Goal: Task Accomplishment & Management: Manage account settings

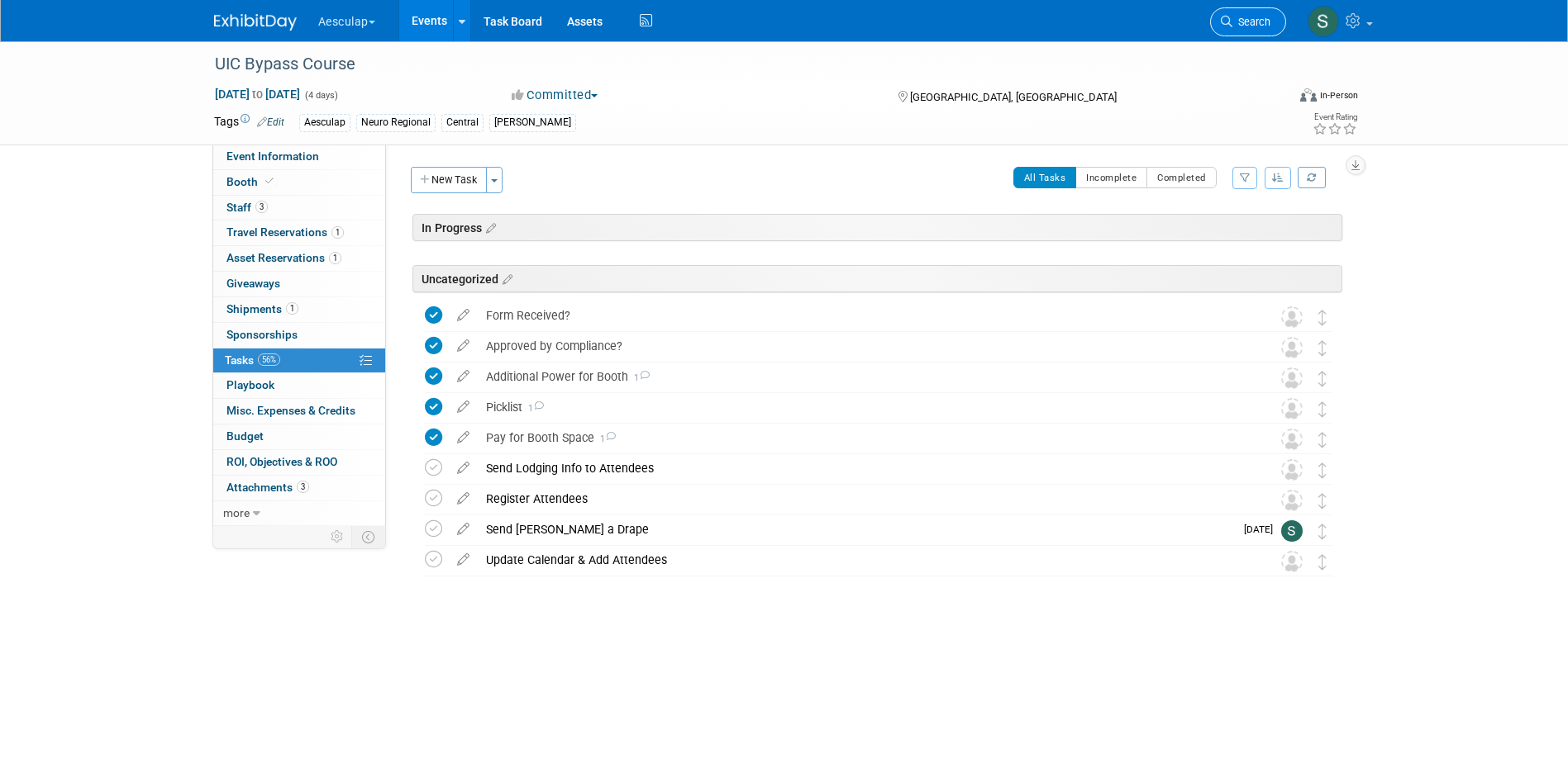
click at [1234, 15] on link "Search" at bounding box center [1247, 22] width 76 height 29
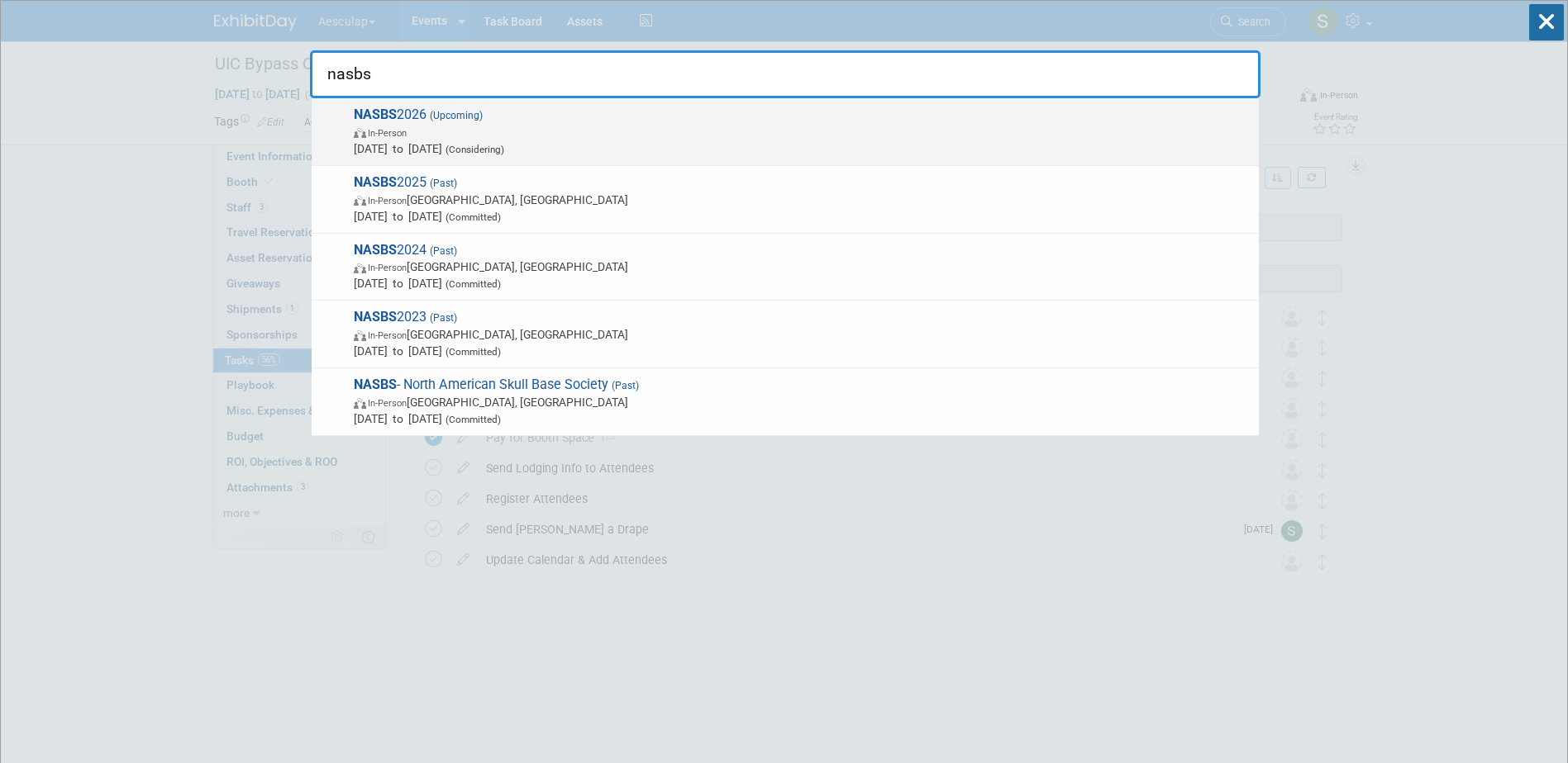
type input "nasbs"
click at [387, 113] on strong "NASBS" at bounding box center [375, 114] width 43 height 16
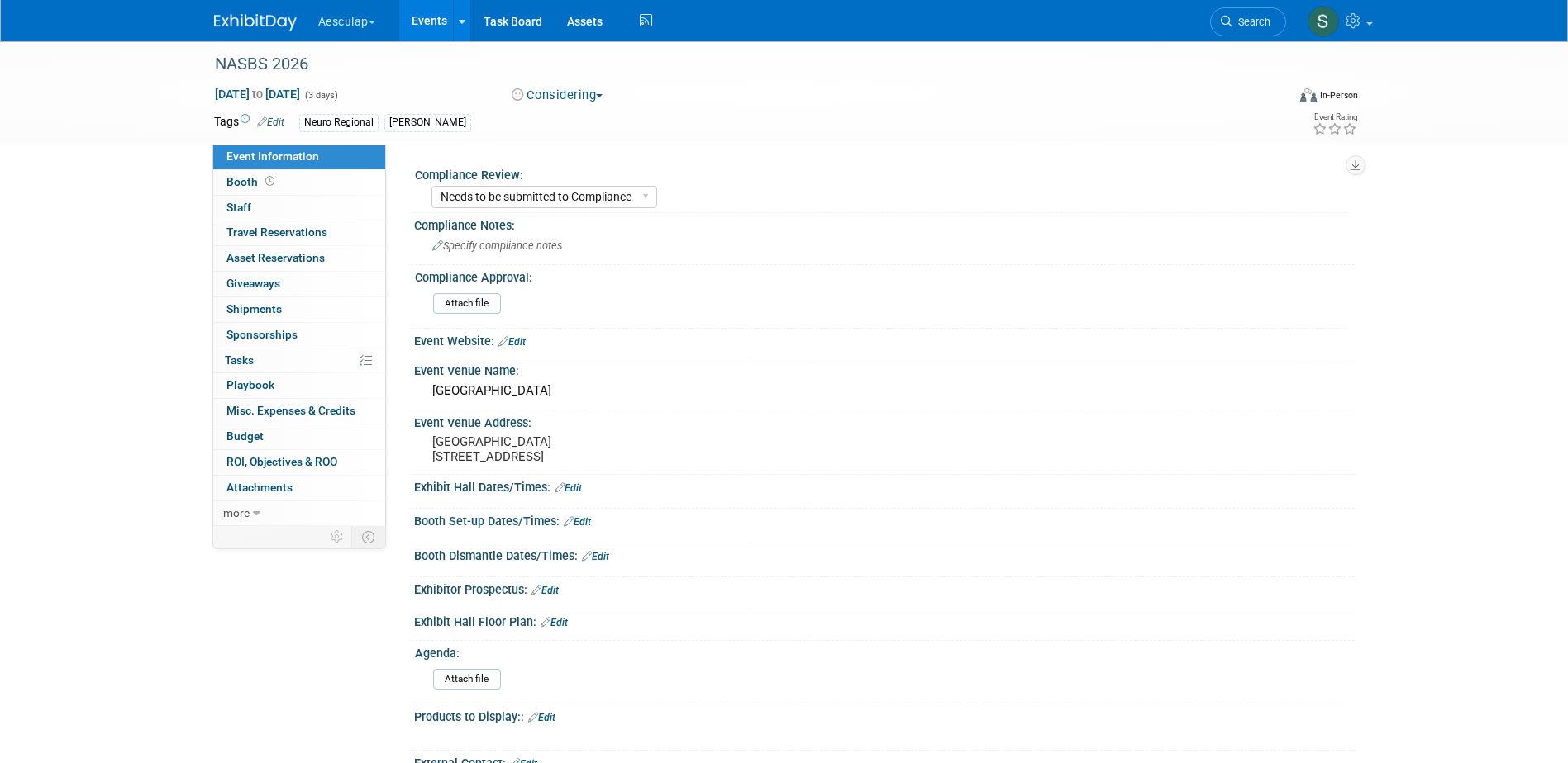
select select "Needs to be submitted to Compliance"
select select "Neuro"
click at [599, 198] on select "Needs to be submitted to Compliance In Review with Compliance Approved by Compl…" at bounding box center [544, 198] width 226 height 23
select select "In Review with Compliance"
click at [431, 186] on select "Needs to be submitted to Compliance In Review with Compliance Approved by Compl…" at bounding box center [544, 198] width 226 height 23
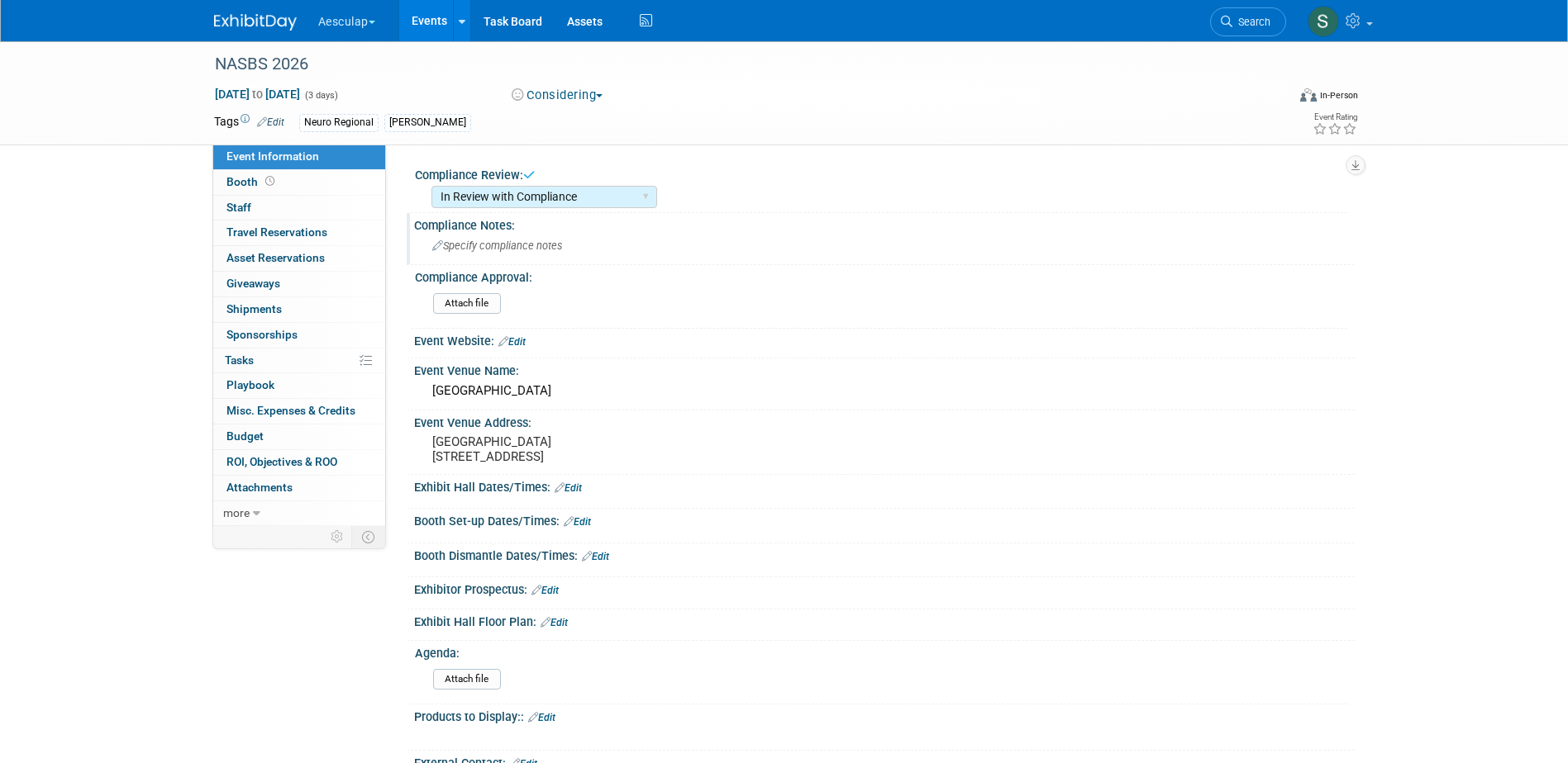
click at [500, 248] on span "Specify compliance notes" at bounding box center [497, 245] width 130 height 12
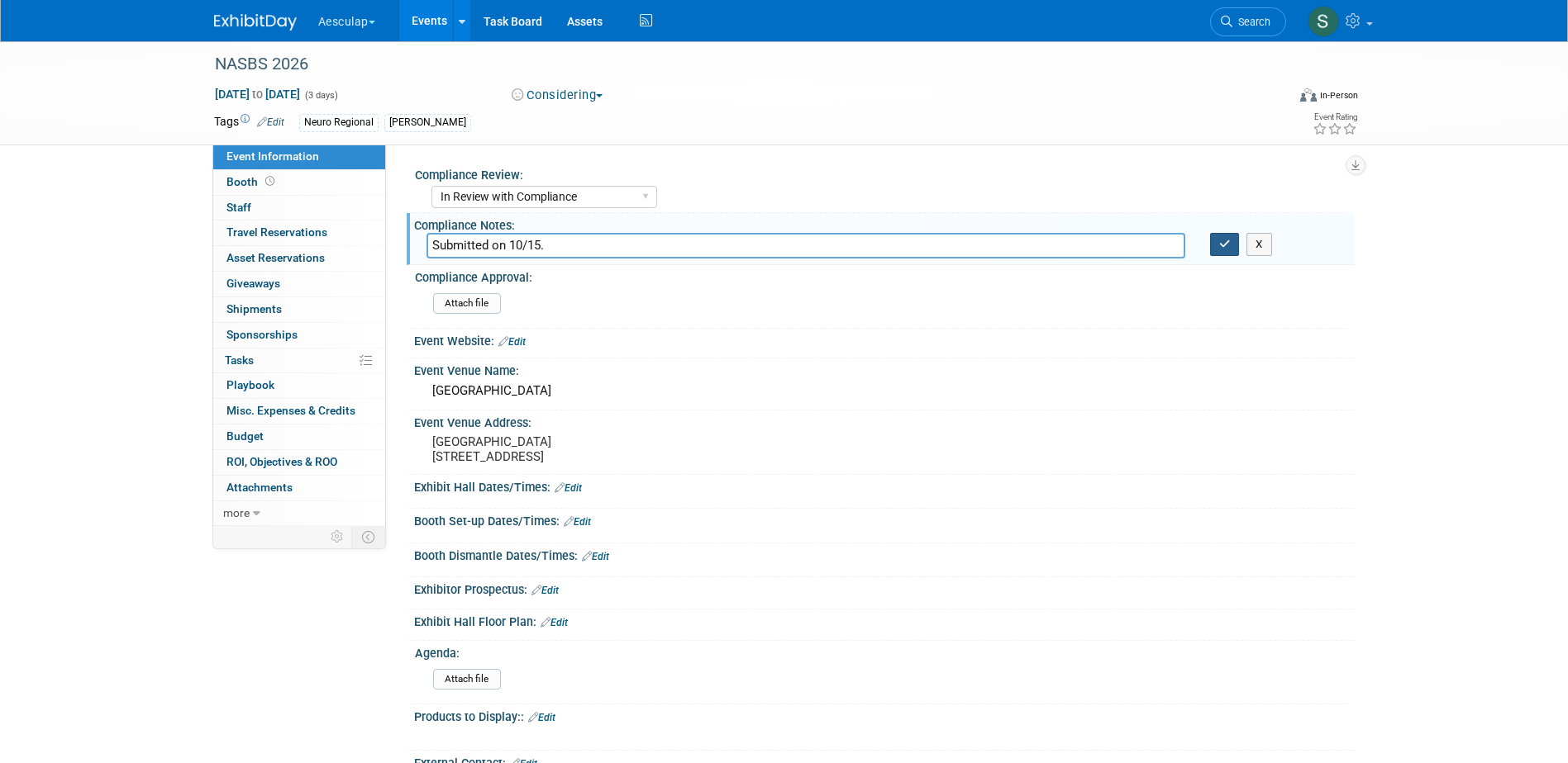
type input "Submitted on 10/15."
click at [1215, 239] on button "button" at bounding box center [1224, 244] width 29 height 23
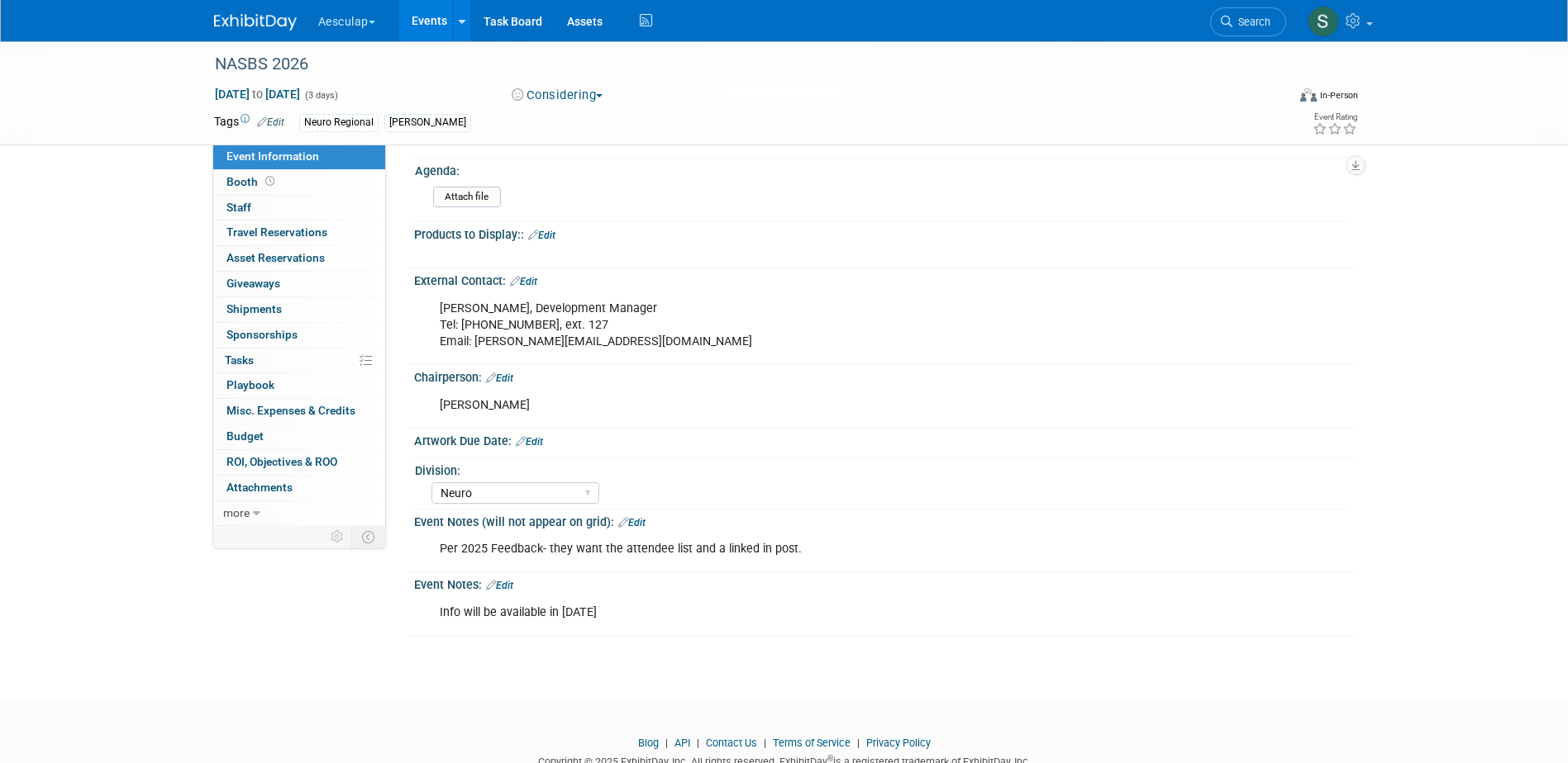
scroll to position [495, 0]
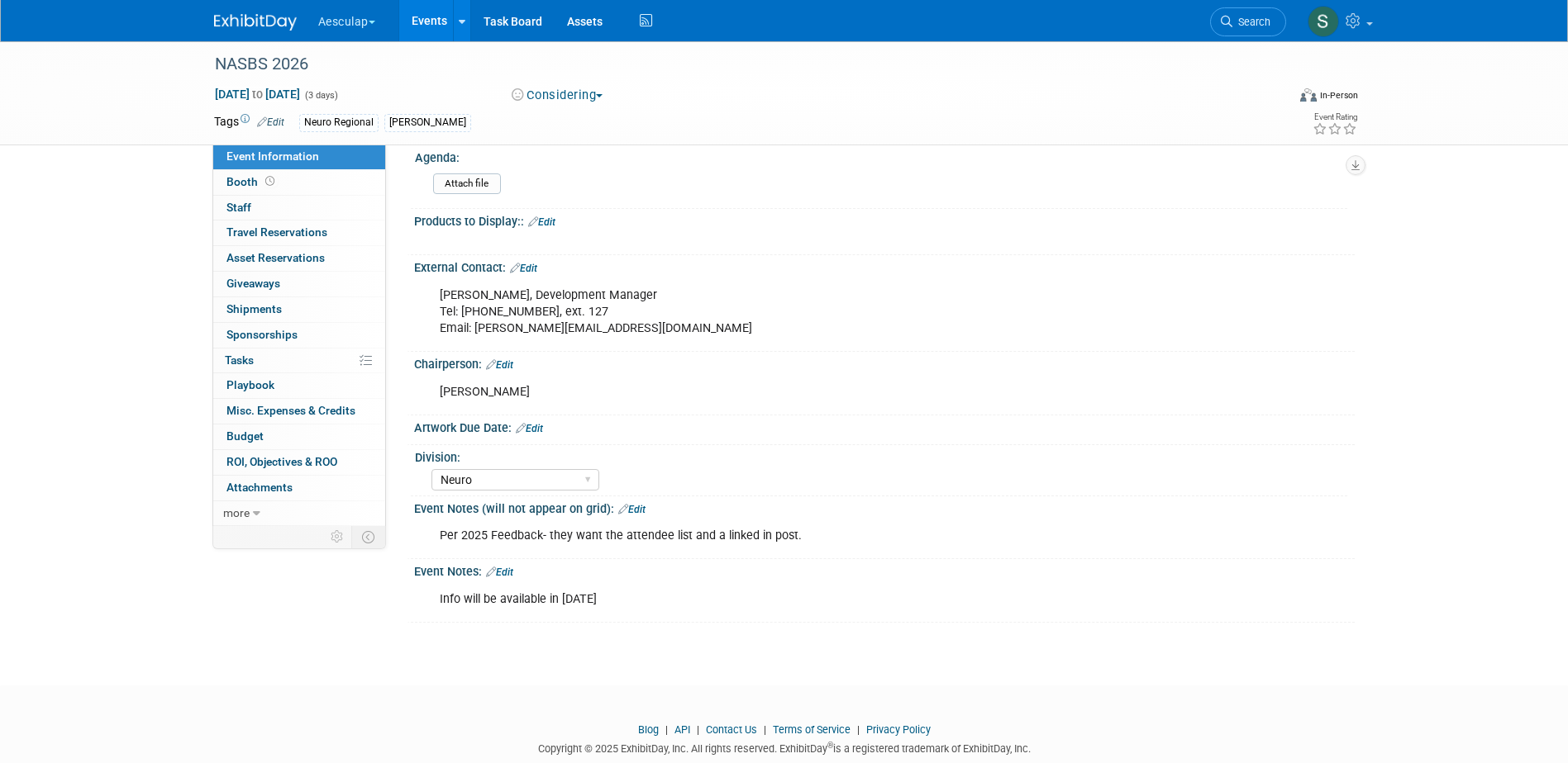
click at [513, 579] on link "Edit" at bounding box center [499, 572] width 27 height 11
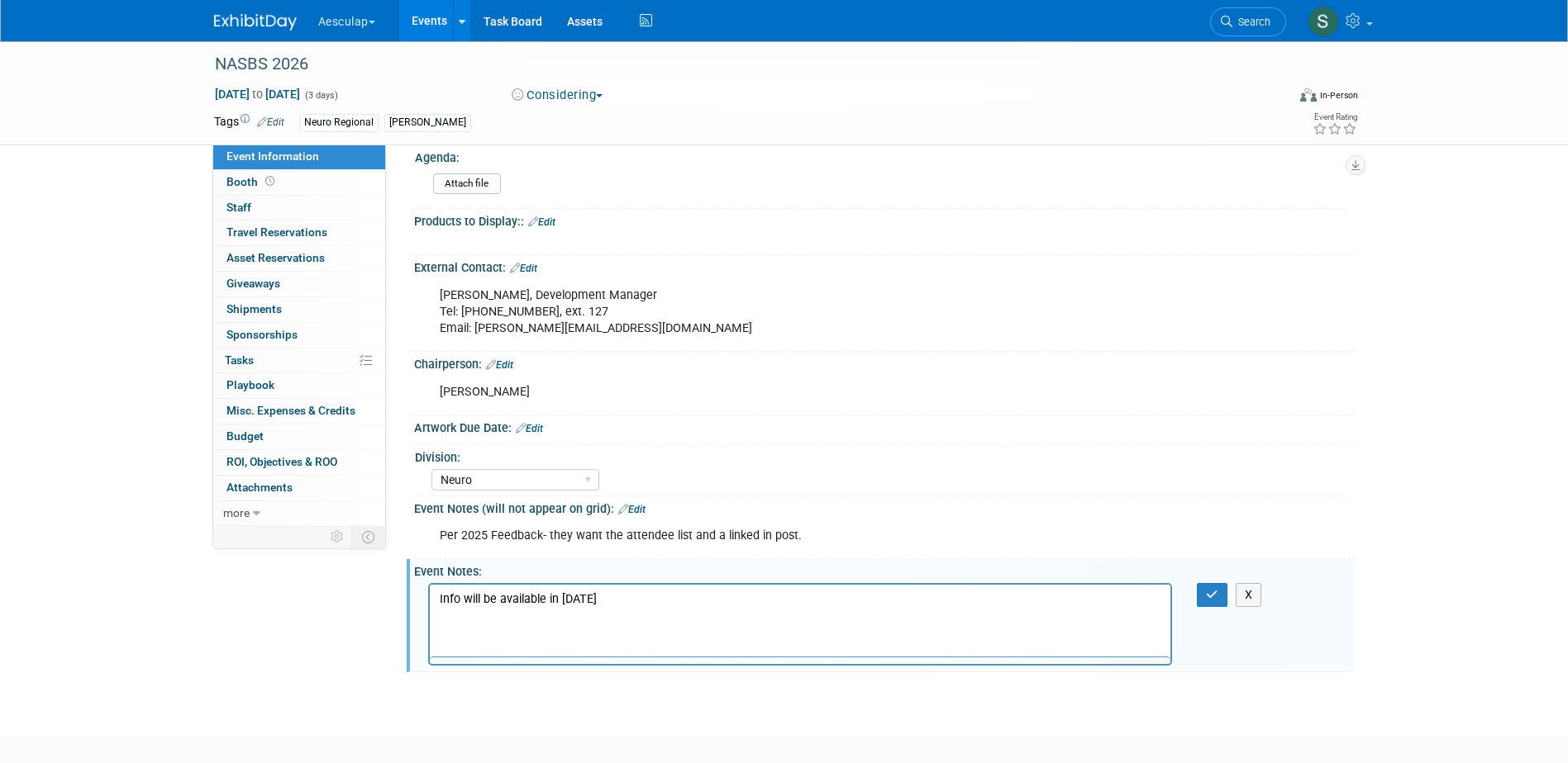
scroll to position [0, 0]
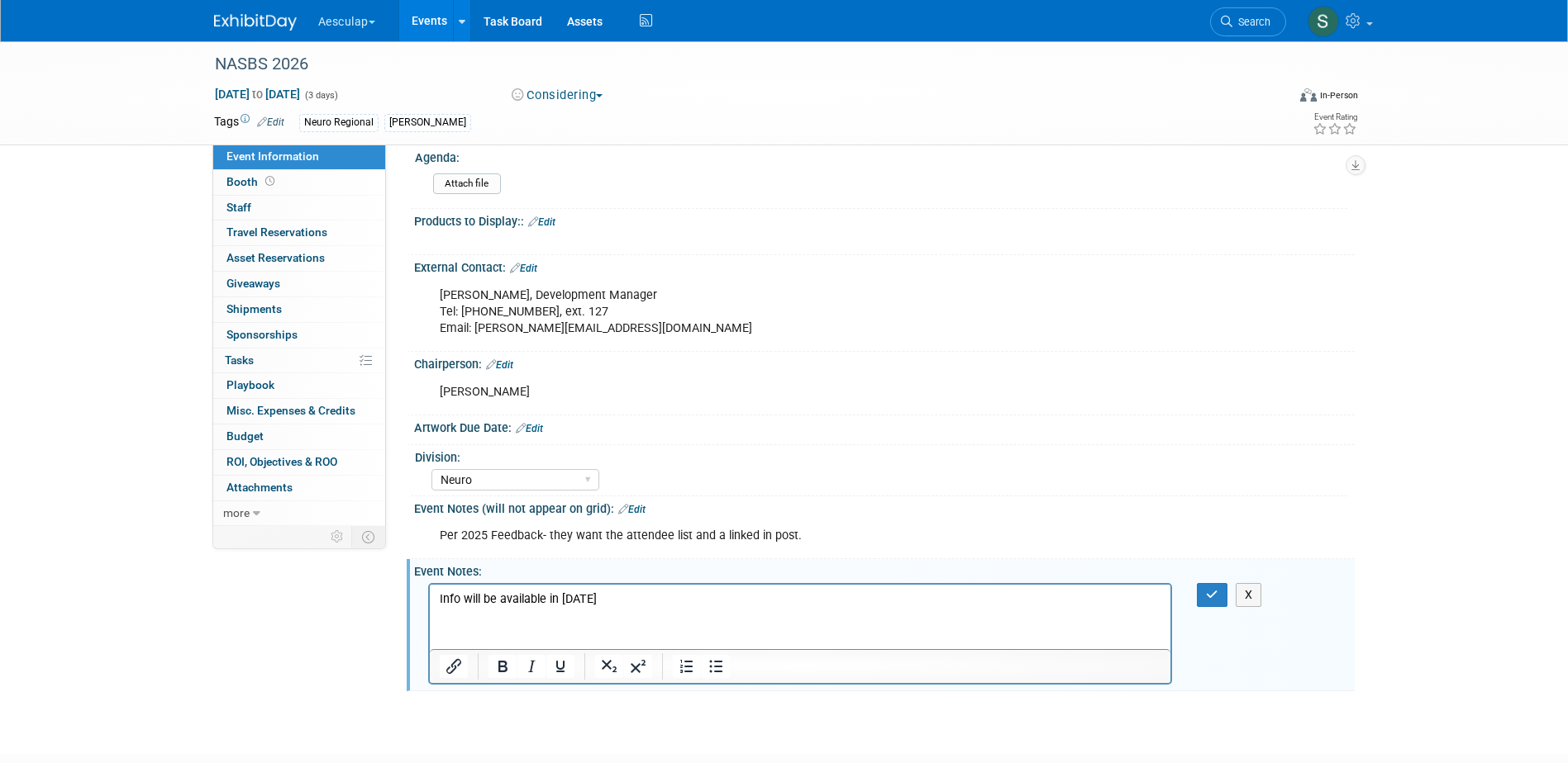
drag, startPoint x: 655, startPoint y: 602, endPoint x: 821, endPoint y: 1201, distance: 621.6
click at [428, 600] on html "Info will be available in September 2025" at bounding box center [799, 596] width 741 height 23
click at [1209, 600] on icon "button" at bounding box center [1211, 595] width 12 height 11
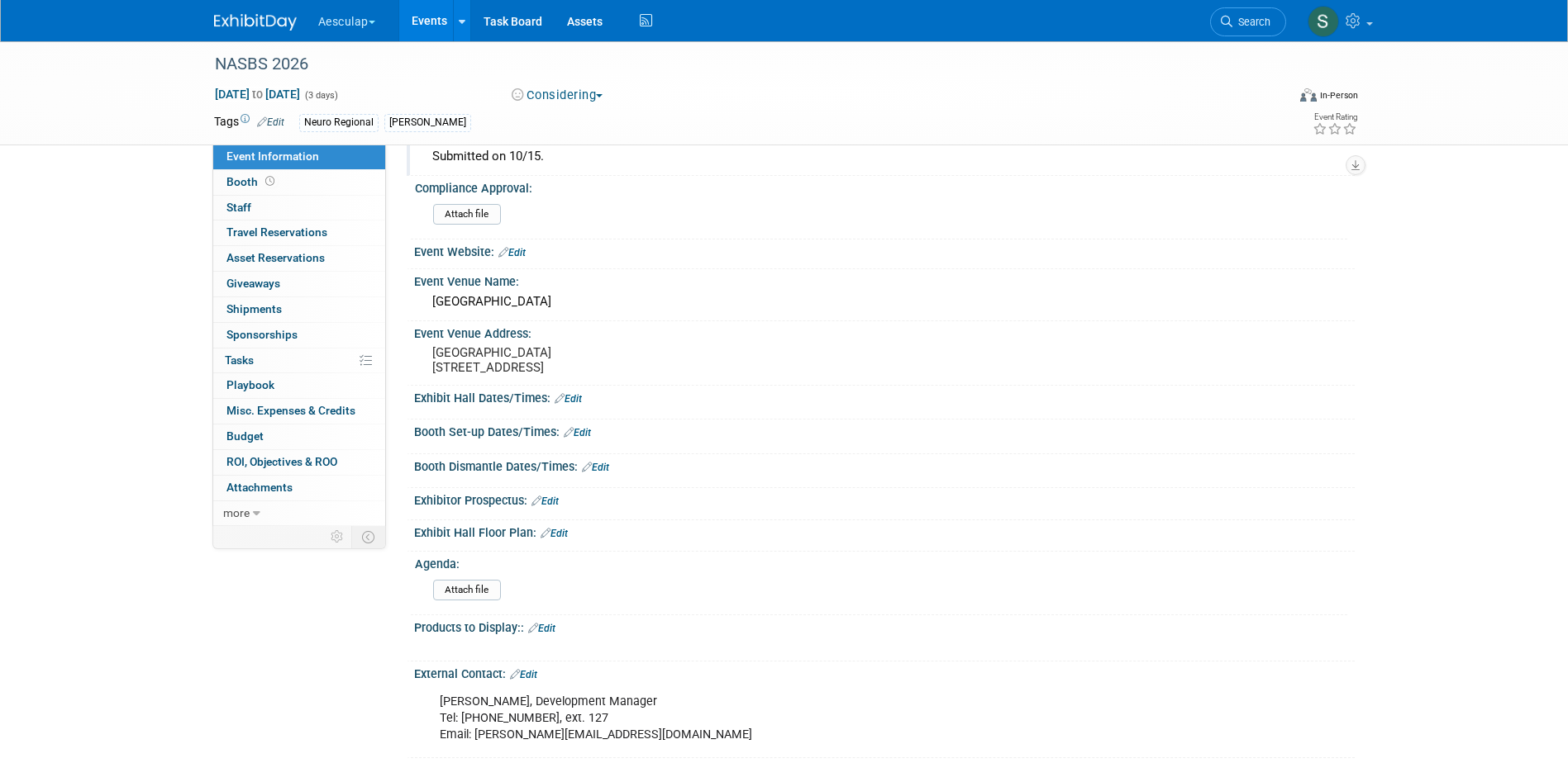
scroll to position [82, 0]
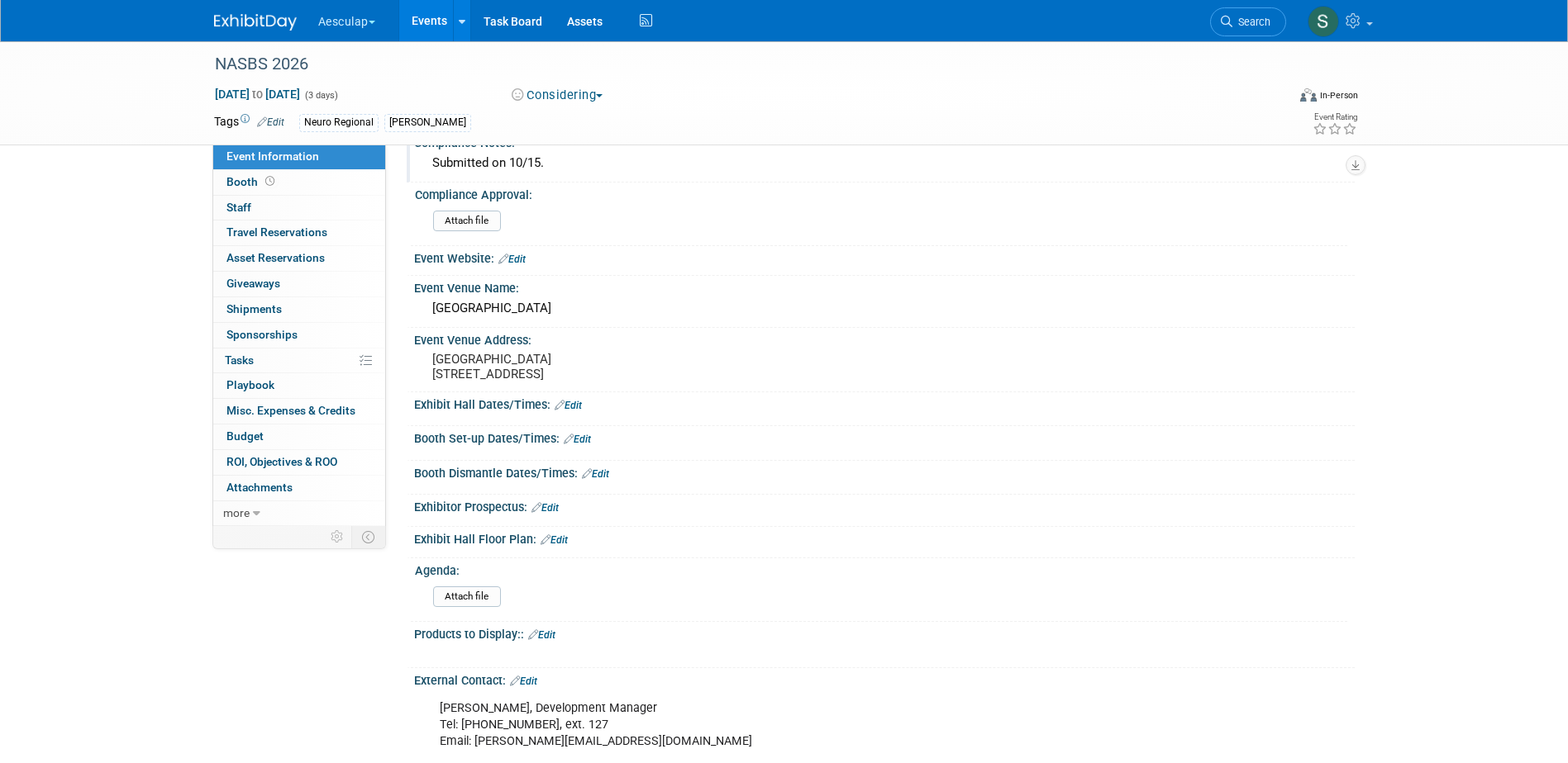
click at [553, 513] on link "Edit" at bounding box center [545, 508] width 27 height 11
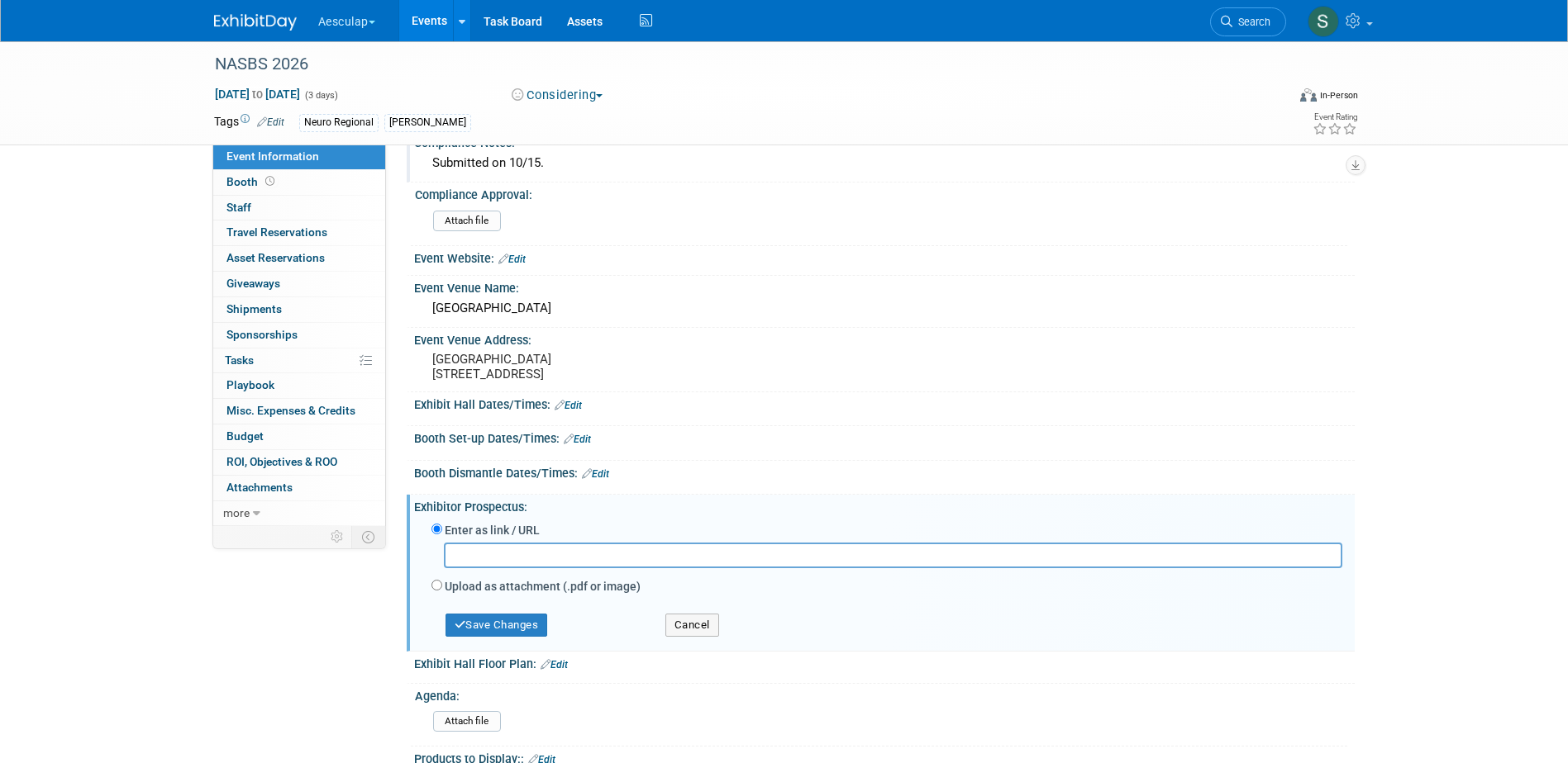
click at [484, 595] on label "Upload as attachment (.pdf or image)" at bounding box center [542, 586] width 196 height 16
click at [442, 591] on input "Upload as attachment (.pdf or image)" at bounding box center [436, 584] width 10 height 10
radio input "true"
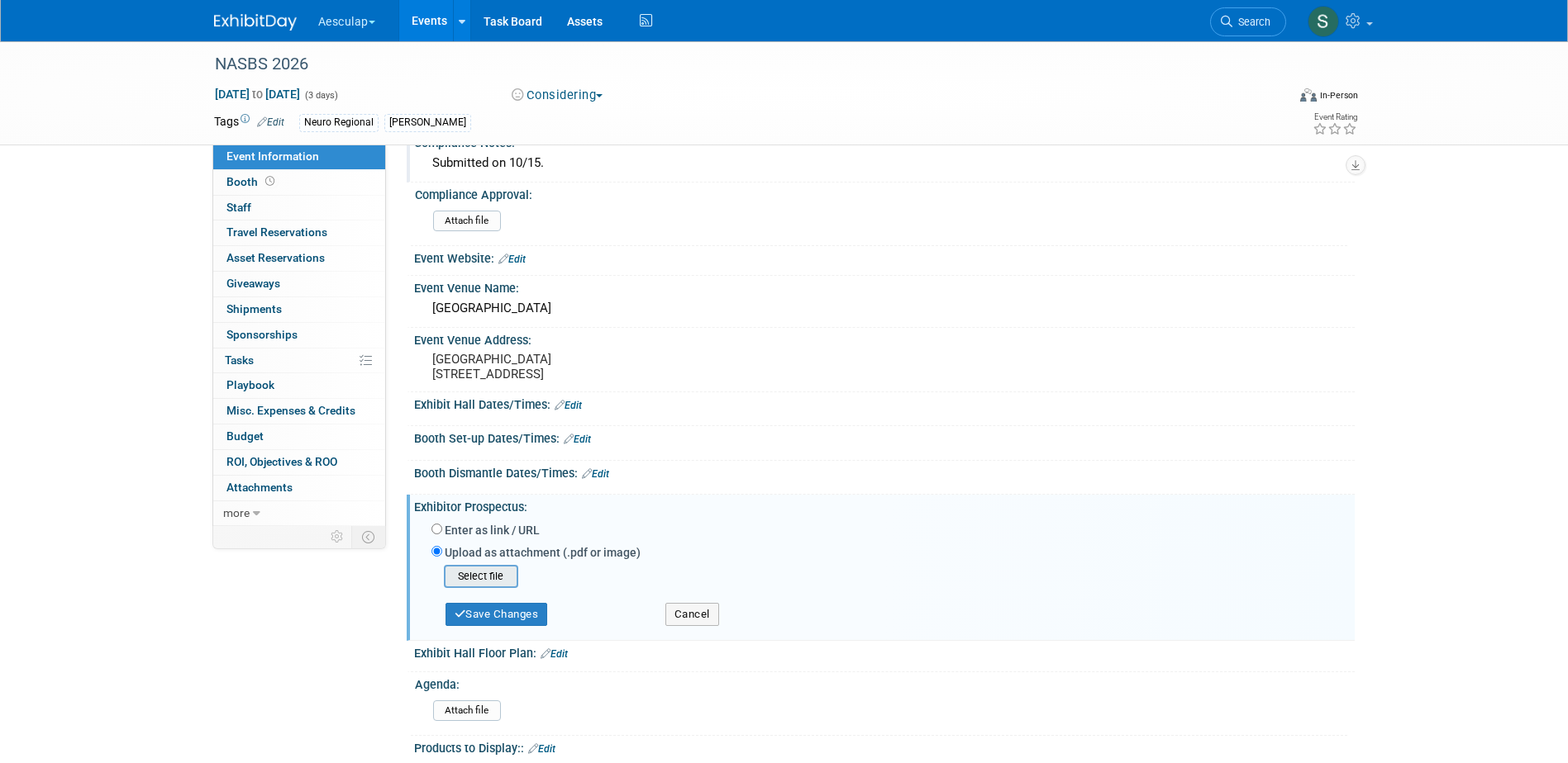
click at [487, 586] on input "file" at bounding box center [418, 576] width 197 height 20
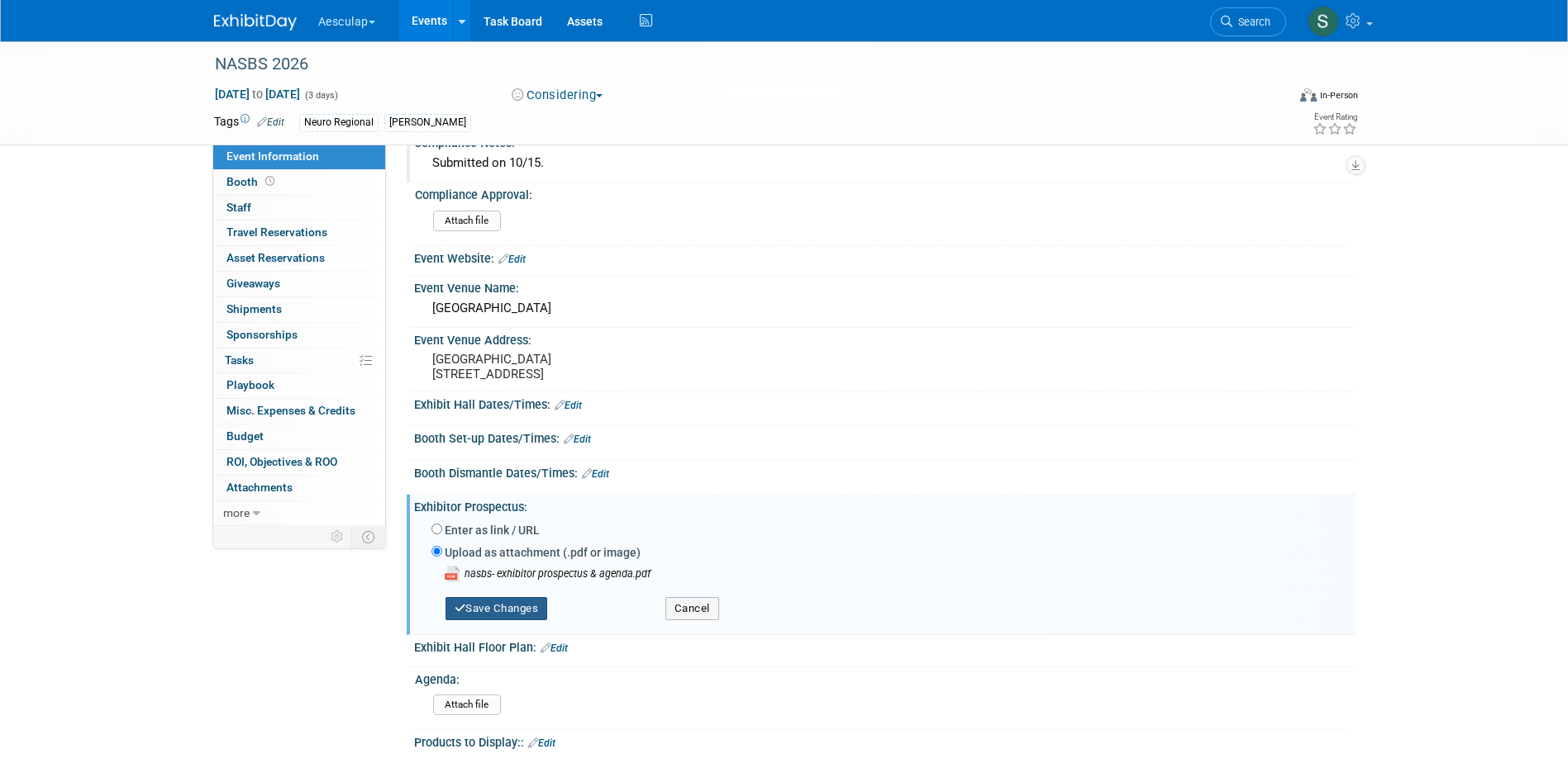
click at [524, 620] on button "Save Changes" at bounding box center [497, 609] width 102 height 23
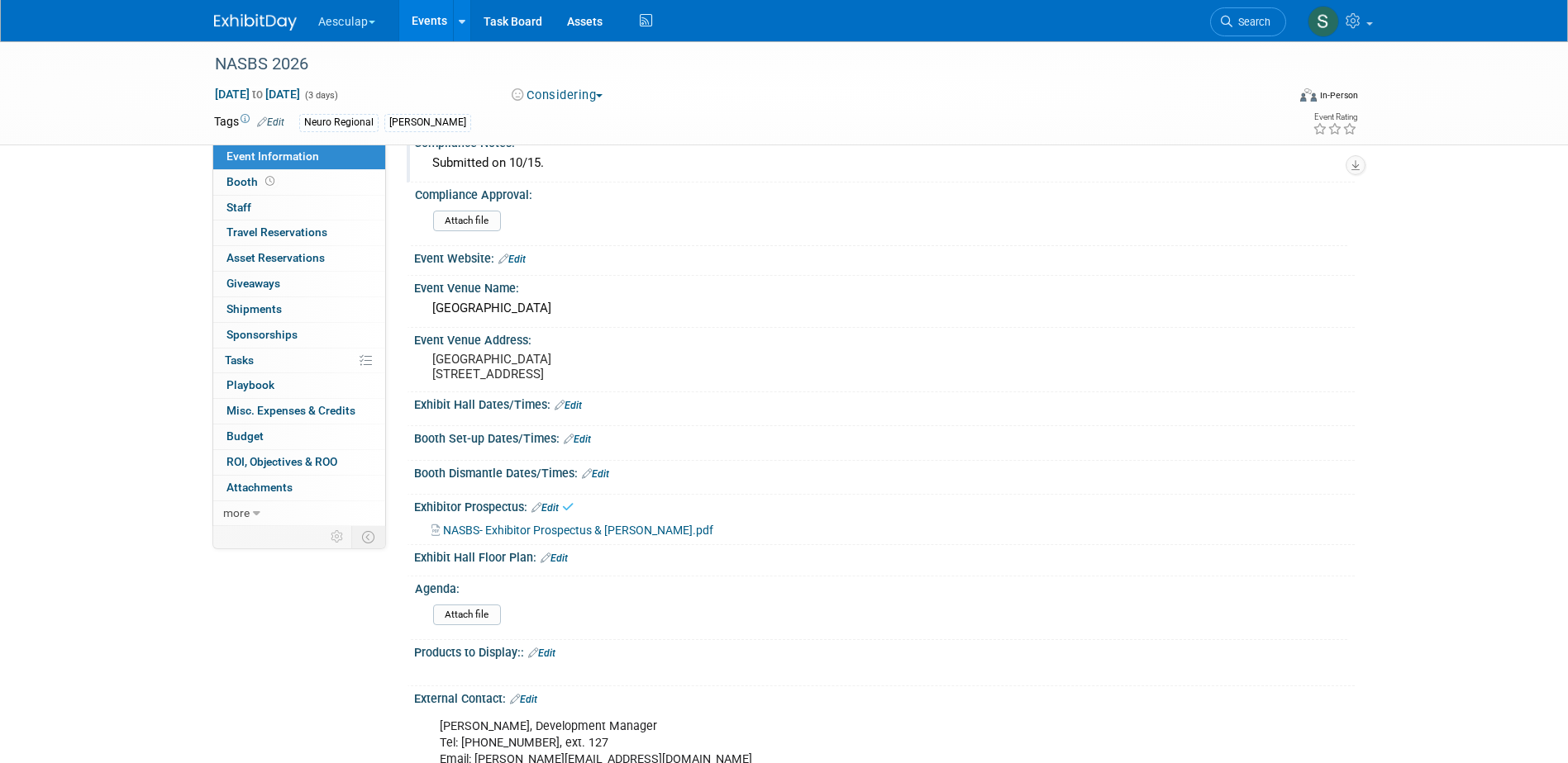
click at [240, 486] on span "Attachments 0" at bounding box center [259, 488] width 66 height 13
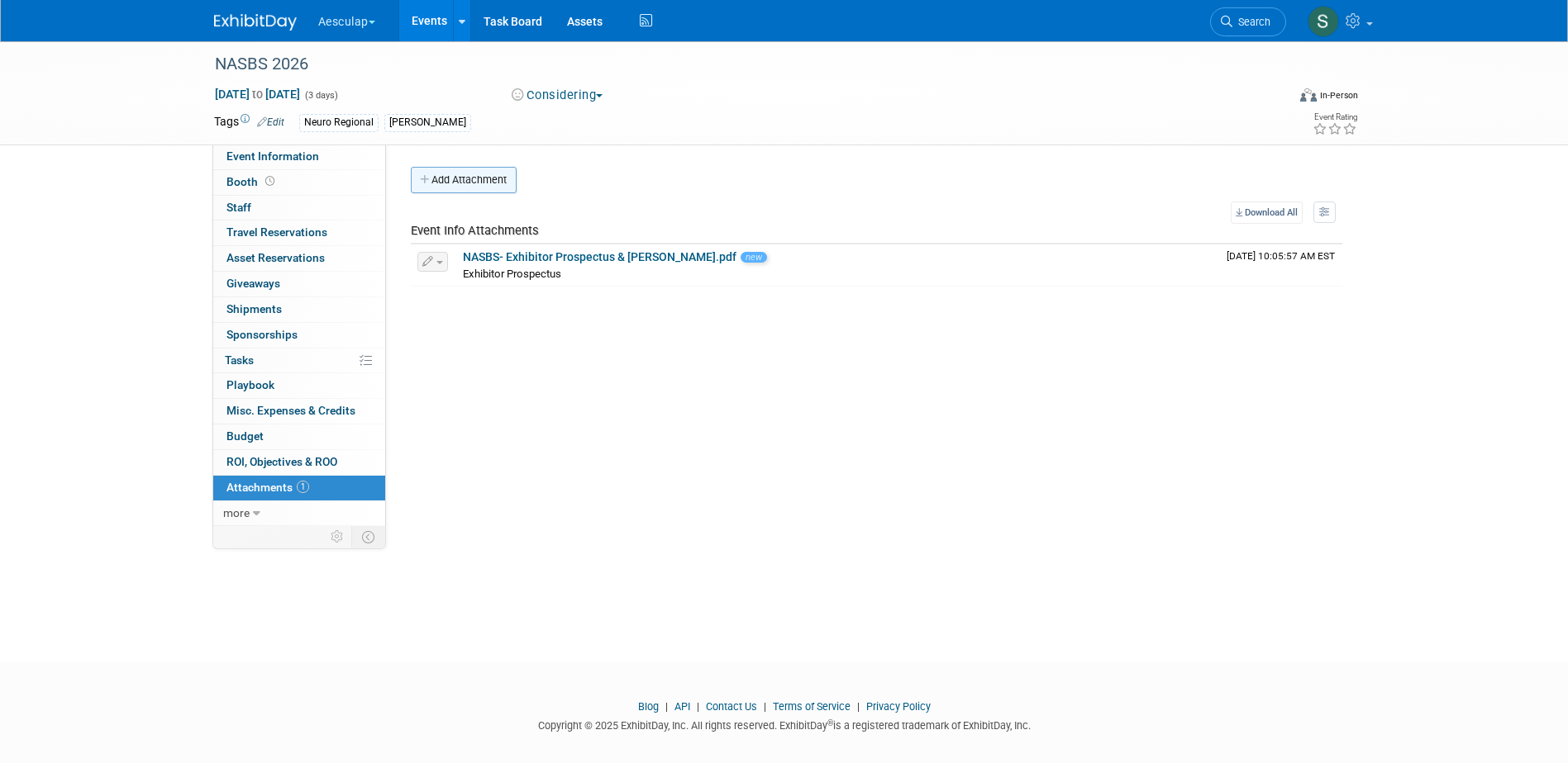
click at [504, 180] on button "Add Attachment" at bounding box center [463, 181] width 106 height 26
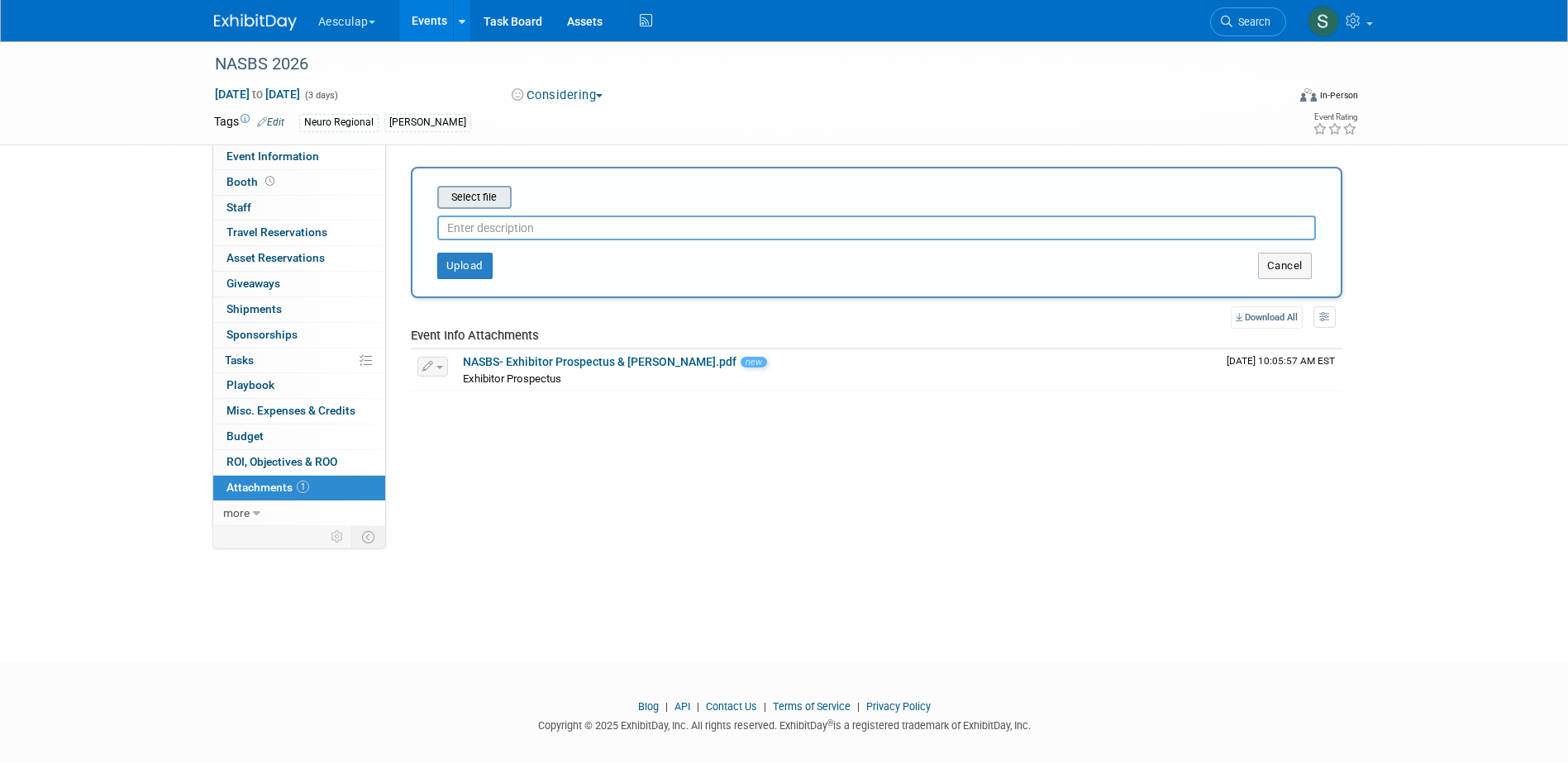
click at [501, 186] on div "Select file This is an invoice Upload Cancel" at bounding box center [876, 233] width 932 height 131
click at [499, 189] on input "file" at bounding box center [411, 197] width 197 height 20
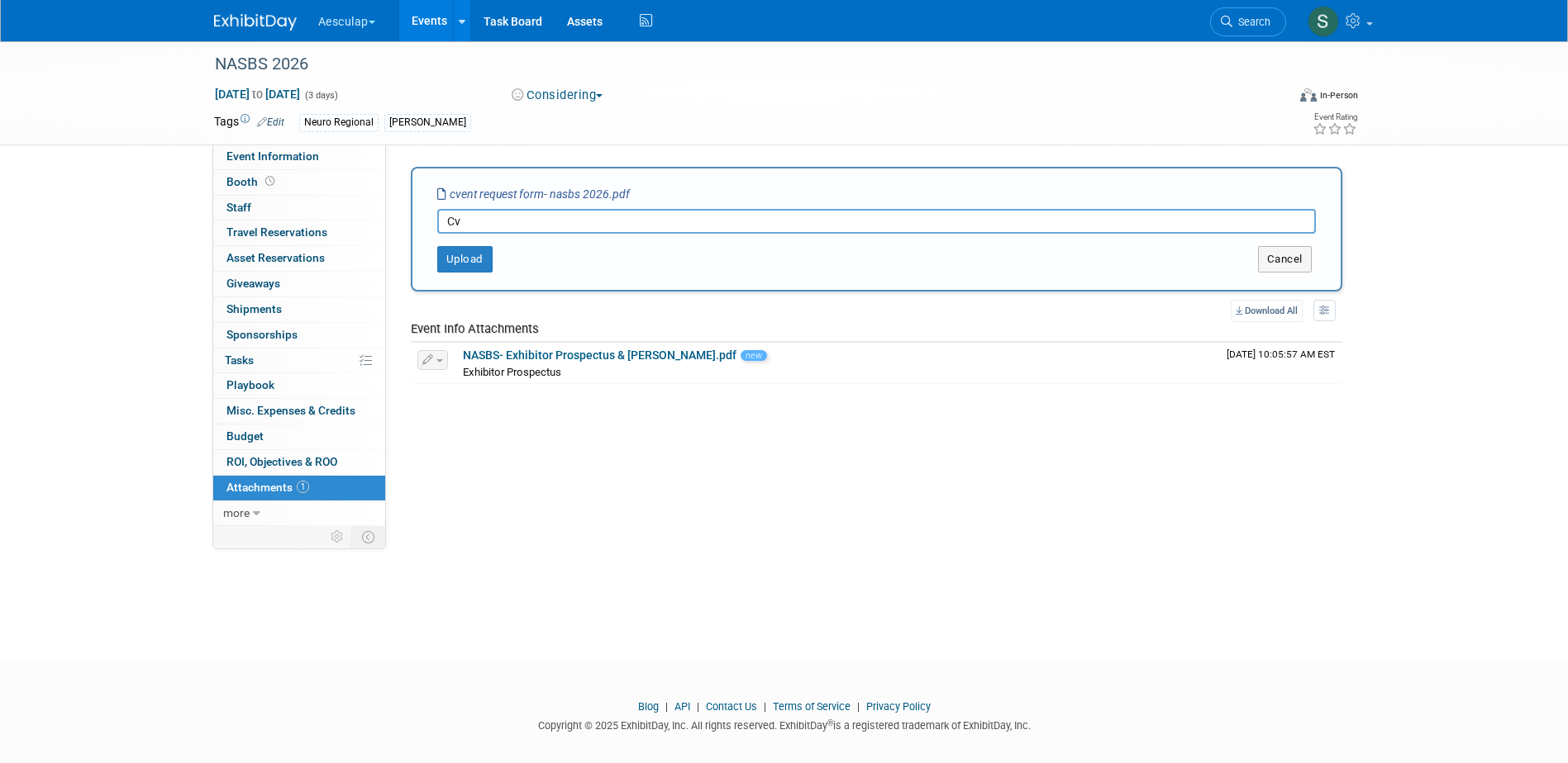
type input "C"
type input "r"
type input "Request Form"
click at [459, 253] on button "Upload" at bounding box center [464, 259] width 56 height 26
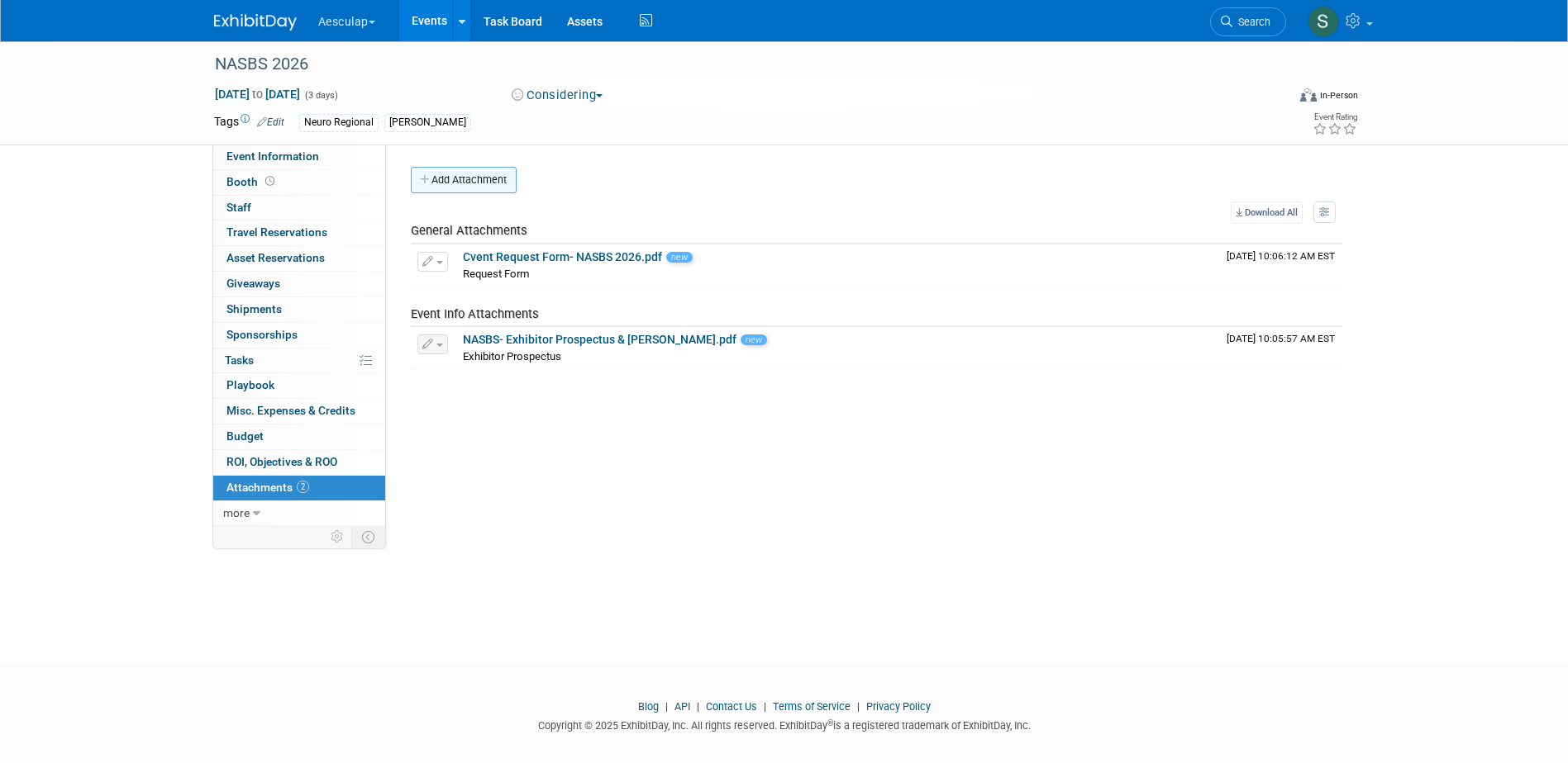
click at [466, 180] on button "Add Attachment" at bounding box center [463, 181] width 106 height 26
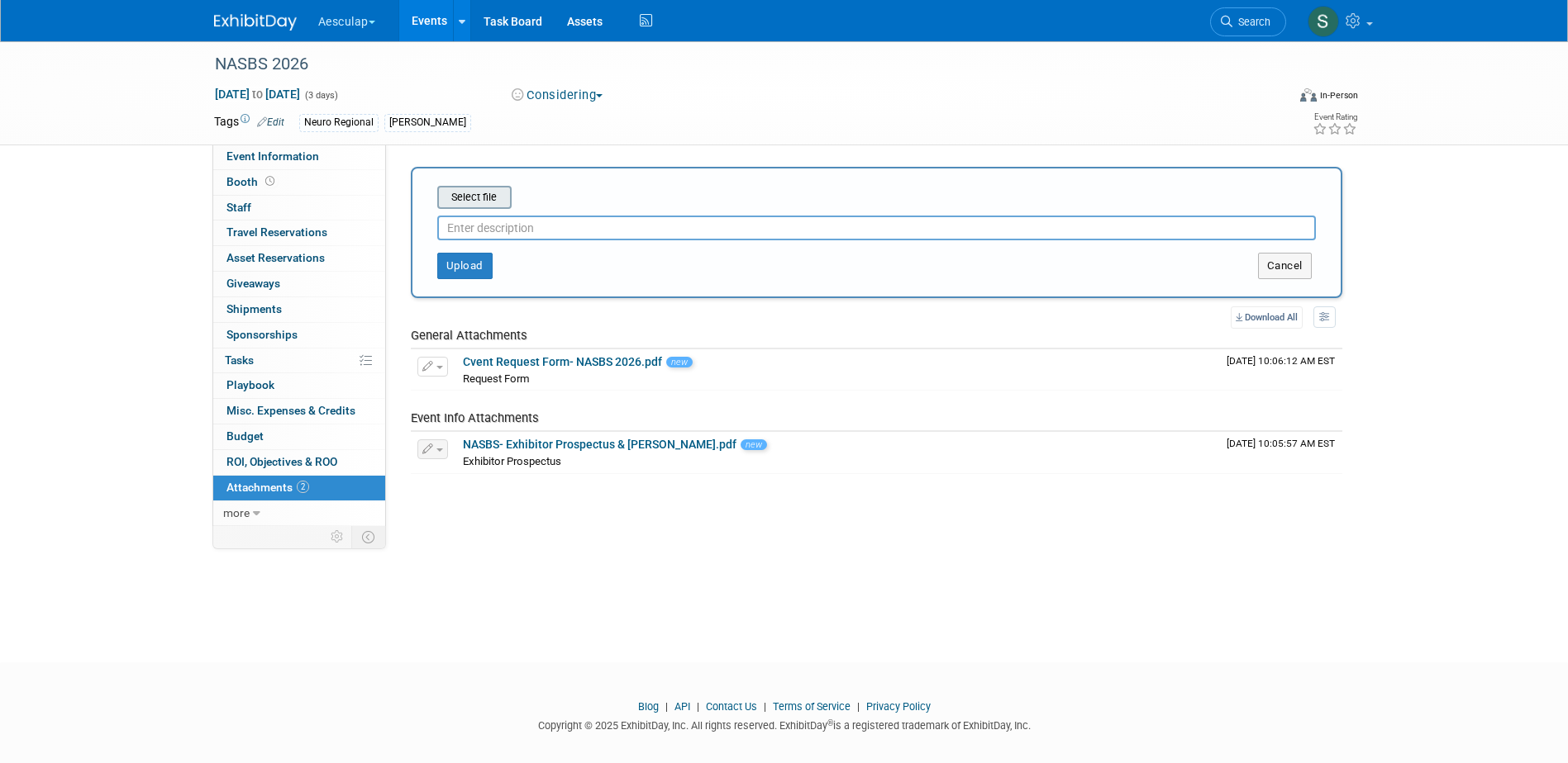
click at [469, 194] on input "file" at bounding box center [411, 197] width 197 height 20
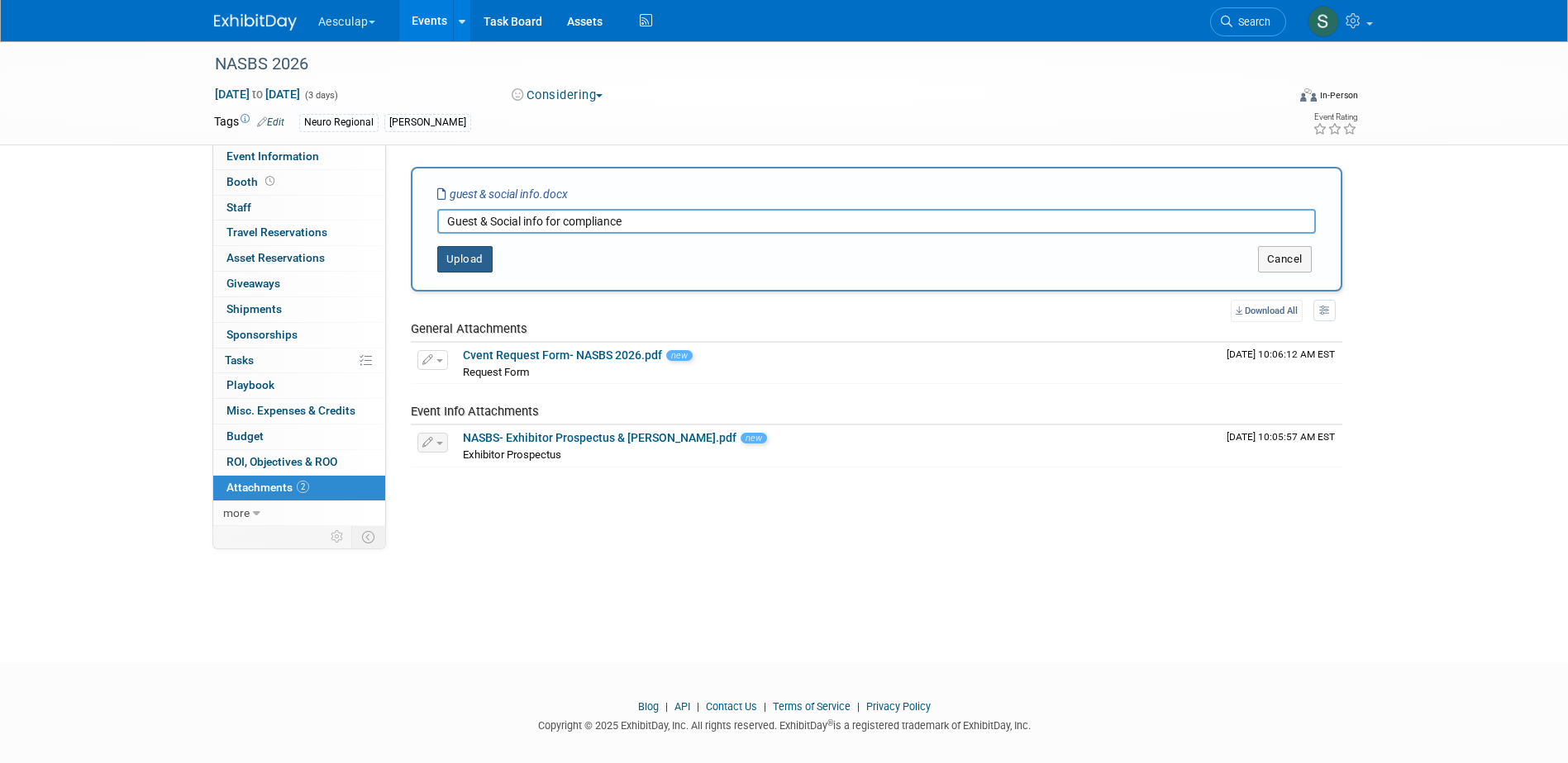
type input "Guest & Social info for compliance"
click at [474, 267] on button "Upload" at bounding box center [464, 259] width 56 height 26
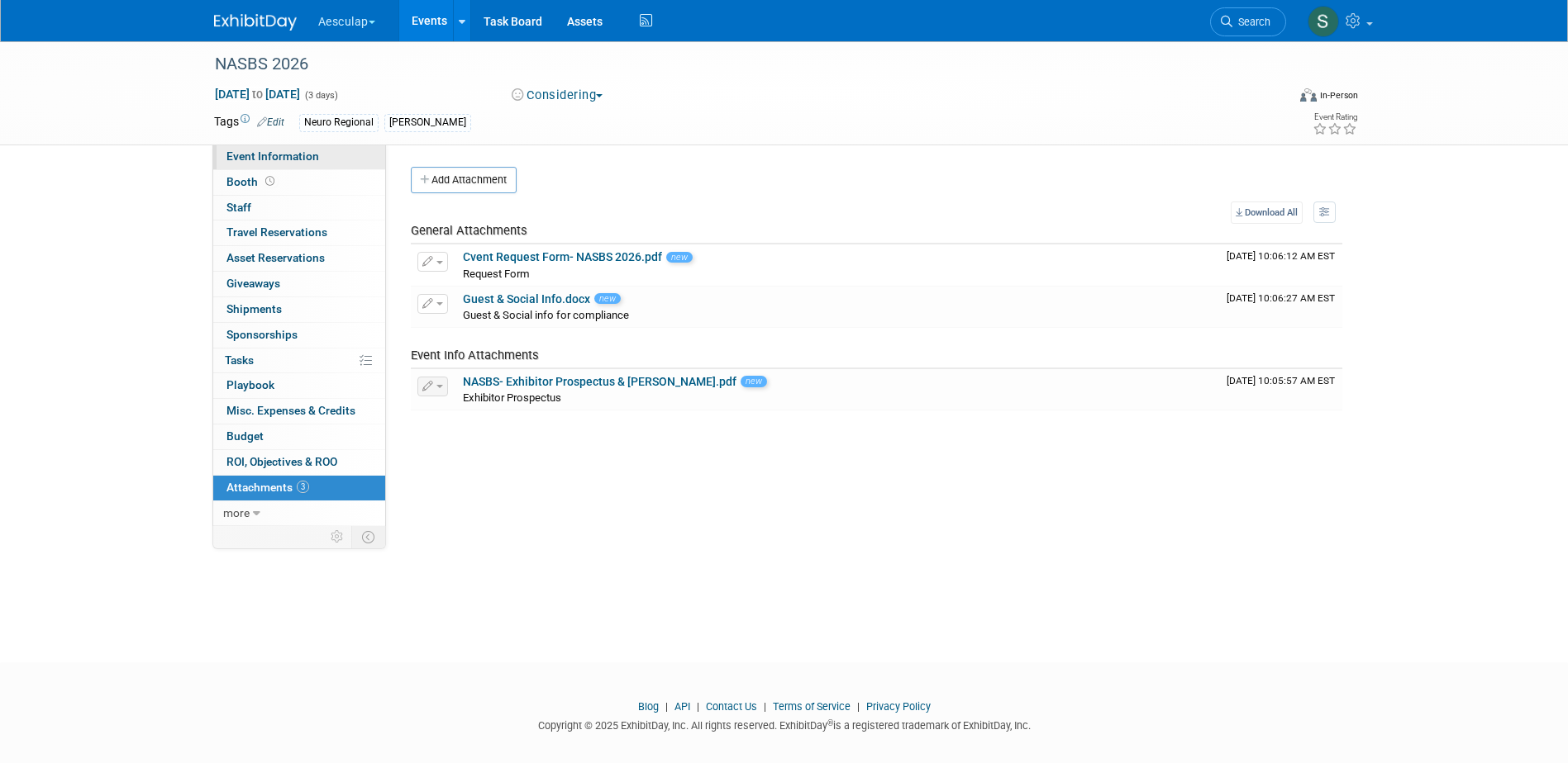
click at [235, 152] on span "Event Information" at bounding box center [272, 156] width 93 height 13
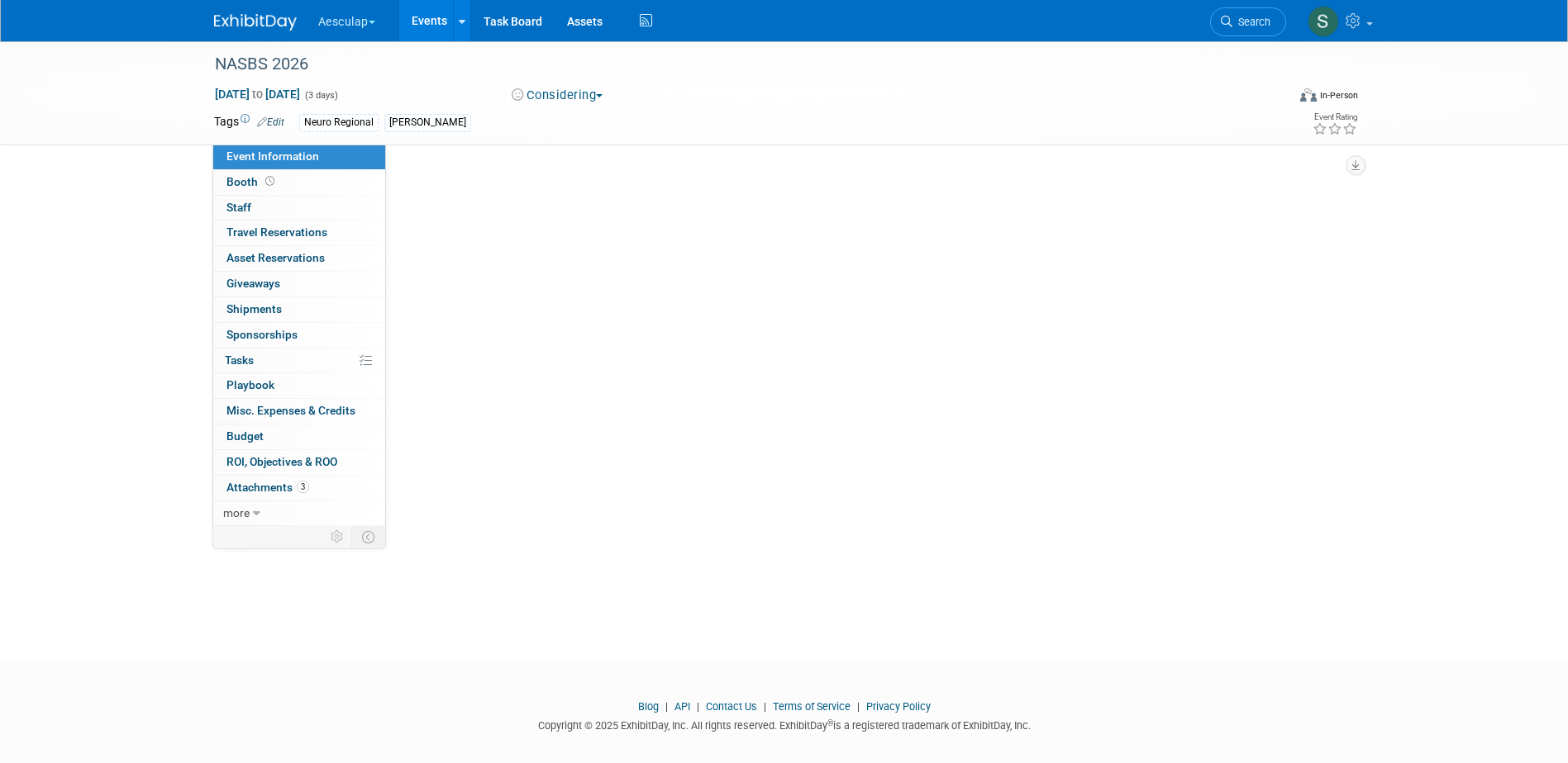
select select "In Review with Compliance"
select select "Neuro"
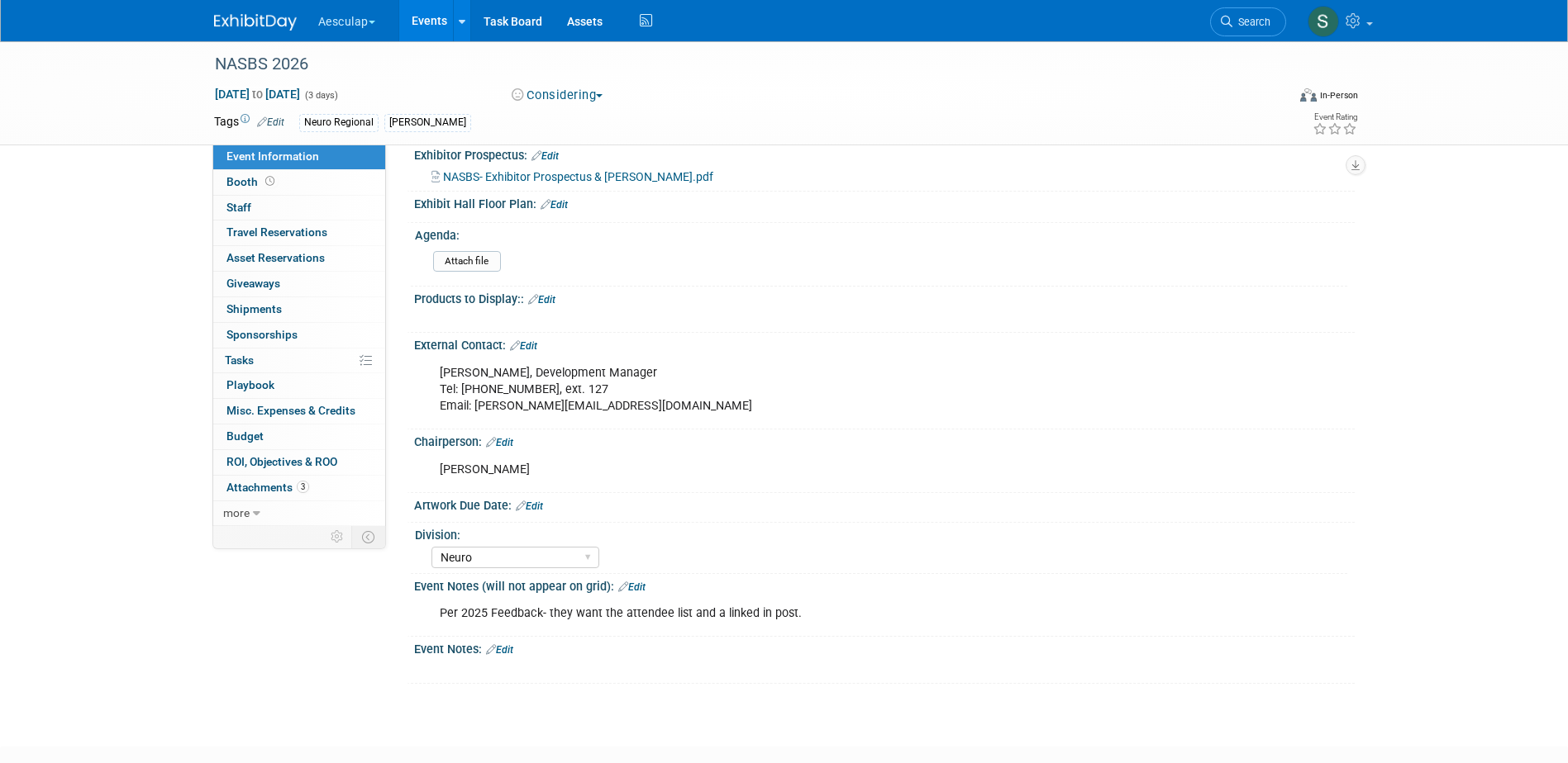
scroll to position [495, 0]
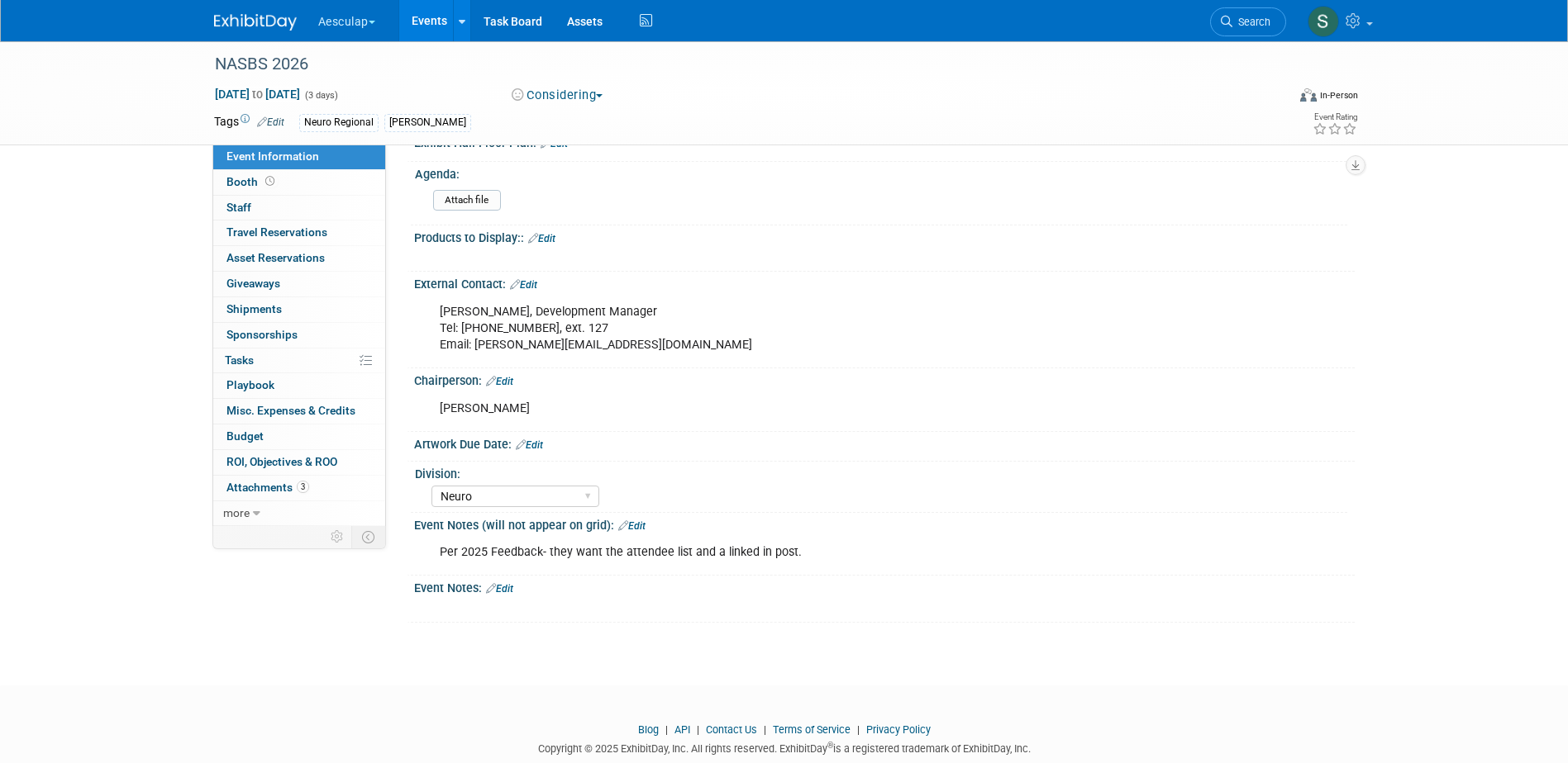
click at [542, 245] on link "Edit" at bounding box center [541, 238] width 27 height 11
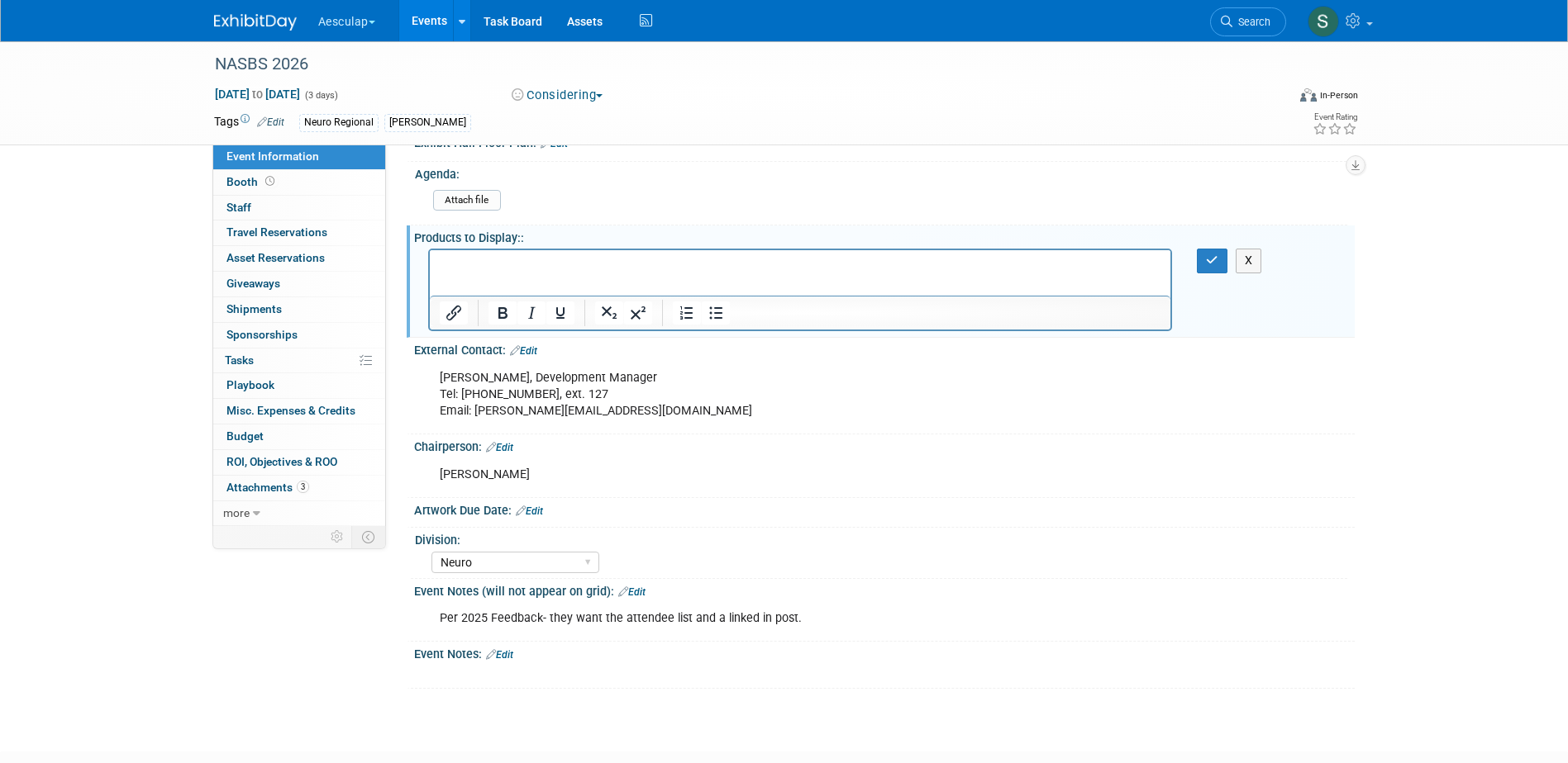
scroll to position [0, 0]
click at [1206, 266] on icon "button" at bounding box center [1211, 260] width 12 height 11
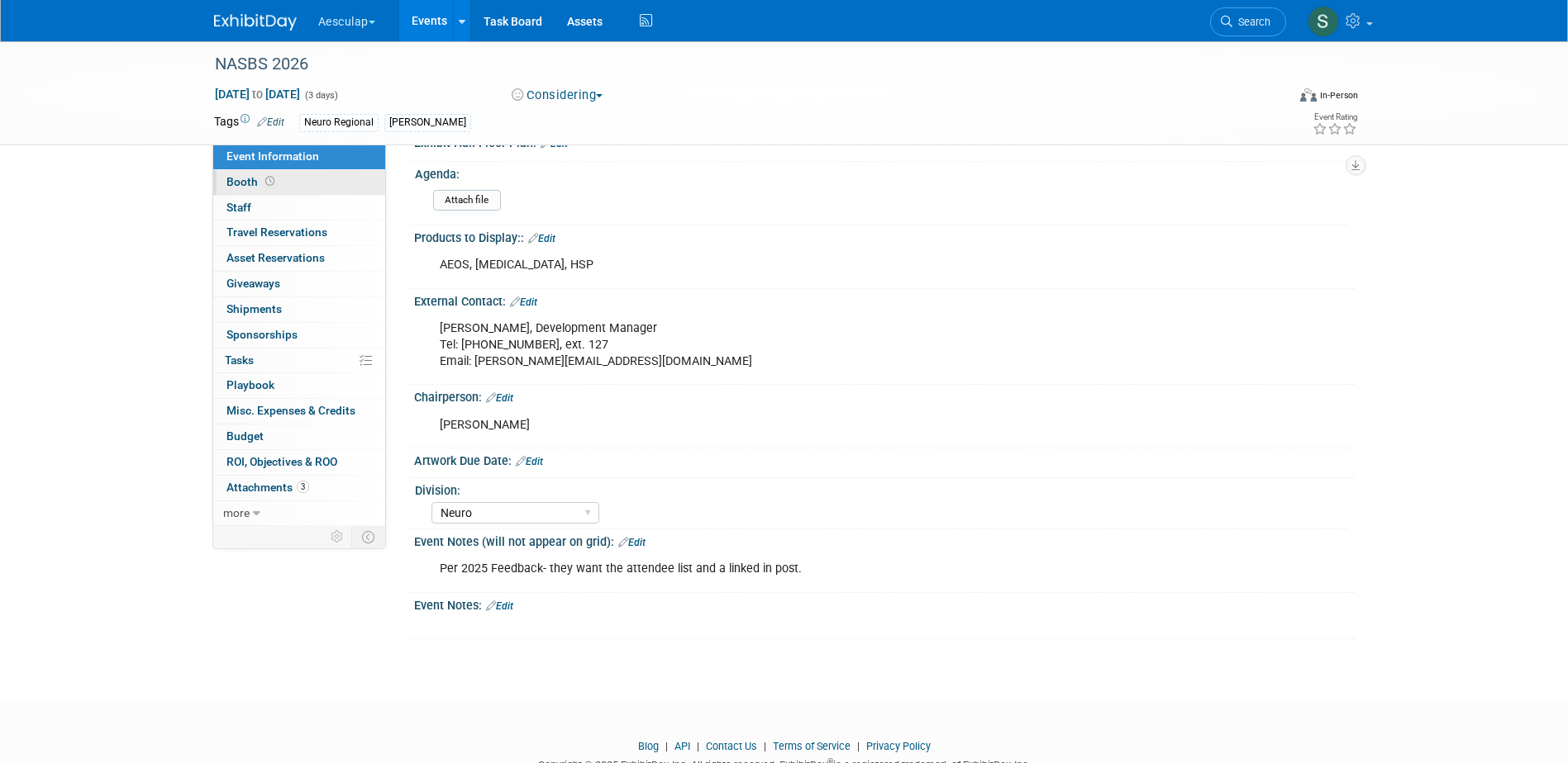
click at [241, 174] on link "Booth" at bounding box center [299, 182] width 172 height 25
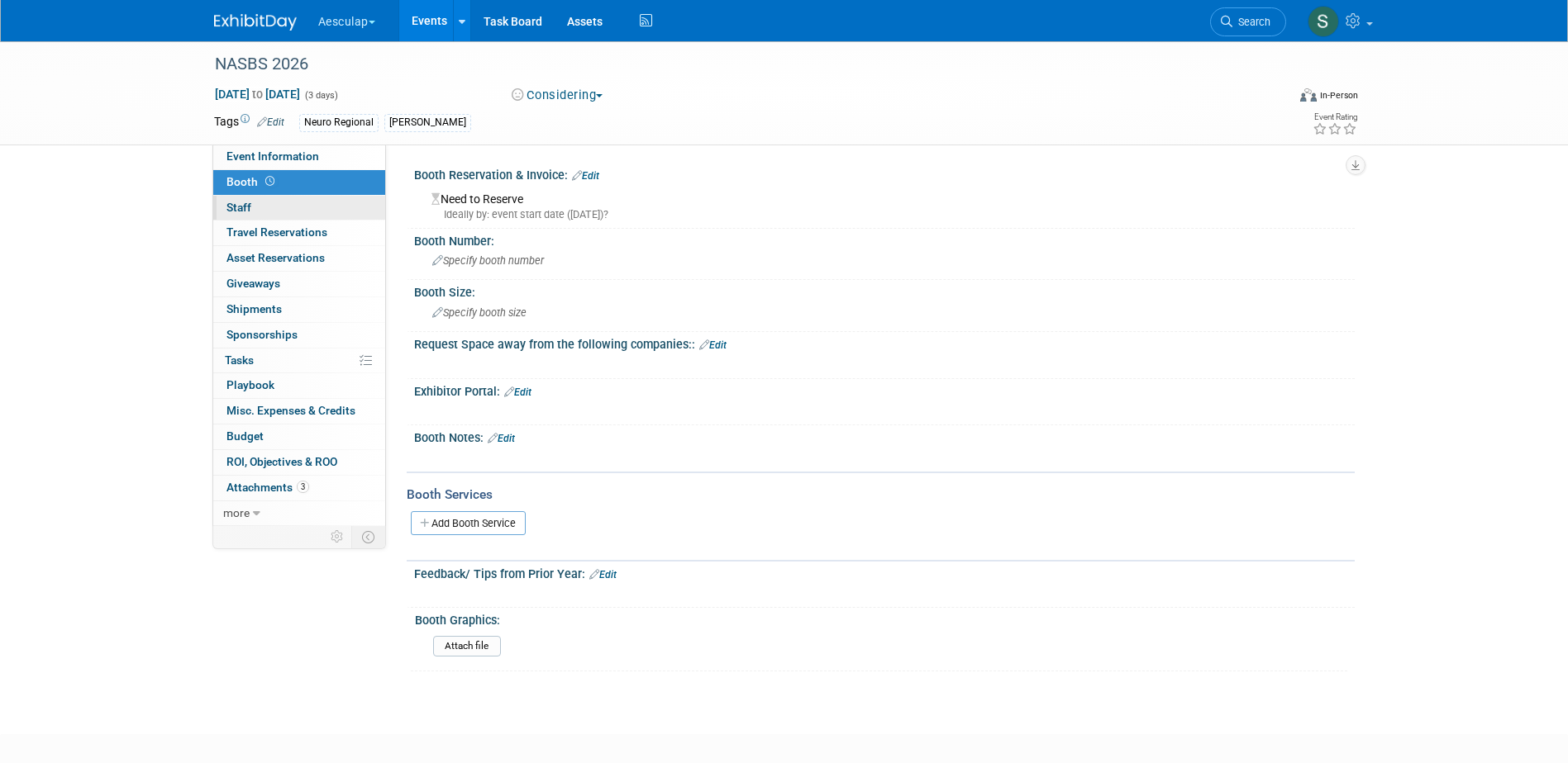
click at [252, 211] on link "0 Staff 0" at bounding box center [299, 208] width 172 height 25
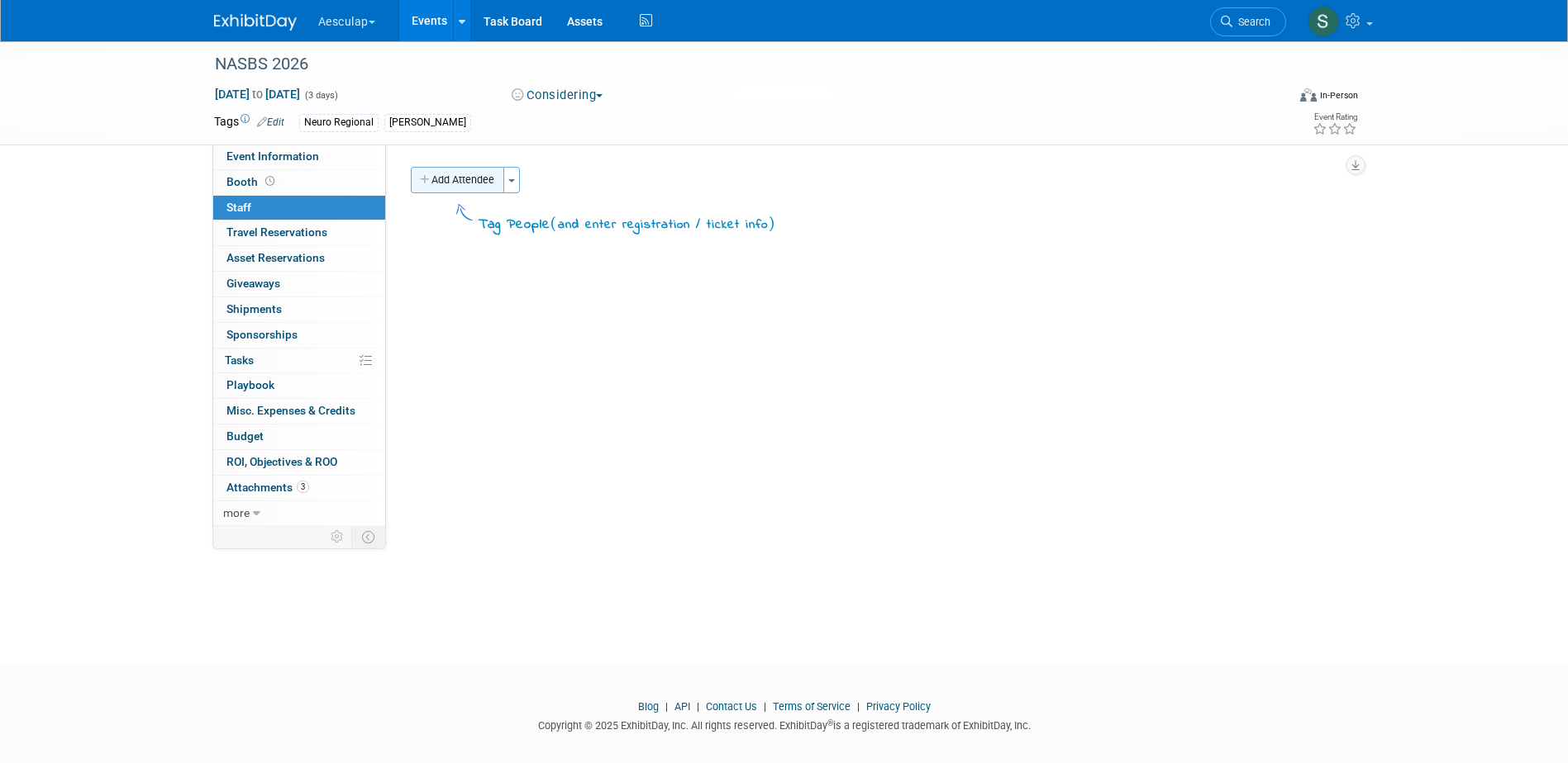
click at [479, 181] on button "Add Attendee" at bounding box center [457, 181] width 94 height 26
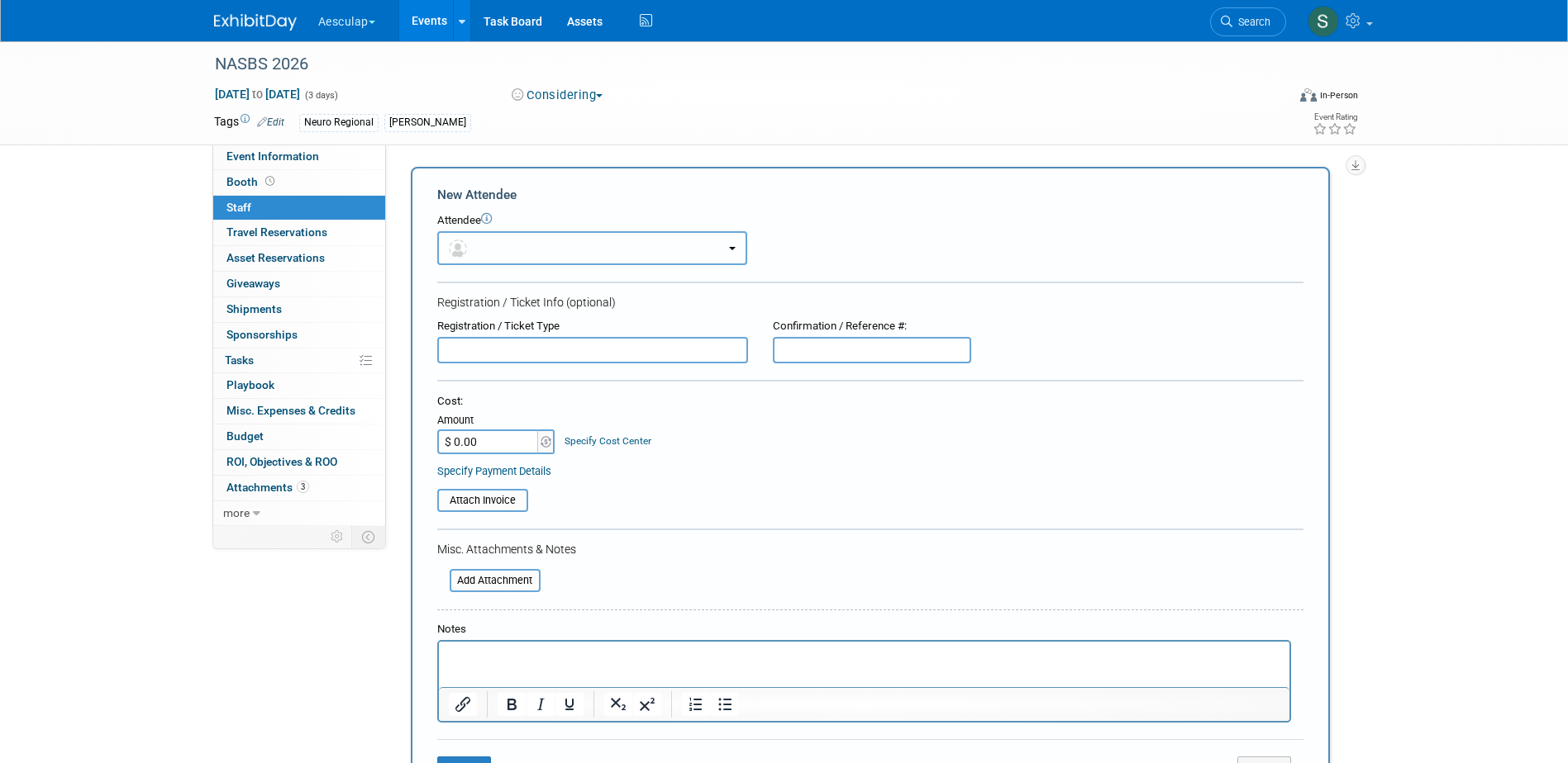
click at [577, 251] on button "button" at bounding box center [592, 249] width 310 height 34
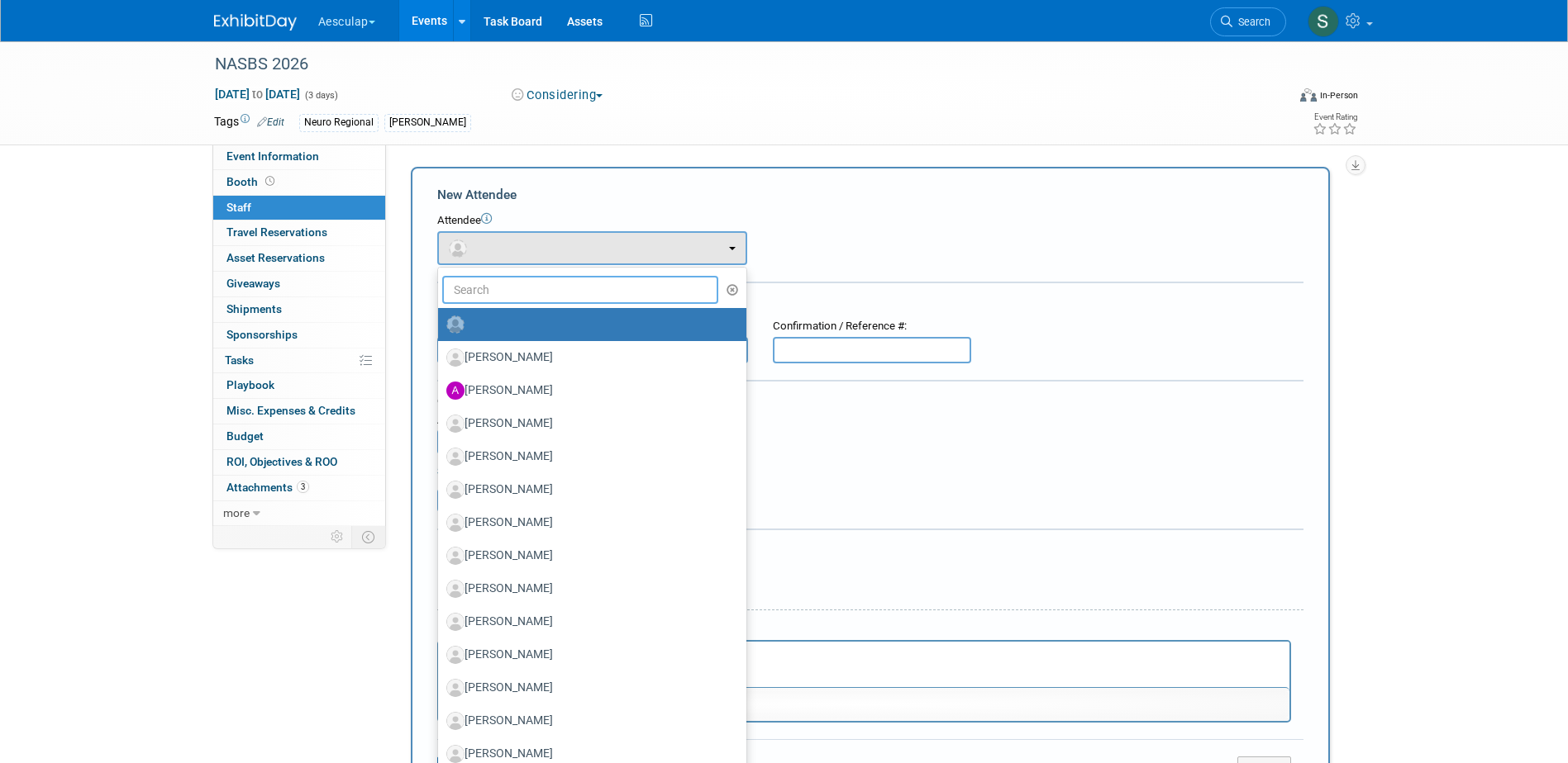
click at [547, 293] on input "text" at bounding box center [580, 290] width 277 height 28
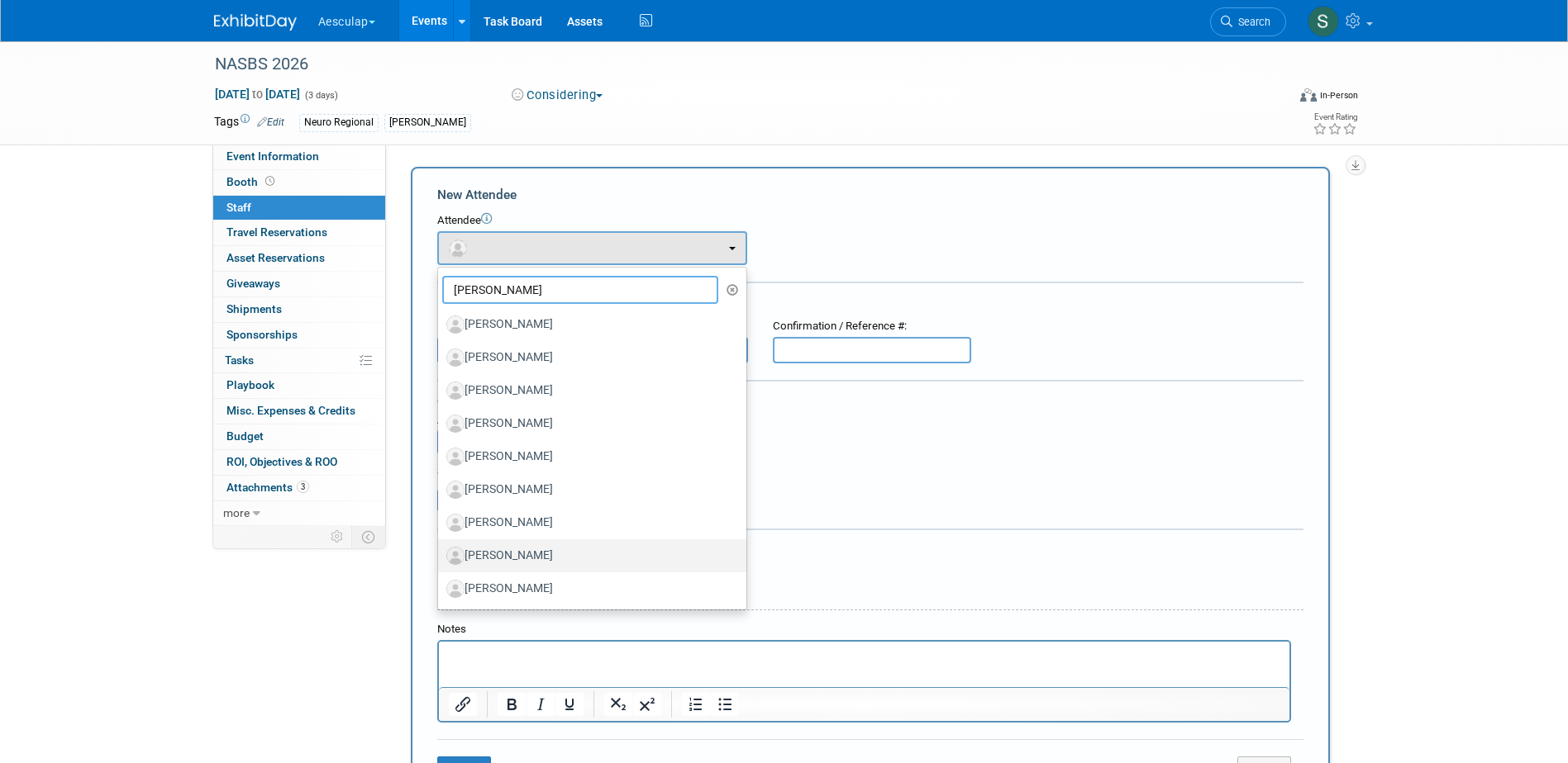
type input "kevin"
click at [520, 566] on label "[PERSON_NAME]" at bounding box center [588, 556] width 284 height 26
click at [441, 560] on input "[PERSON_NAME]" at bounding box center [434, 553] width 10 height 10
select select "f0119cfa-b5d9-4752-be64-32ad24ce257f"
select select "900"
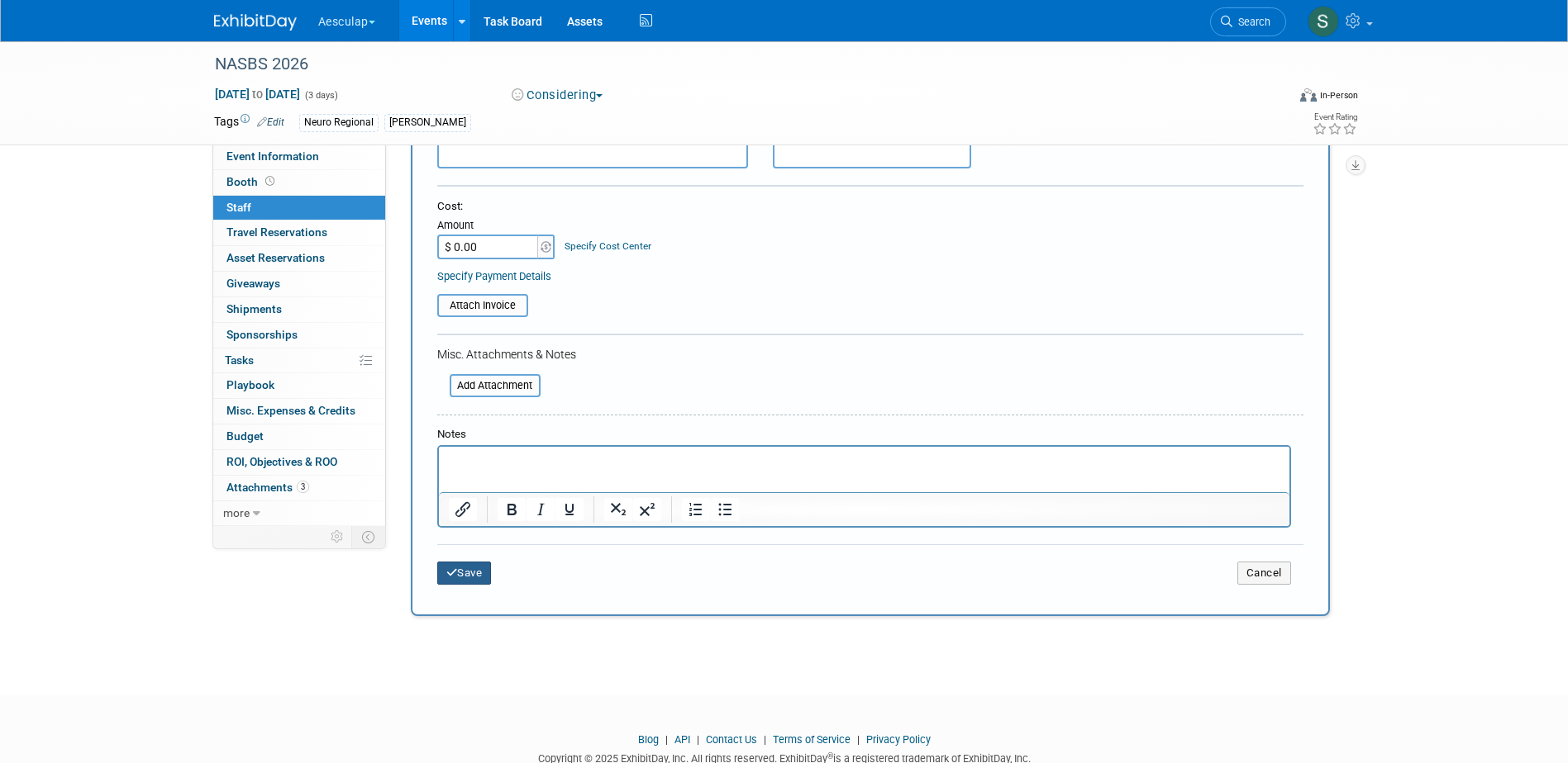
click at [471, 568] on button "Save" at bounding box center [464, 573] width 55 height 23
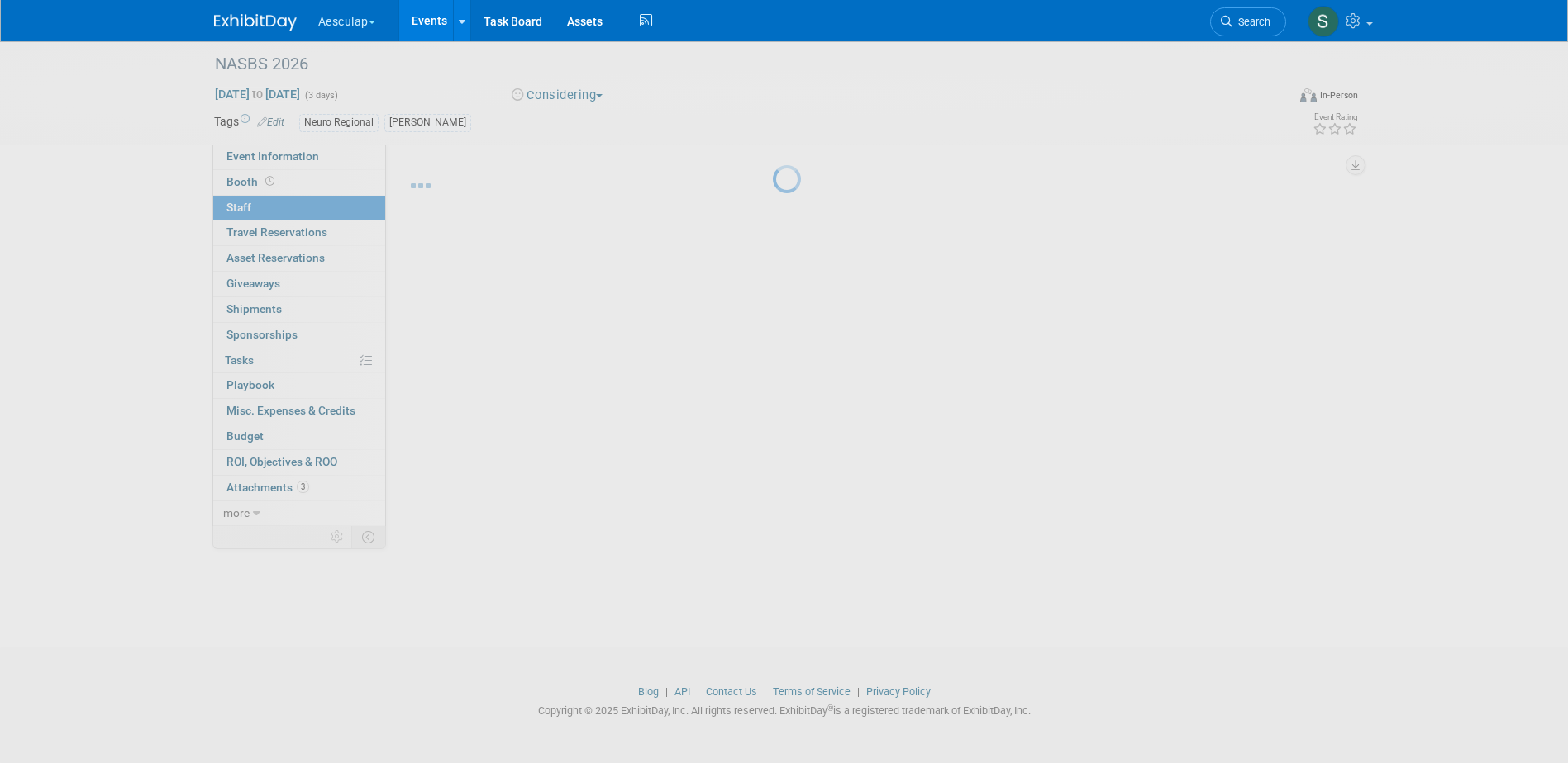
scroll to position [15, 0]
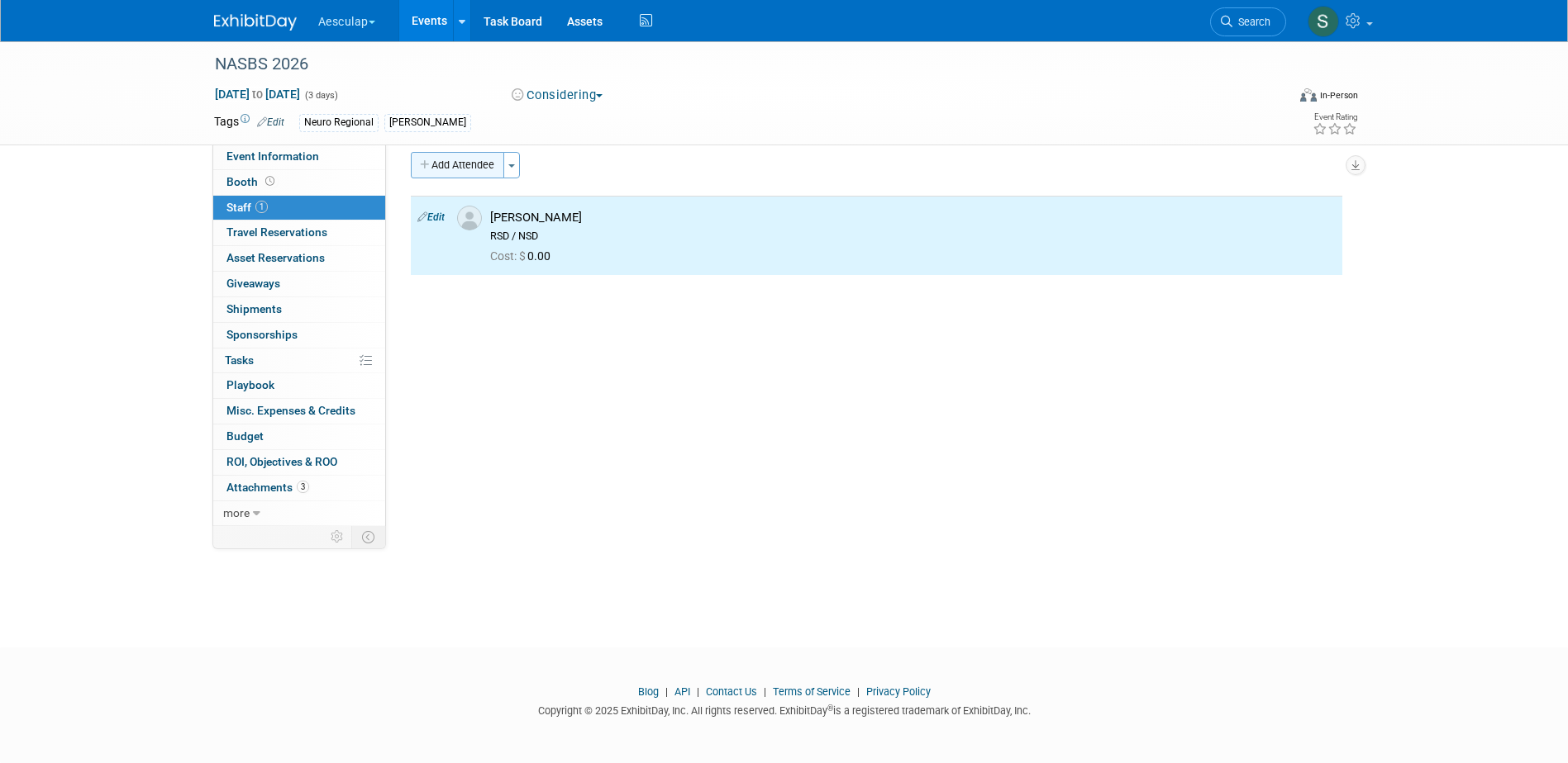
click at [485, 165] on button "Add Attendee" at bounding box center [457, 165] width 94 height 26
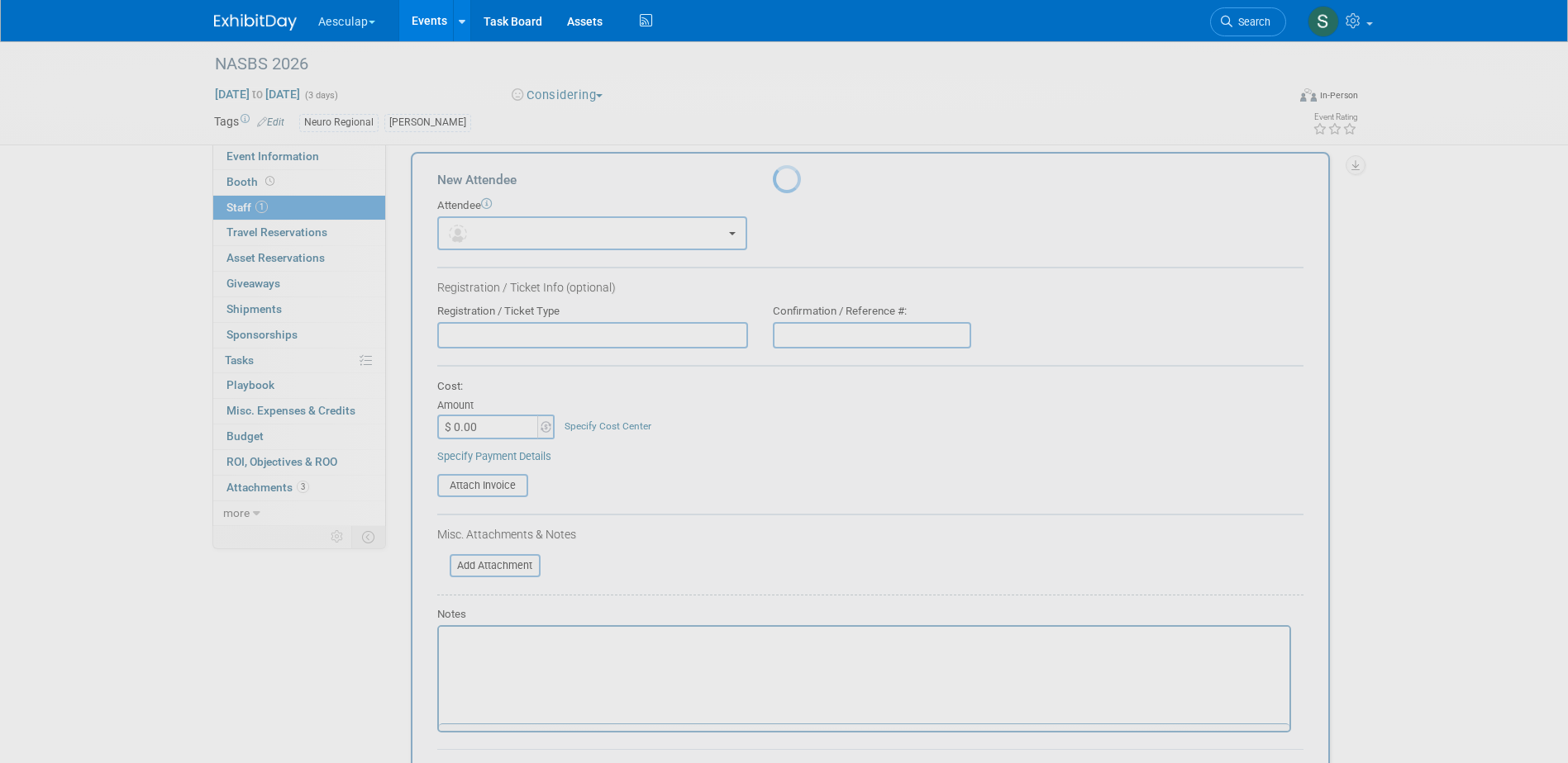
scroll to position [0, 0]
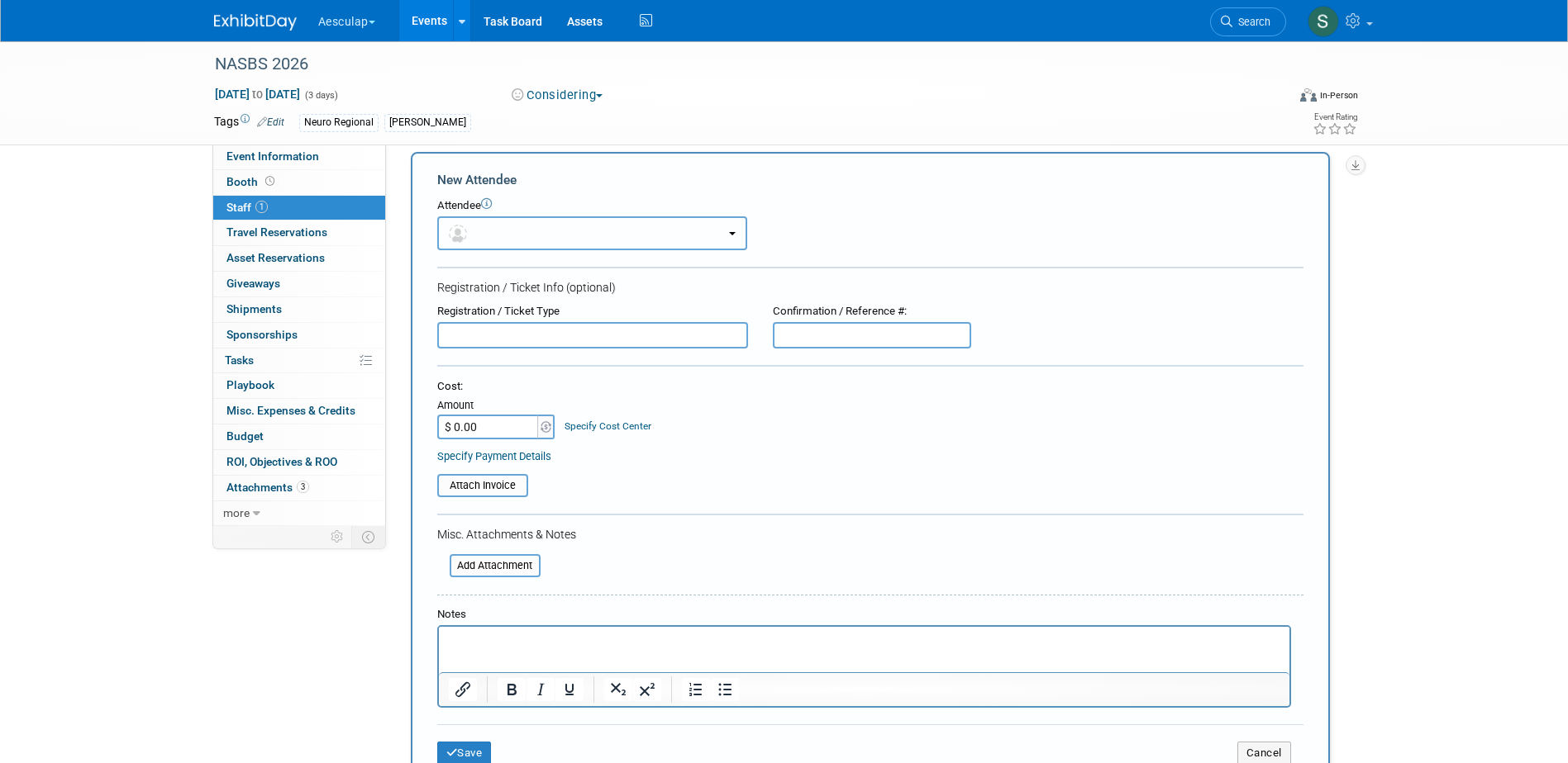
click at [484, 236] on button "button" at bounding box center [592, 234] width 310 height 34
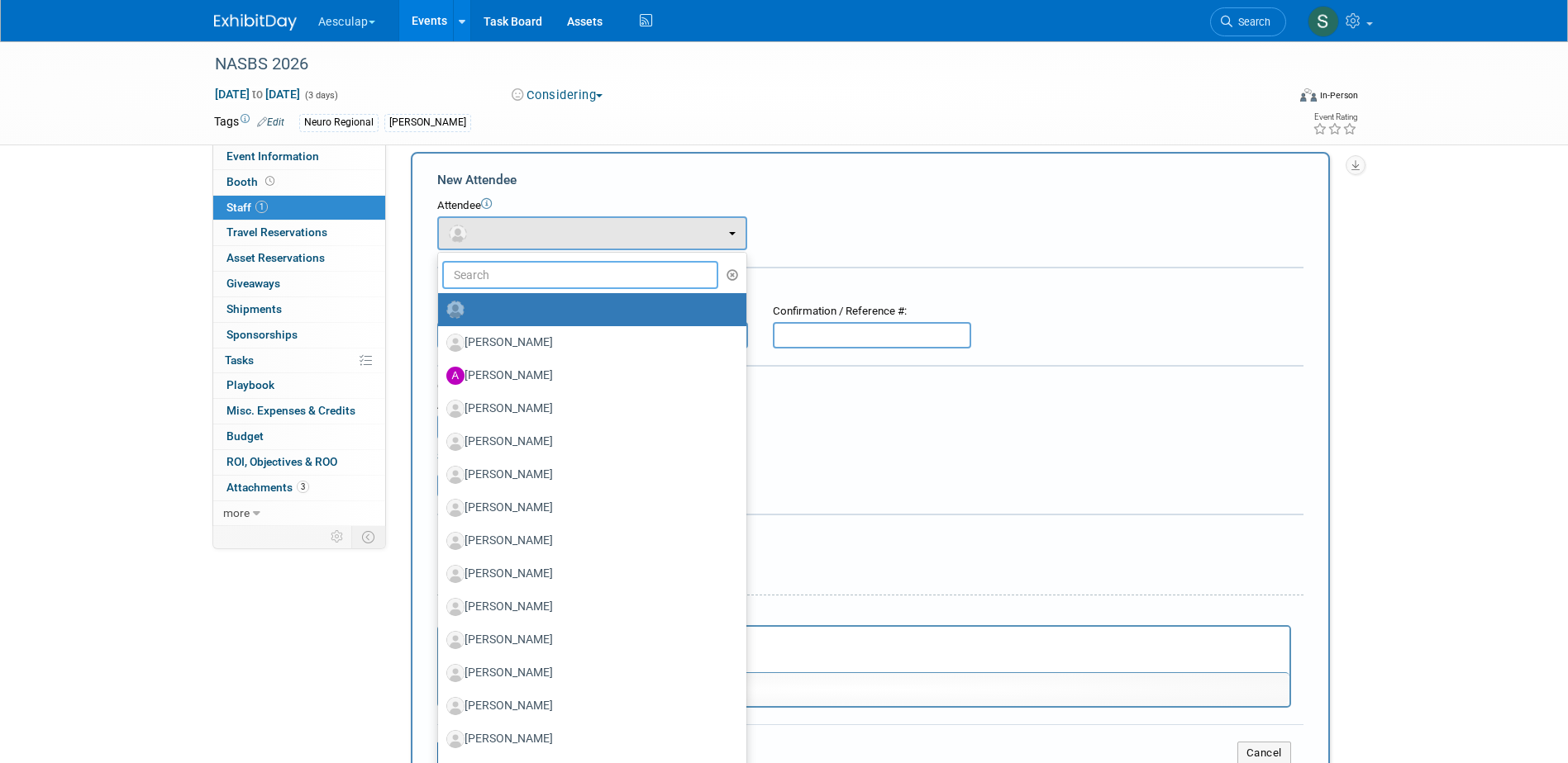
click at [507, 269] on input "text" at bounding box center [580, 275] width 277 height 28
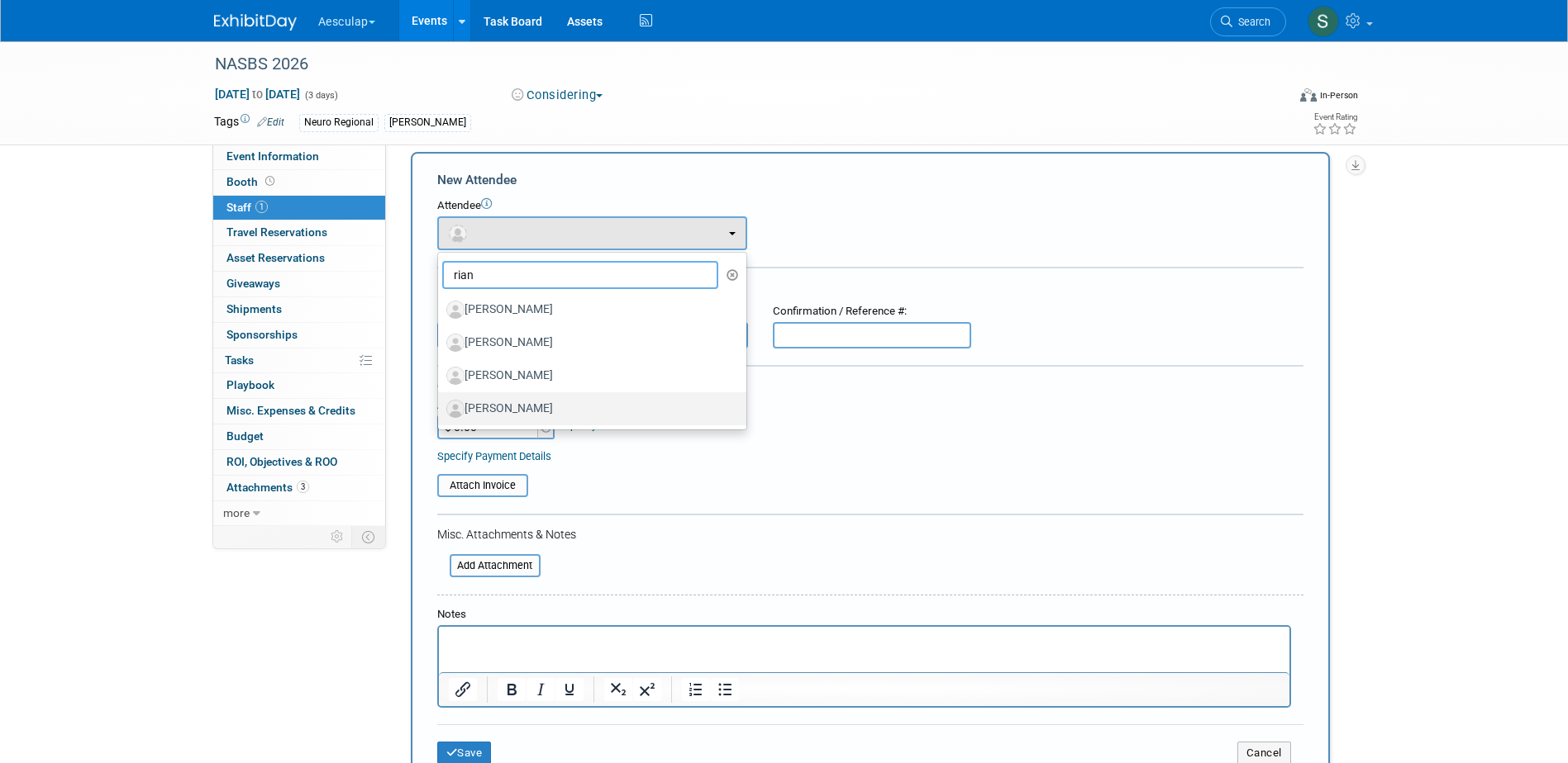
type input "rian"
click at [497, 407] on label "Rian Rifkin" at bounding box center [588, 409] width 284 height 26
click at [441, 407] on input "Rian Rifkin" at bounding box center [434, 407] width 10 height 10
select select "0c3ea559-3342-47e2-a63d-2cc7ca569aec"
select select "300"
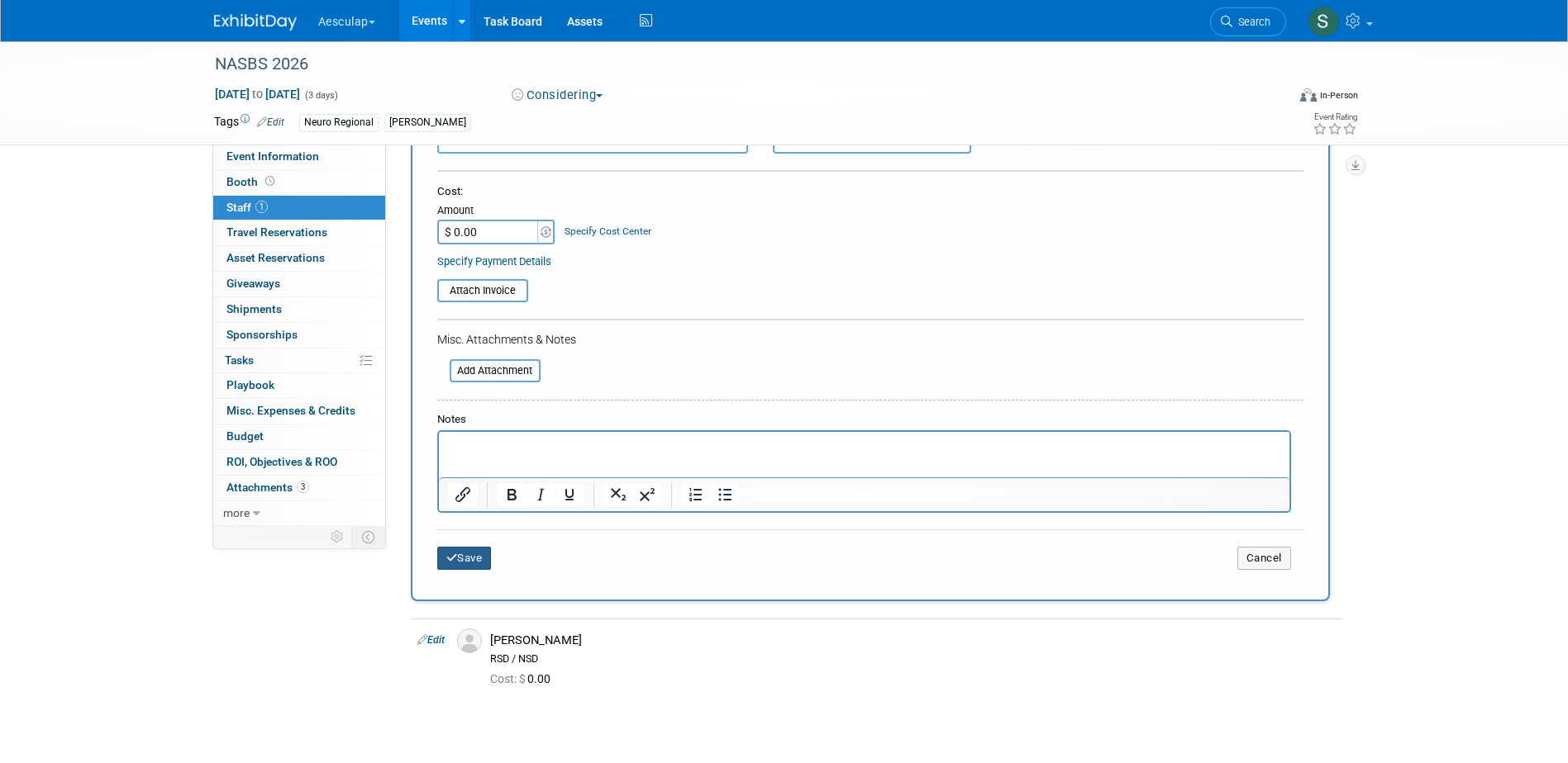
click at [478, 564] on button "Save" at bounding box center [464, 558] width 55 height 23
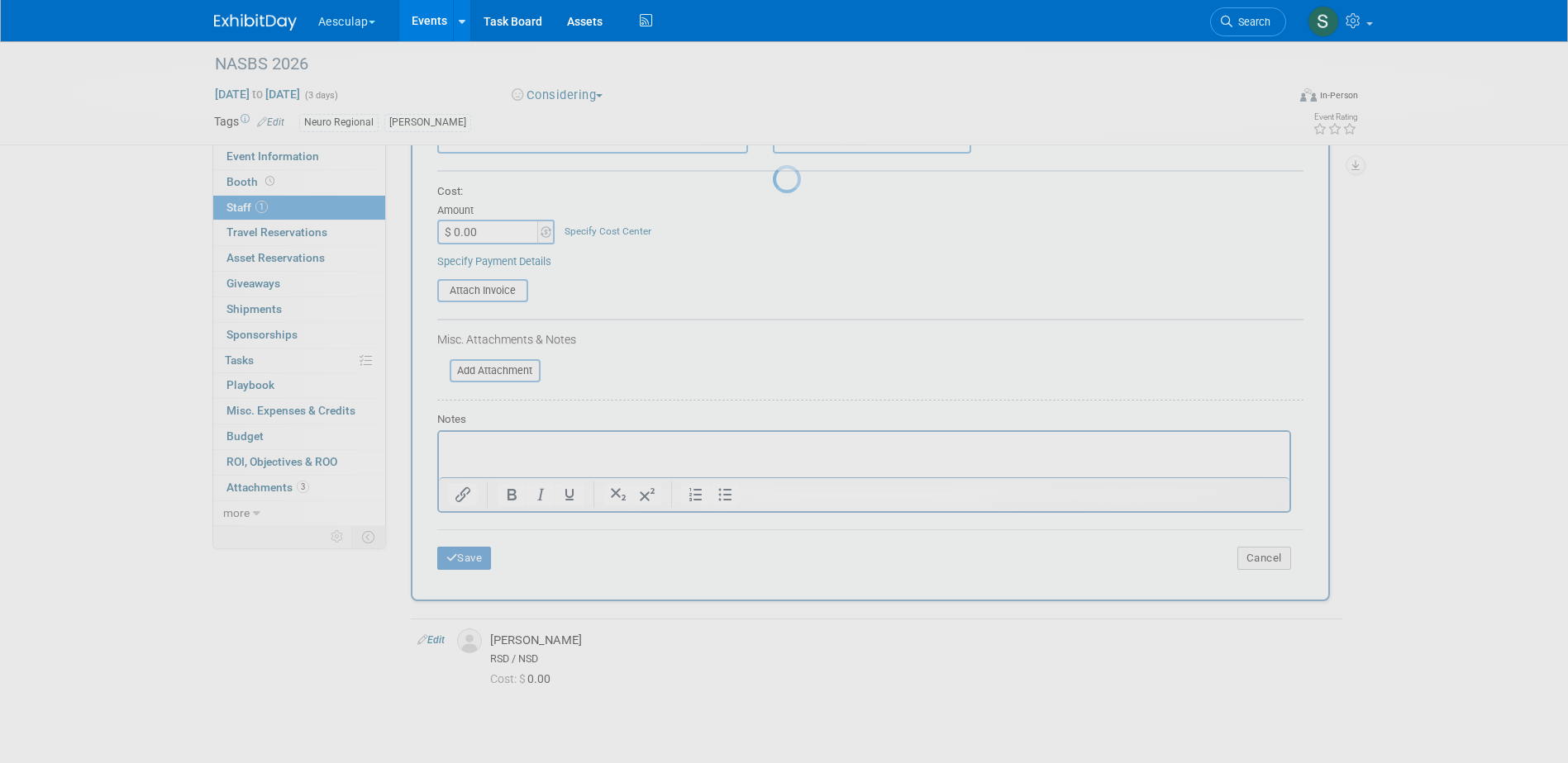
scroll to position [15, 0]
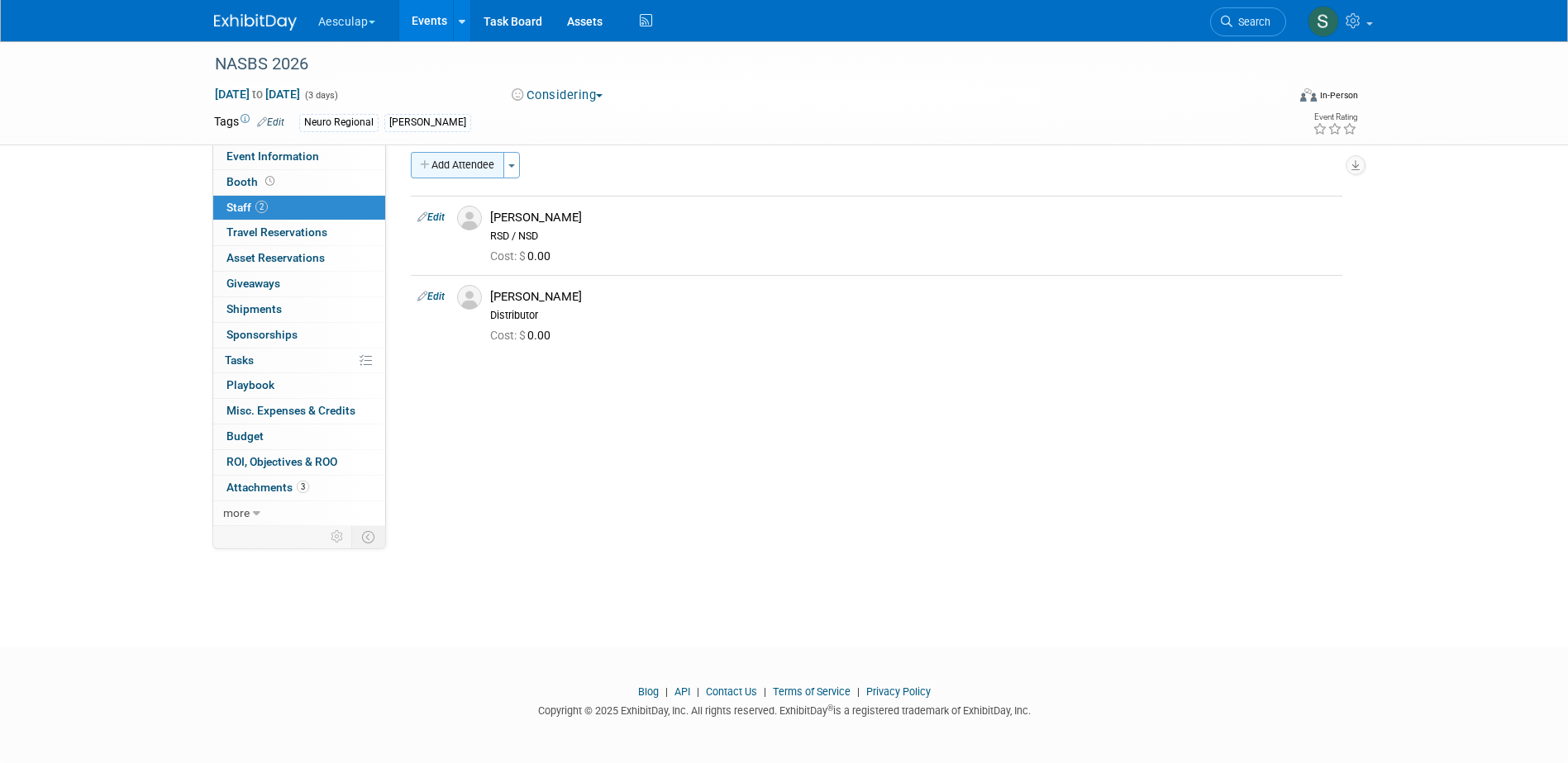
click at [455, 164] on button "Add Attendee" at bounding box center [457, 165] width 94 height 26
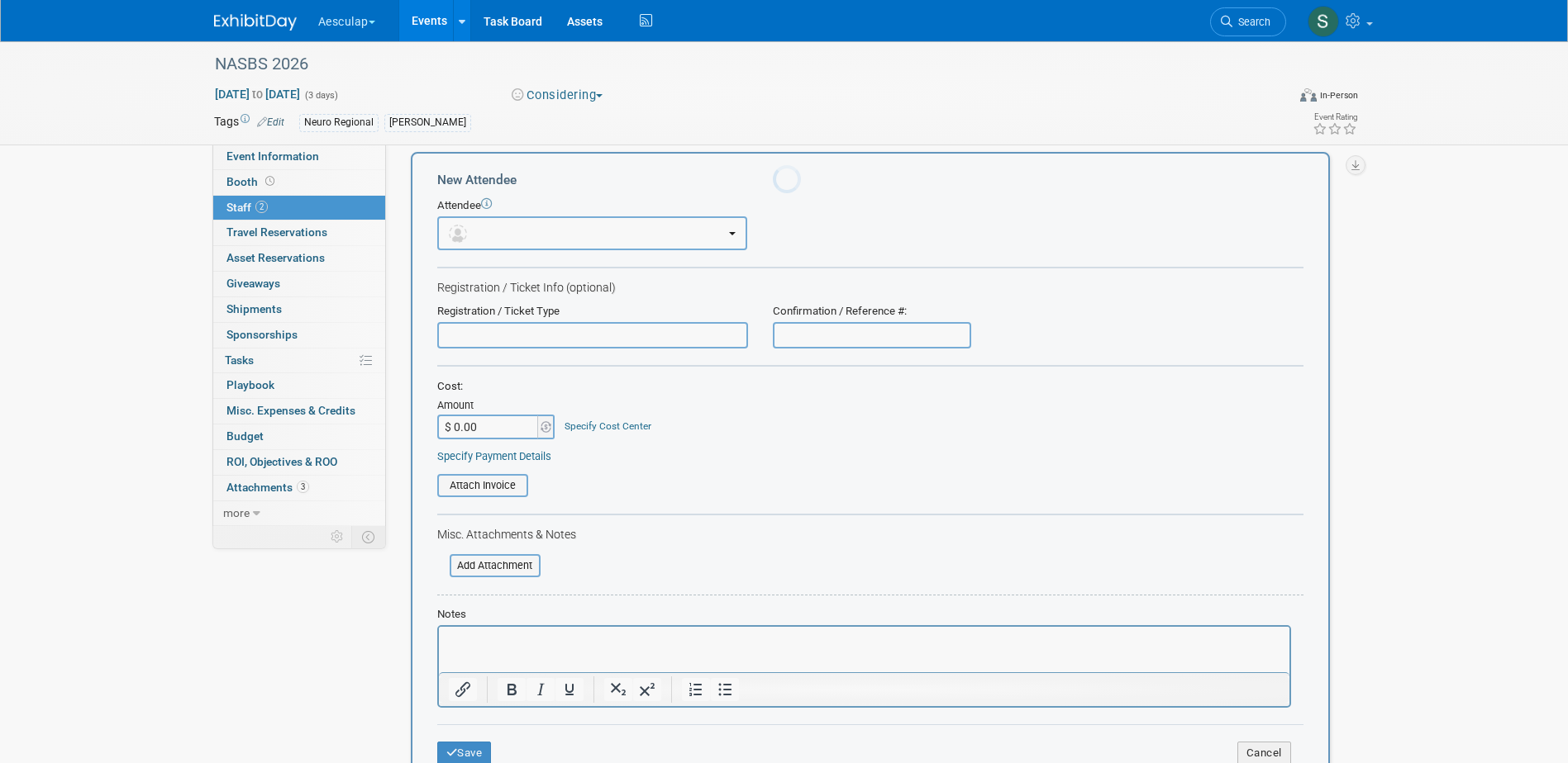
scroll to position [0, 0]
click at [496, 234] on button "button" at bounding box center [592, 234] width 310 height 34
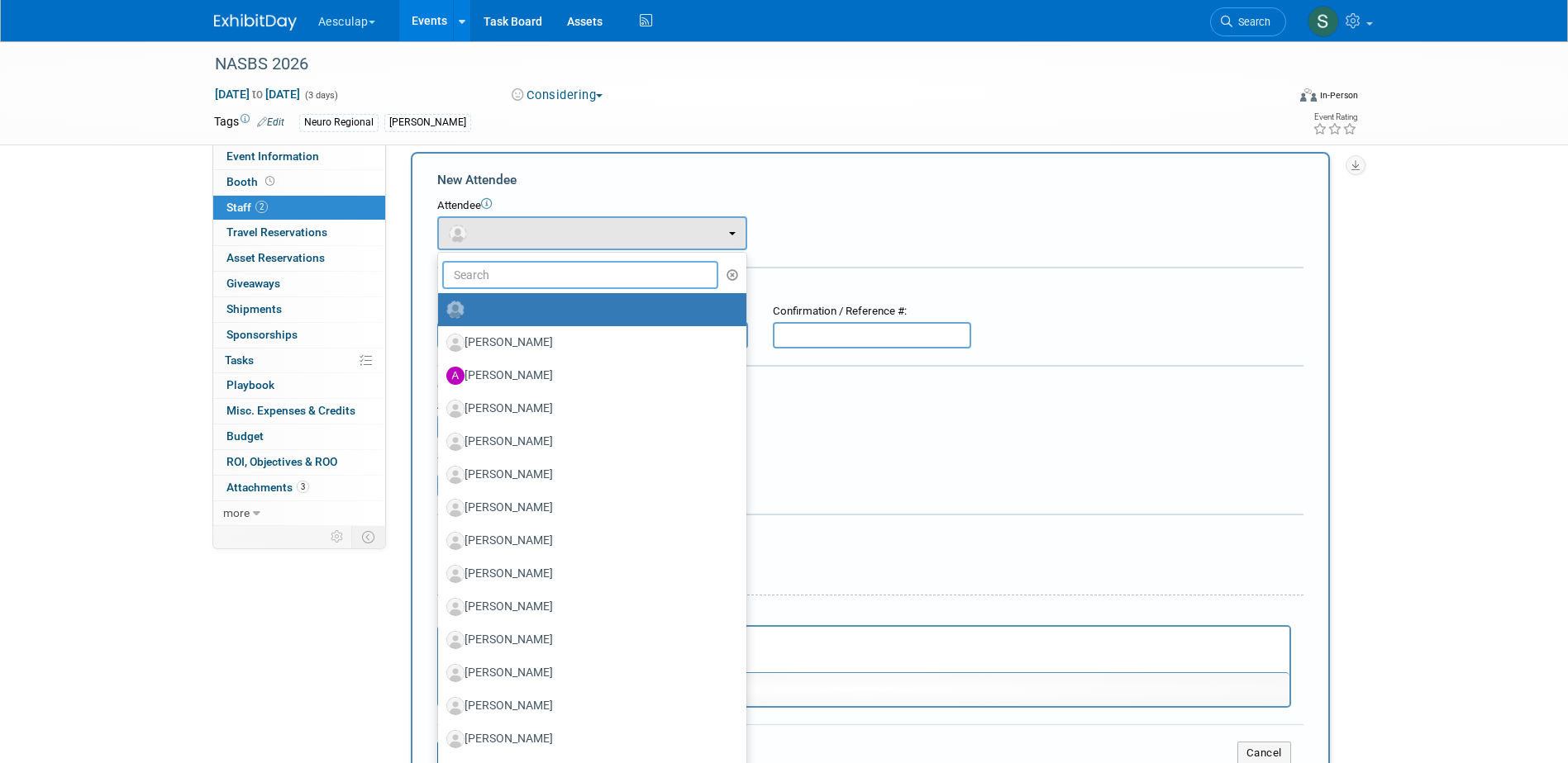
click at [481, 284] on input "text" at bounding box center [580, 275] width 277 height 28
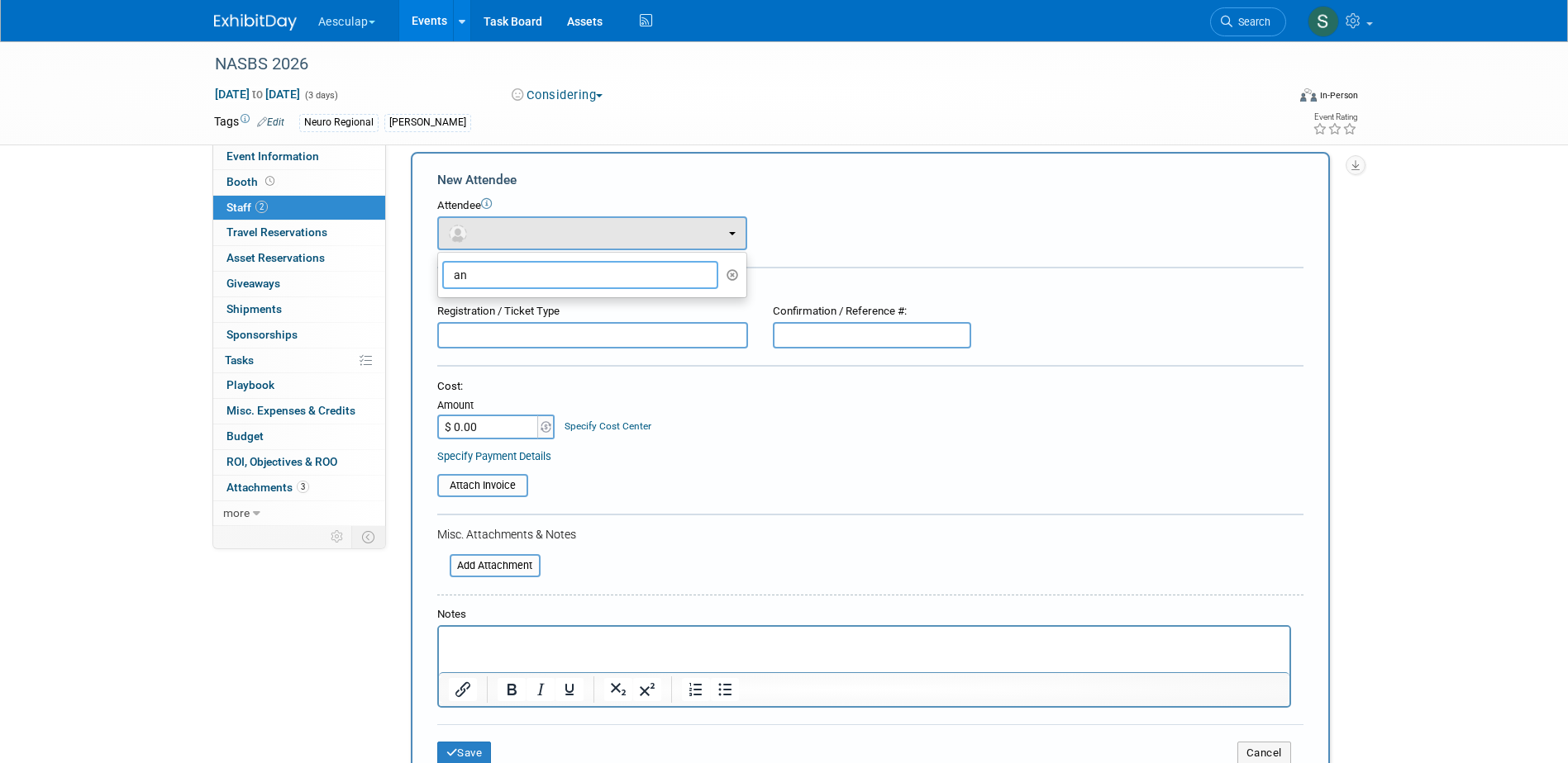
type input "a"
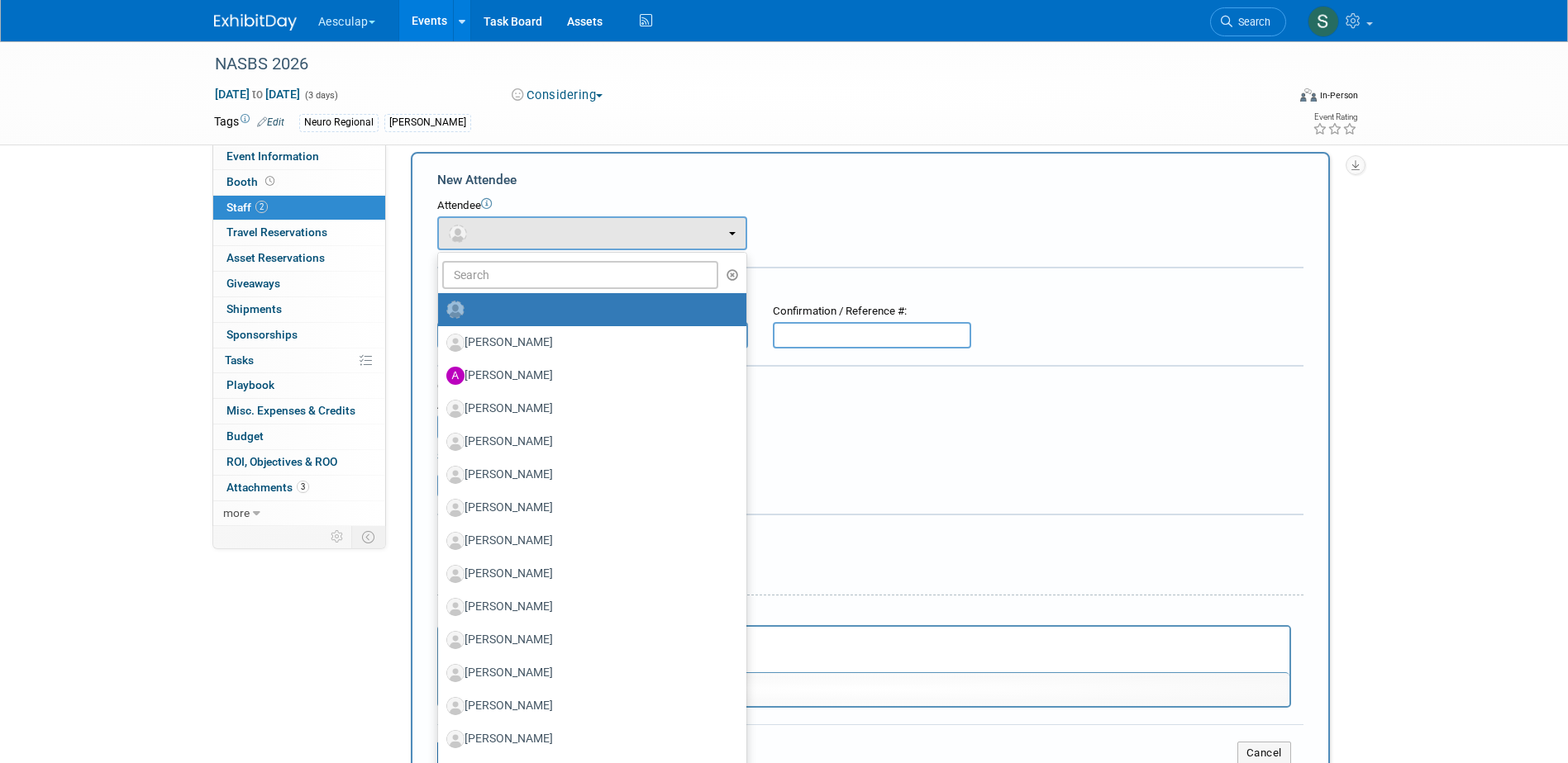
click at [998, 208] on div "Attendee" at bounding box center [870, 206] width 866 height 16
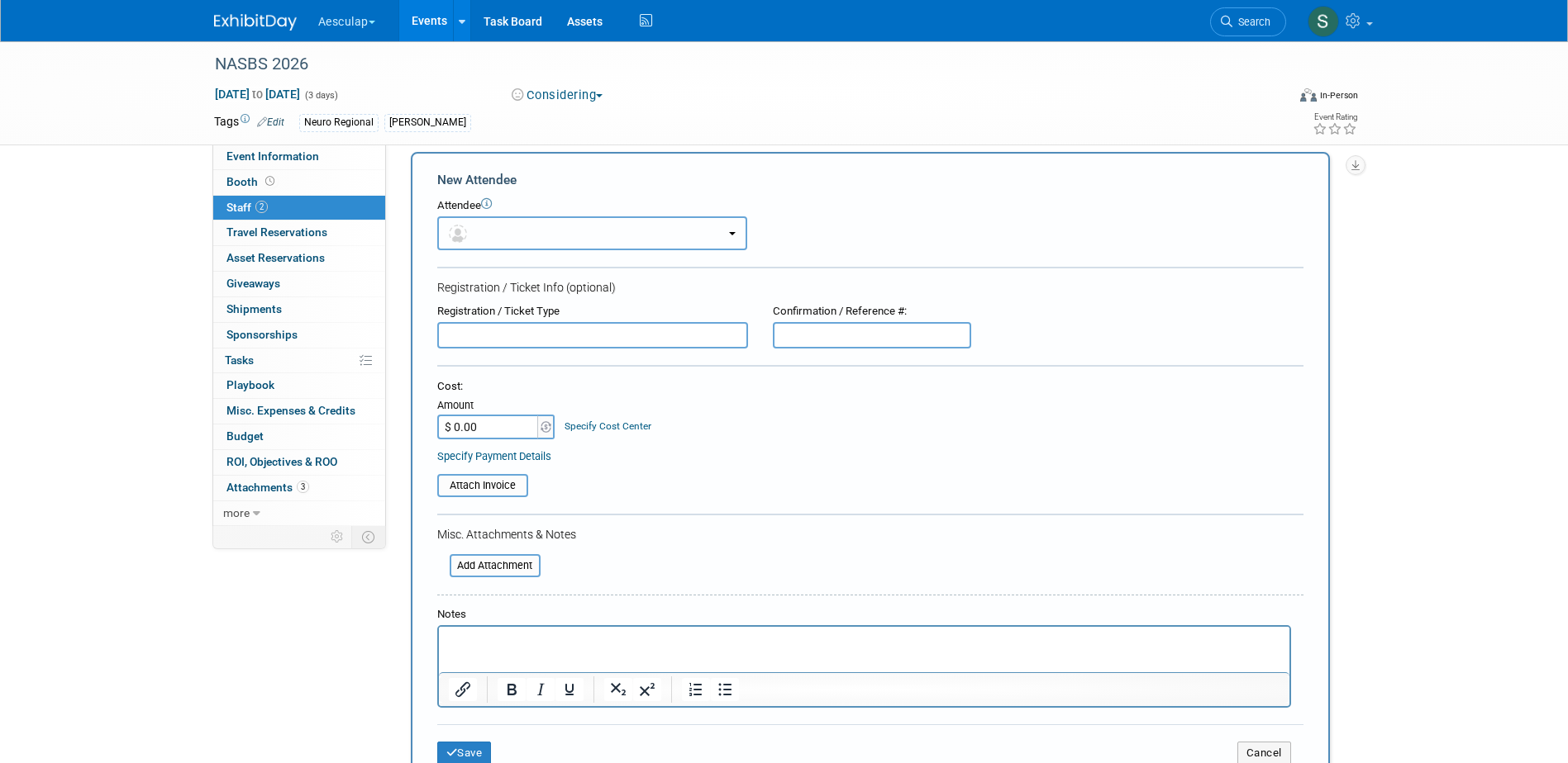
click at [529, 228] on button "button" at bounding box center [592, 234] width 310 height 34
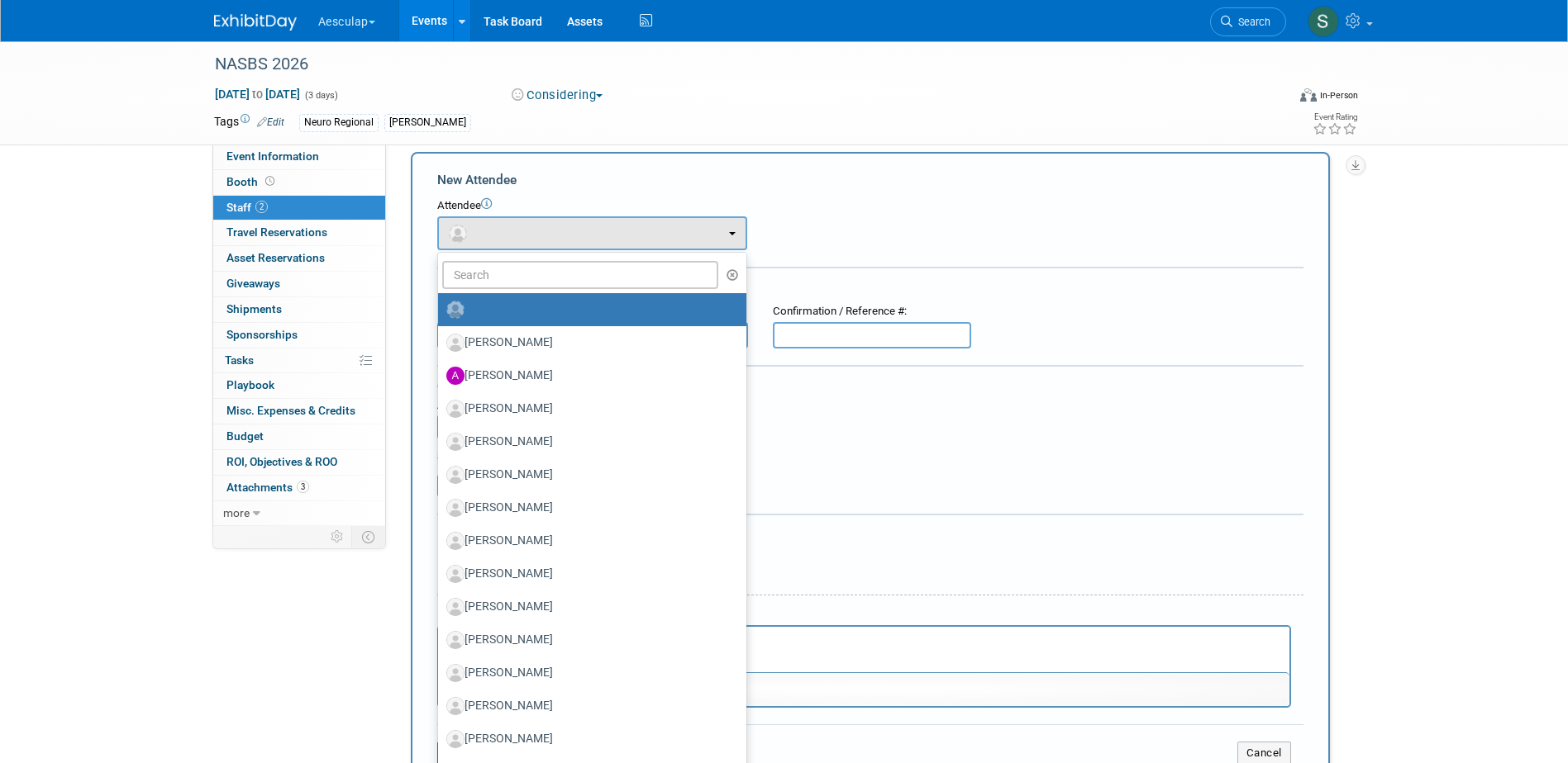
click at [519, 258] on ul "Aaron Sherrill Aaron Evans Adam Spies Adam Burke Aime Lenz (me)" at bounding box center [592, 581] width 310 height 661
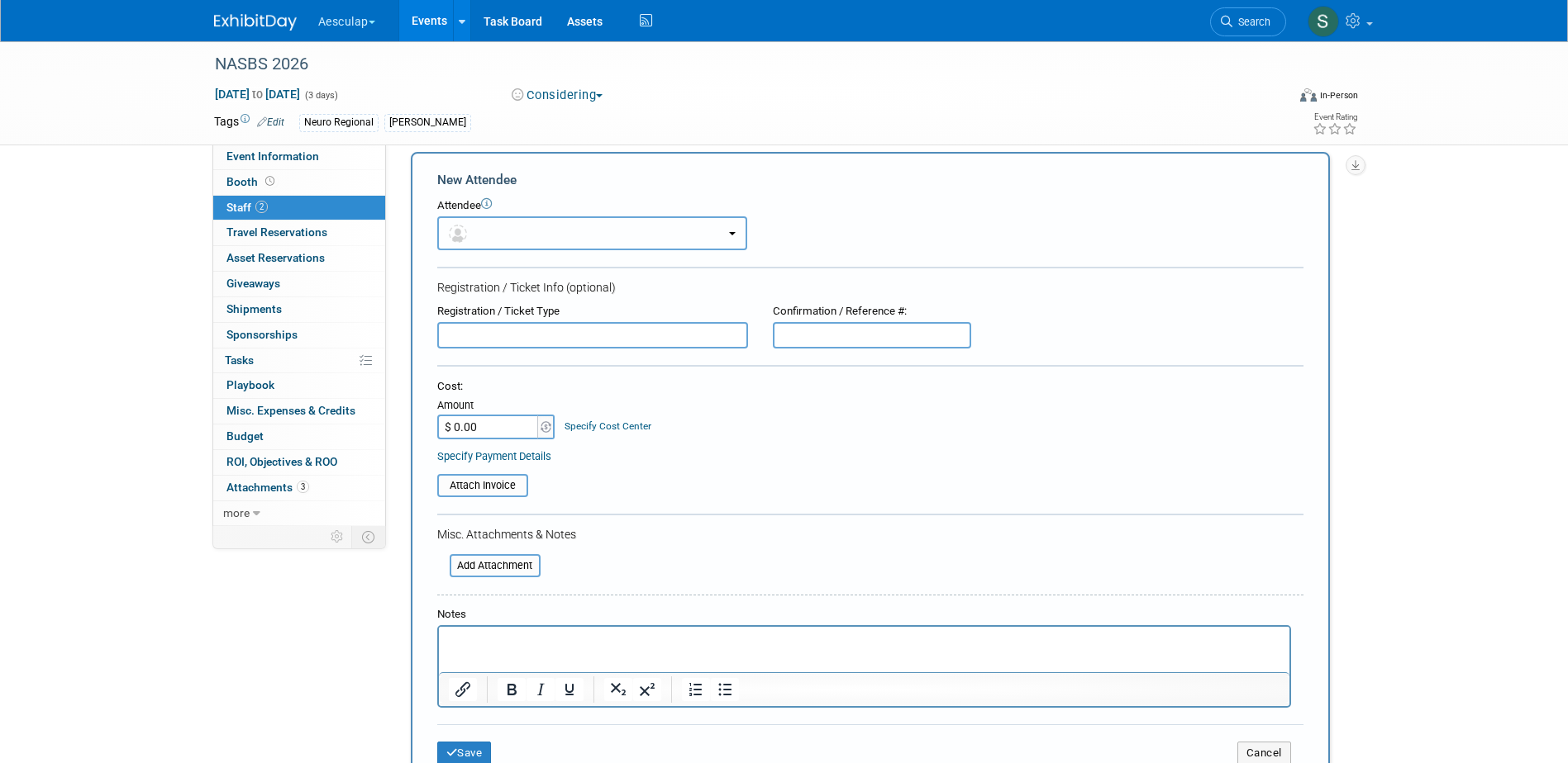
click at [519, 226] on button "button" at bounding box center [592, 234] width 310 height 34
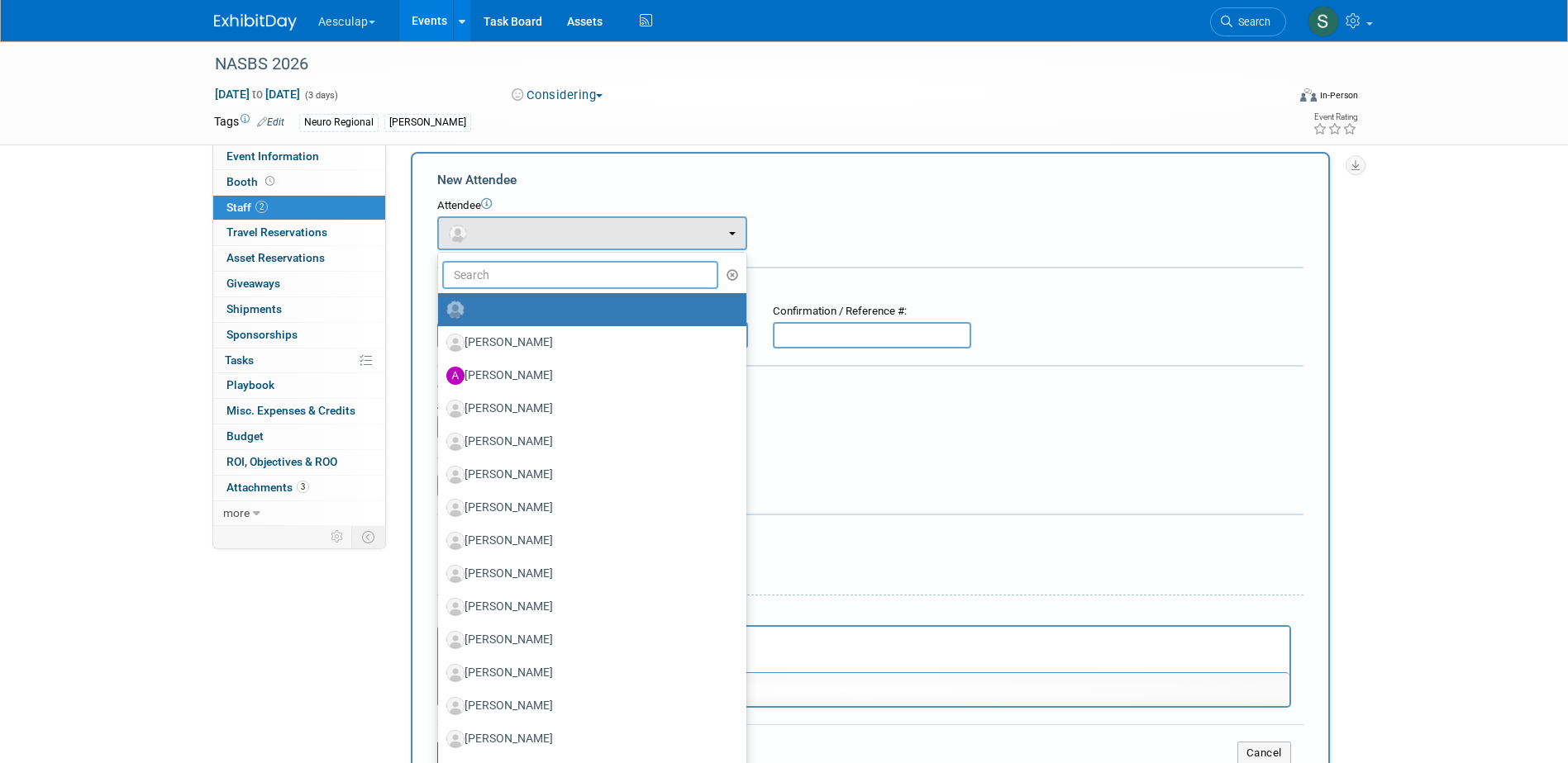
click at [504, 286] on input "text" at bounding box center [580, 275] width 277 height 28
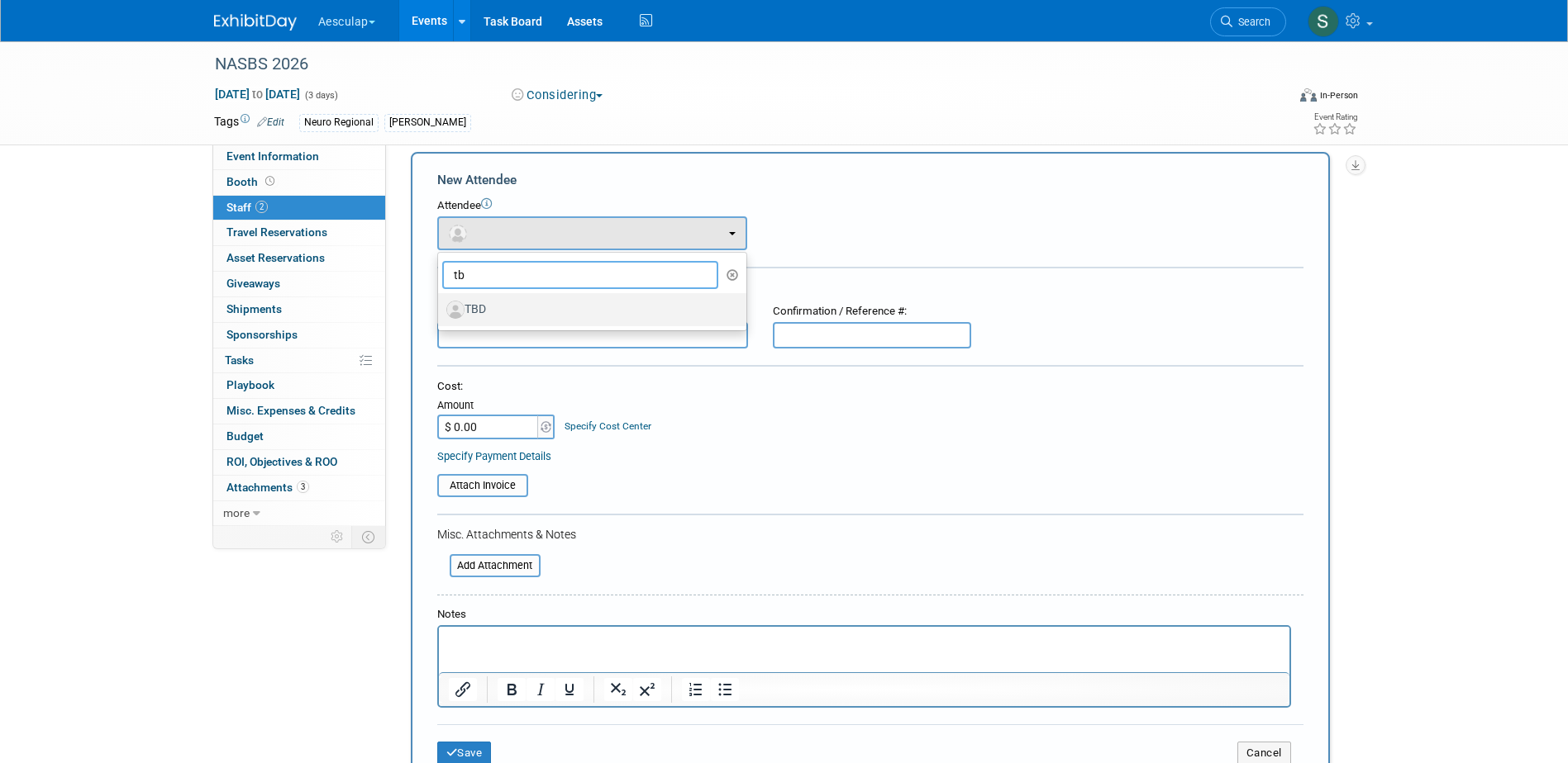
type input "tb"
click at [490, 309] on label "TBD" at bounding box center [588, 310] width 284 height 26
click at [441, 309] on input "TBD" at bounding box center [434, 307] width 10 height 10
select select "00150ee3-2016-4d98-ba55-31f8690fcacb"
select select "1"
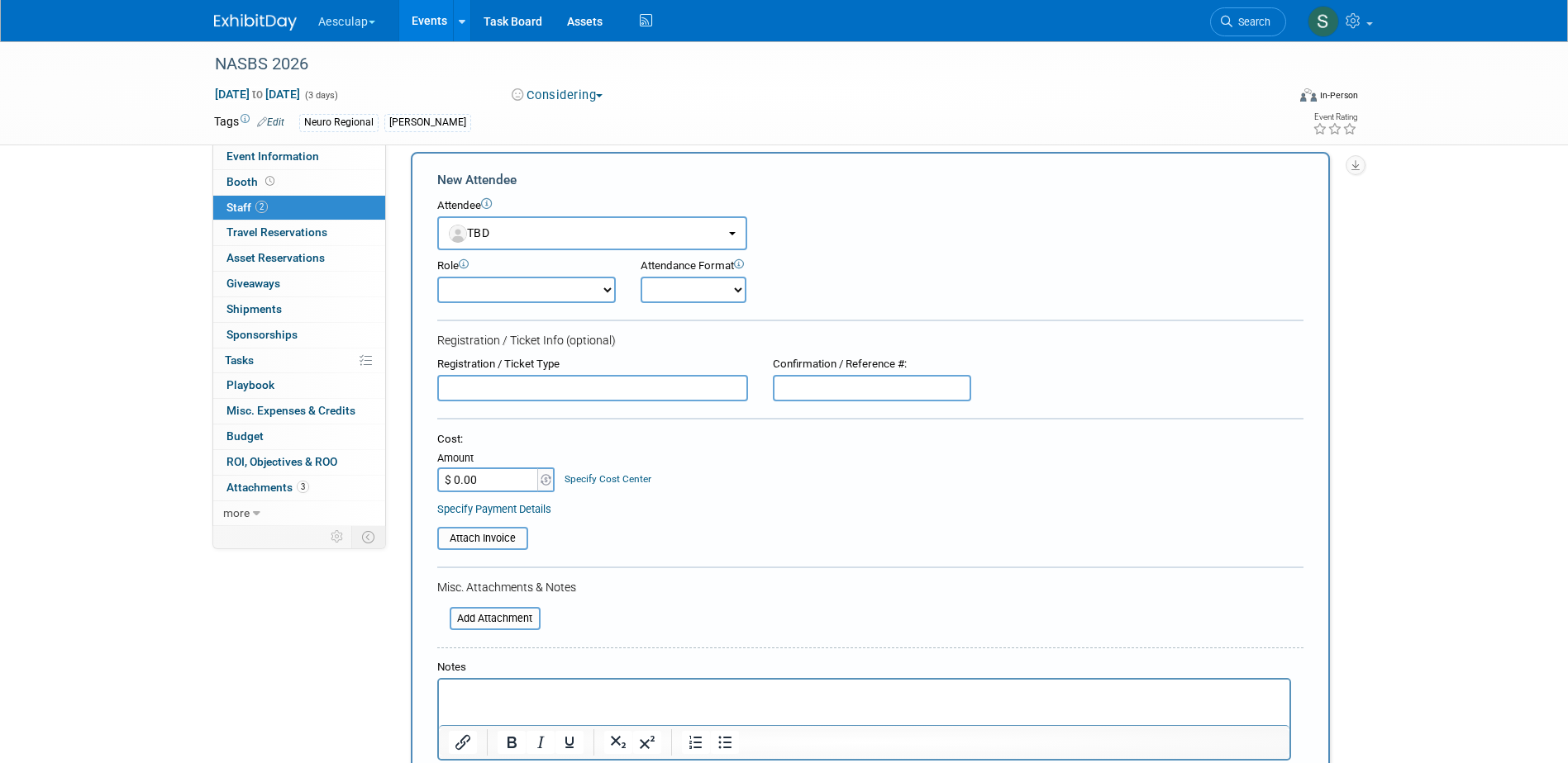
click at [498, 702] on p "Rich Text Area. Press ALT-0 for help." at bounding box center [863, 694] width 831 height 16
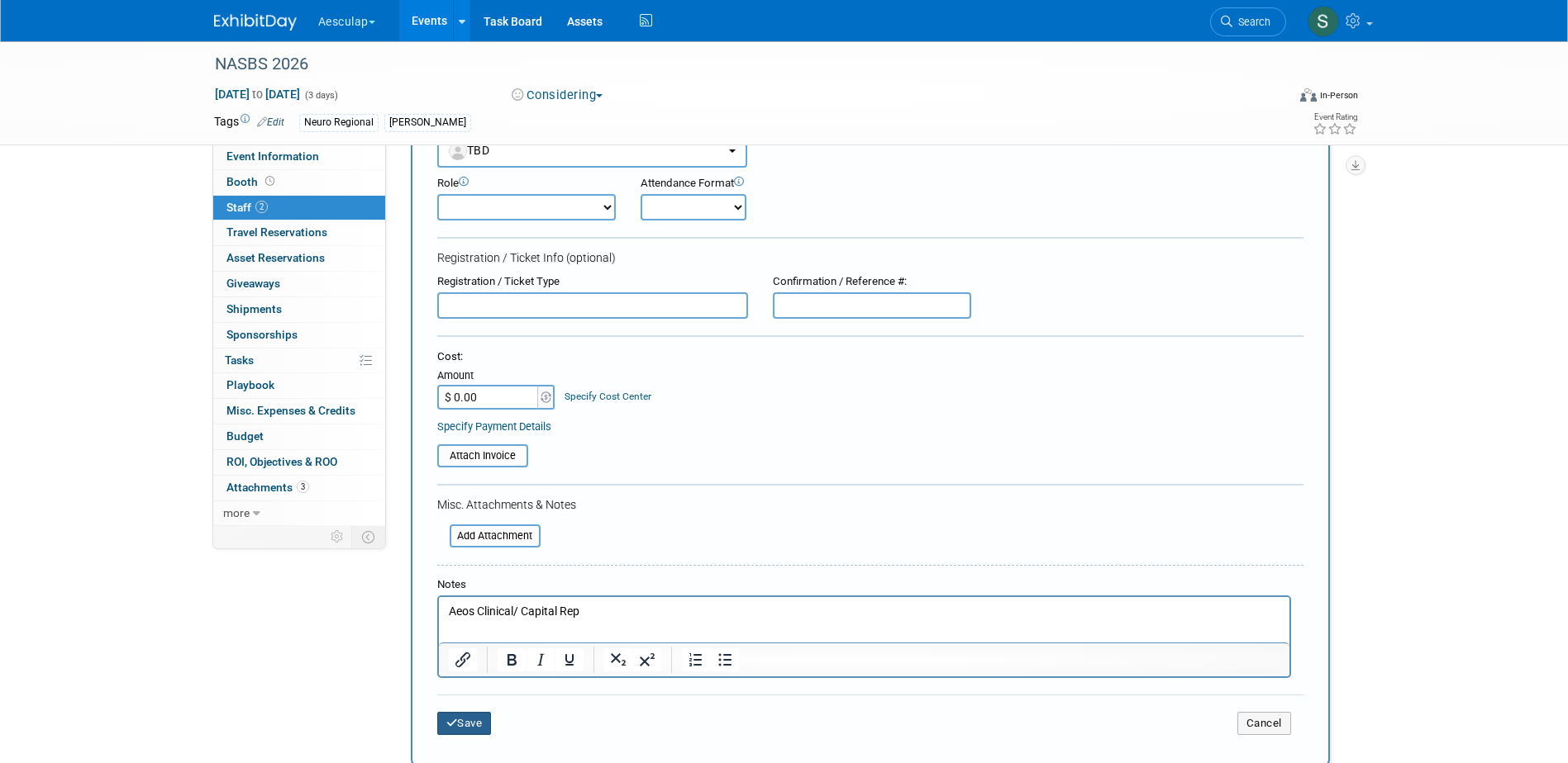
click at [468, 717] on button "Save" at bounding box center [464, 723] width 55 height 23
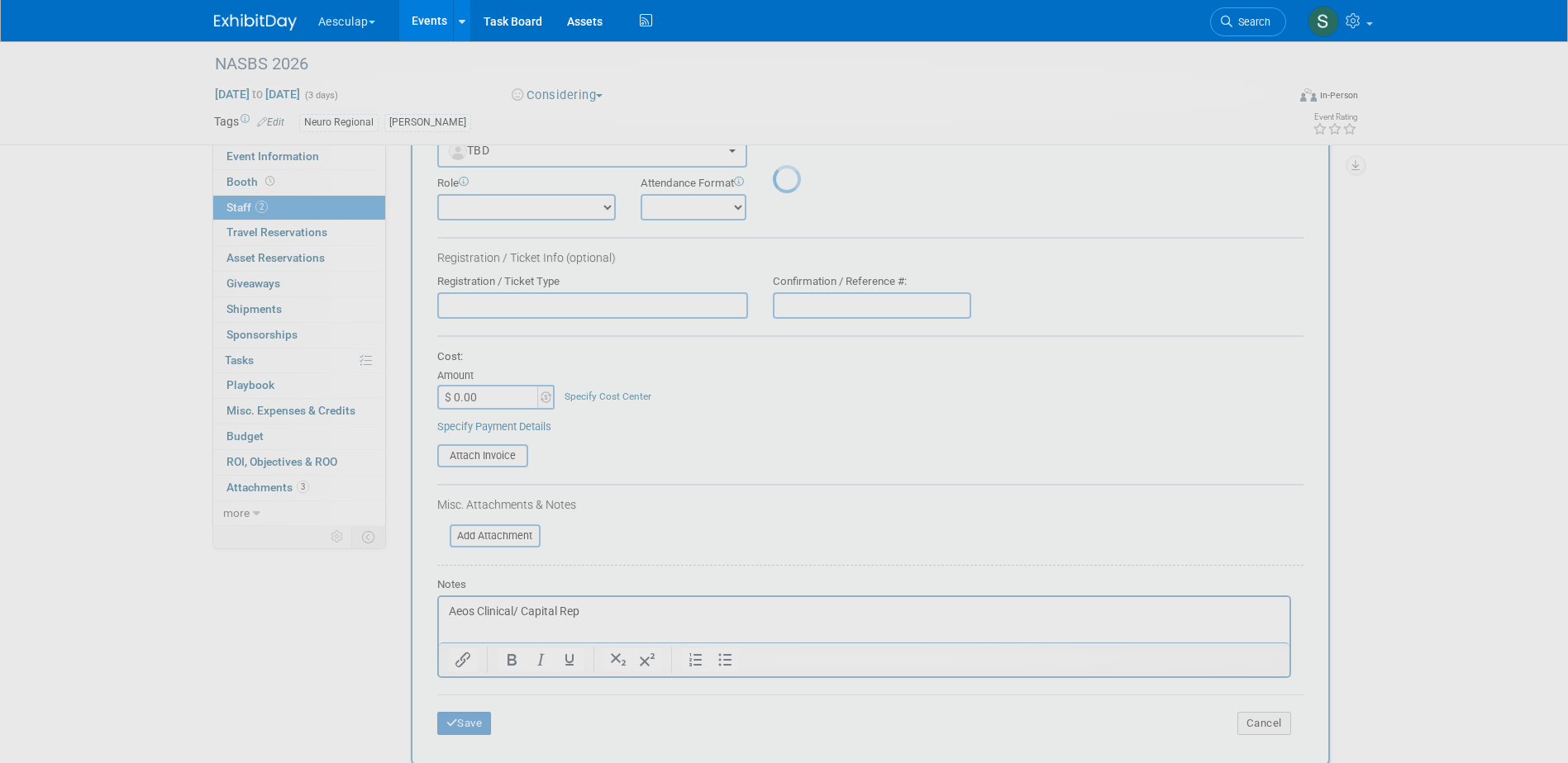
scroll to position [15, 0]
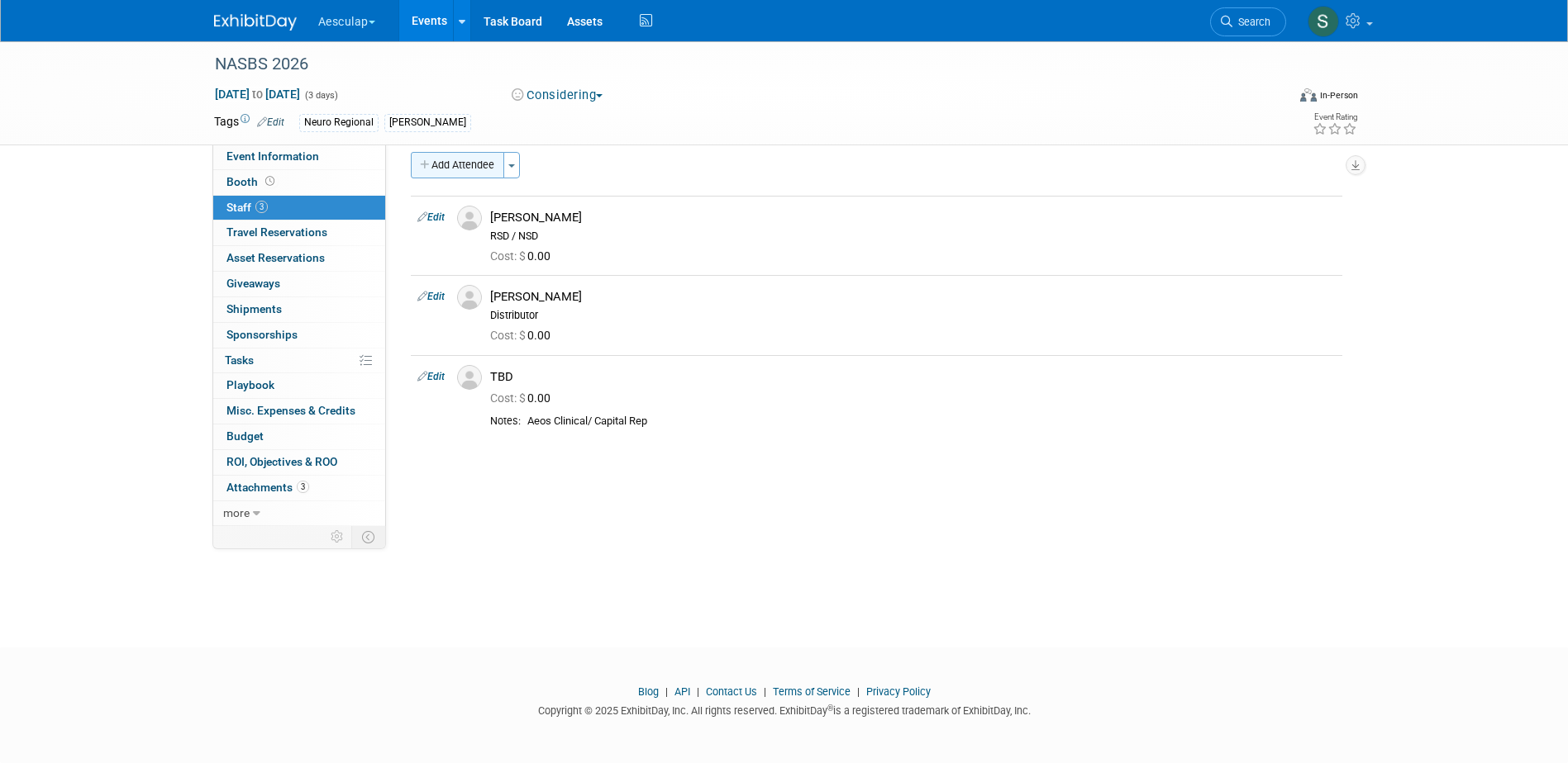
click at [451, 161] on button "Add Attendee" at bounding box center [457, 165] width 94 height 26
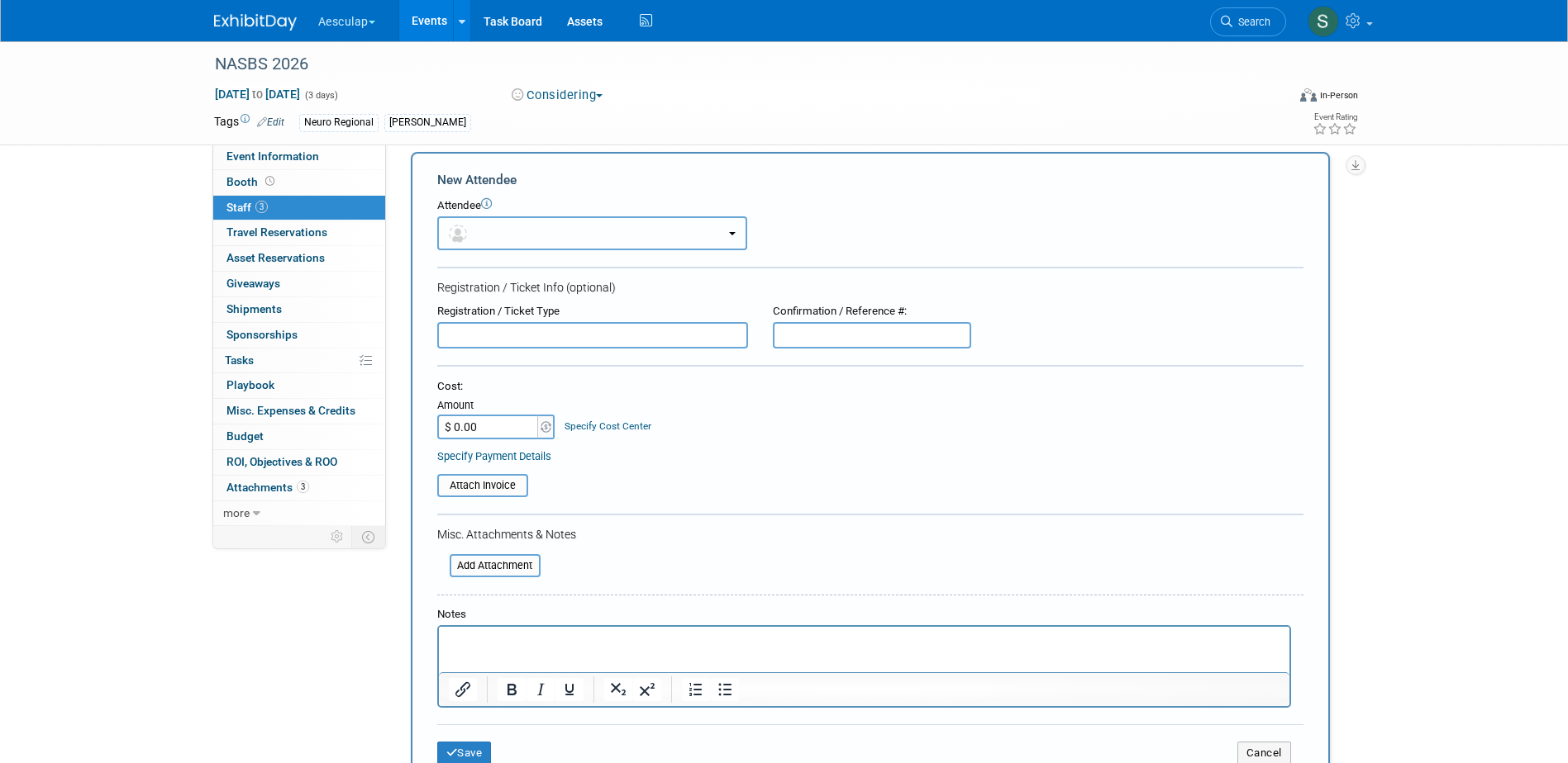
click at [547, 233] on button "button" at bounding box center [592, 234] width 310 height 34
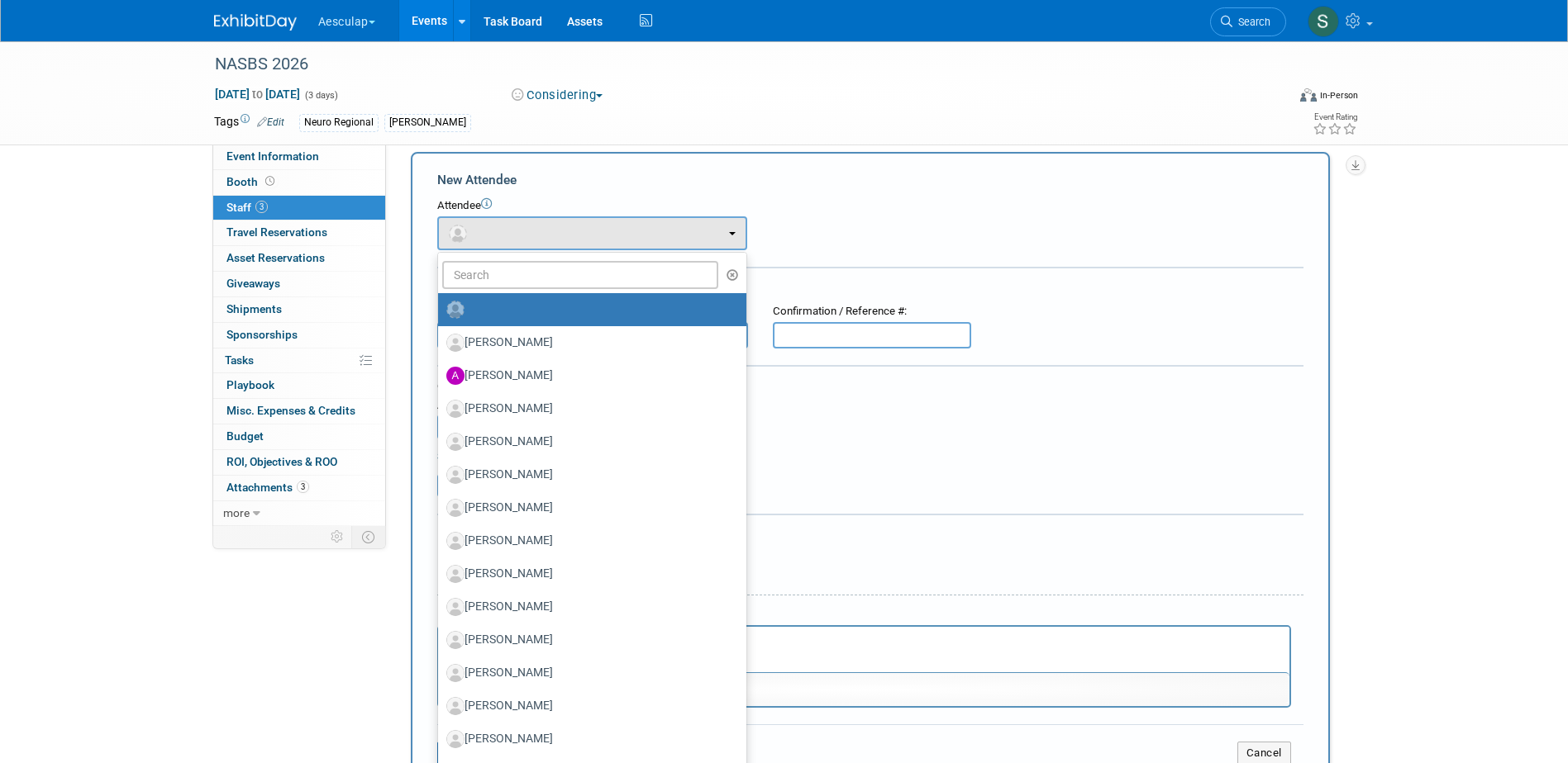
click at [682, 194] on form "New Attendee Attendee <img src="https://www.exhibitday.com/Images/Unassigned-Us…" at bounding box center [870, 474] width 866 height 606
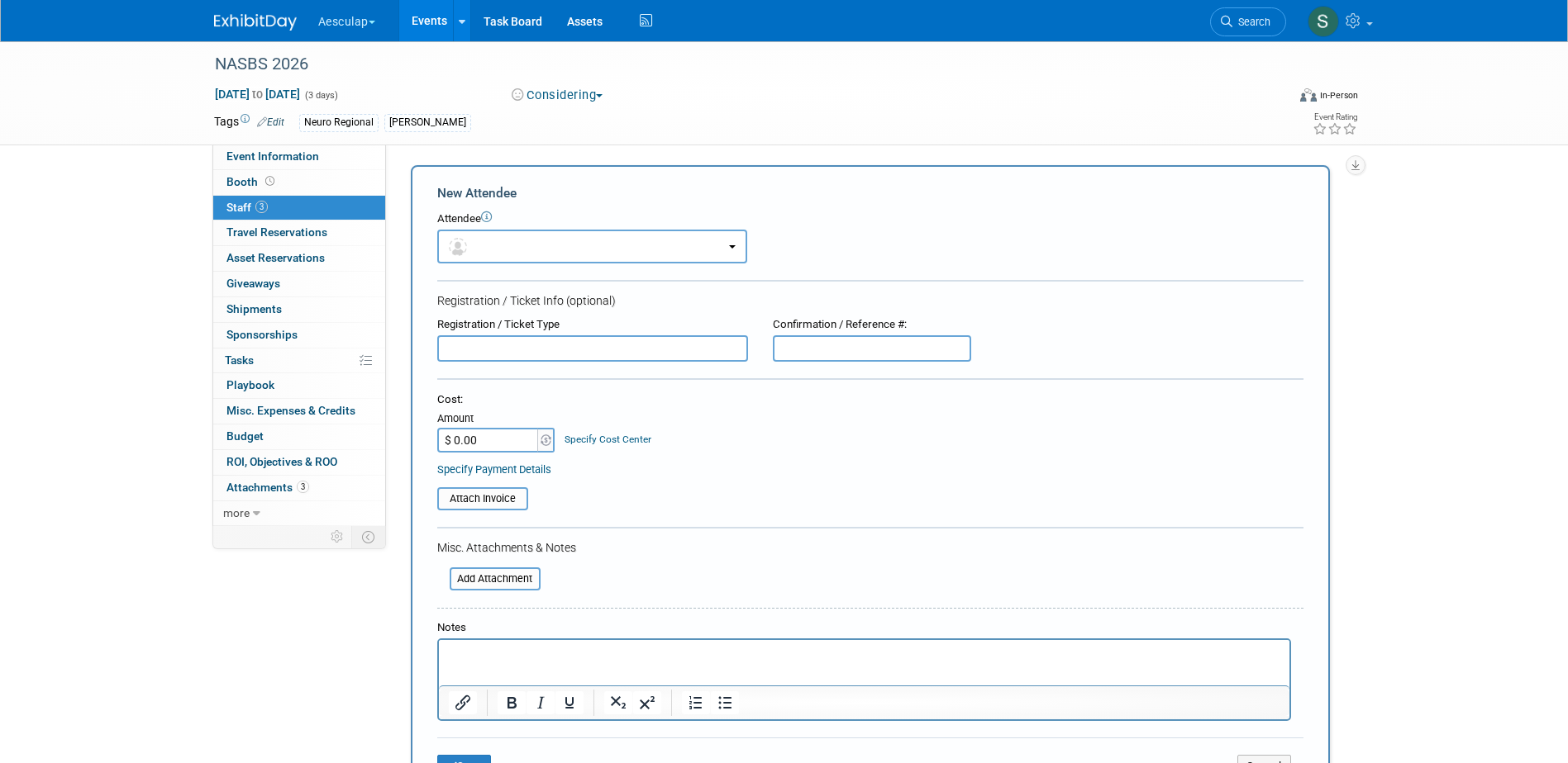
scroll to position [0, 0]
click at [501, 250] on button "button" at bounding box center [592, 249] width 310 height 34
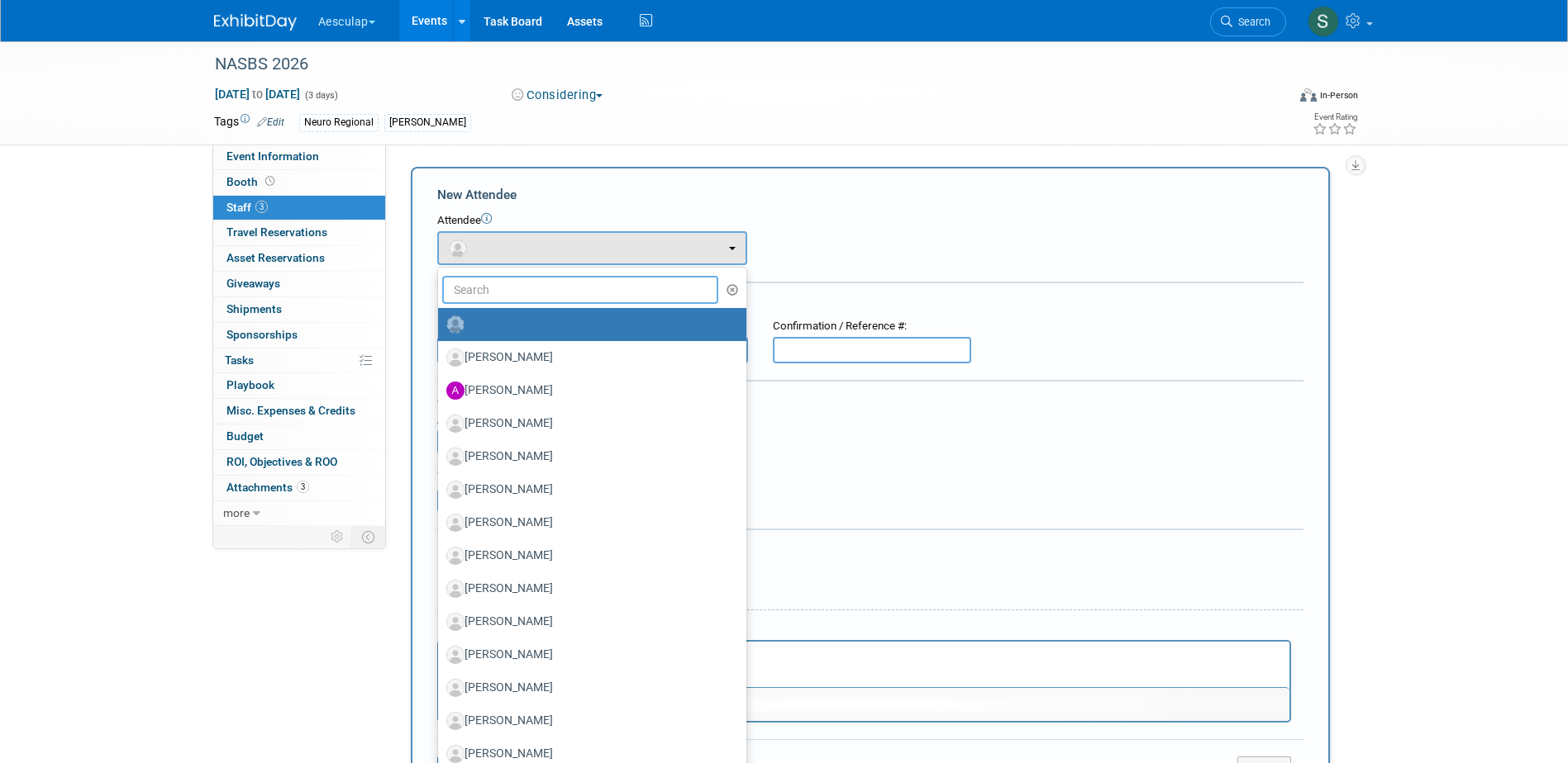
click at [518, 288] on input "text" at bounding box center [580, 290] width 277 height 28
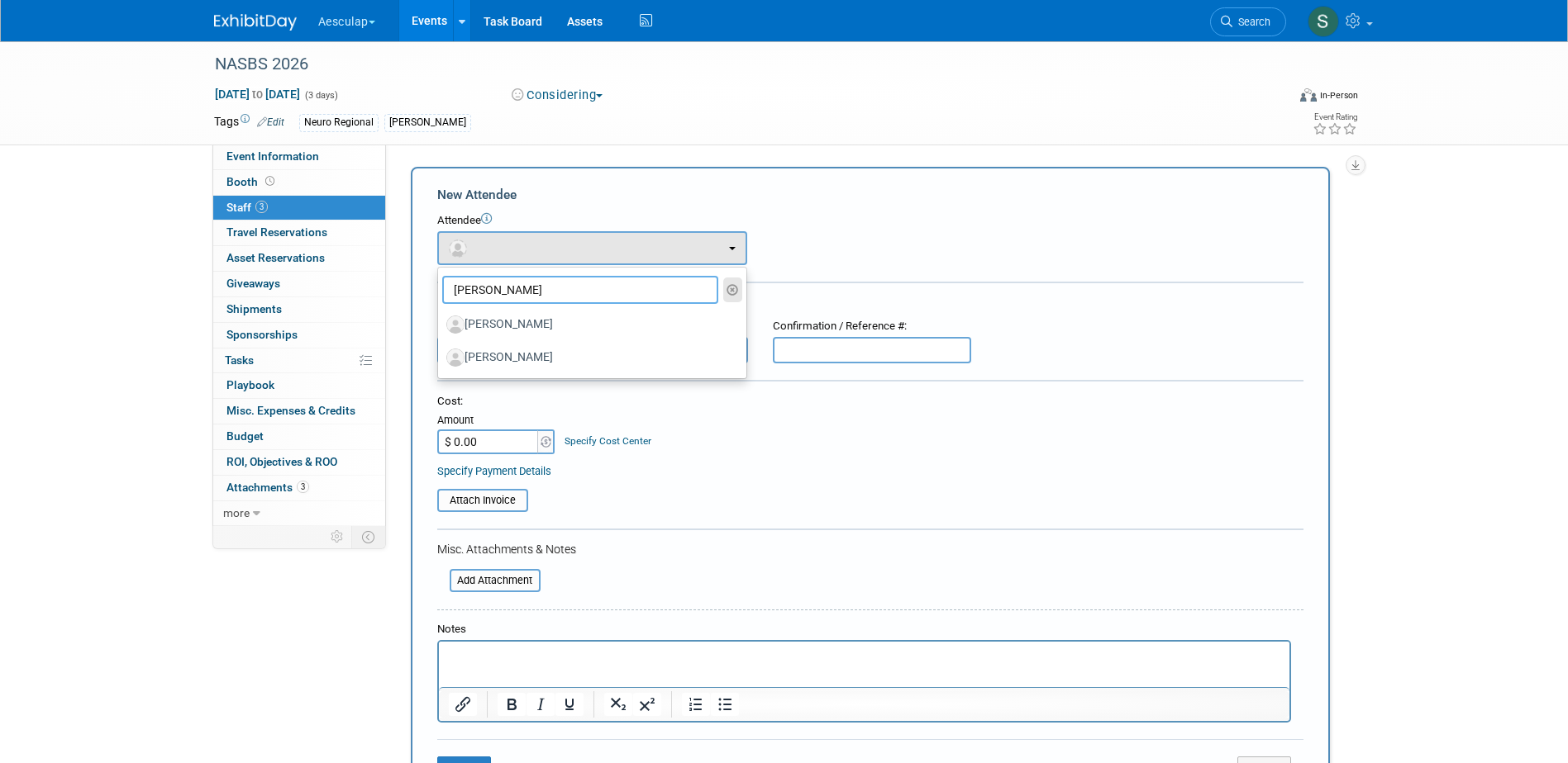
type input "Andrew"
click at [730, 290] on icon "button" at bounding box center [732, 290] width 12 height 11
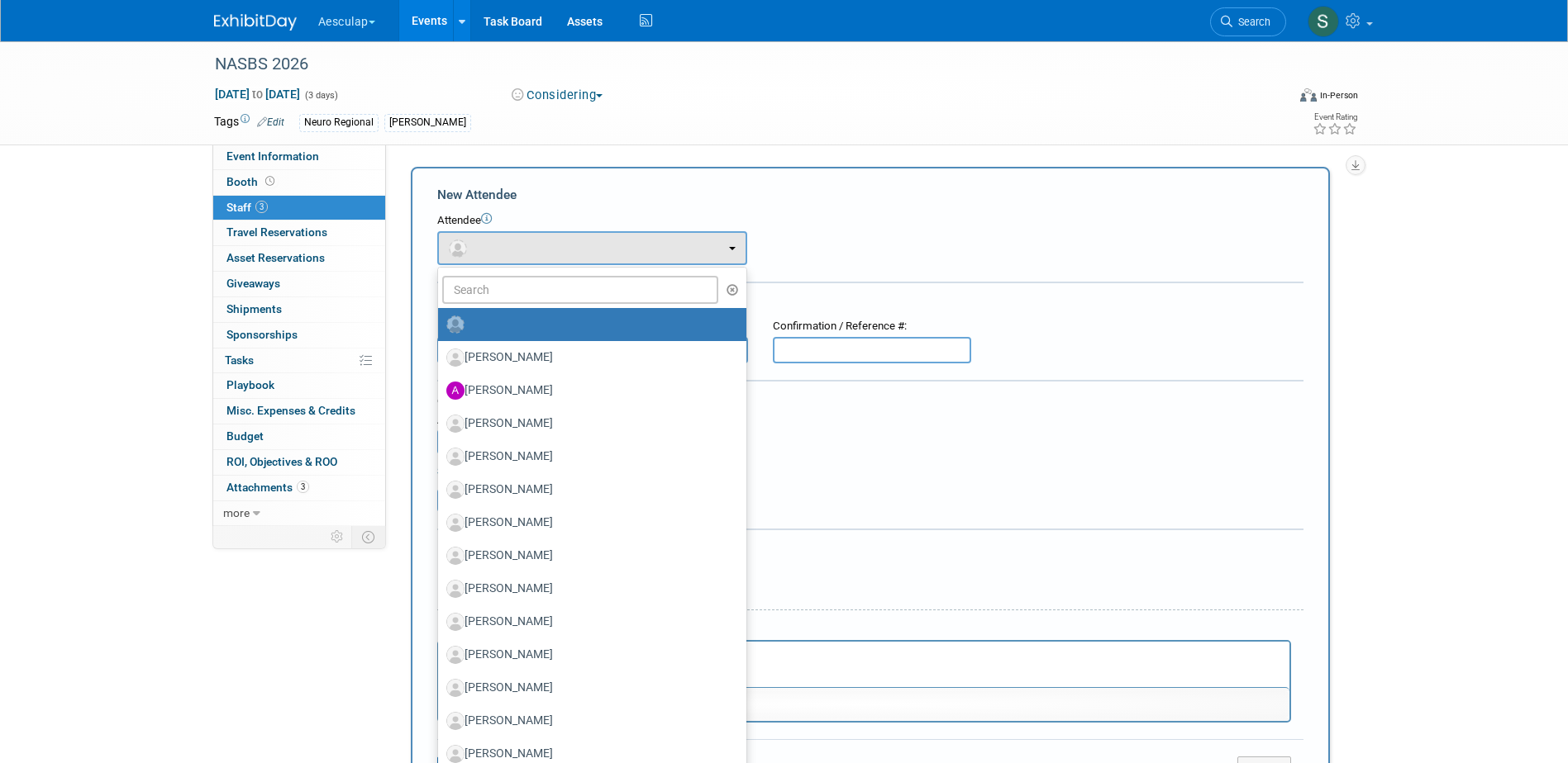
click at [842, 431] on div "Cost: Amount $ 0.00 Specify Cost Center Cost Center -- Not Specified -- AAG B2B…" at bounding box center [870, 425] width 866 height 61
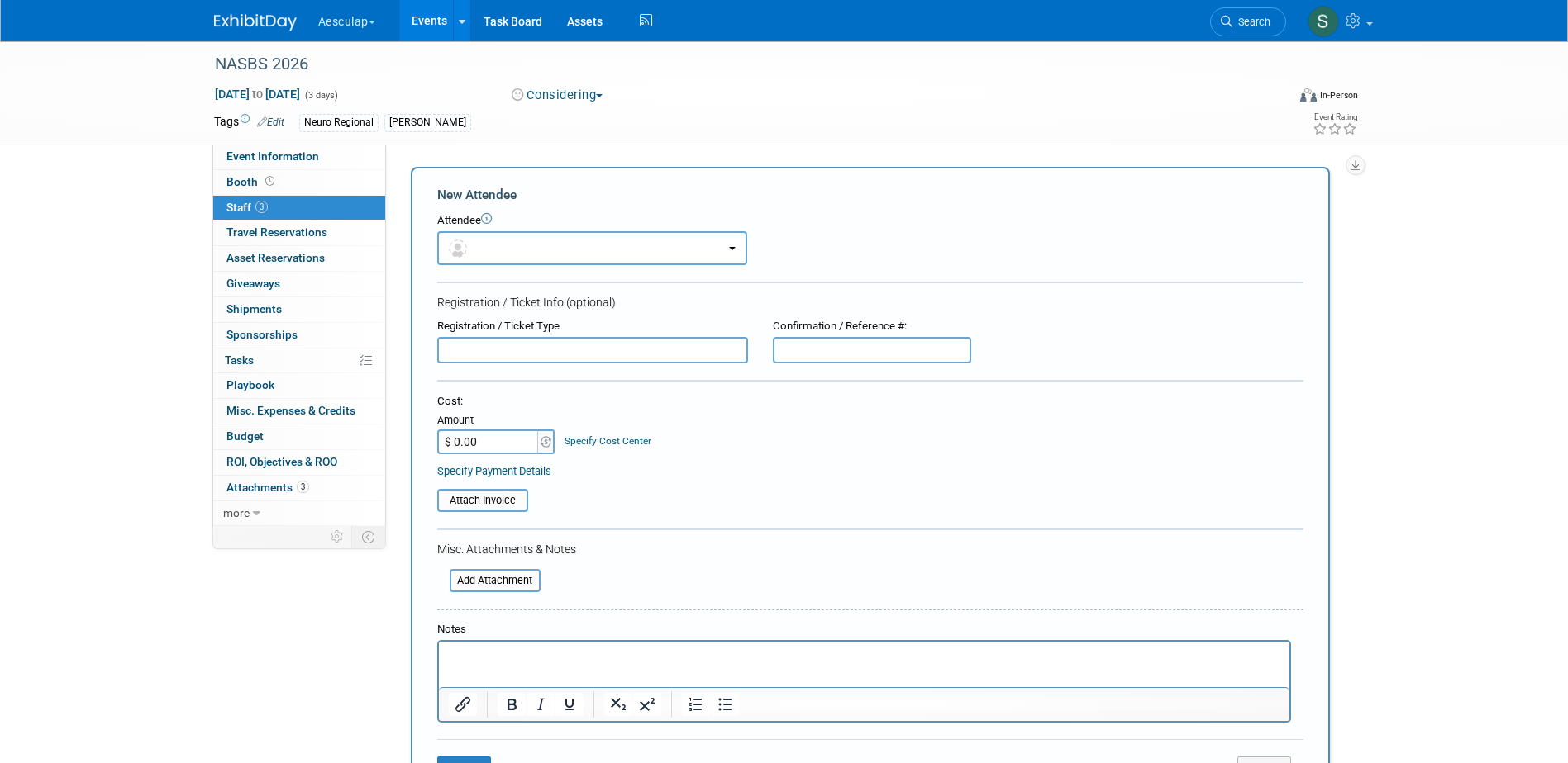
click at [252, 209] on span "Staff 3" at bounding box center [247, 207] width 42 height 13
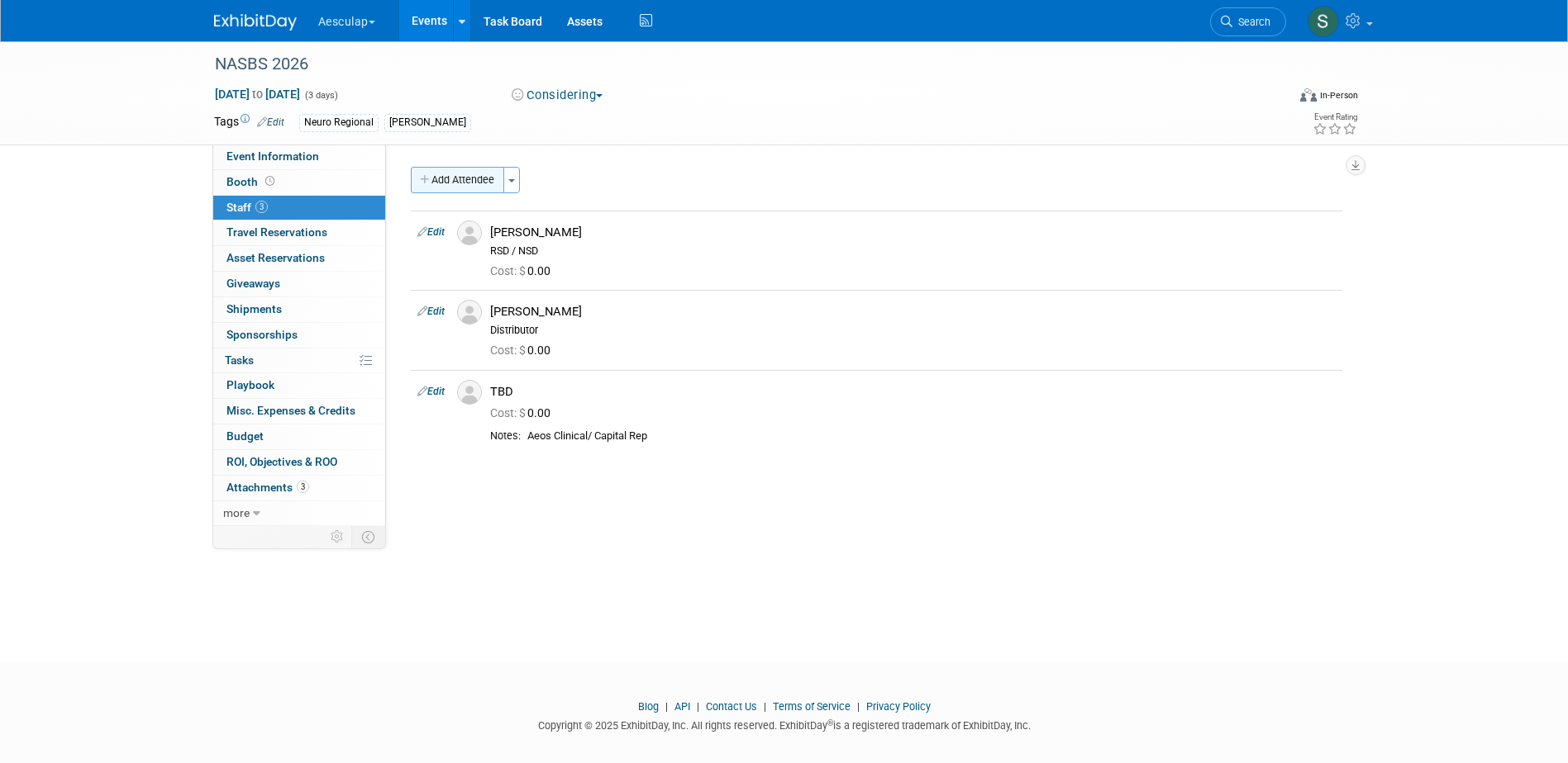
click at [428, 186] on button "Add Attendee" at bounding box center [457, 181] width 94 height 26
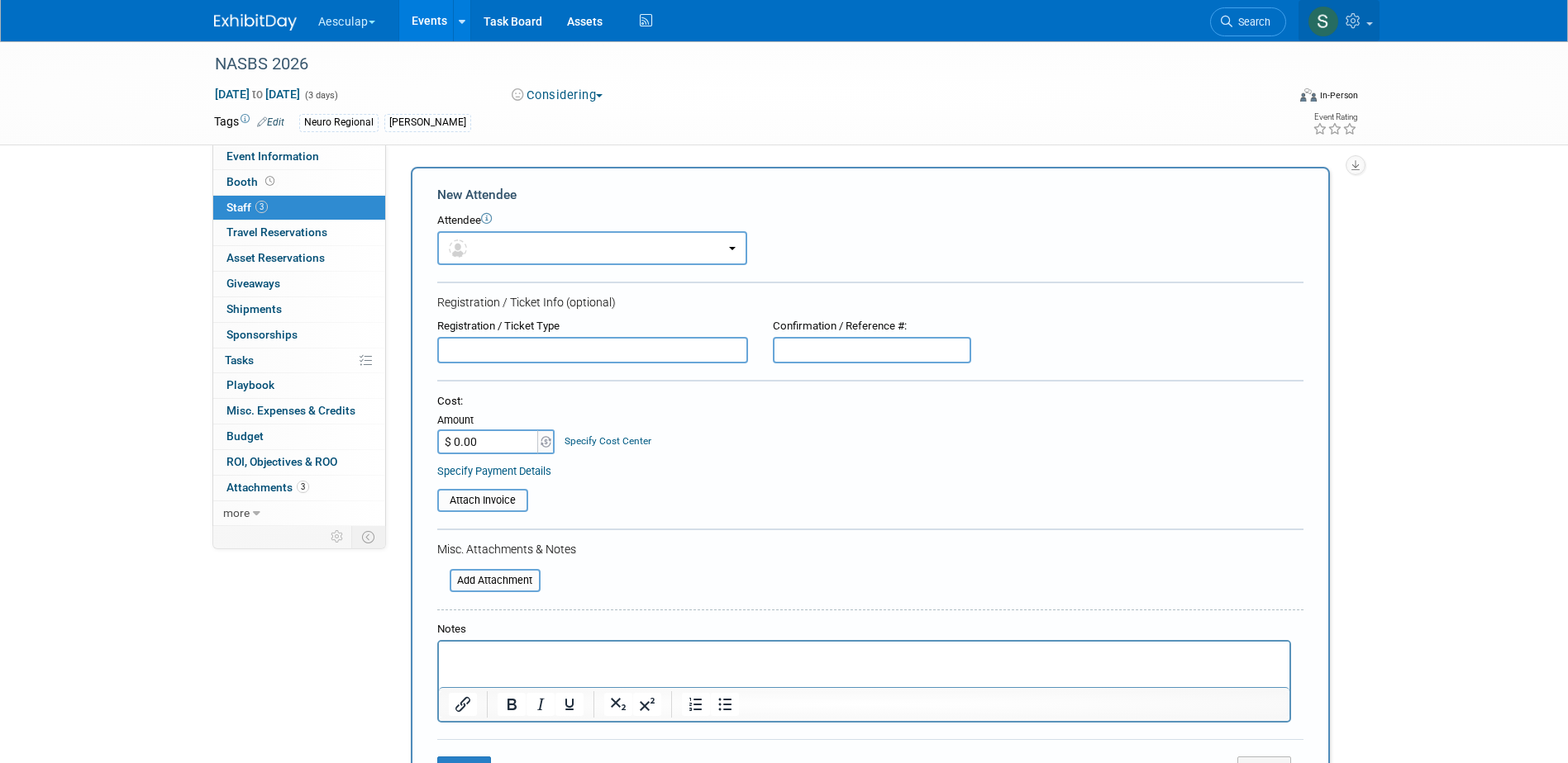
click at [1367, 17] on link at bounding box center [1339, 21] width 81 height 42
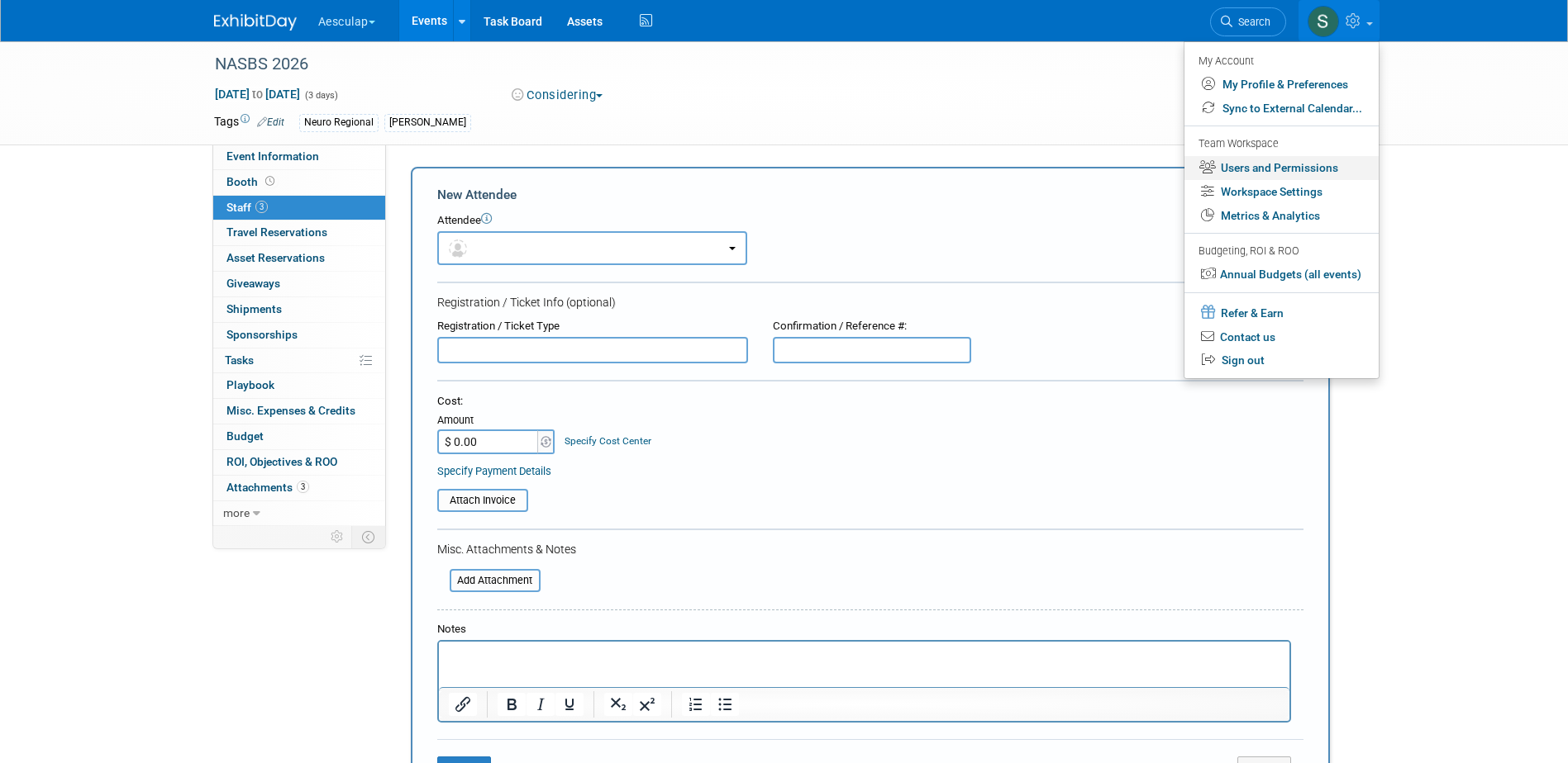
click at [1283, 164] on link "Users and Permissions" at bounding box center [1281, 167] width 194 height 24
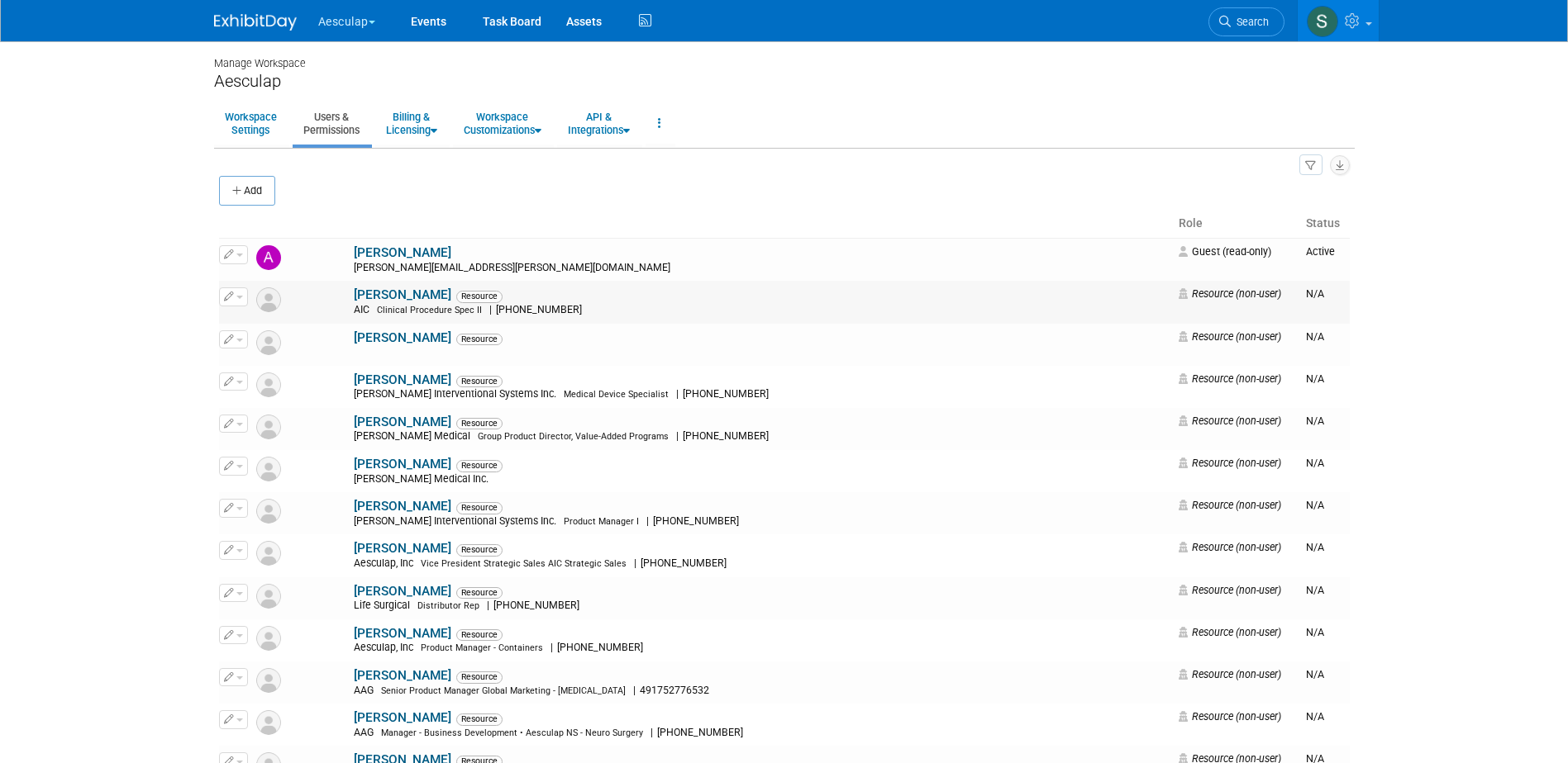
click at [239, 297] on span "button" at bounding box center [239, 297] width 7 height 3
click at [273, 324] on link "Edit" at bounding box center [285, 323] width 131 height 23
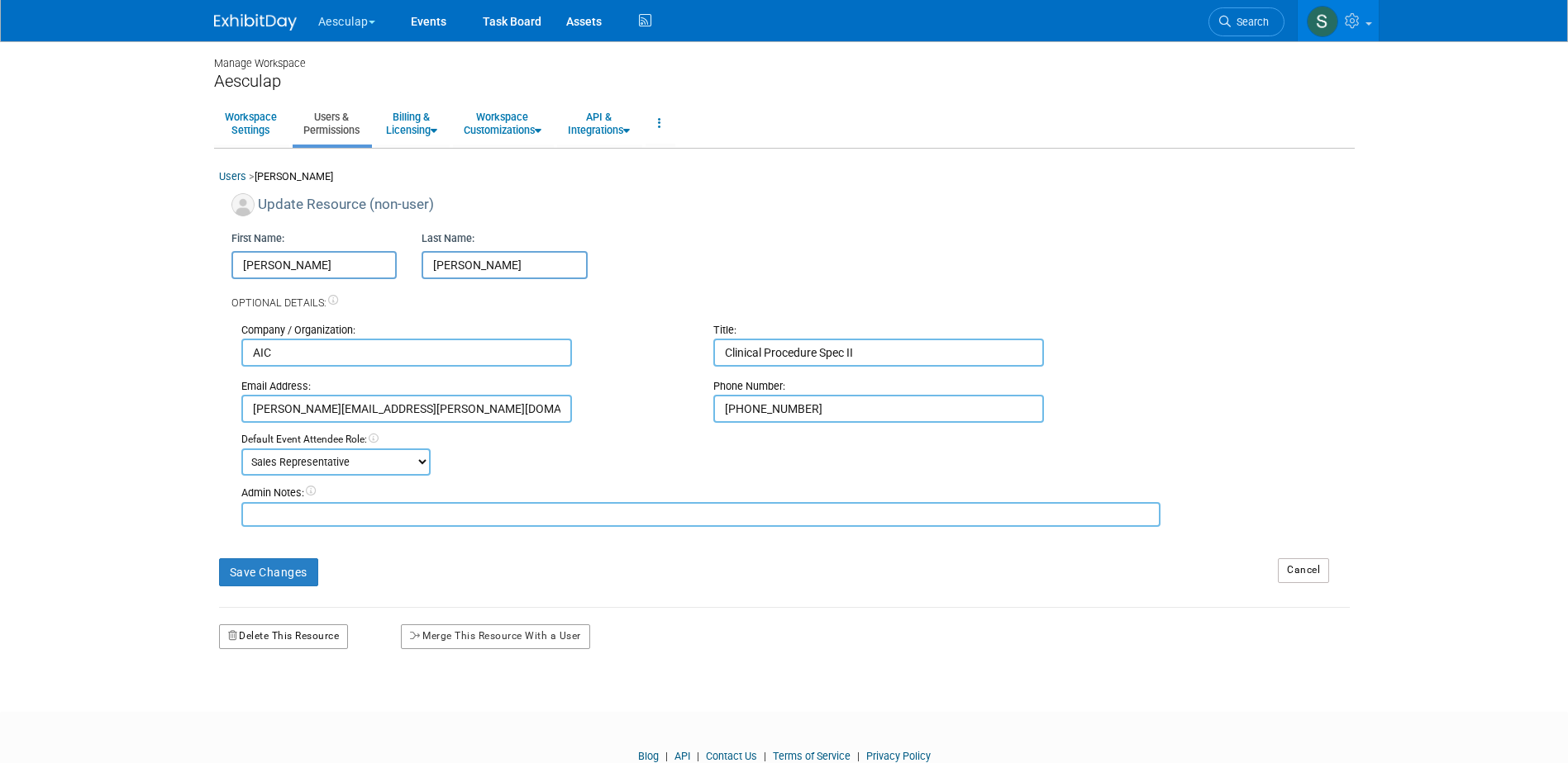
click at [294, 637] on button "Delete This Resource" at bounding box center [284, 637] width 130 height 25
click at [258, 708] on link "Yes" at bounding box center [264, 706] width 49 height 26
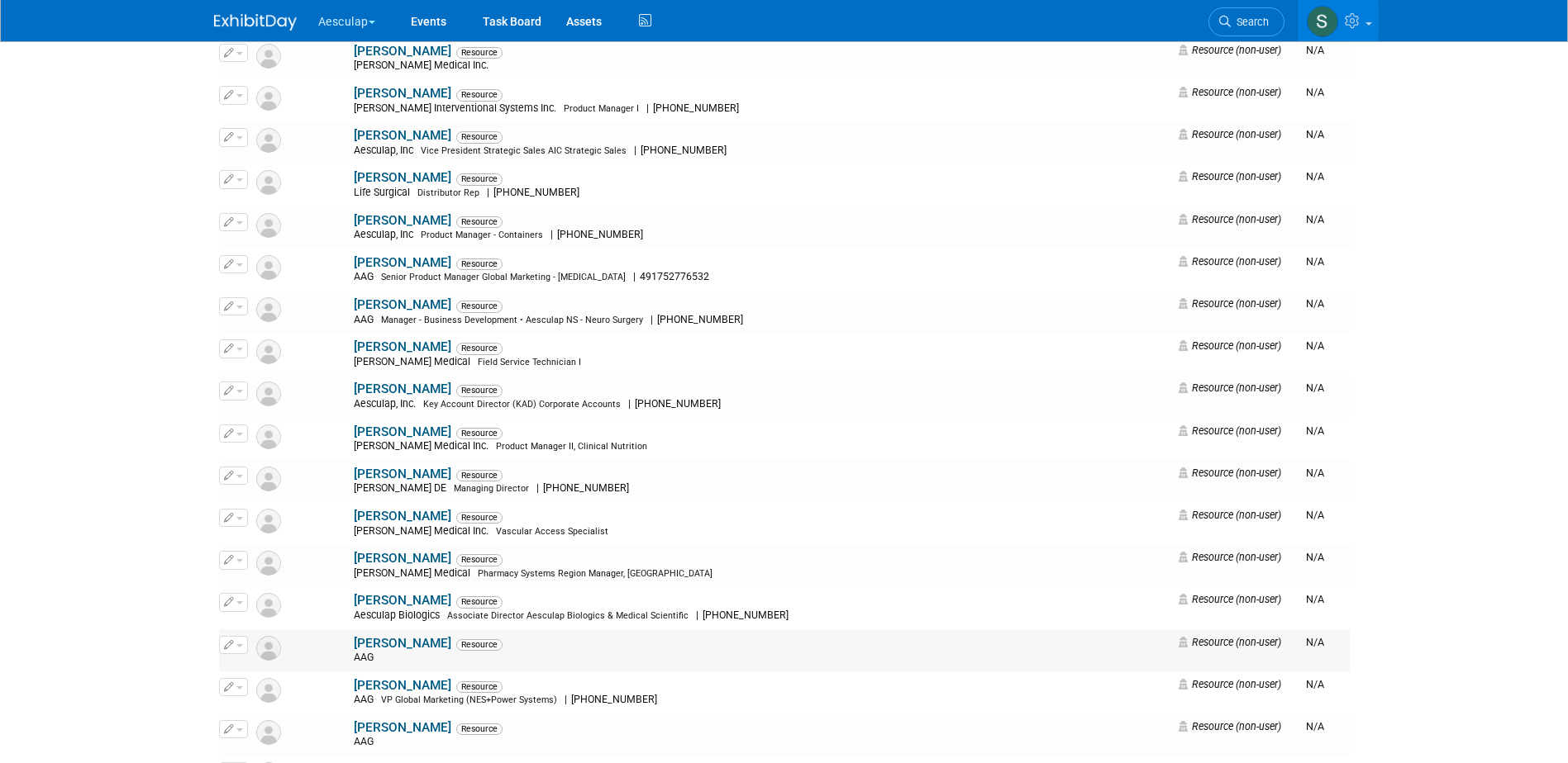
scroll to position [248, 0]
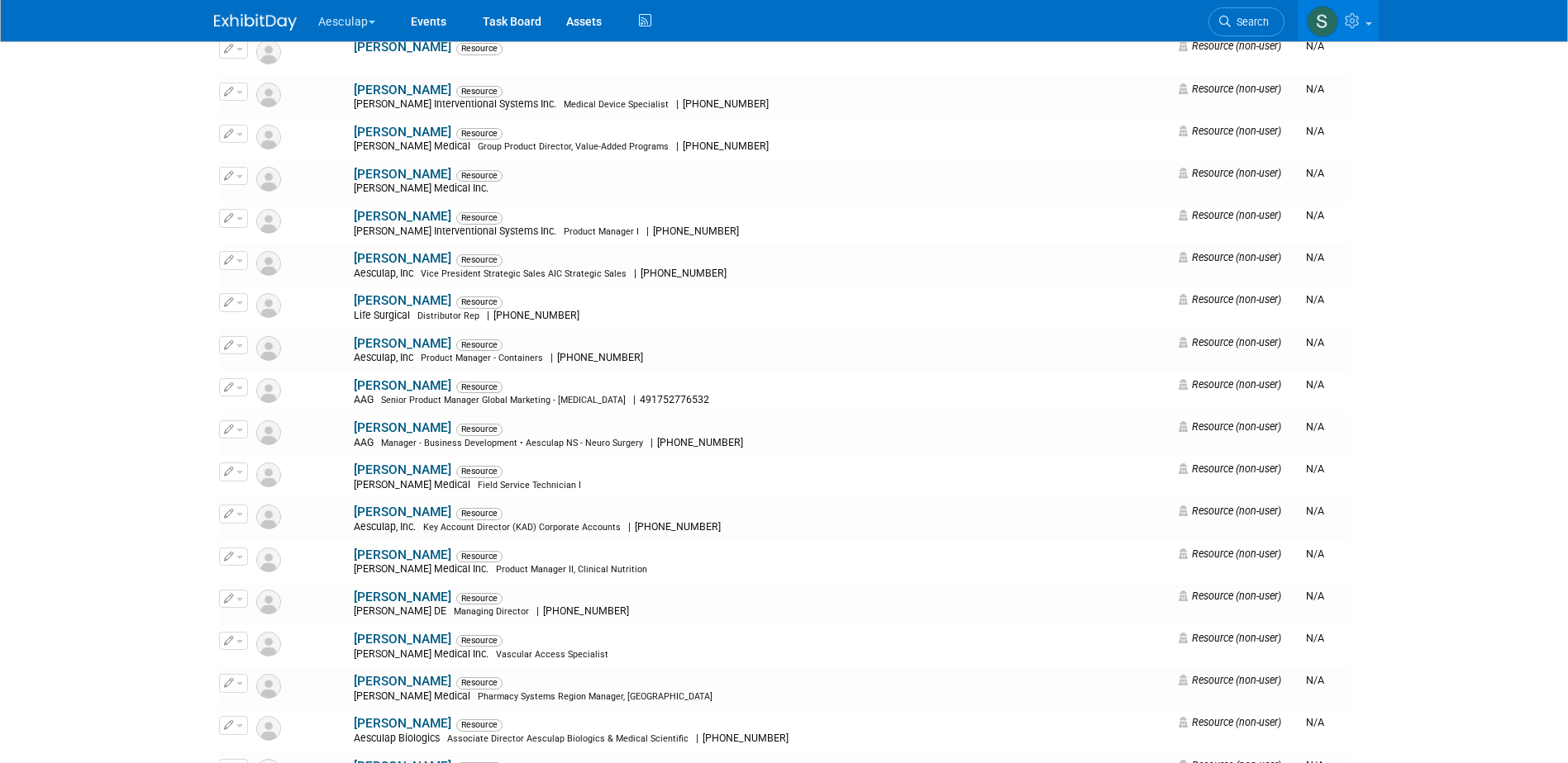
click at [353, 20] on button "Aesculap" at bounding box center [357, 18] width 79 height 36
click at [356, 149] on link "[PERSON_NAME]" at bounding box center [377, 147] width 119 height 23
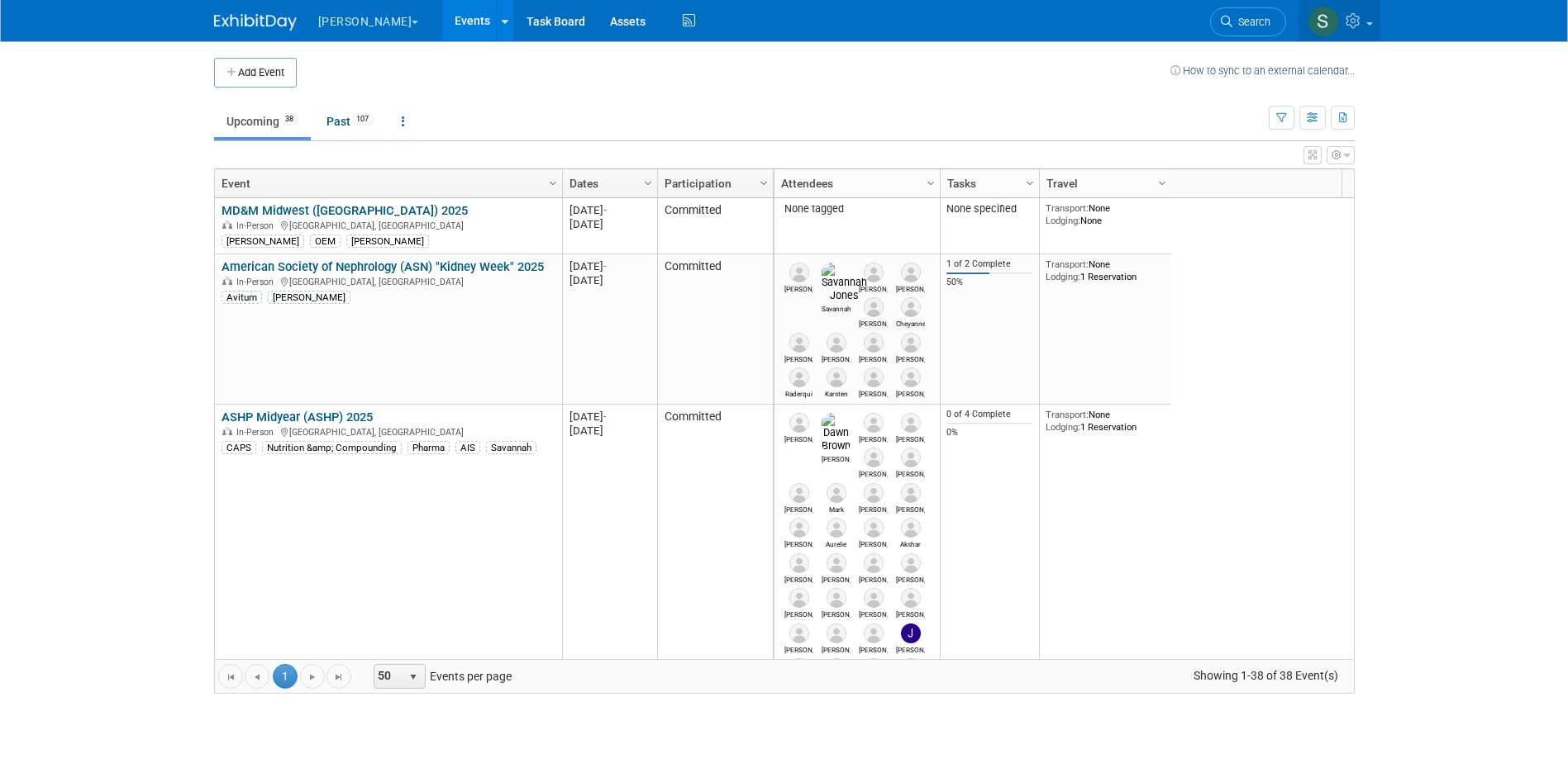
click at [1365, 22] on link at bounding box center [1339, 21] width 81 height 42
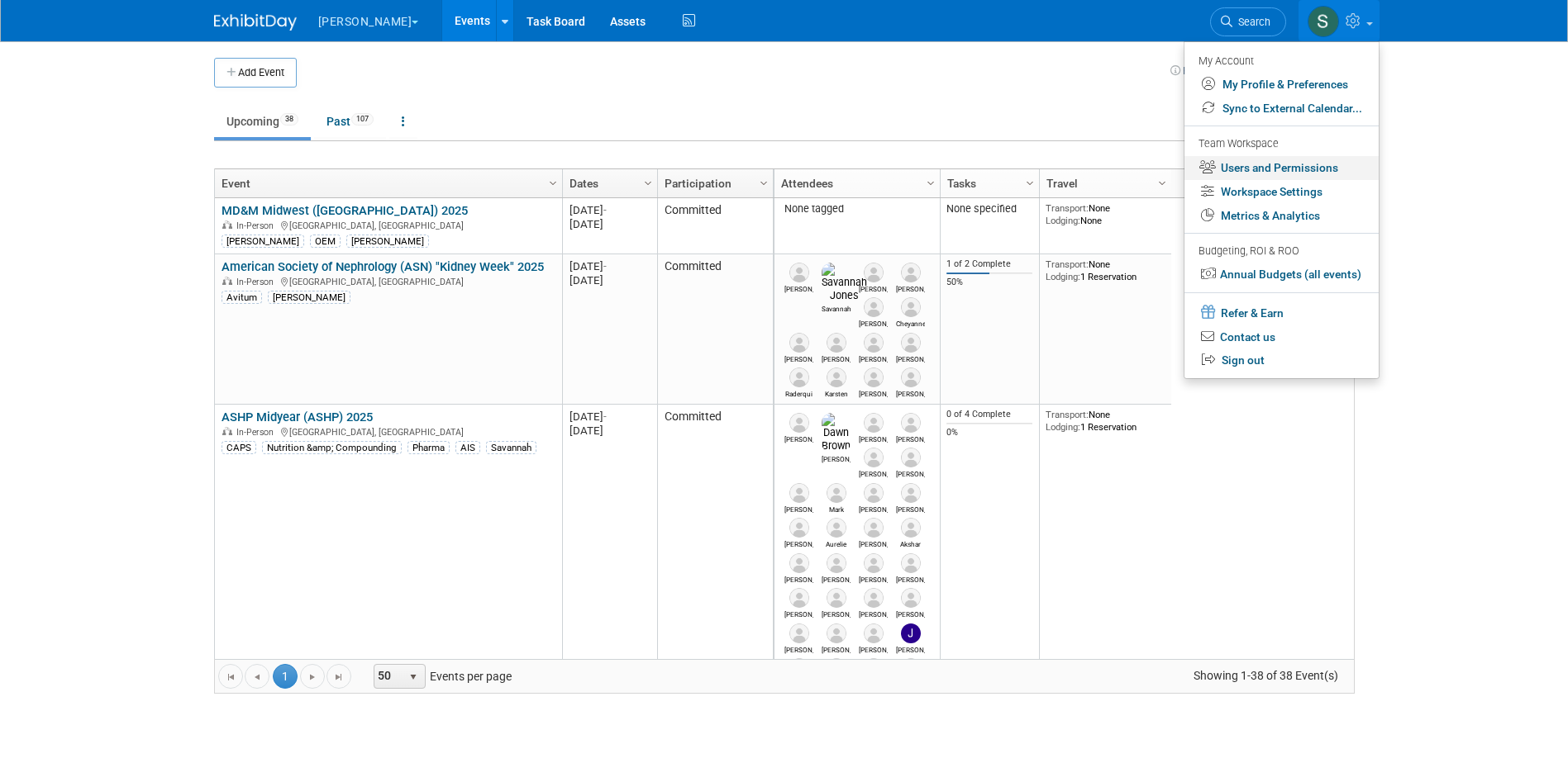
click at [1273, 165] on link "Users and Permissions" at bounding box center [1281, 167] width 194 height 24
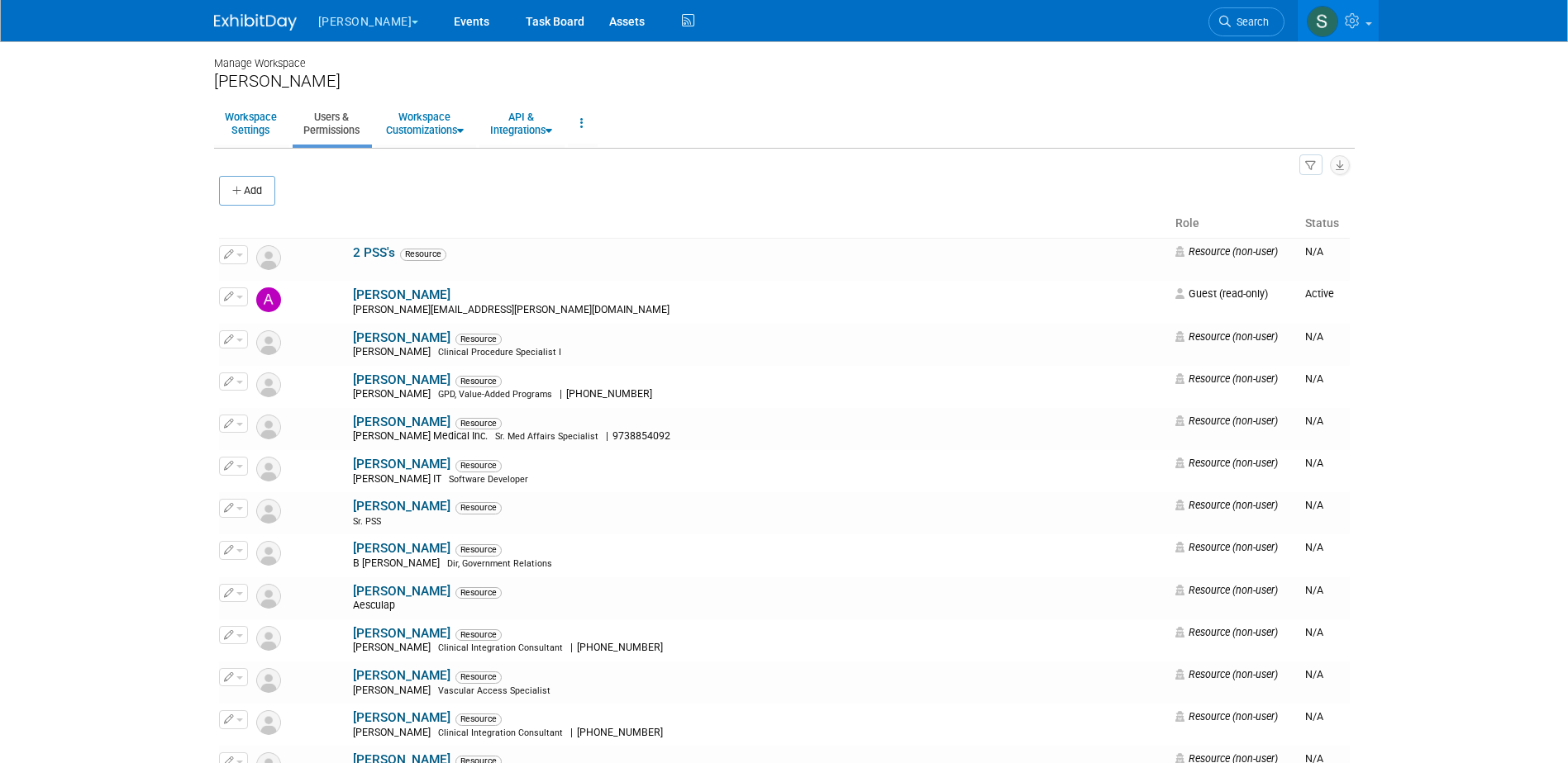
click at [348, 22] on button "[PERSON_NAME]" at bounding box center [378, 18] width 123 height 36
click at [363, 119] on link "Aesculap" at bounding box center [376, 125] width 118 height 23
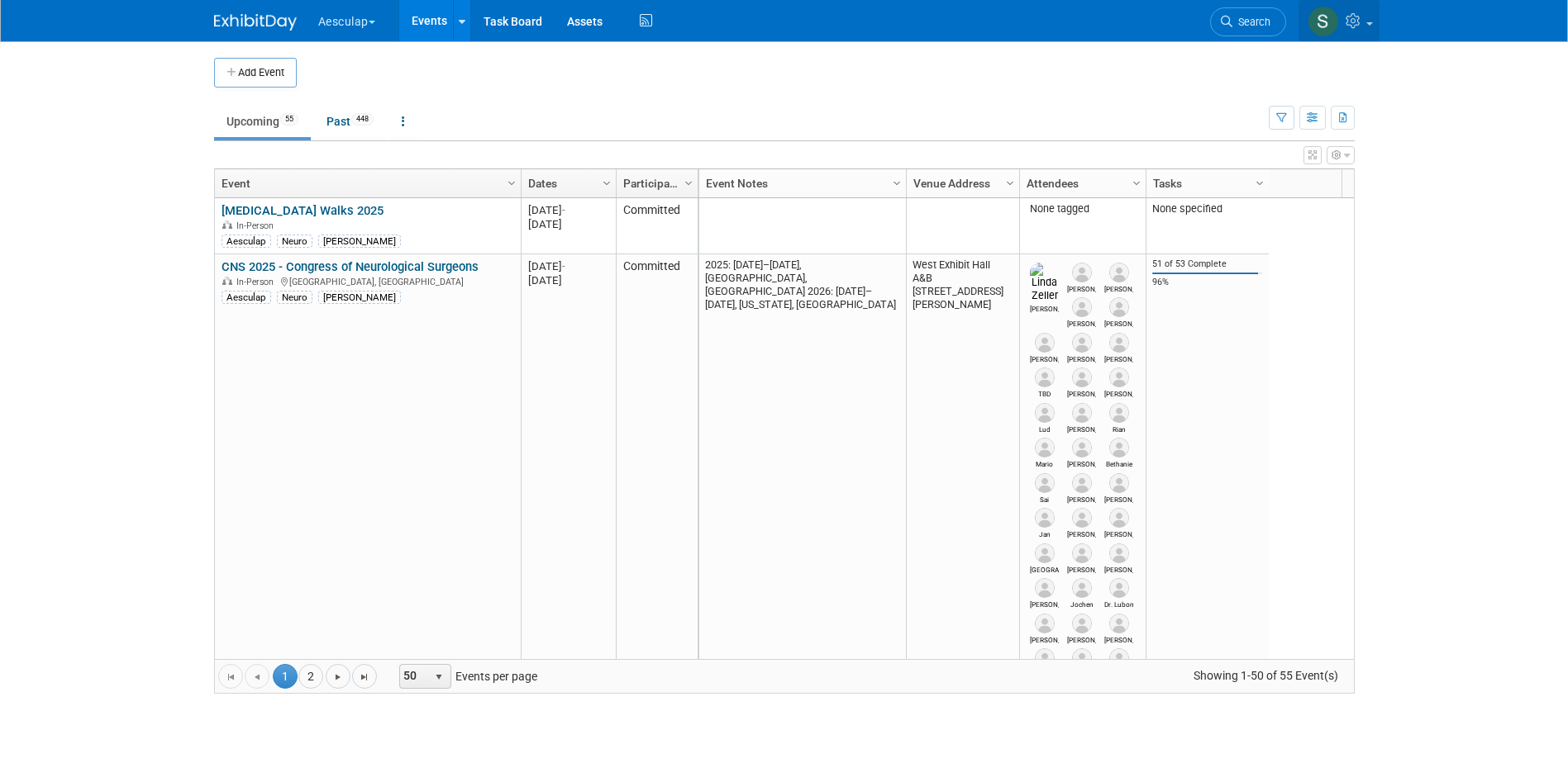
click at [1363, 16] on icon at bounding box center [1354, 21] width 19 height 15
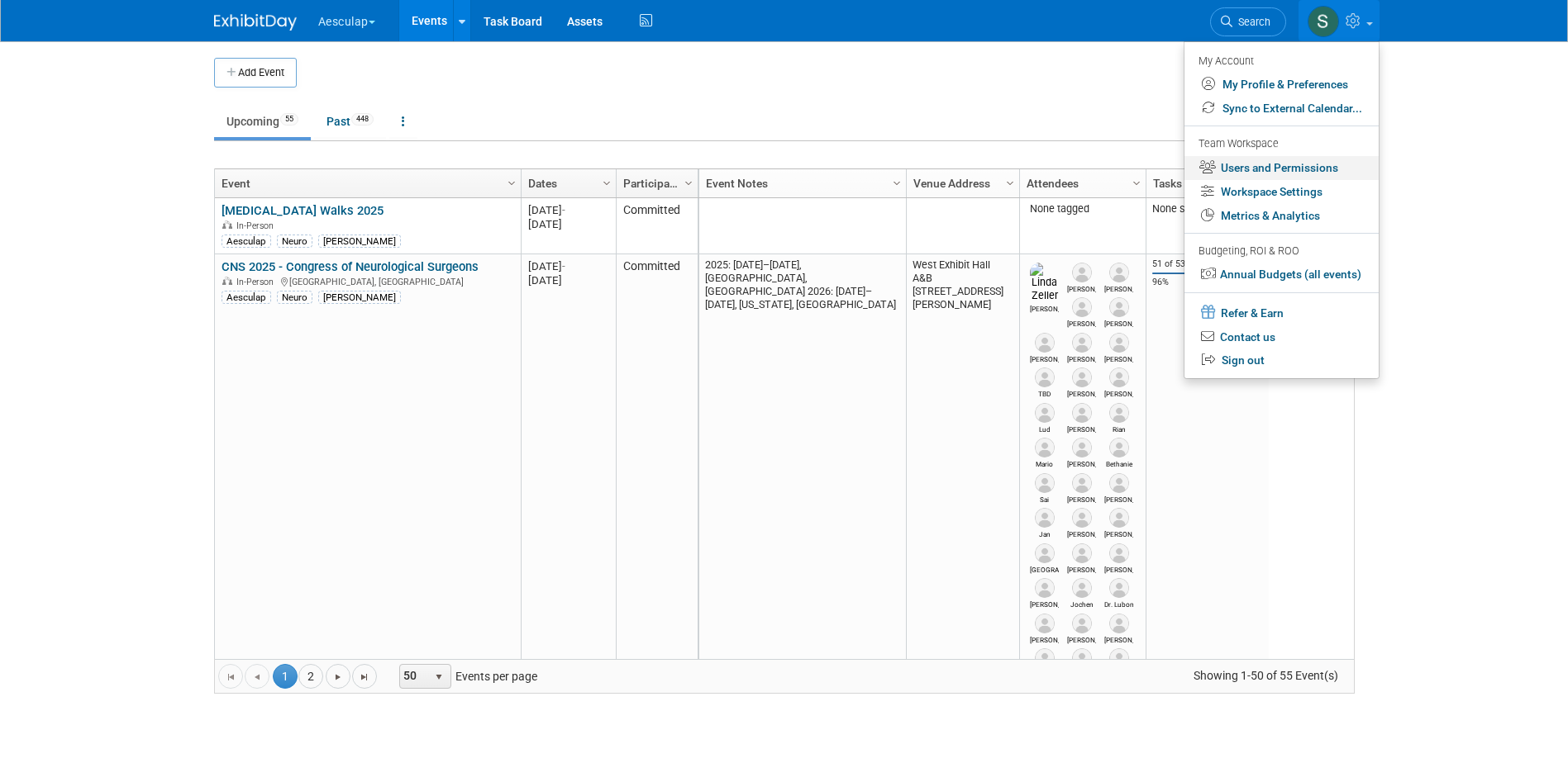
click at [1256, 171] on link "Users and Permissions" at bounding box center [1281, 167] width 194 height 24
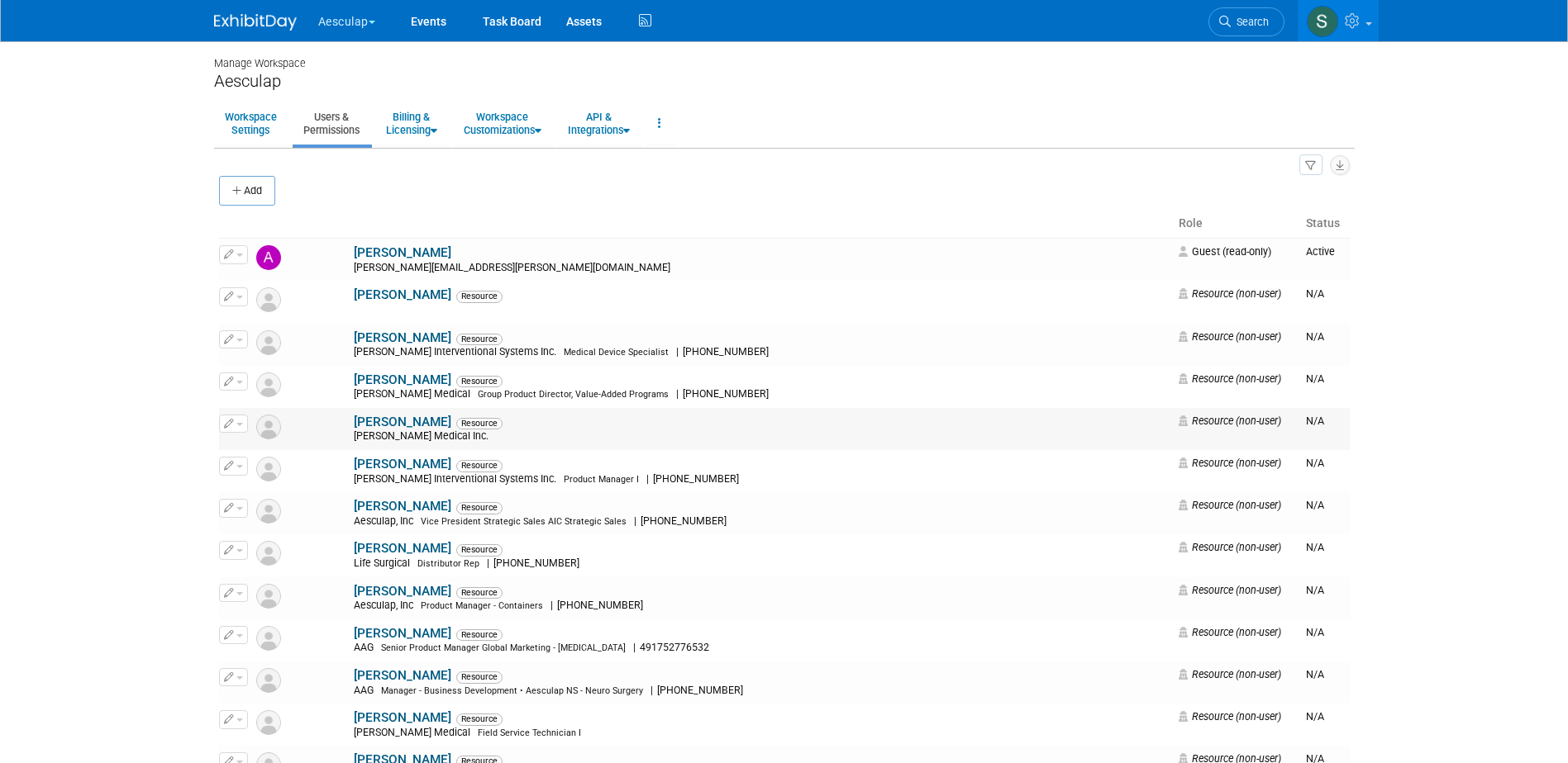
click at [238, 424] on span "button" at bounding box center [239, 424] width 7 height 3
click at [266, 448] on link "Edit" at bounding box center [285, 450] width 131 height 23
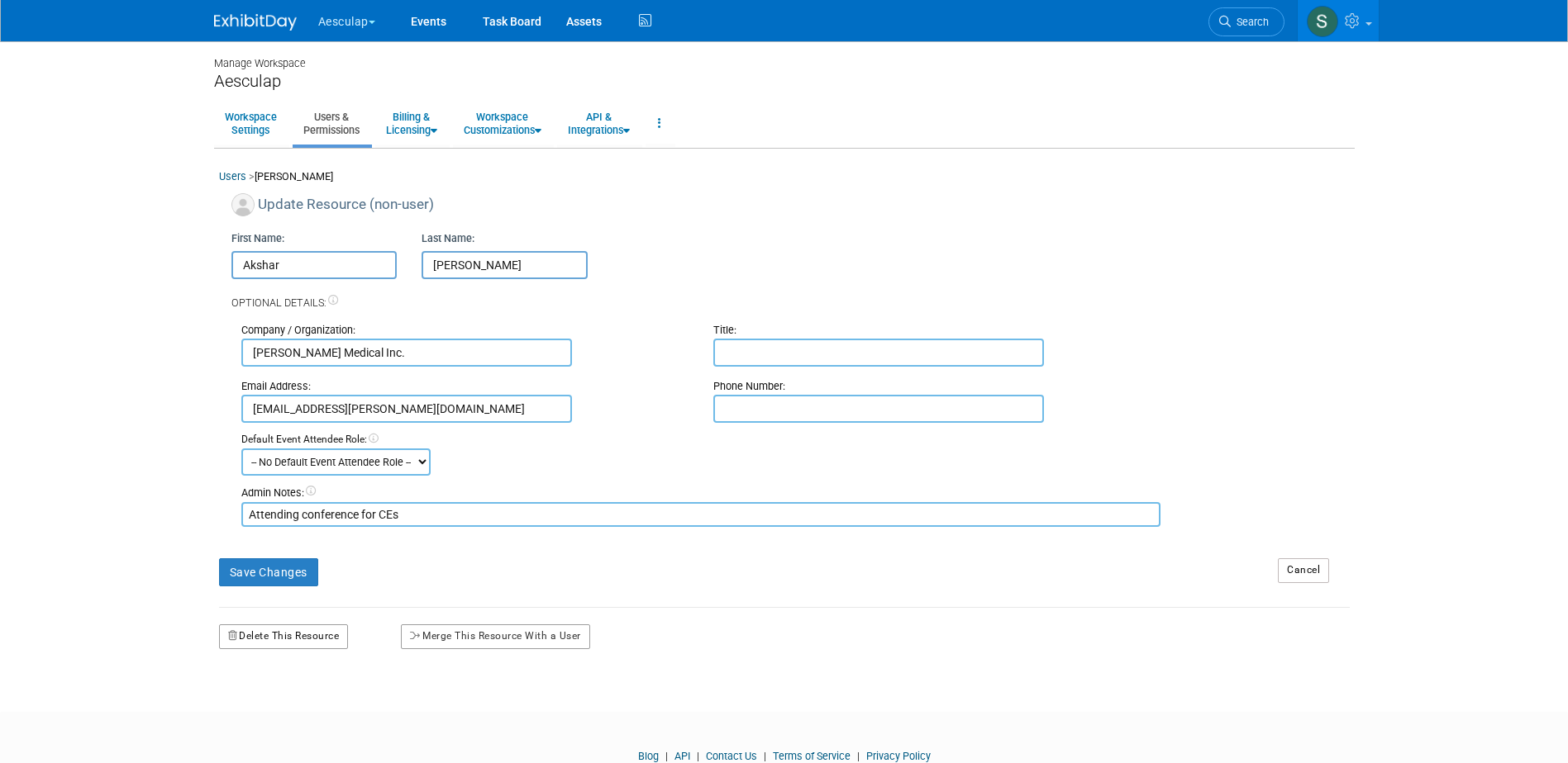
click at [269, 632] on button "Delete This Resource" at bounding box center [284, 637] width 130 height 25
click at [262, 703] on link "Yes" at bounding box center [264, 706] width 49 height 26
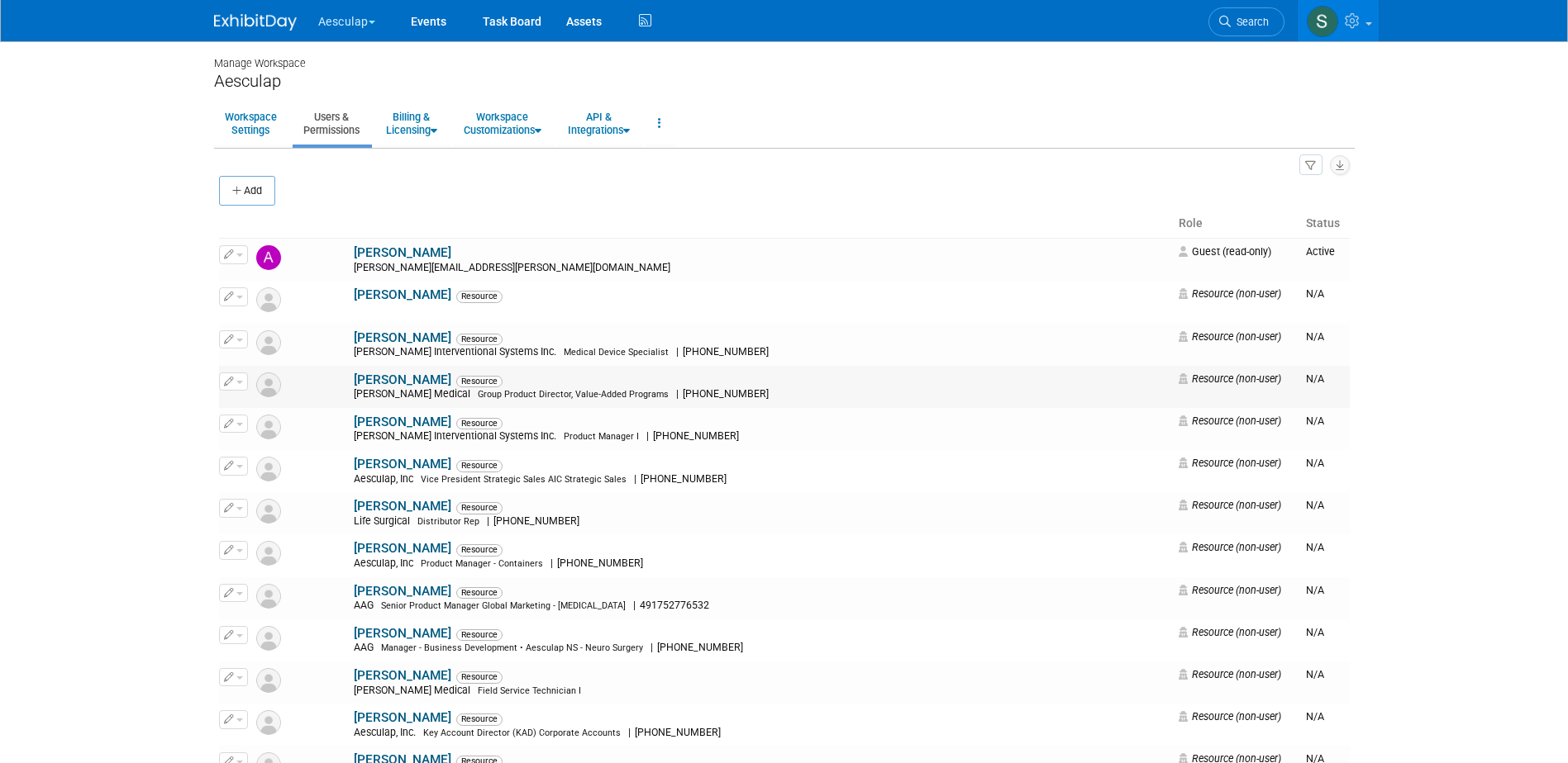
click at [235, 382] on button "button" at bounding box center [234, 381] width 29 height 18
click at [253, 423] on ul "Edit" at bounding box center [286, 408] width 132 height 36
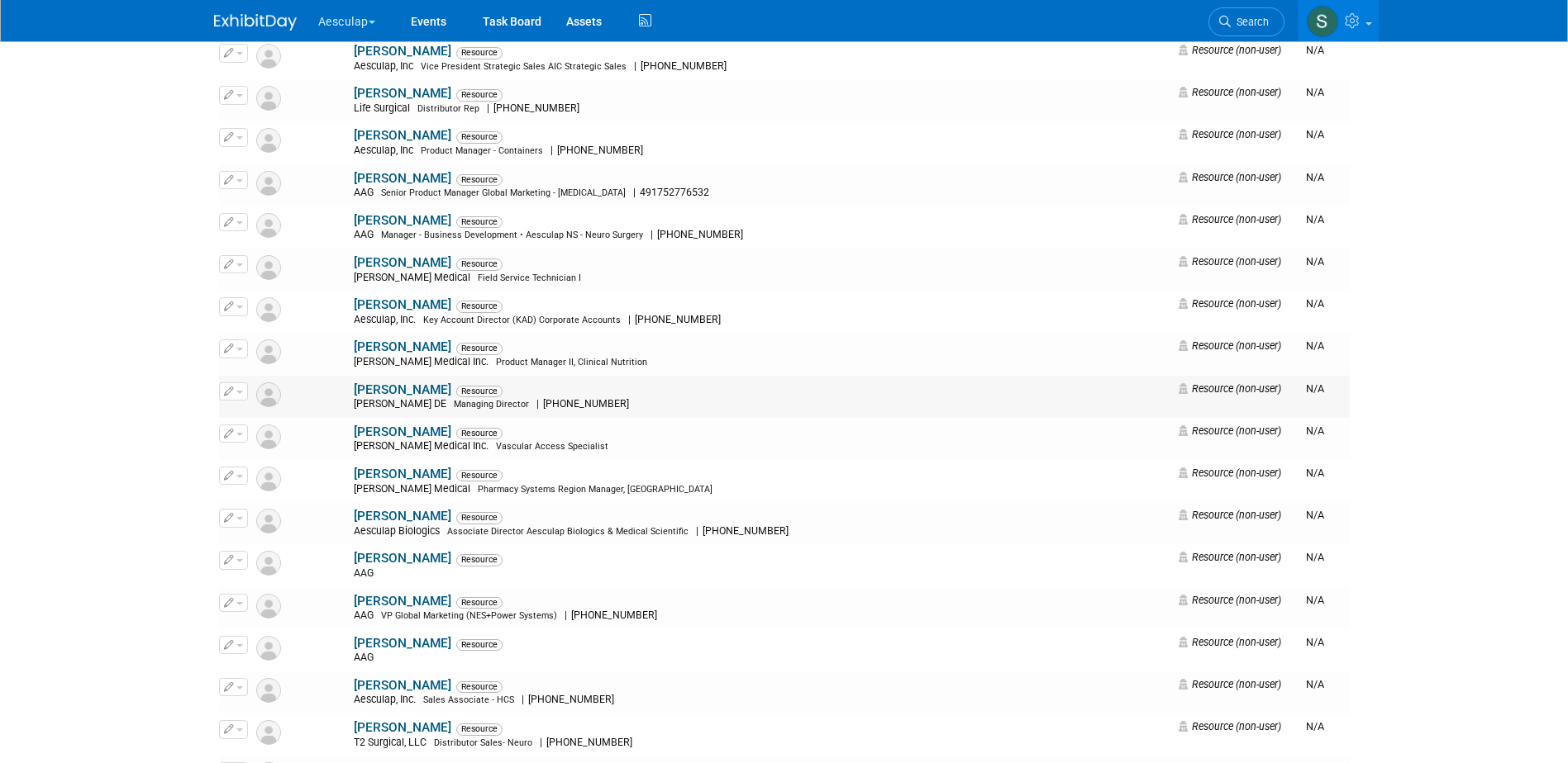
scroll to position [331, 0]
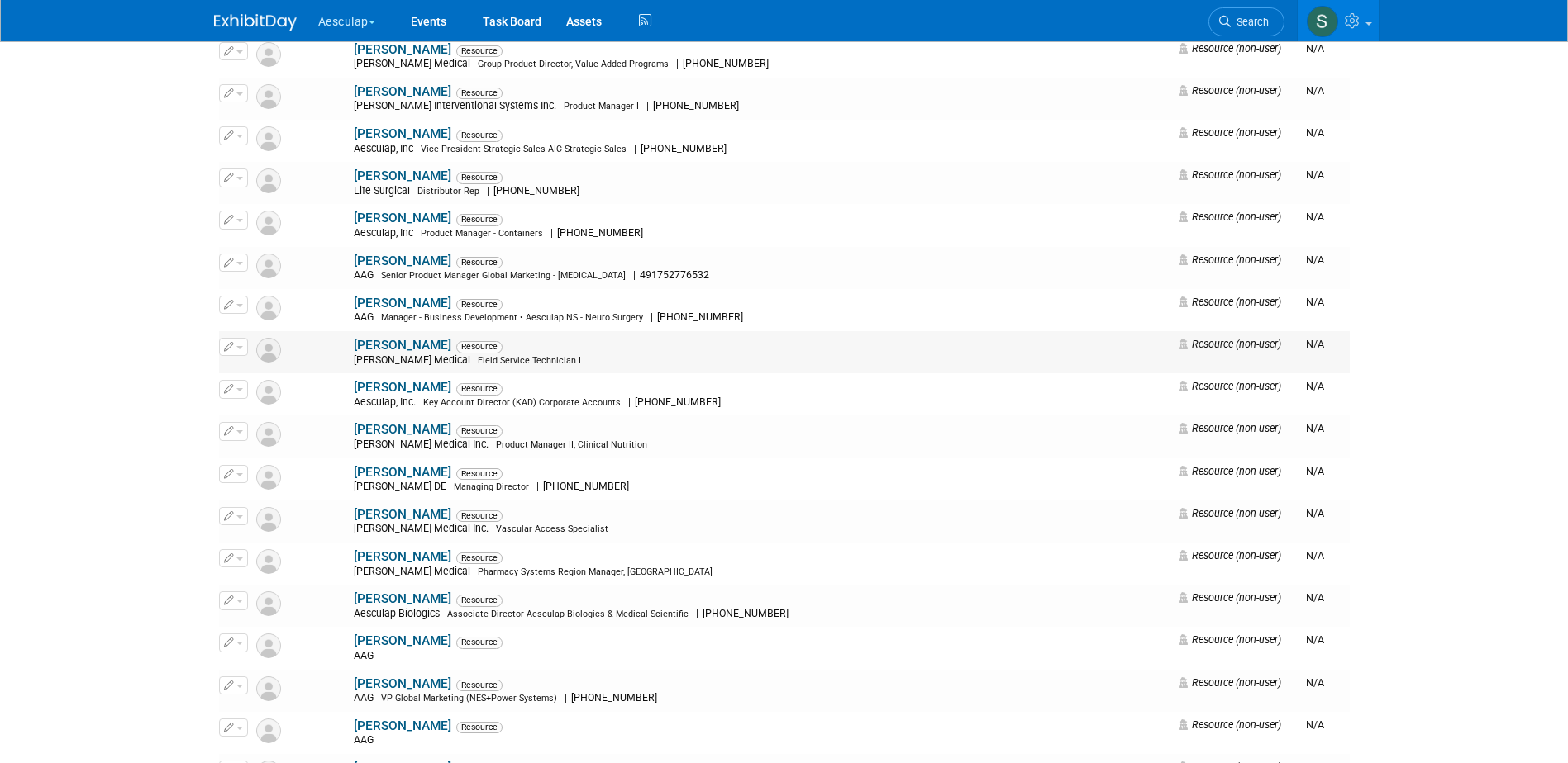
click at [236, 345] on button "button" at bounding box center [234, 346] width 29 height 18
click at [258, 371] on link "Edit" at bounding box center [285, 373] width 131 height 23
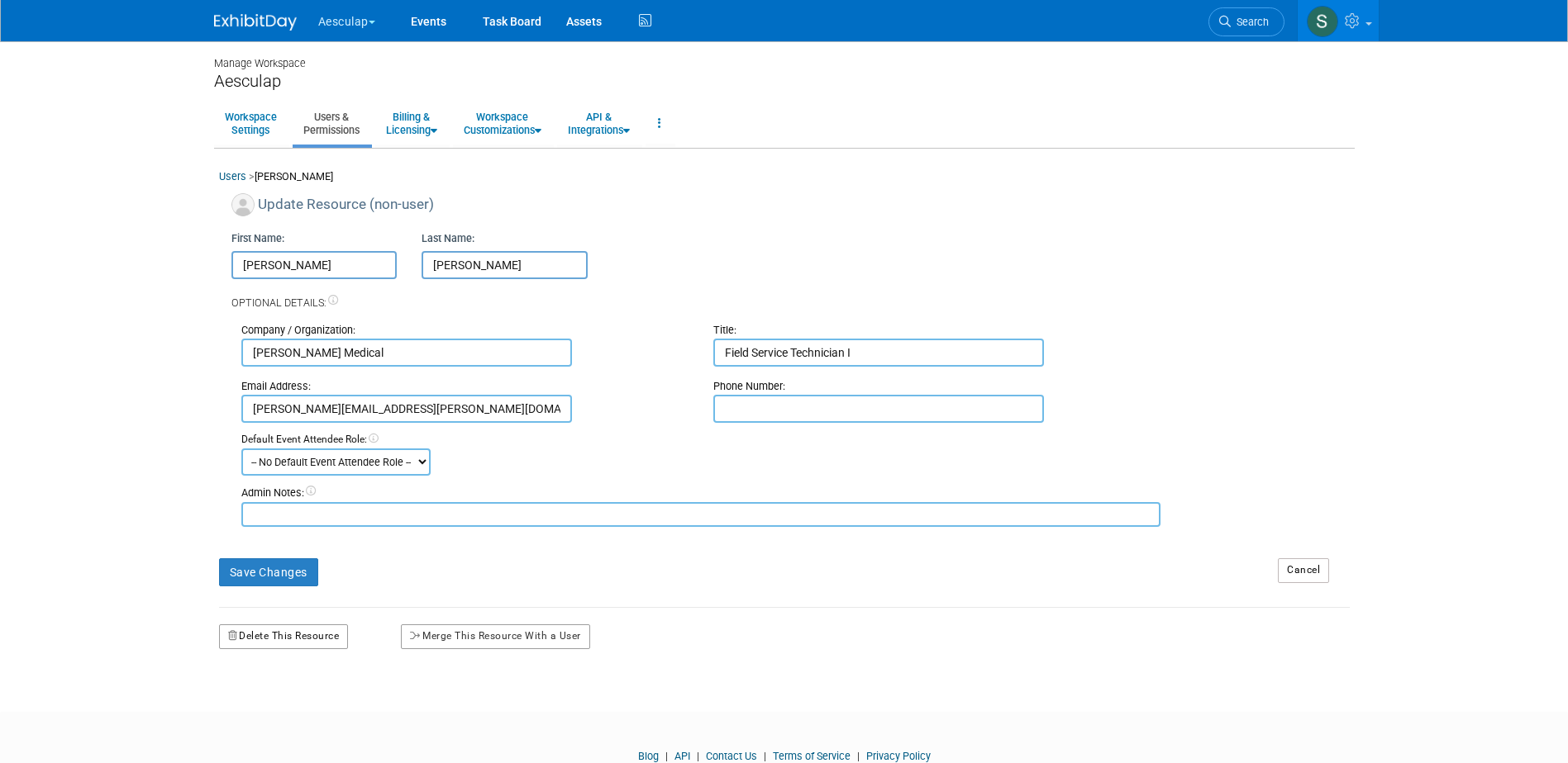
click at [296, 634] on button "Delete This Resource" at bounding box center [284, 637] width 130 height 25
click at [258, 709] on link "Yes" at bounding box center [264, 706] width 49 height 26
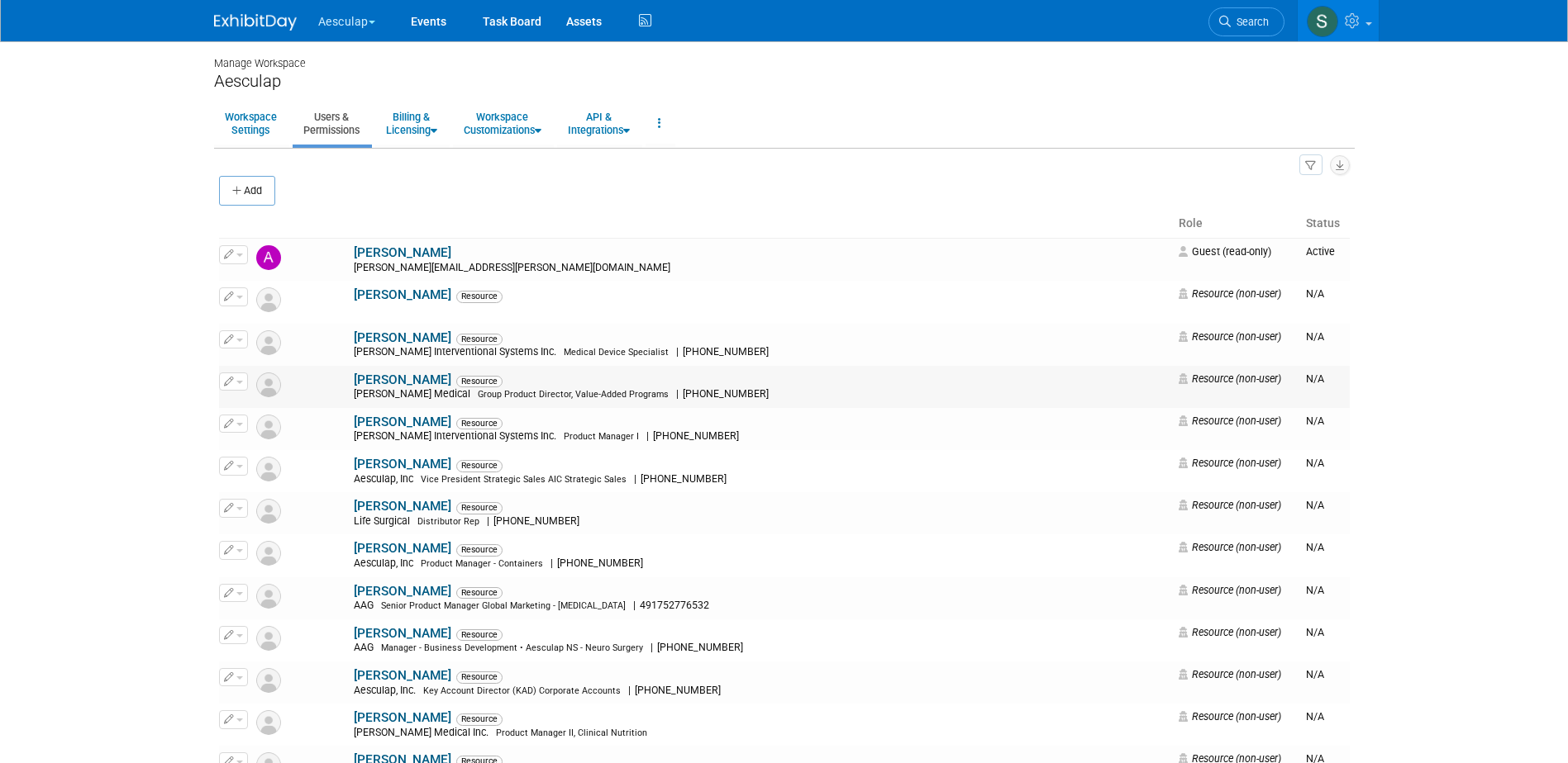
click at [236, 381] on span "button" at bounding box center [239, 382] width 7 height 3
click at [246, 409] on icon at bounding box center [241, 408] width 12 height 11
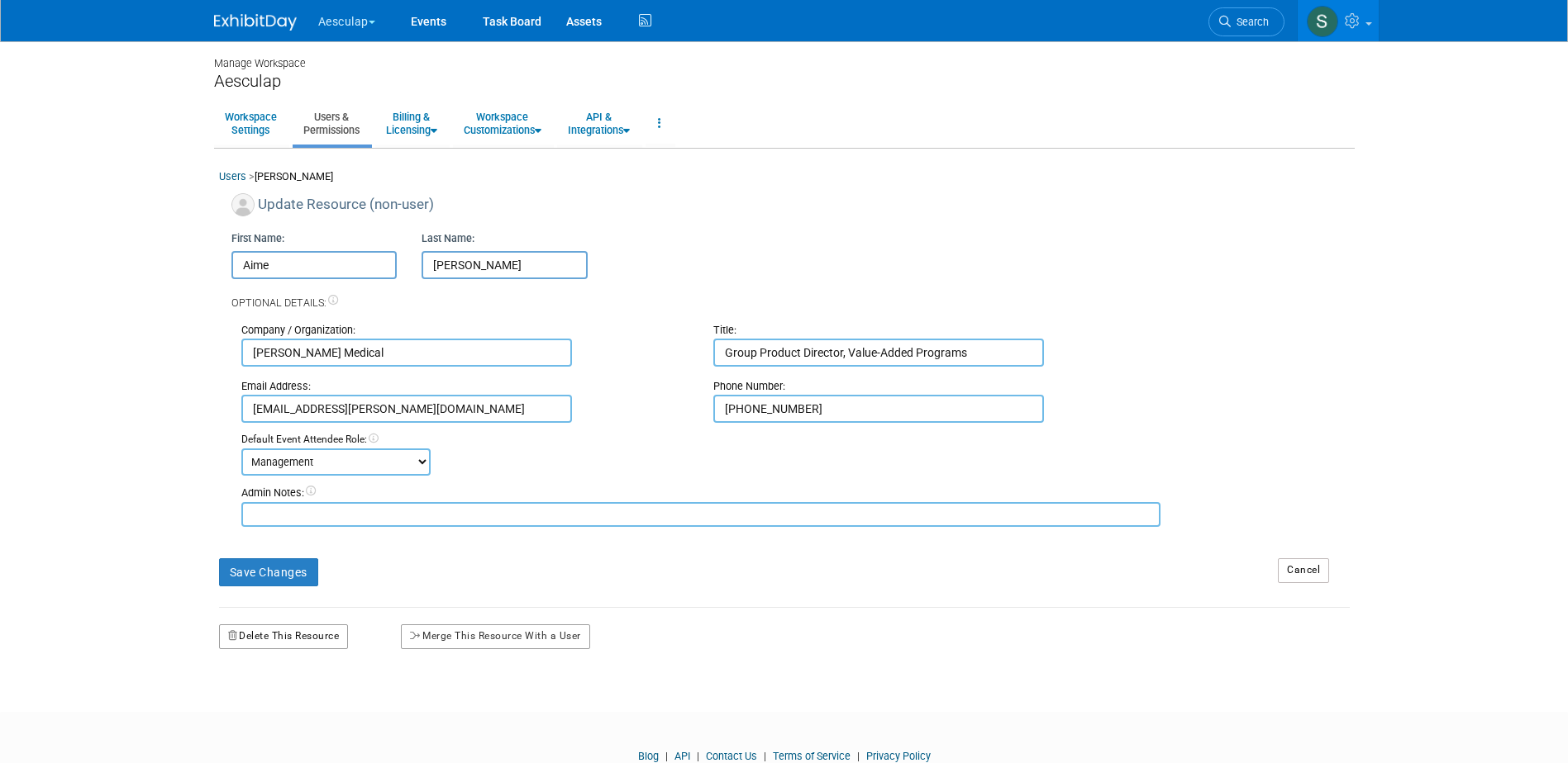
click at [259, 635] on button "Delete This Resource" at bounding box center [284, 637] width 130 height 25
click at [255, 706] on icon at bounding box center [252, 704] width 11 height 10
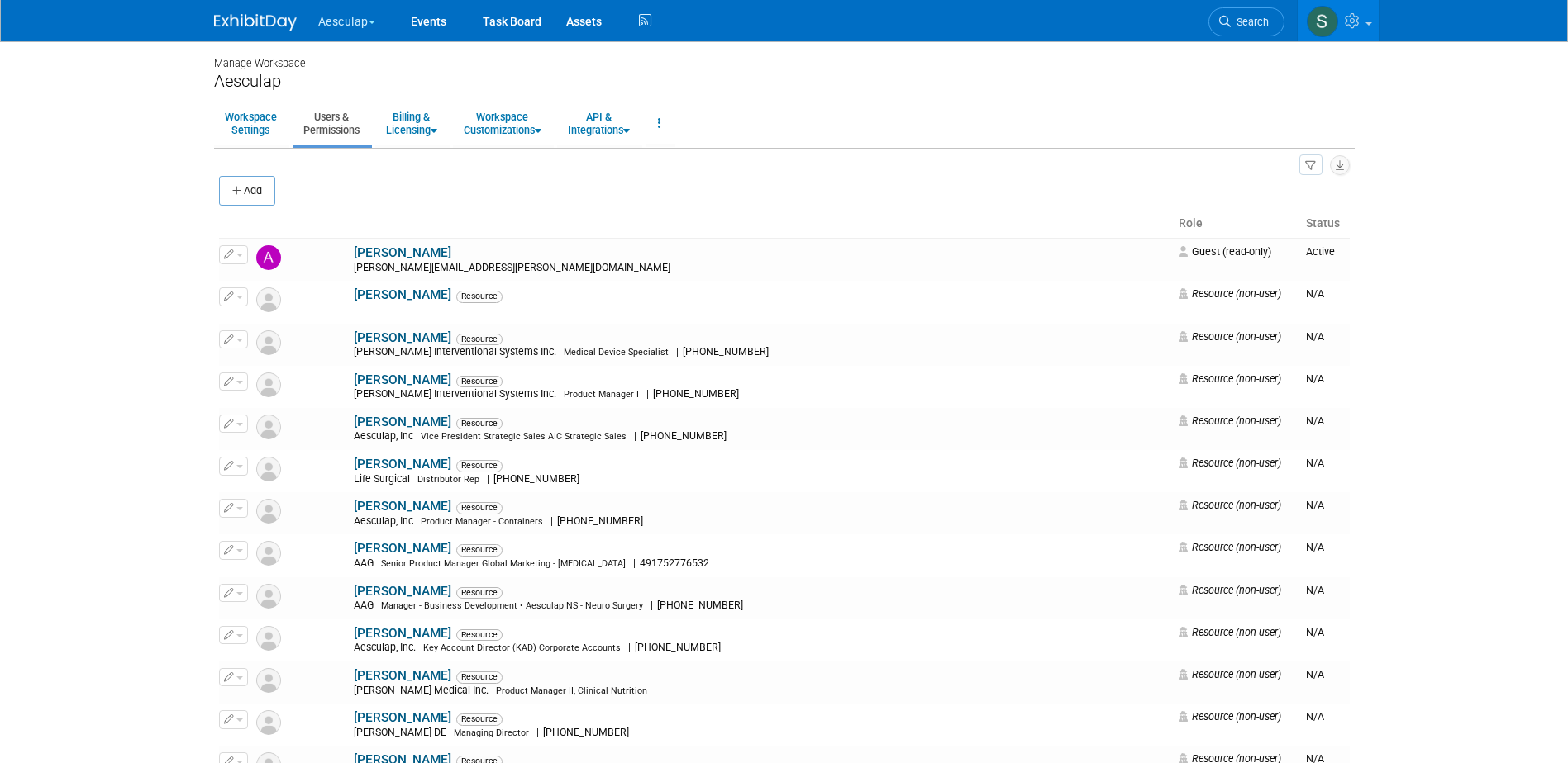
click at [357, 25] on button "Aesculap" at bounding box center [357, 18] width 79 height 36
click at [357, 141] on link "[PERSON_NAME]" at bounding box center [377, 147] width 119 height 23
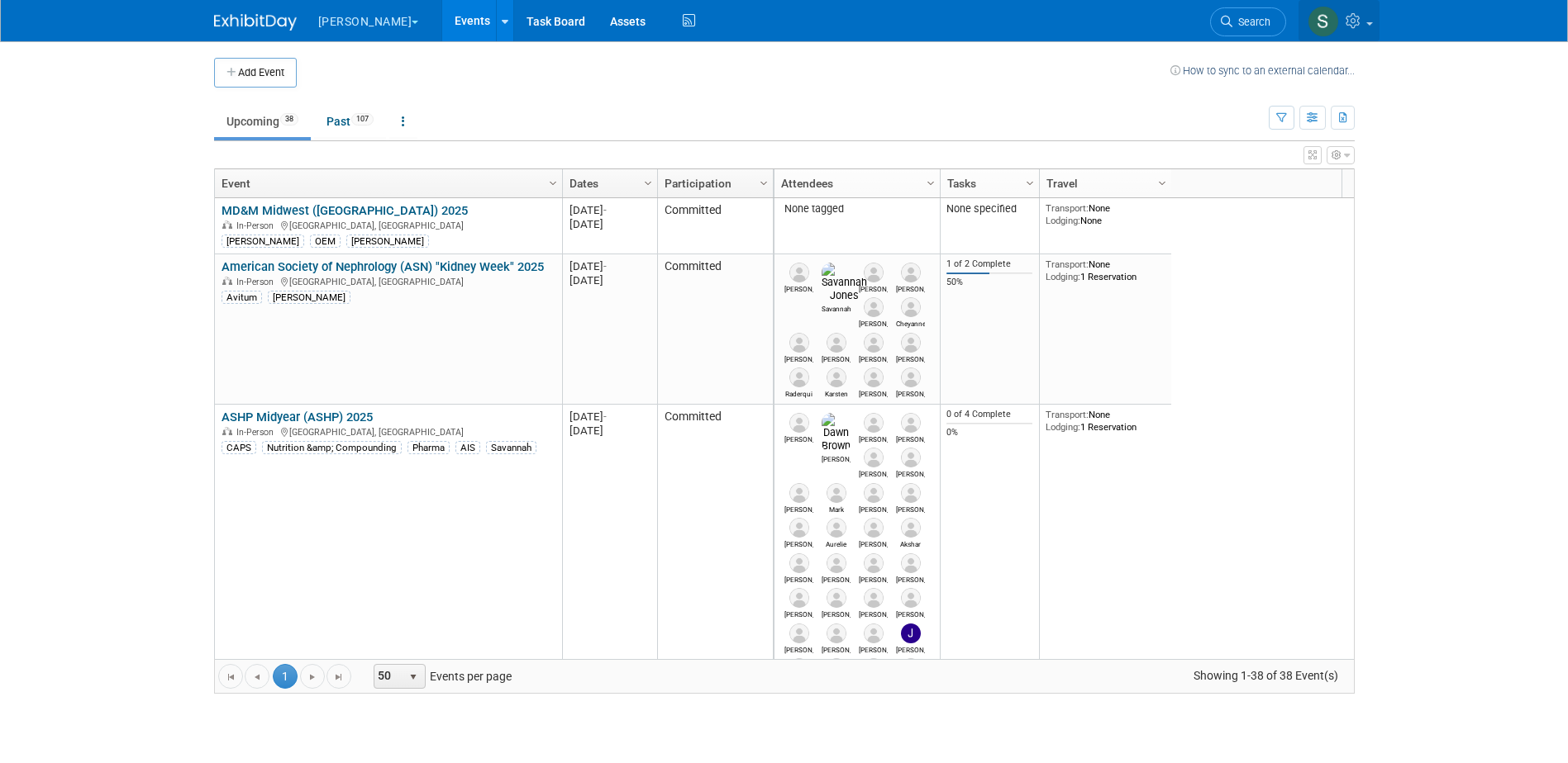
click at [1368, 23] on span at bounding box center [1368, 24] width 7 height 3
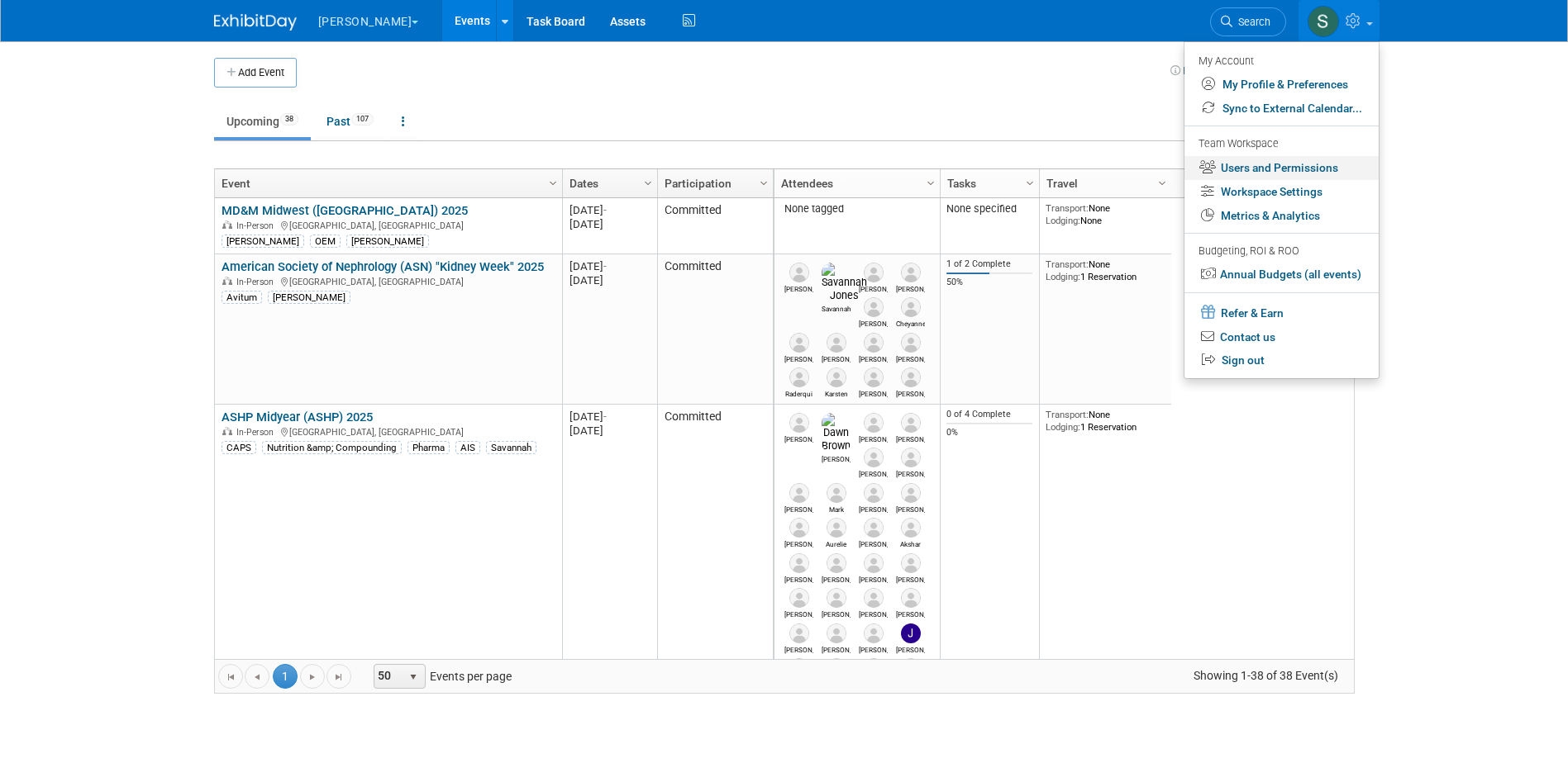
click at [1259, 163] on link "Users and Permissions" at bounding box center [1281, 167] width 194 height 24
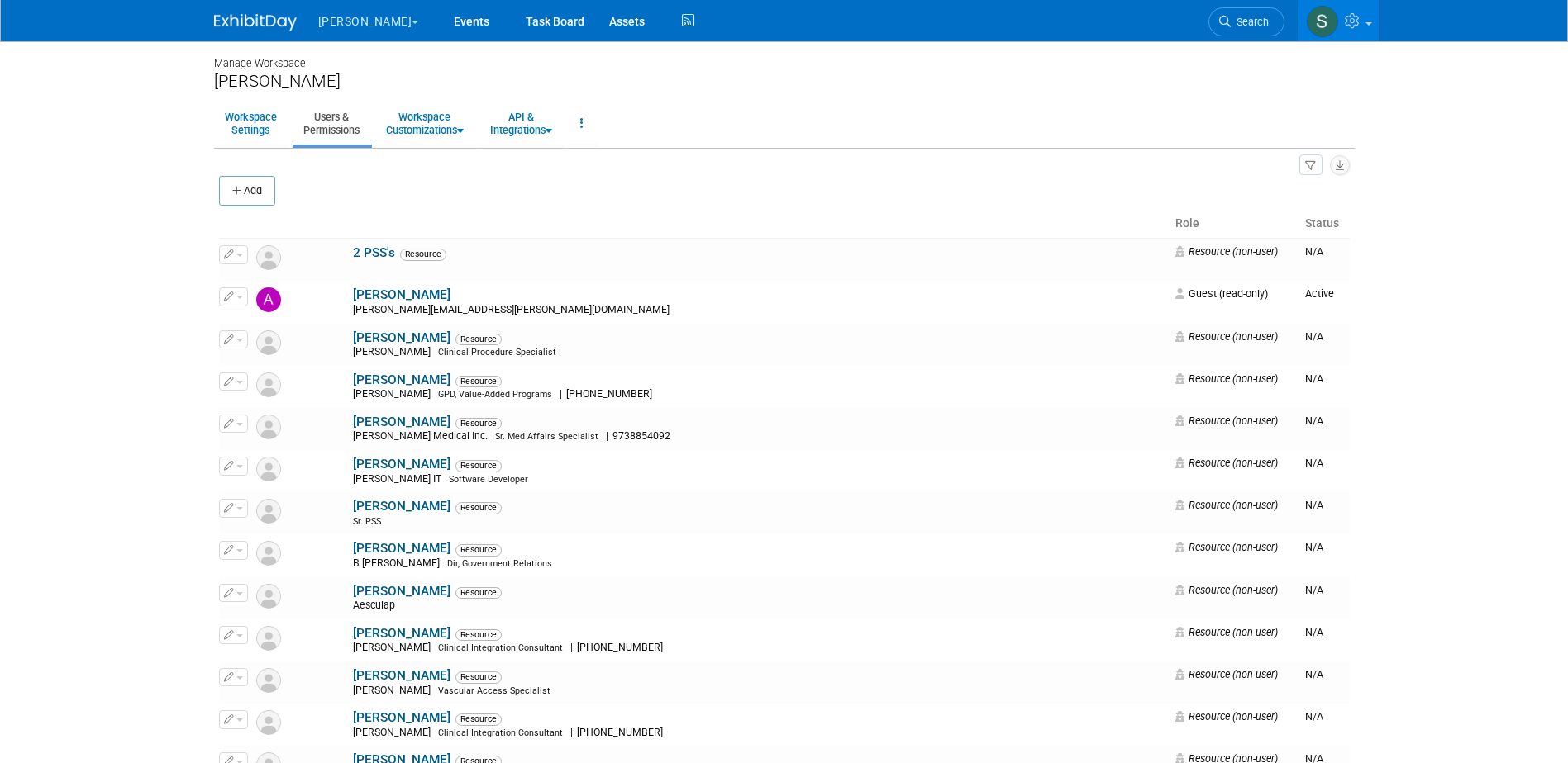
click at [338, 24] on button "[PERSON_NAME]" at bounding box center [378, 18] width 123 height 36
click at [347, 122] on link "Aesculap" at bounding box center [376, 125] width 118 height 23
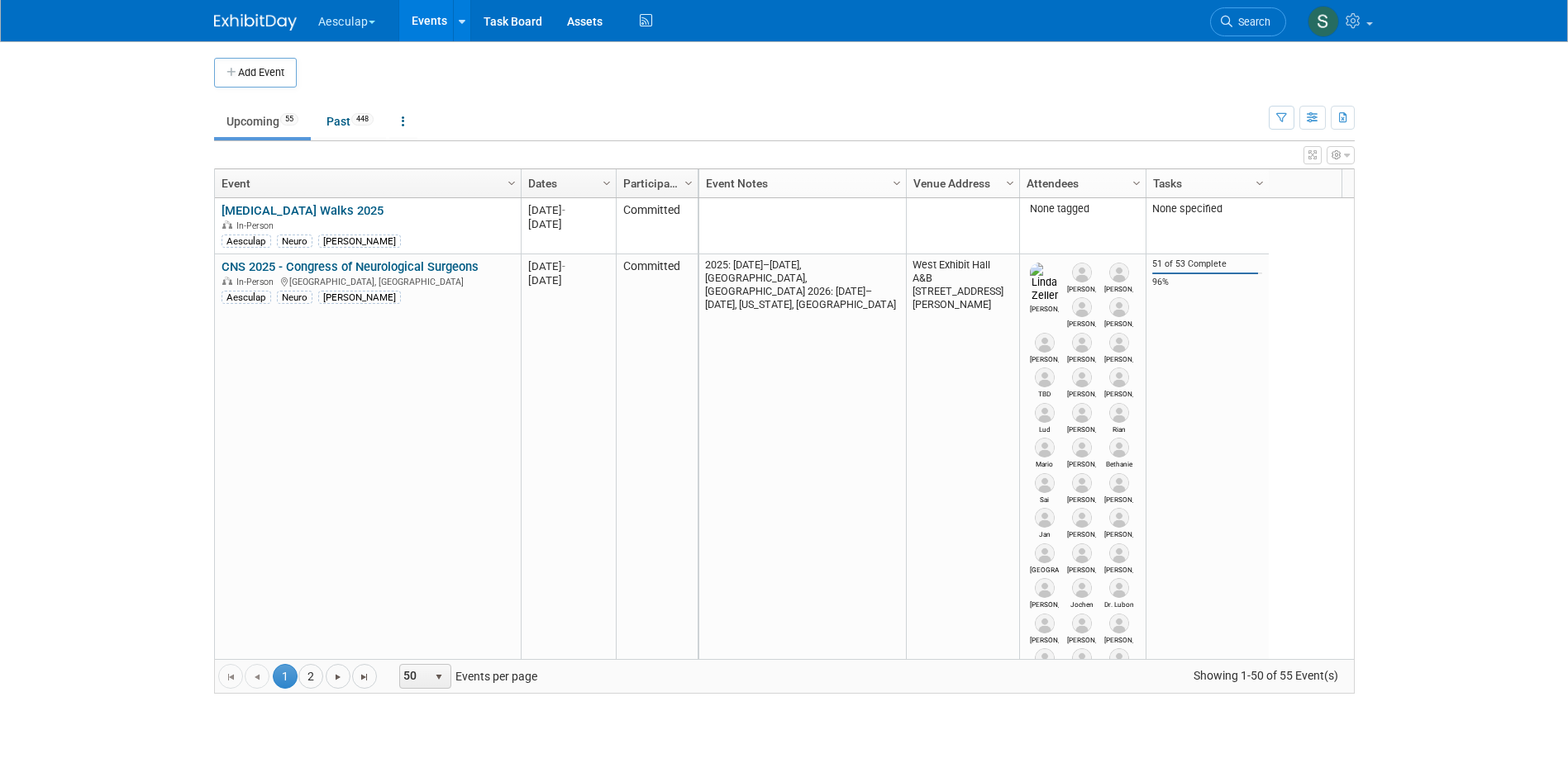
click at [1369, 27] on link at bounding box center [1339, 21] width 81 height 42
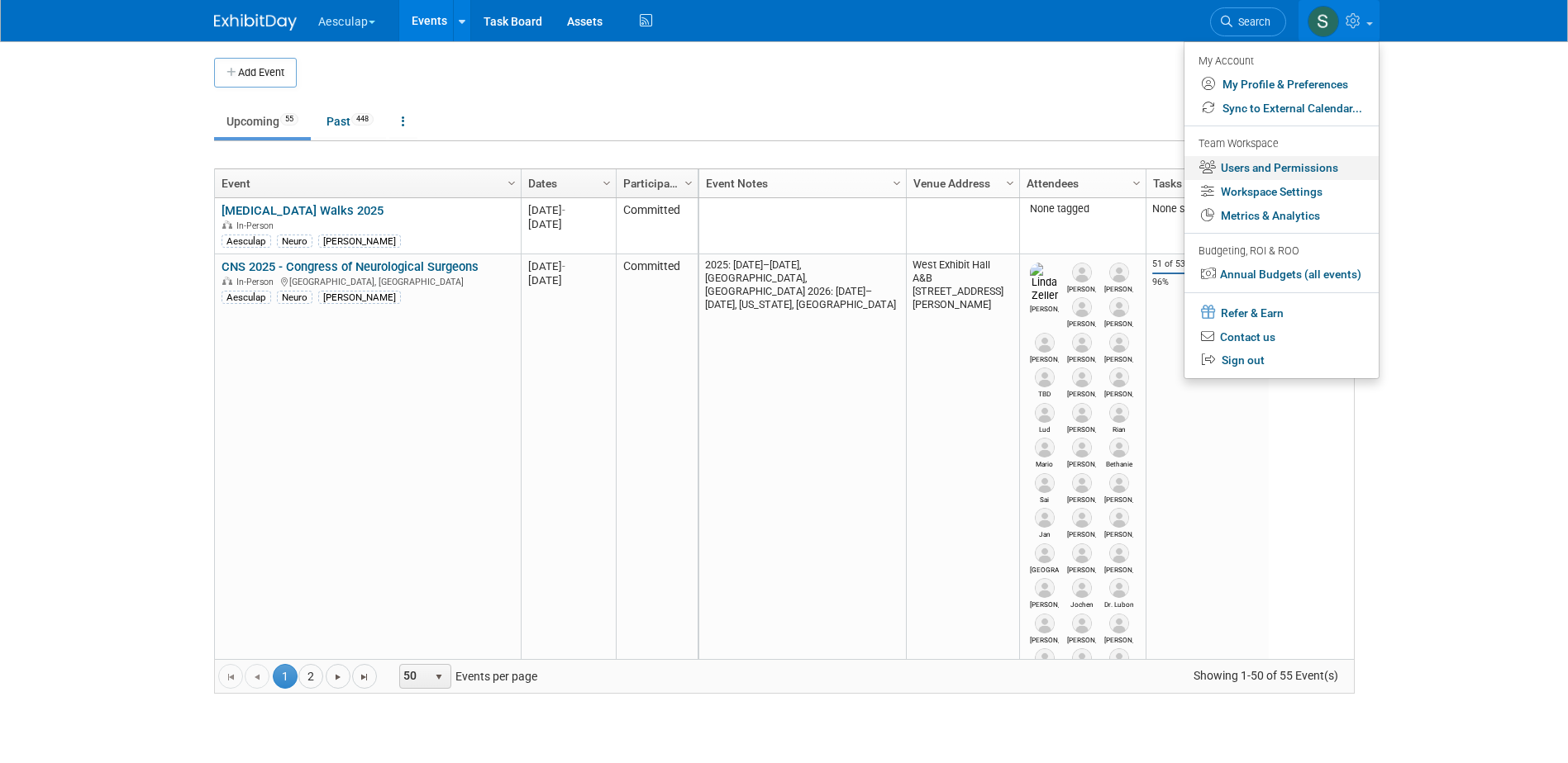
click at [1250, 167] on link "Users and Permissions" at bounding box center [1281, 167] width 194 height 24
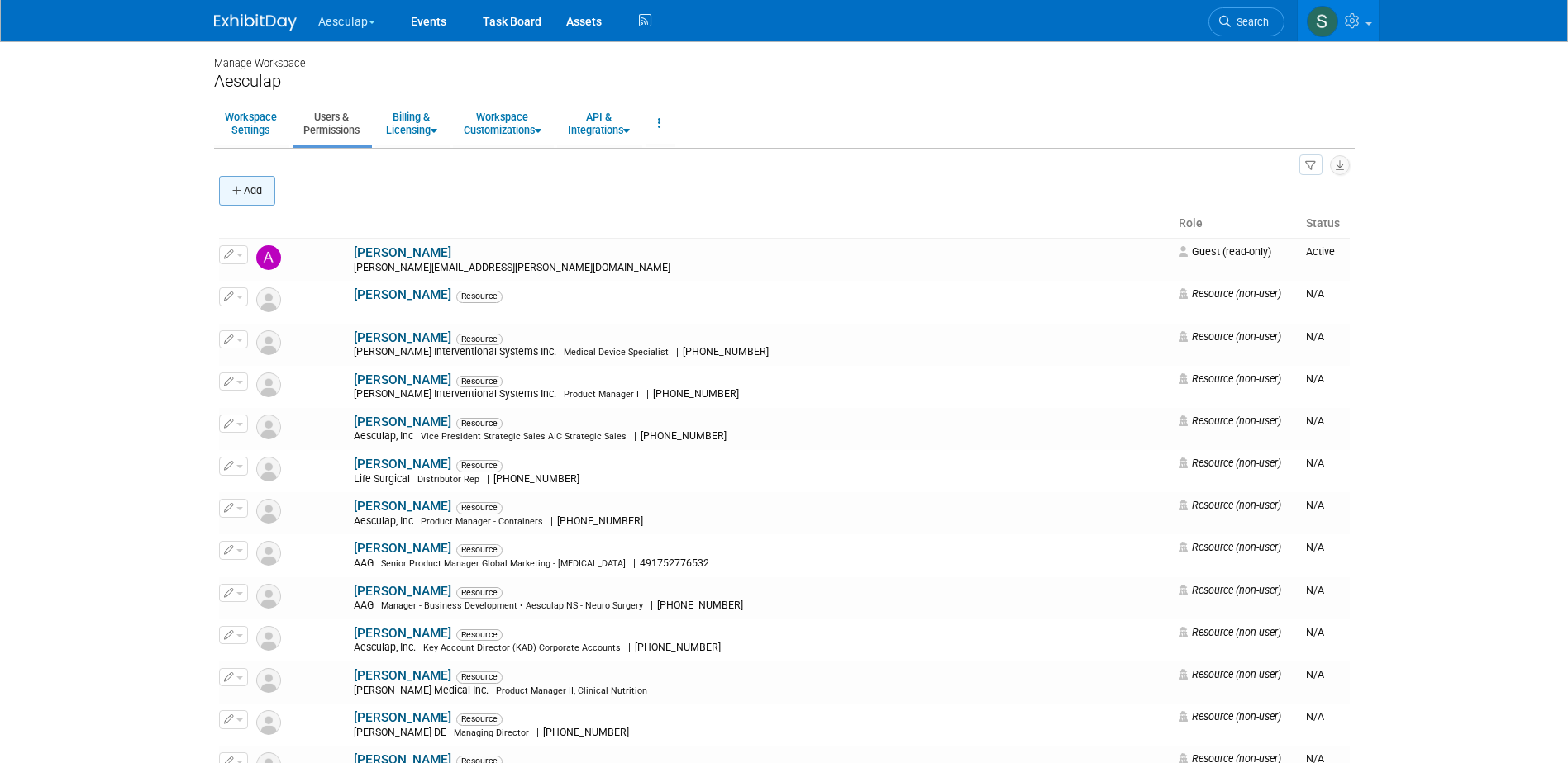
click at [233, 194] on icon "button" at bounding box center [238, 191] width 11 height 10
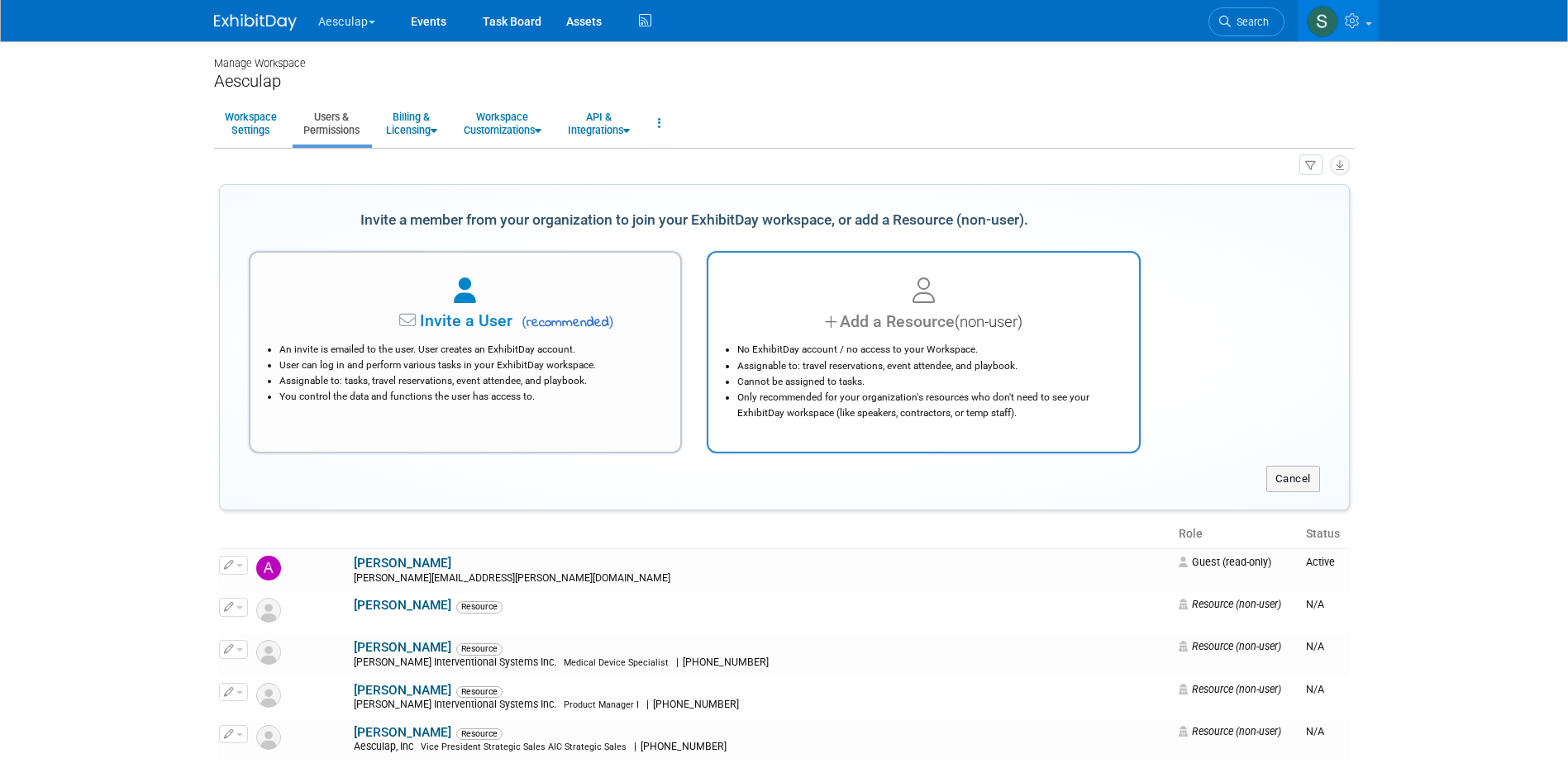
click at [870, 348] on li "No ExhibitDay account / no access to your Workspace." at bounding box center [927, 350] width 381 height 16
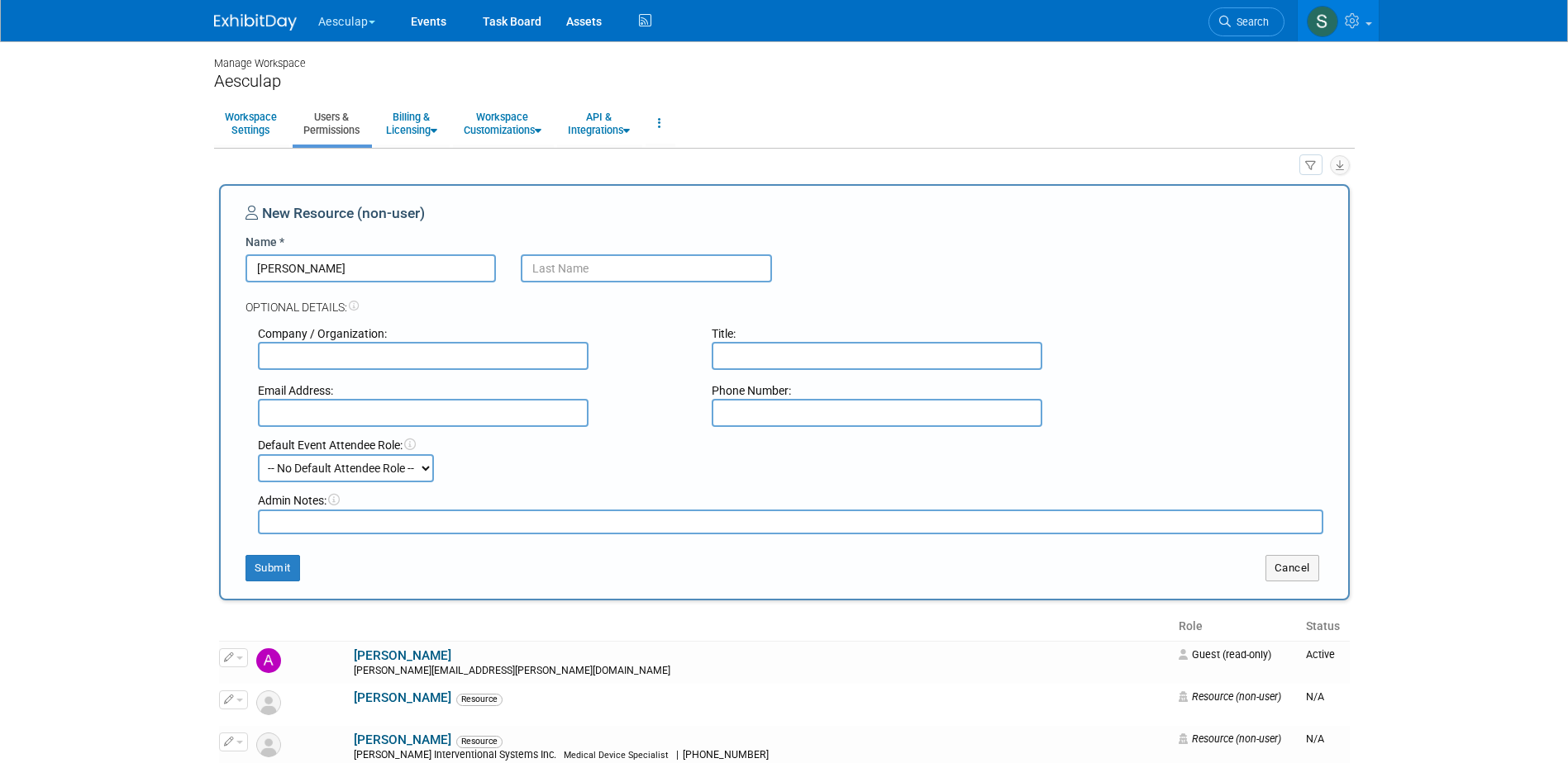
type input "Andrew"
type input "Philips"
click at [390, 467] on select "-- No Default Attendee Role -- AAG Aeos Clinical/ Capital Rep Booth Captain Boo…" at bounding box center [346, 469] width 176 height 28
select select "300"
click at [258, 455] on select "-- No Default Attendee Role -- AAG Aeos Clinical/ Capital Rep Booth Captain Boo…" at bounding box center [346, 469] width 176 height 28
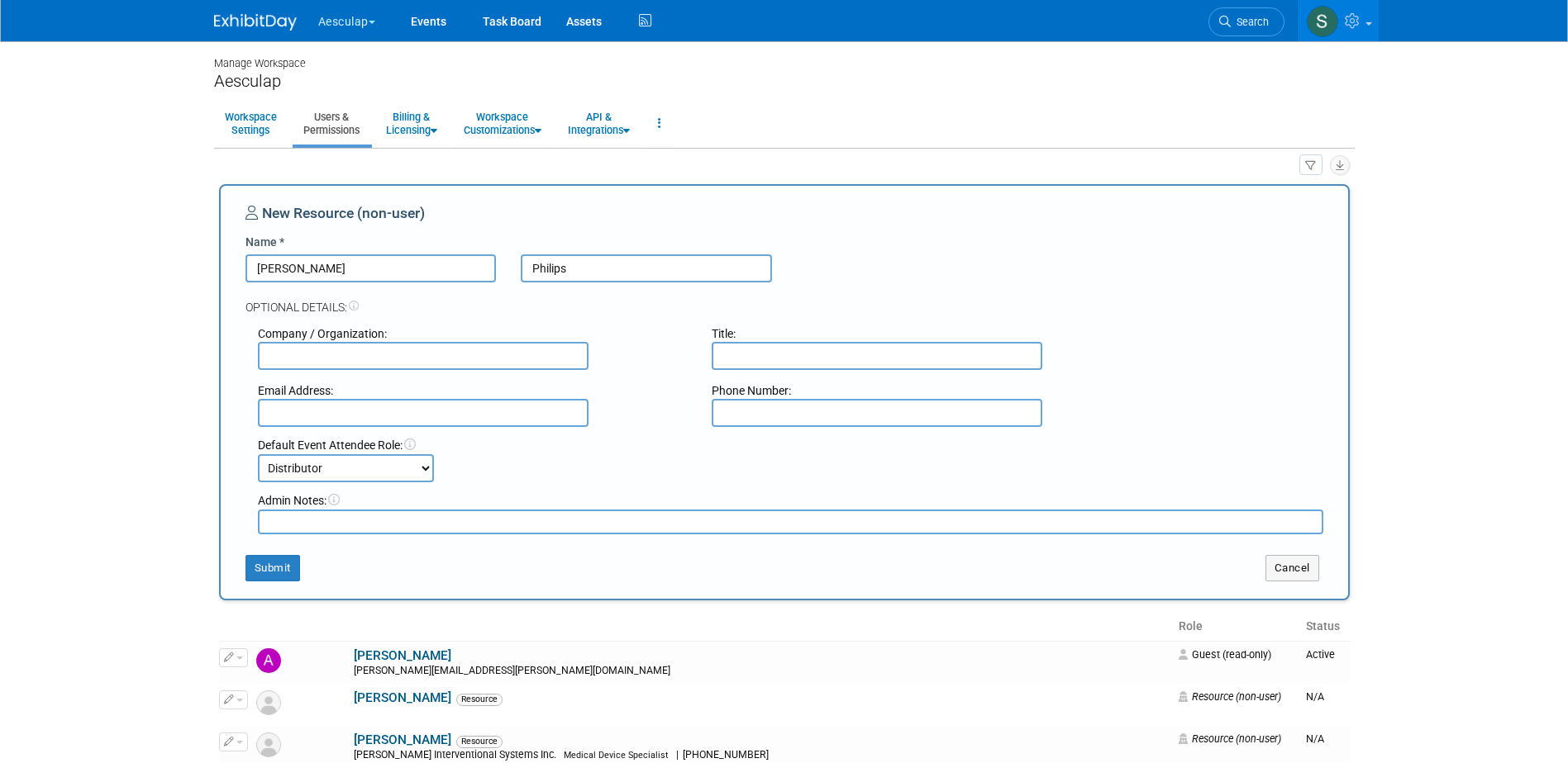
click at [367, 361] on input "text" at bounding box center [424, 356] width 331 height 28
drag, startPoint x: 408, startPoint y: 358, endPoint x: 431, endPoint y: 382, distance: 33.2
click at [408, 358] on input "Sevylor Enterprises aka Axion Surgical" at bounding box center [424, 356] width 331 height 28
type input "Sevylor Enterprises aka [MEDICAL_DATA] Surgical"
click at [766, 346] on input "text" at bounding box center [877, 356] width 331 height 28
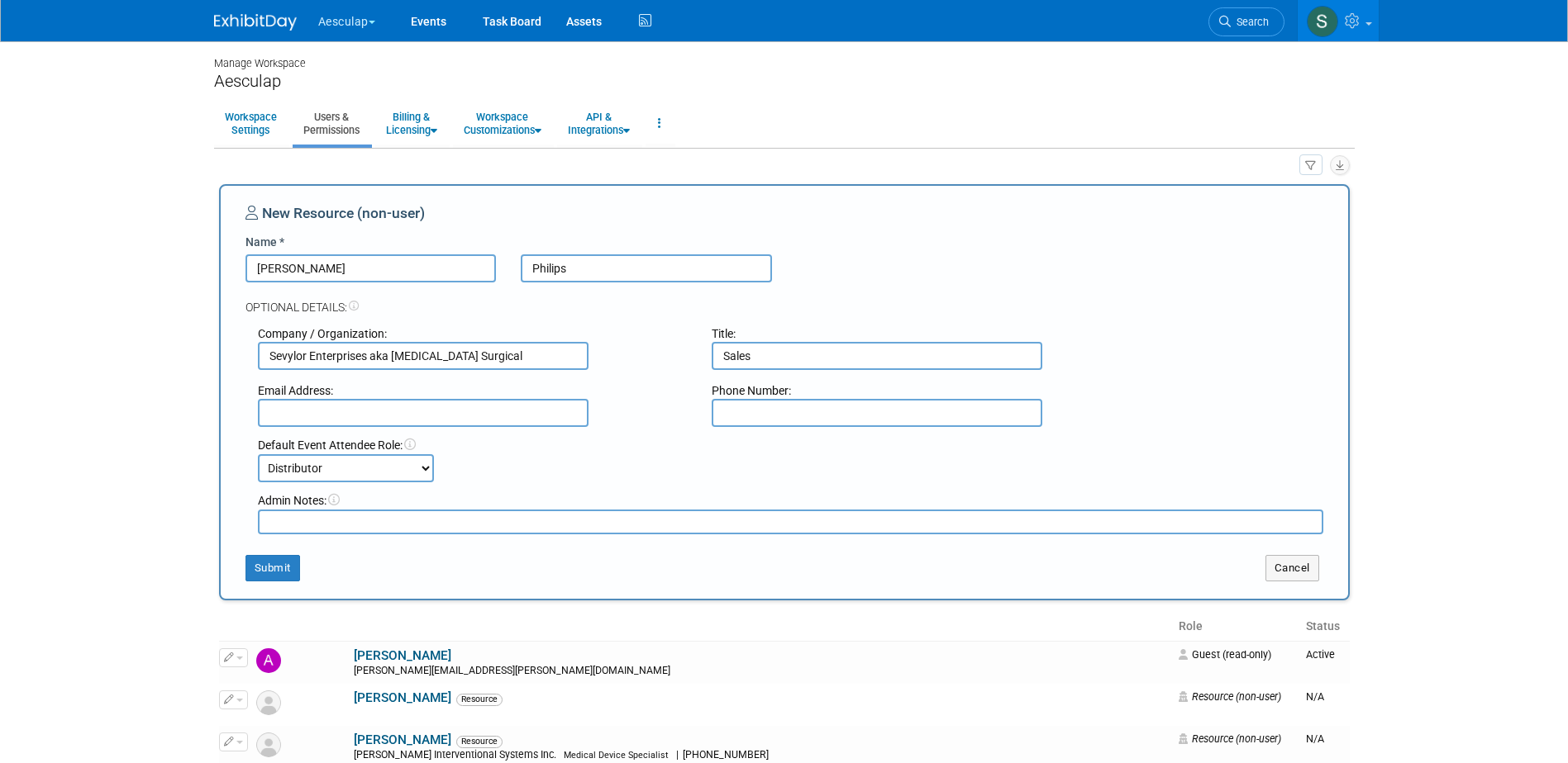
type input "Sales"
click at [299, 418] on input "text" at bounding box center [424, 413] width 331 height 28
paste input "Andrew@axonsurgicalinc.com"
type input "Andrew@axonsurgicalinc.com"
click at [825, 409] on input "text" at bounding box center [877, 413] width 331 height 28
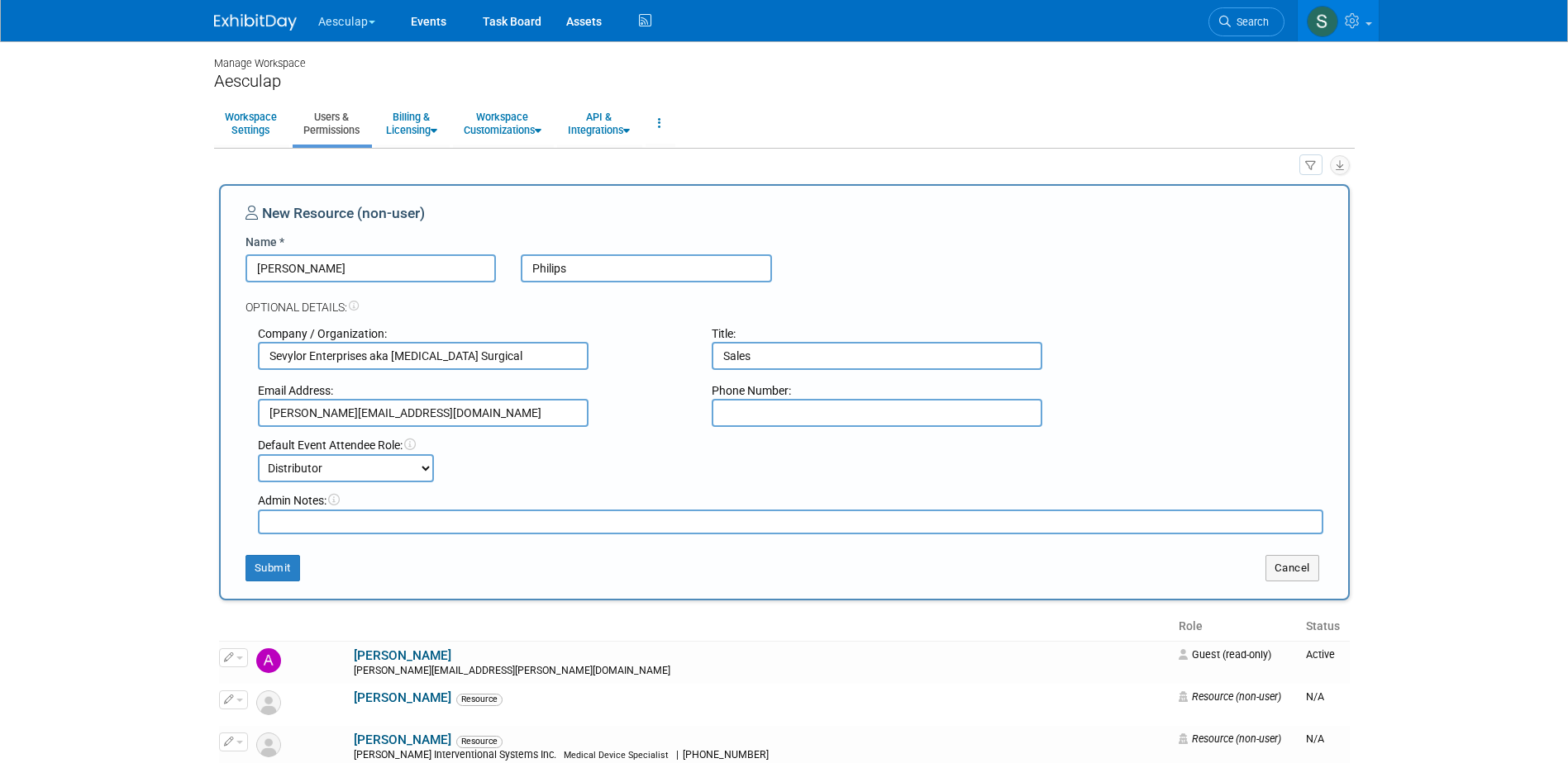
paste input "[PHONE_NUMBER]"
type input "760-412-0190"
click at [275, 563] on button "Submit" at bounding box center [273, 568] width 55 height 26
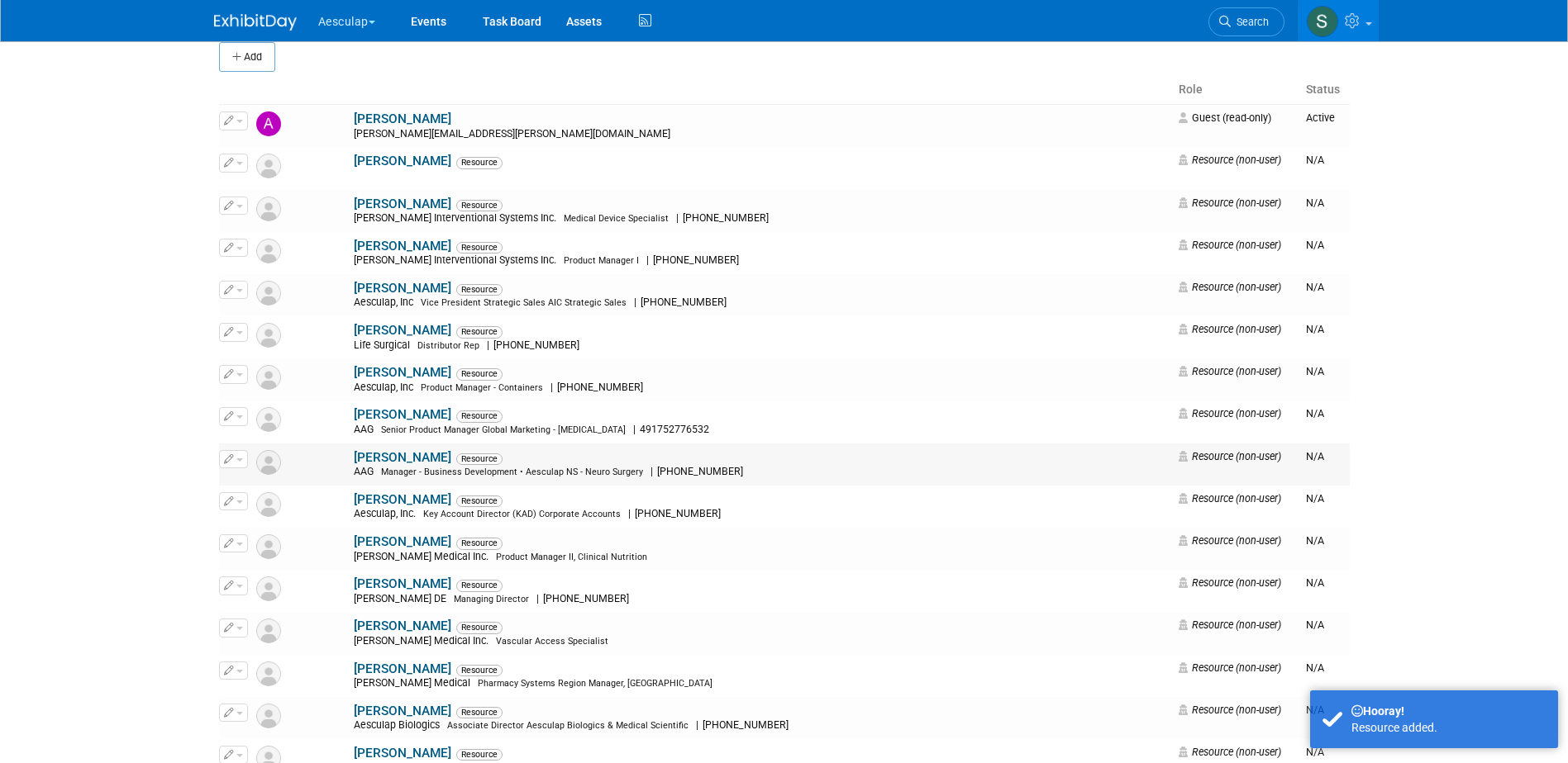
scroll to position [248, 0]
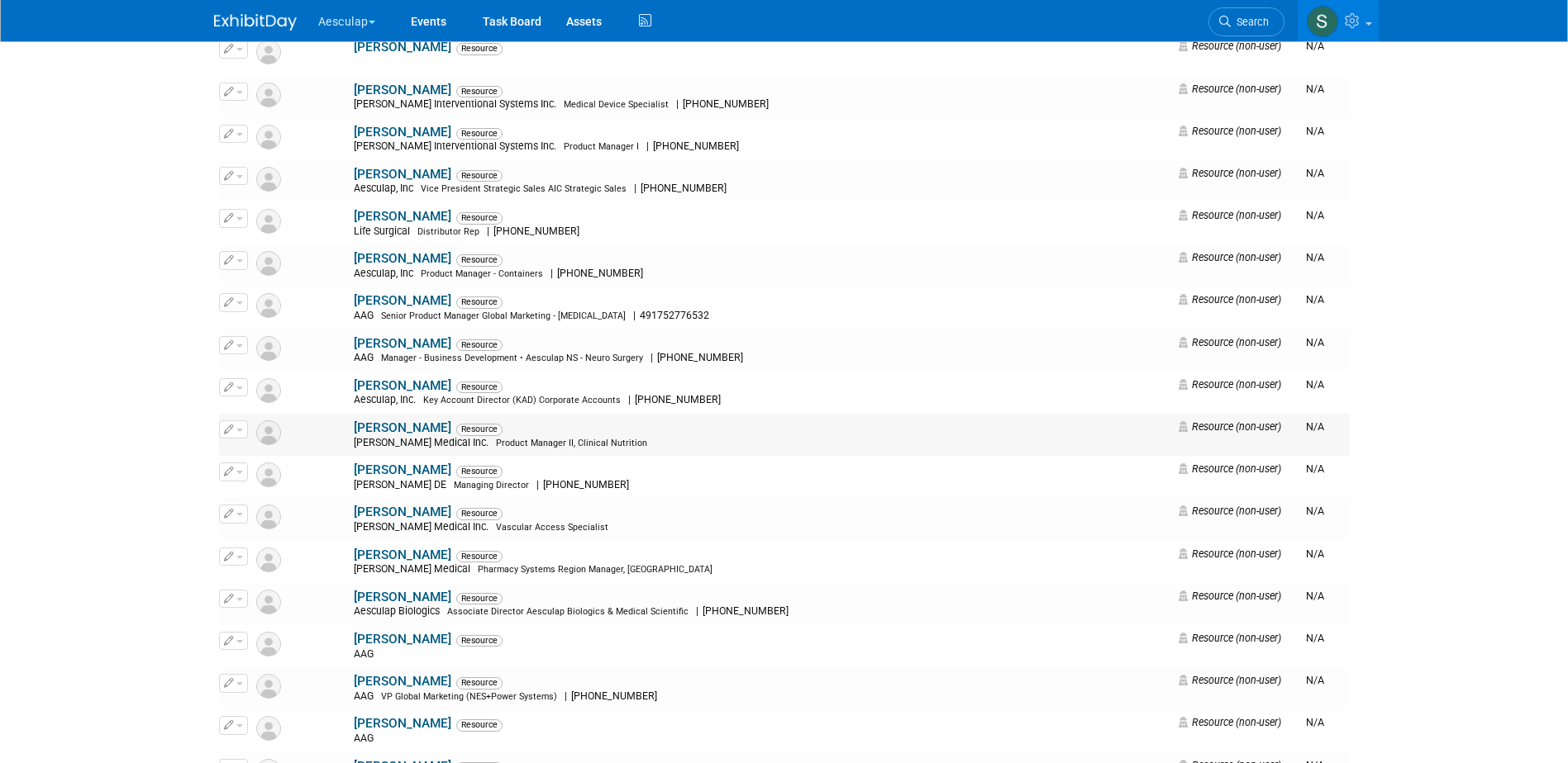
click at [237, 432] on button "button" at bounding box center [234, 429] width 29 height 18
click at [242, 450] on icon at bounding box center [241, 456] width 12 height 11
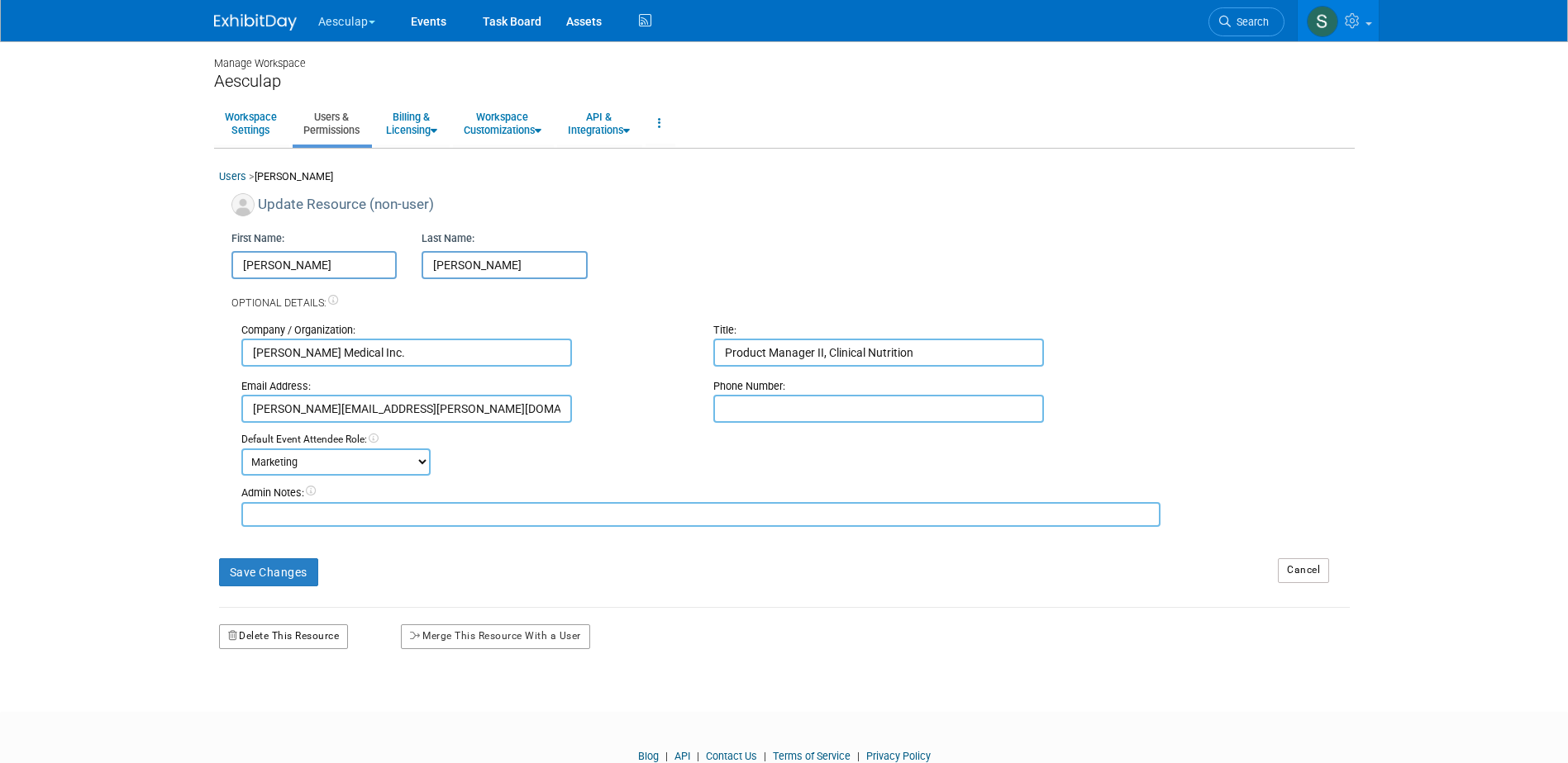
click at [269, 628] on button "Delete This Resource" at bounding box center [284, 637] width 130 height 25
click at [250, 712] on link "Yes" at bounding box center [264, 706] width 49 height 26
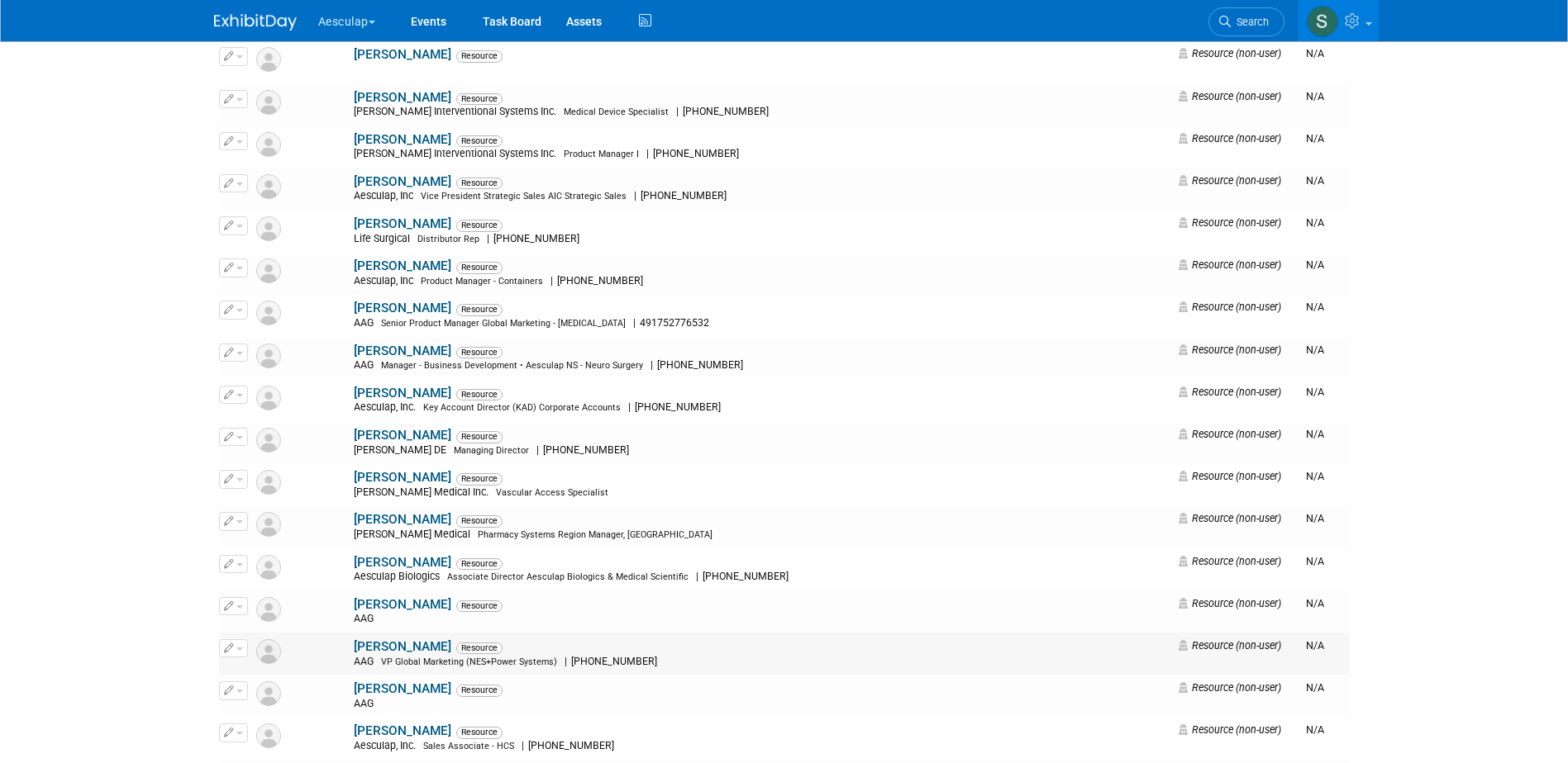
scroll to position [248, 0]
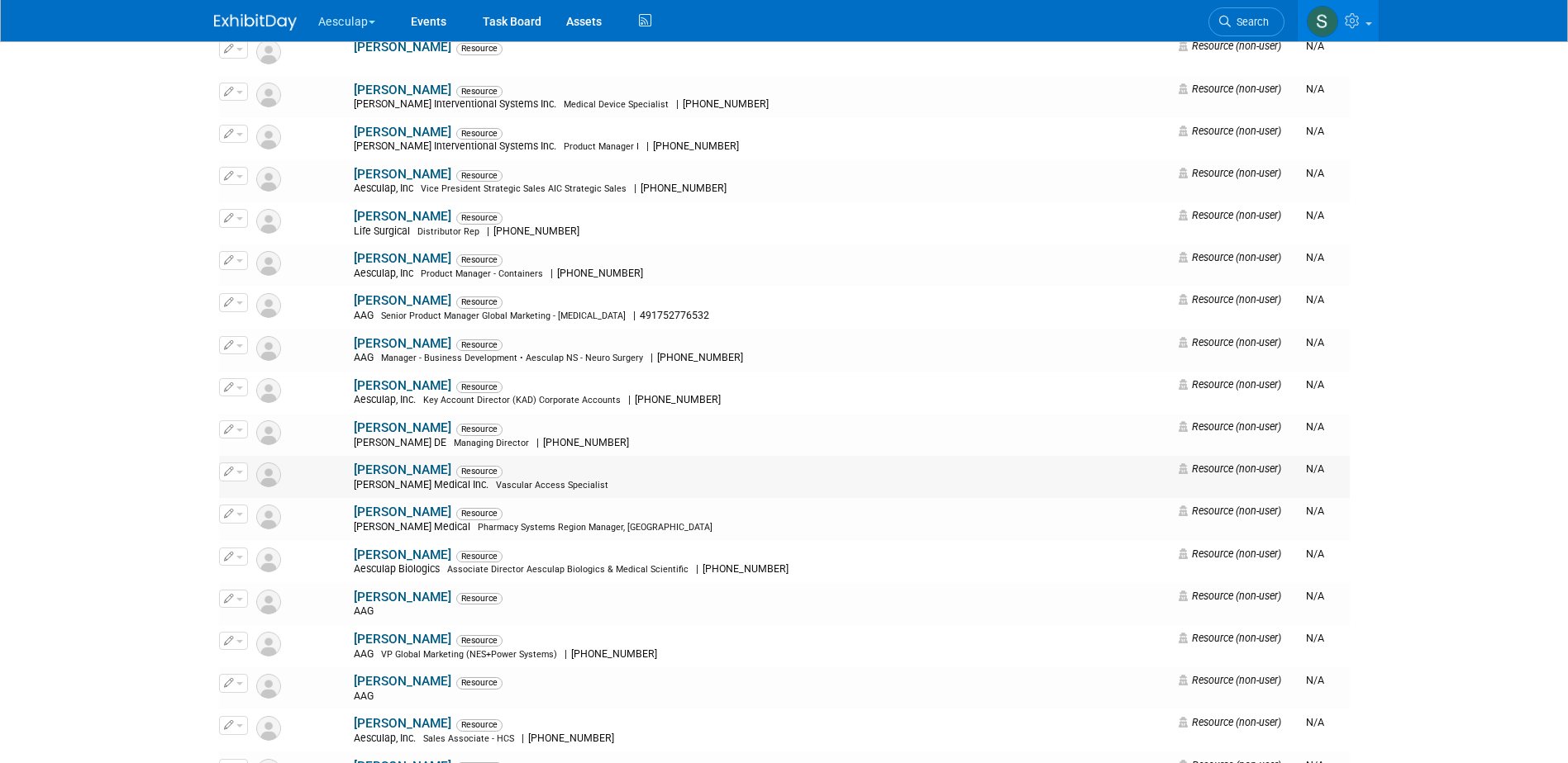
click at [233, 478] on button "button" at bounding box center [234, 471] width 29 height 18
click at [257, 502] on link "Edit" at bounding box center [285, 499] width 131 height 23
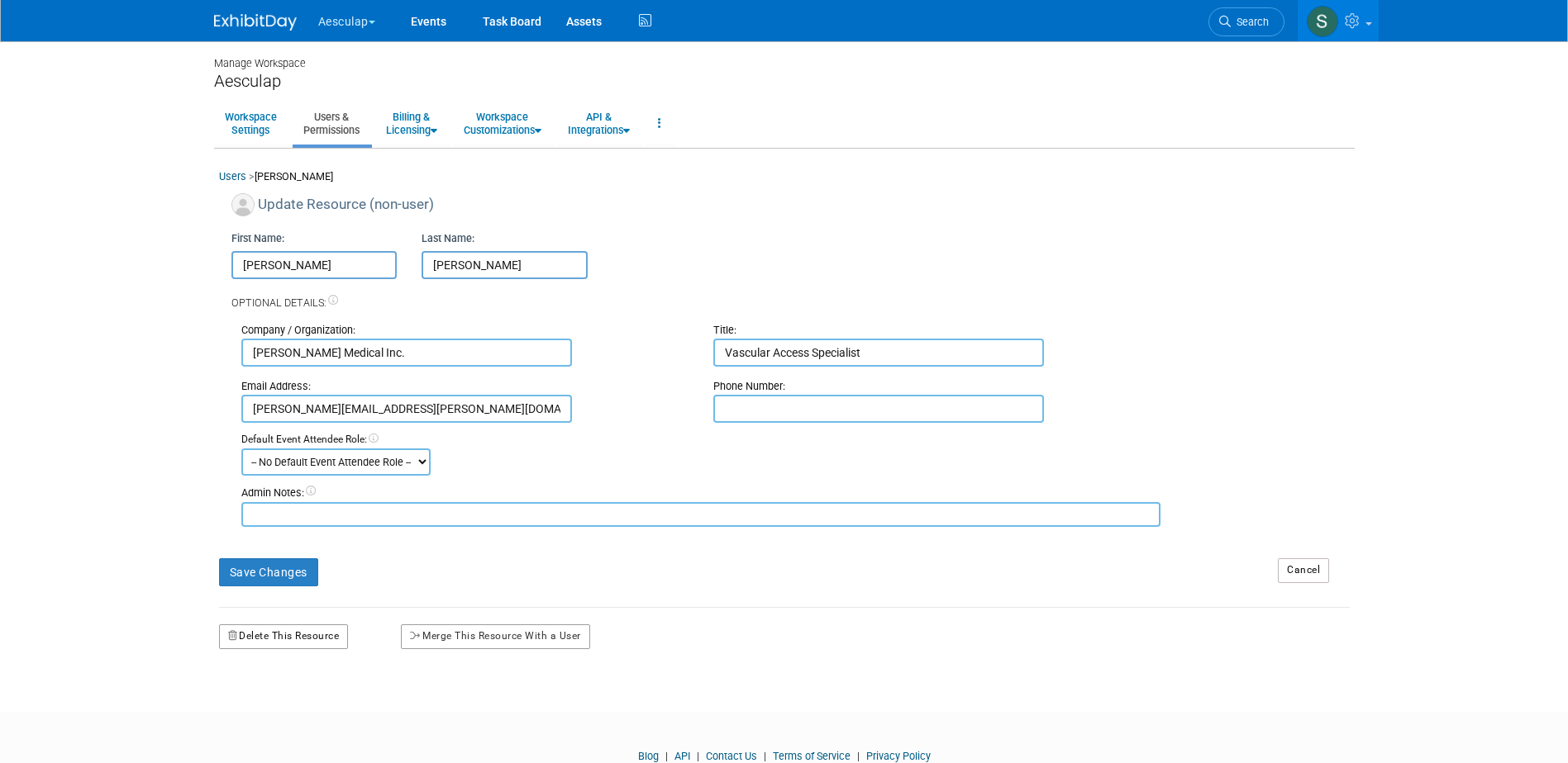
click at [271, 638] on button "Delete This Resource" at bounding box center [284, 637] width 130 height 25
click at [258, 702] on link "Yes" at bounding box center [264, 706] width 49 height 26
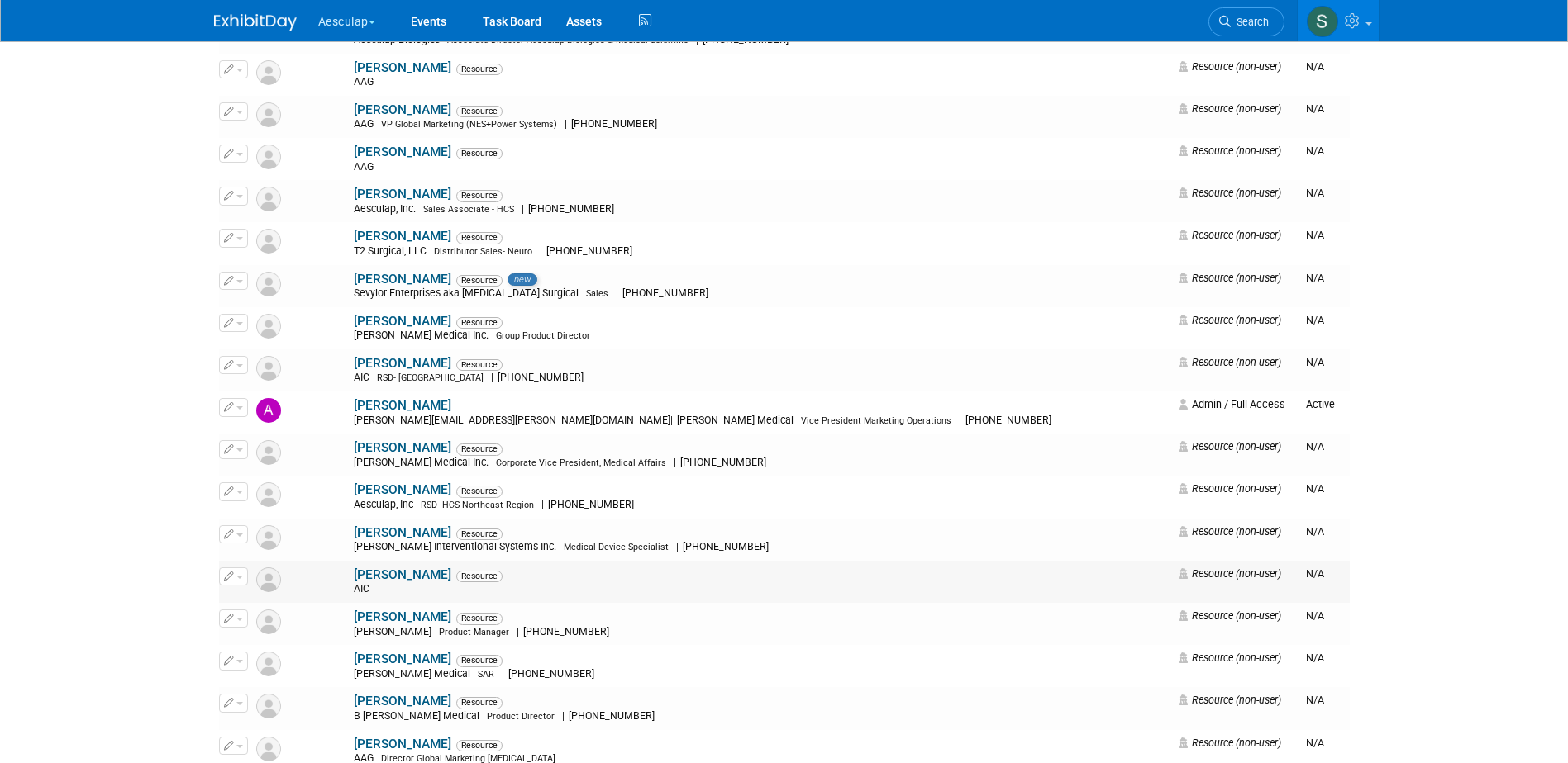
scroll to position [743, 0]
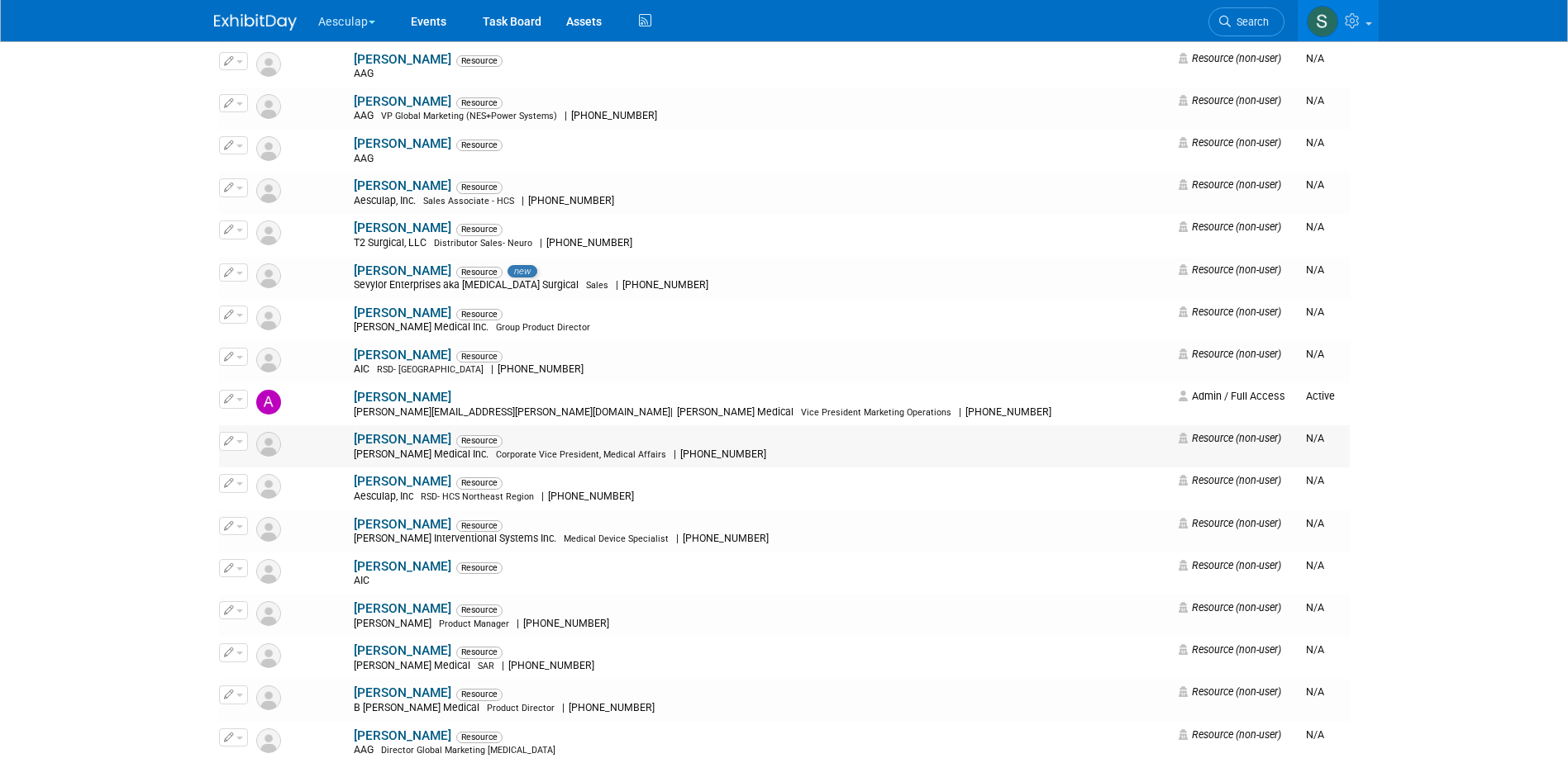
click at [231, 440] on icon "button" at bounding box center [229, 441] width 9 height 9
click at [245, 460] on link "Edit" at bounding box center [285, 468] width 131 height 23
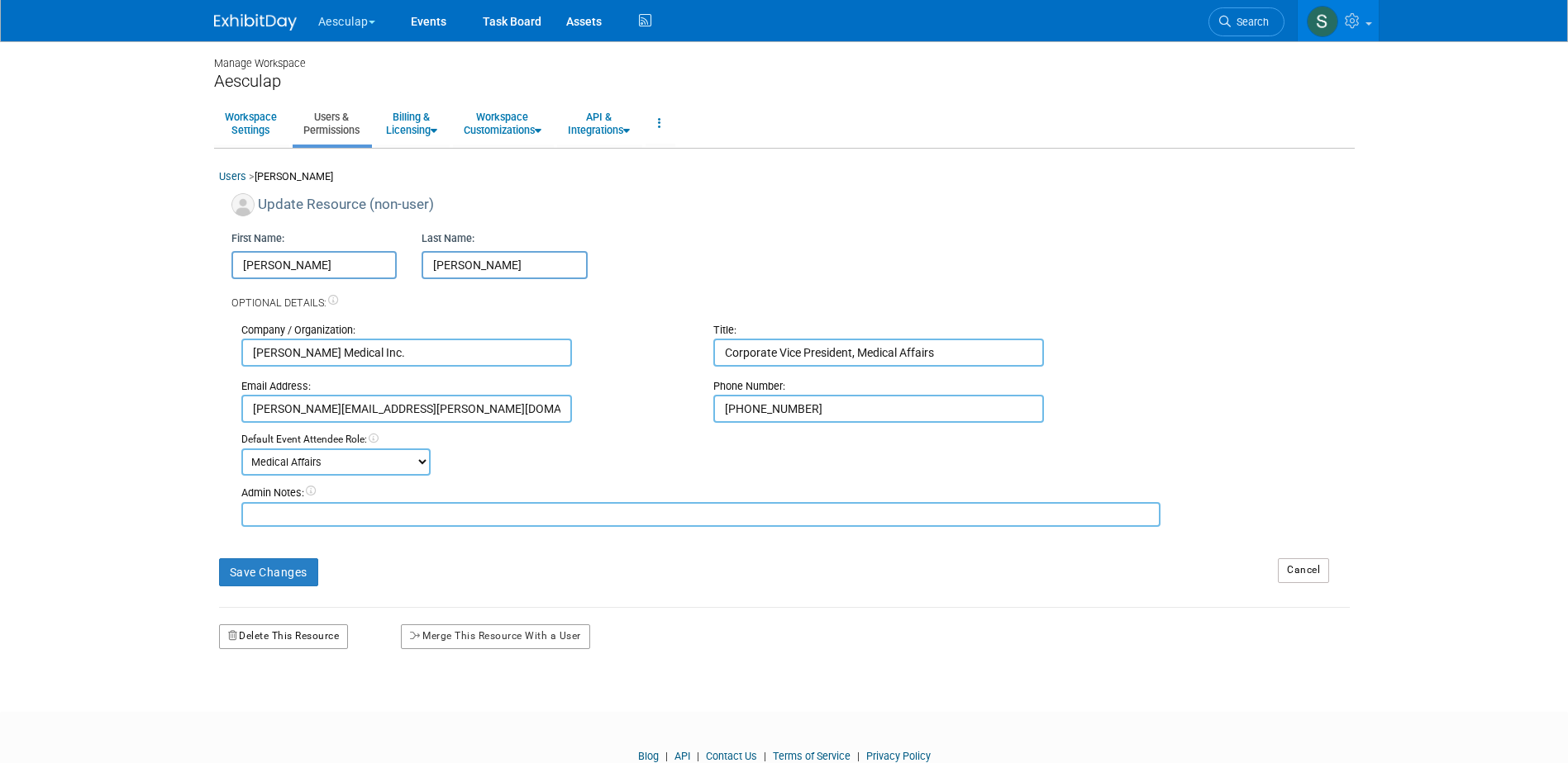
click at [299, 630] on button "Delete This Resource" at bounding box center [284, 637] width 130 height 25
click at [253, 700] on icon at bounding box center [252, 704] width 11 height 10
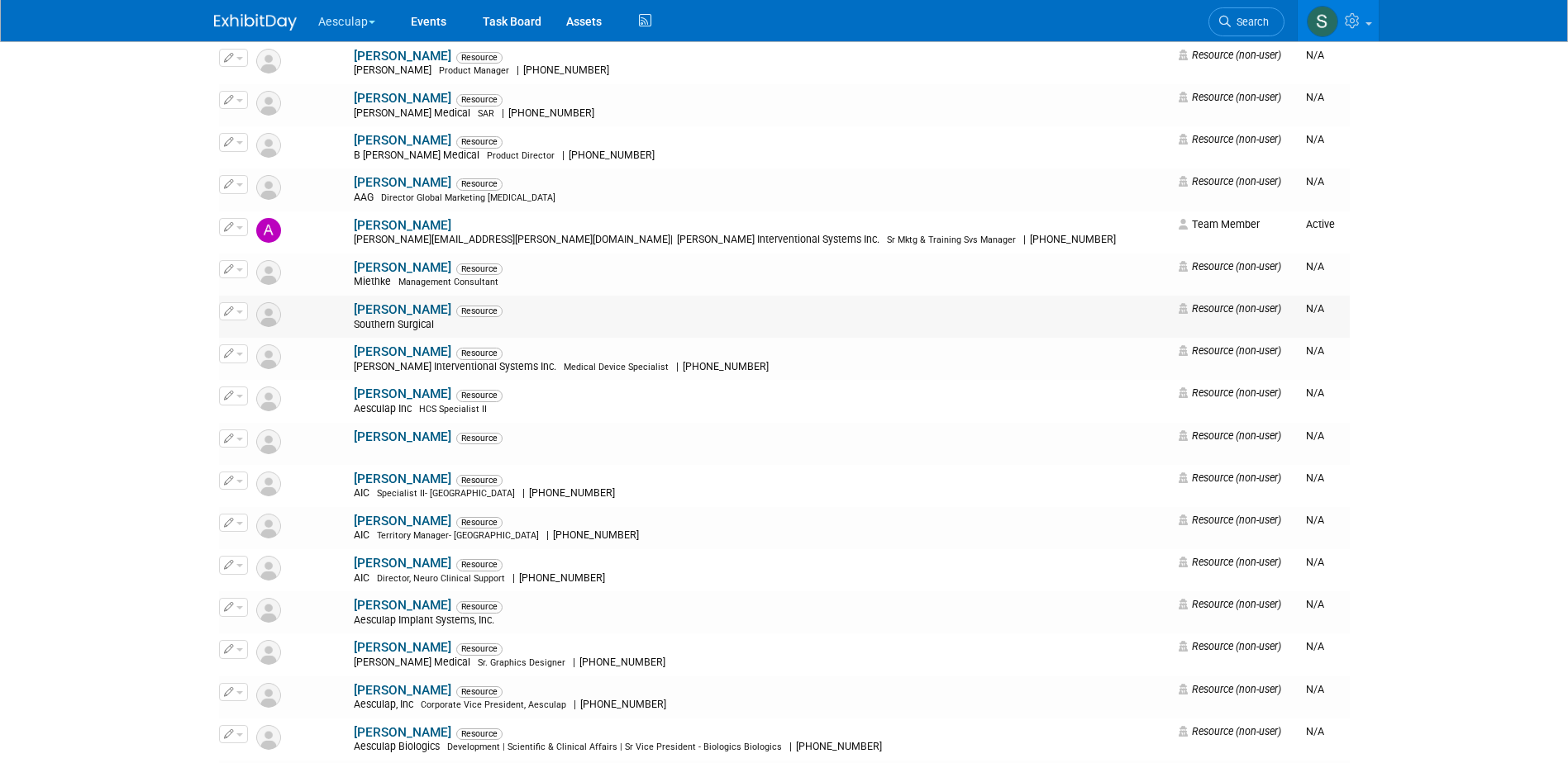
scroll to position [1322, 0]
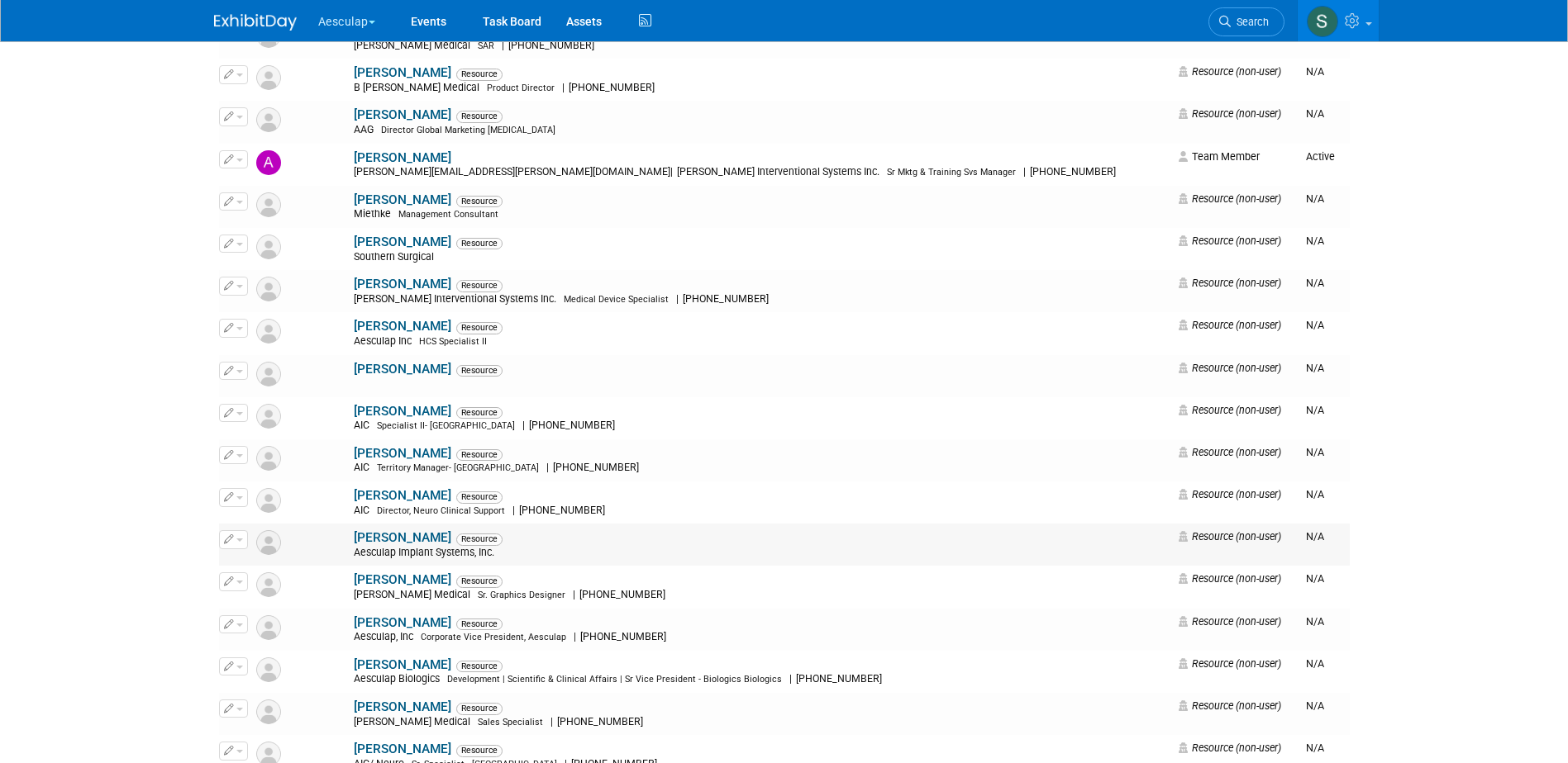
click at [233, 543] on icon "button" at bounding box center [229, 539] width 9 height 9
click at [243, 555] on link "Edit" at bounding box center [285, 566] width 131 height 23
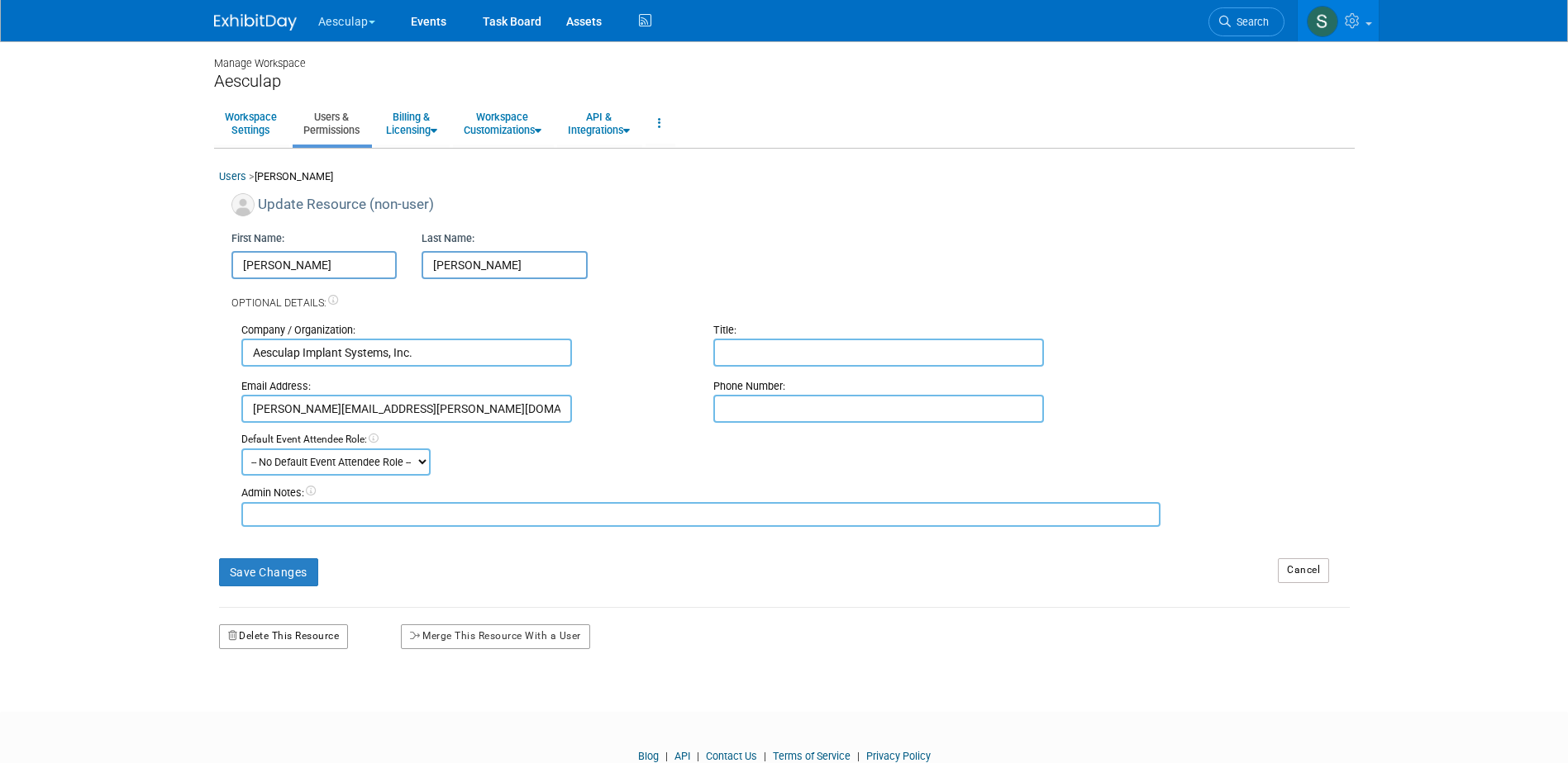
click at [328, 631] on button "Delete This Resource" at bounding box center [284, 637] width 130 height 25
click at [264, 701] on link "Yes" at bounding box center [264, 706] width 49 height 26
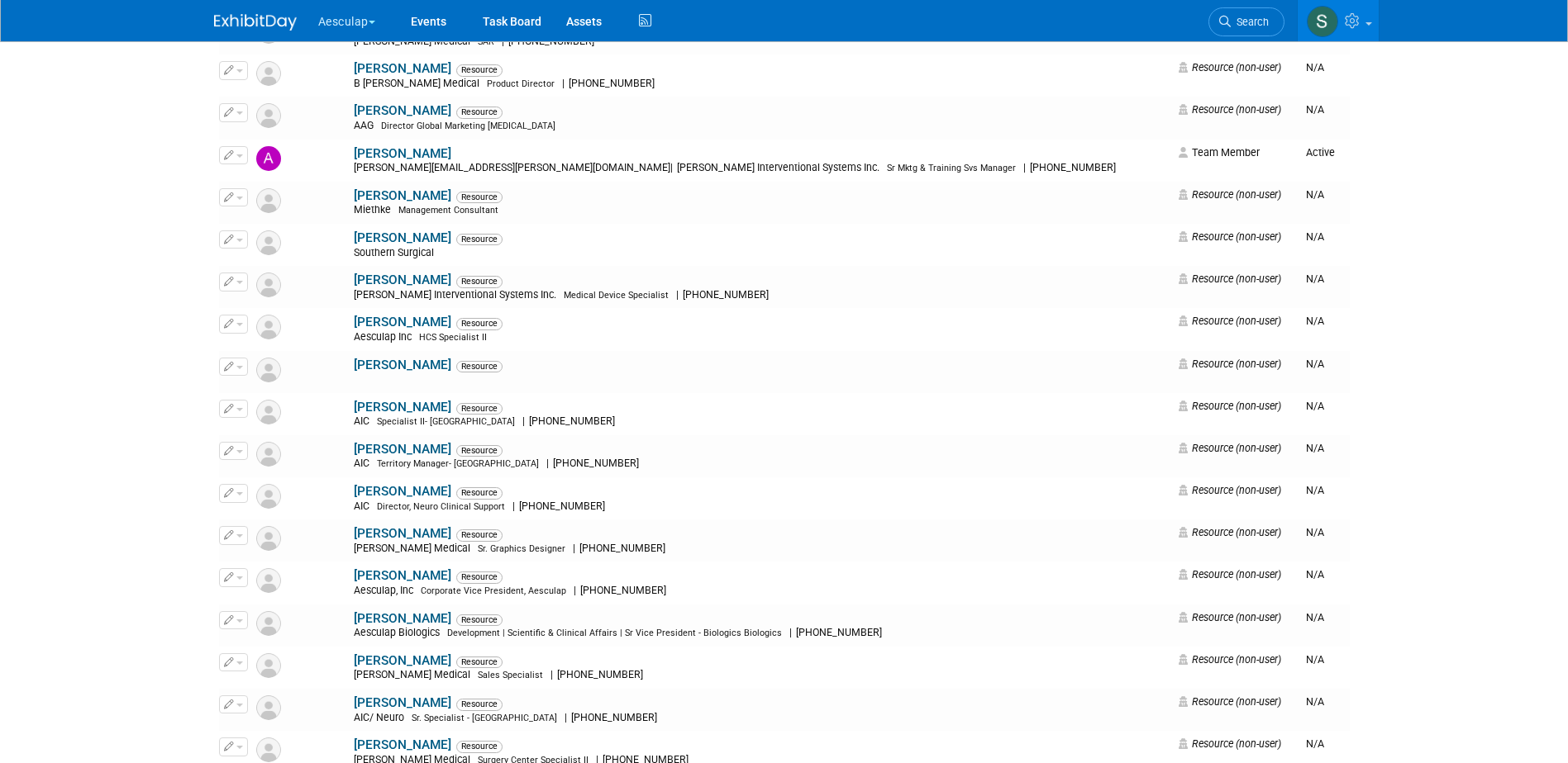
scroll to position [1404, 0]
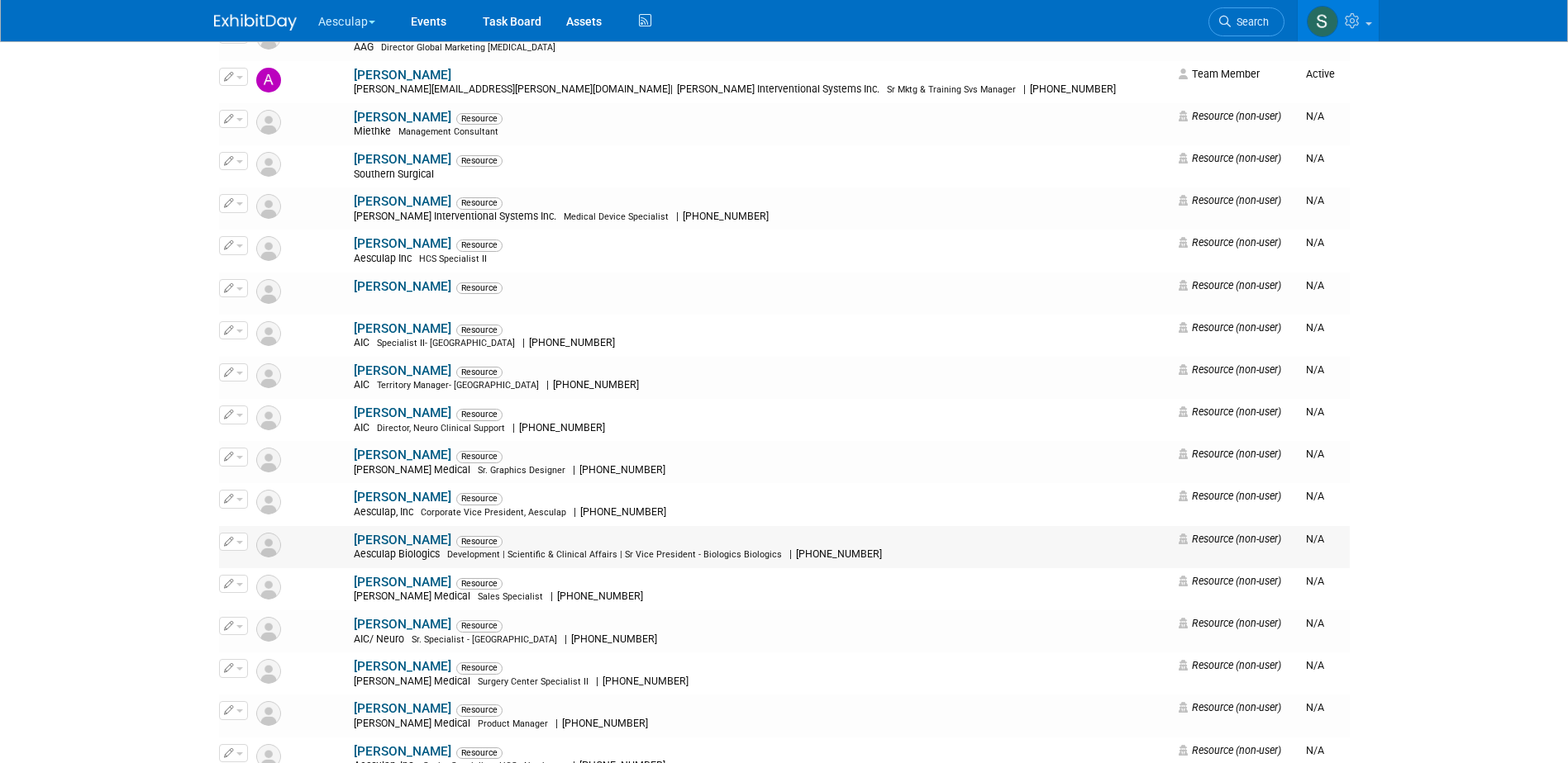
click at [232, 545] on icon "button" at bounding box center [229, 542] width 9 height 9
click at [252, 560] on link "Edit" at bounding box center [285, 568] width 131 height 23
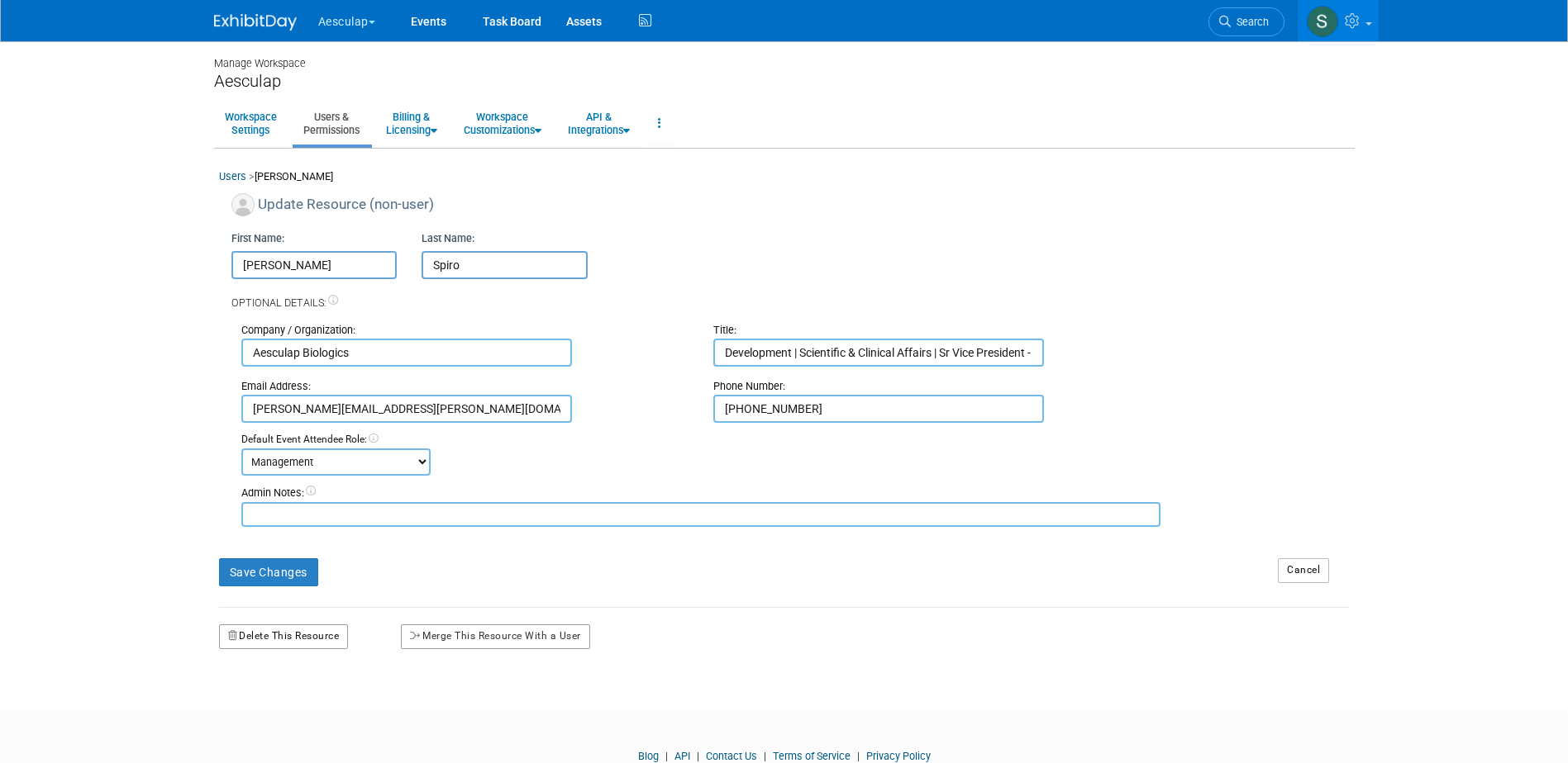
click at [297, 634] on button "Delete This Resource" at bounding box center [284, 637] width 130 height 25
click at [277, 711] on link "Yes" at bounding box center [264, 706] width 49 height 26
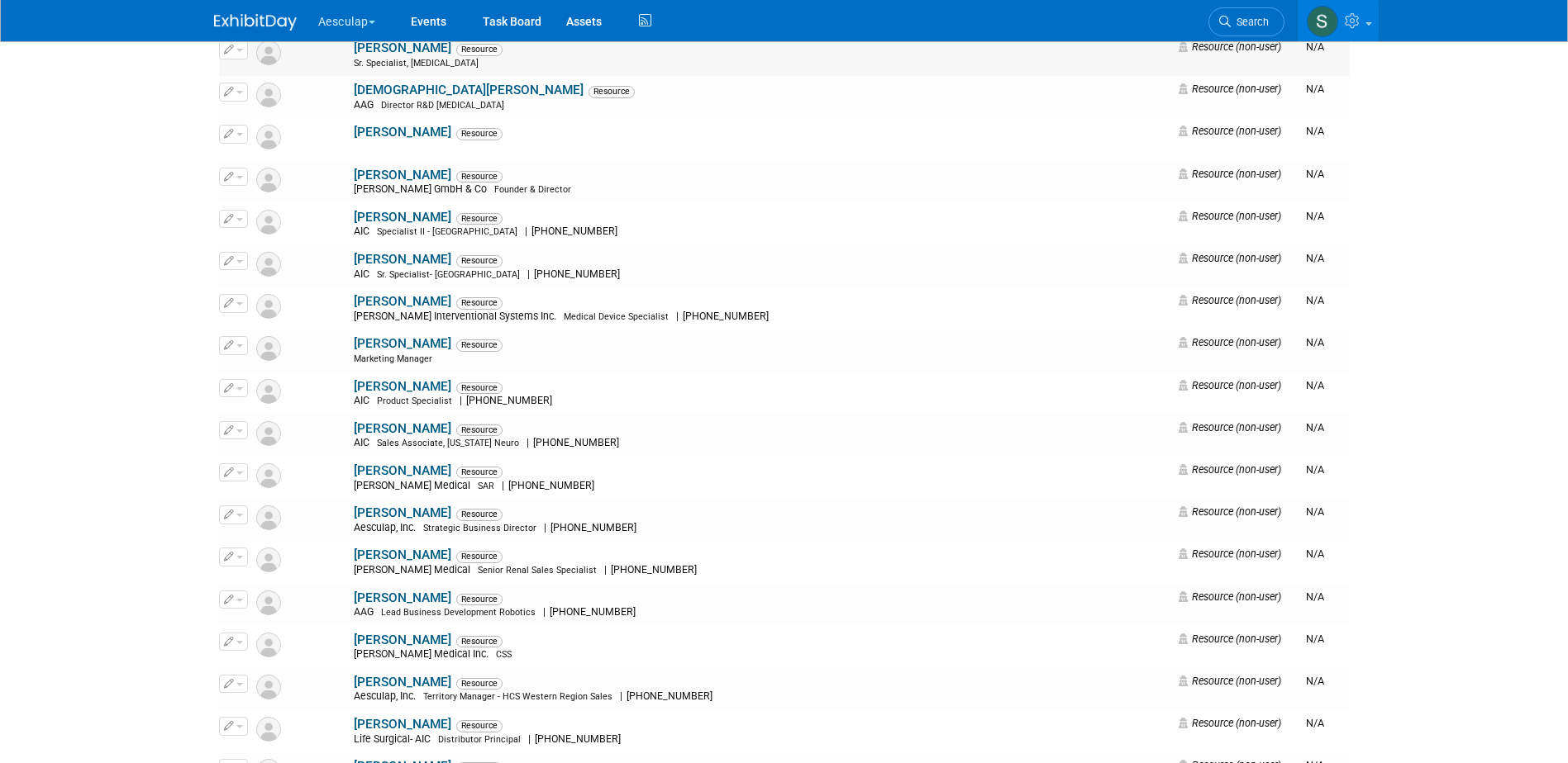
scroll to position [3800, 0]
click at [234, 513] on button "button" at bounding box center [234, 513] width 29 height 18
click at [246, 540] on icon at bounding box center [241, 541] width 12 height 11
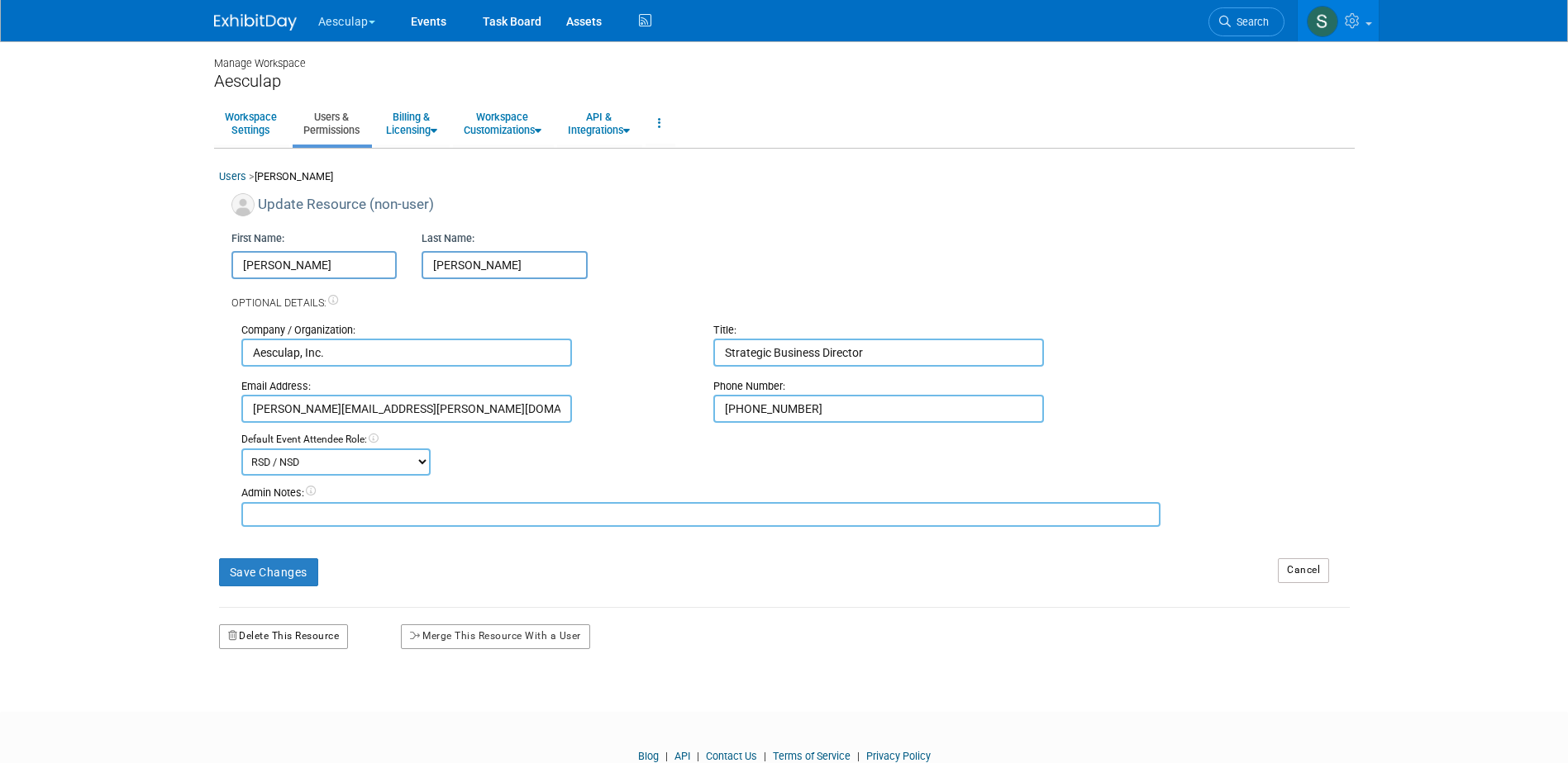
click at [299, 640] on button "Delete This Resource" at bounding box center [284, 637] width 130 height 25
click at [258, 692] on div "Yes No" at bounding box center [286, 706] width 132 height 42
click at [259, 702] on link "Yes" at bounding box center [264, 706] width 49 height 26
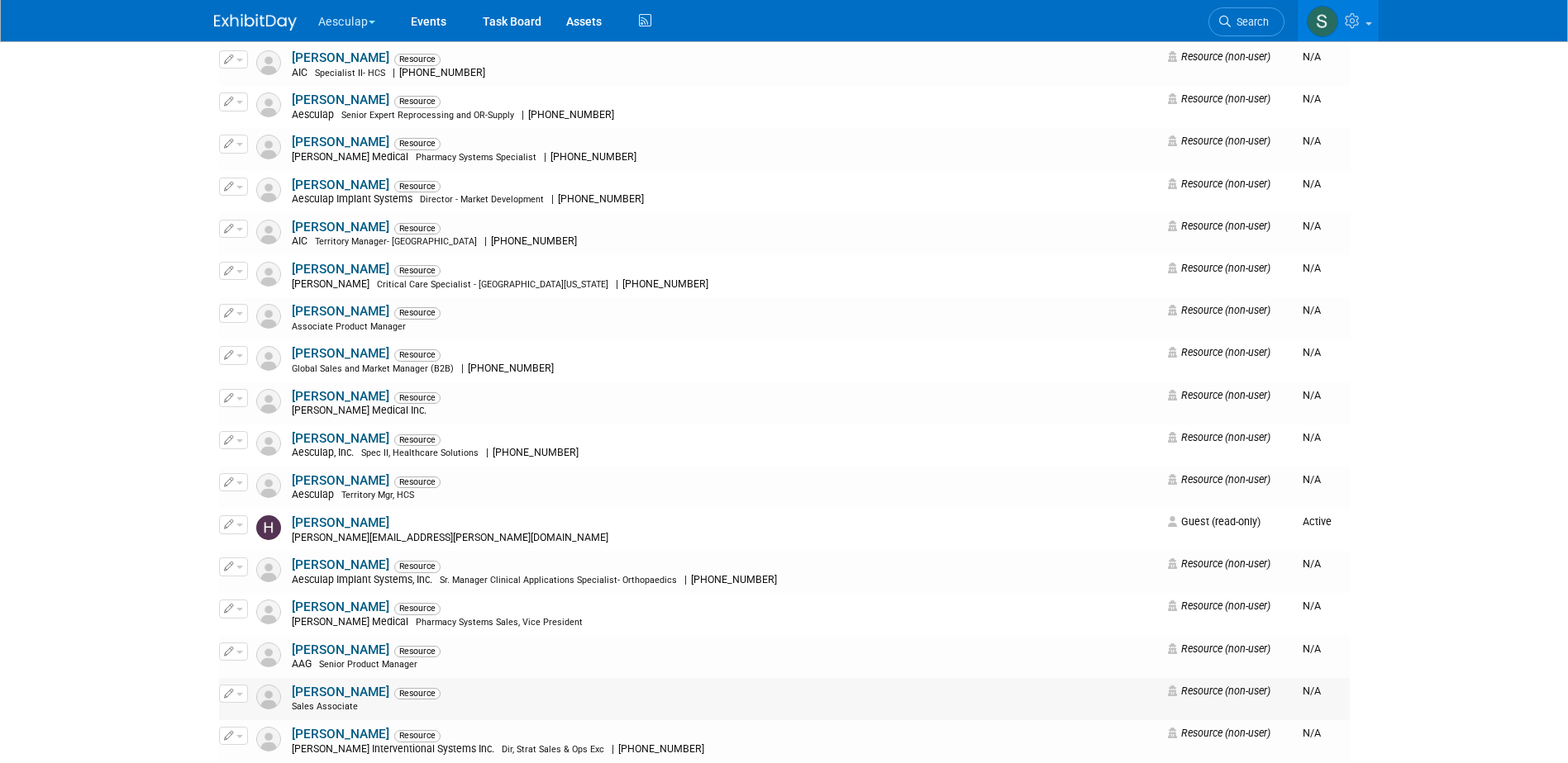
scroll to position [6113, 0]
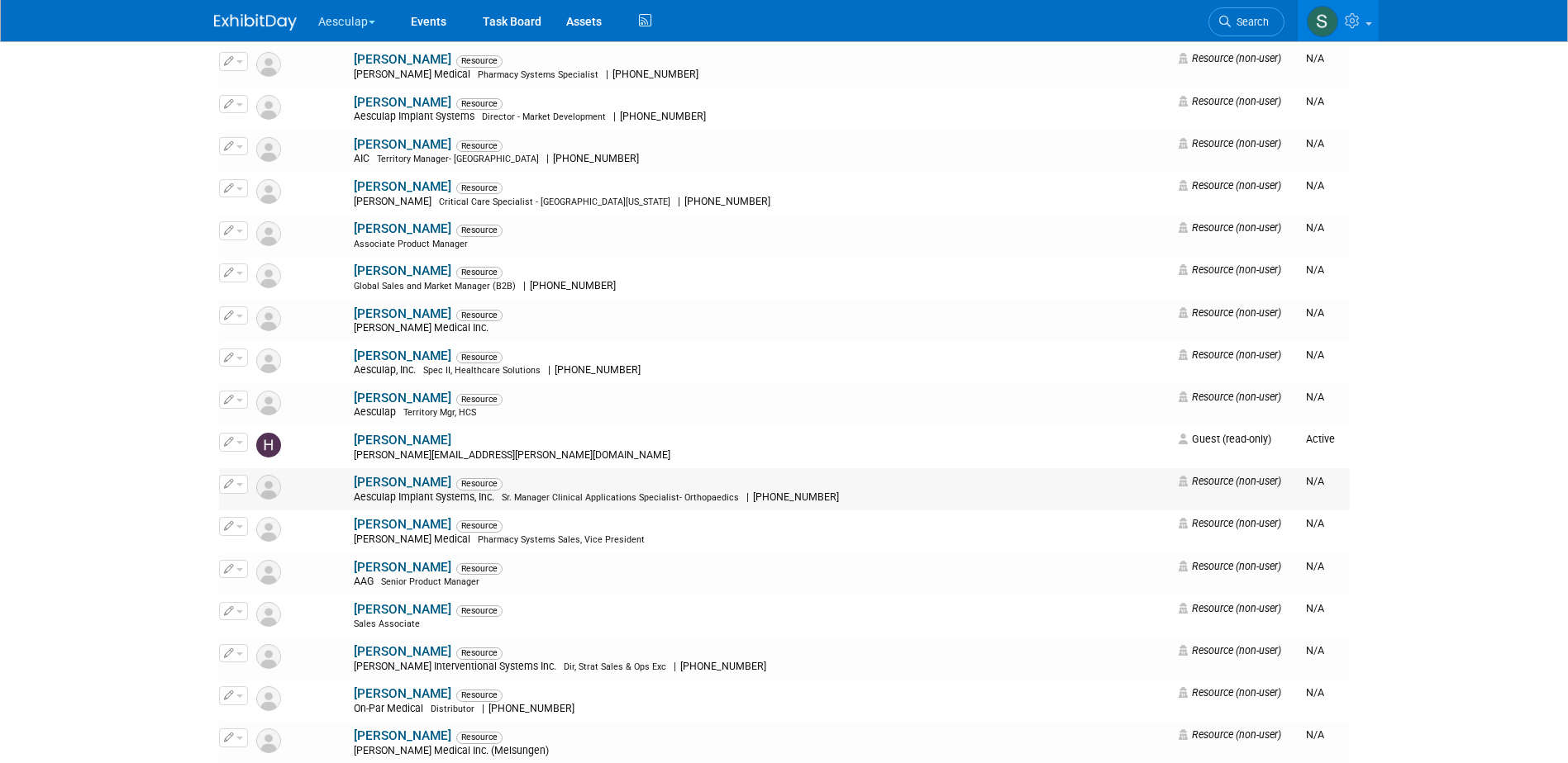
click at [235, 483] on button "button" at bounding box center [234, 483] width 29 height 18
click at [235, 517] on link "Edit" at bounding box center [285, 512] width 131 height 23
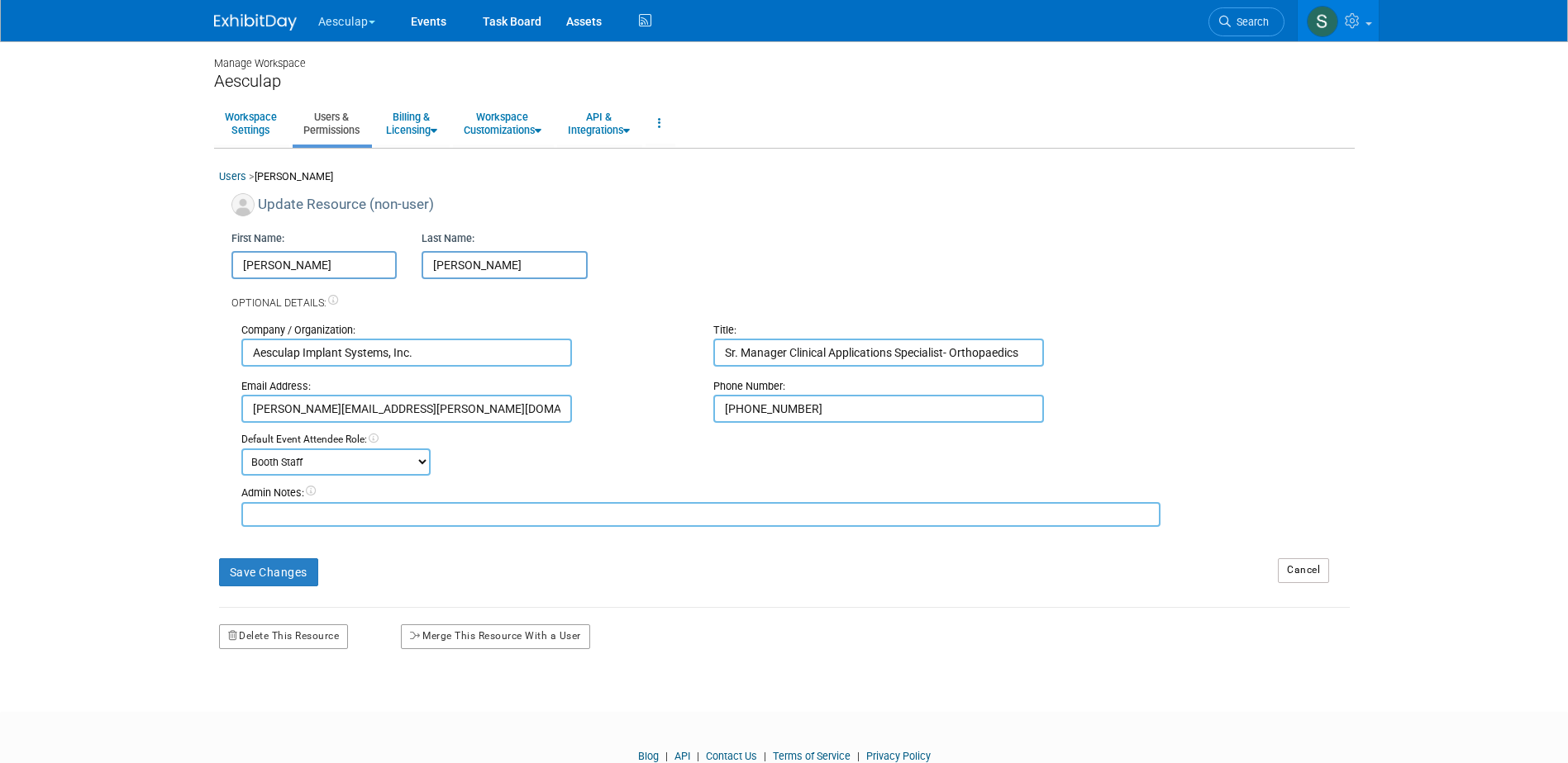
click at [276, 614] on div "Delete This Resource" at bounding box center [297, 629] width 182 height 42
click at [273, 633] on button "Delete This Resource" at bounding box center [284, 637] width 130 height 25
click at [259, 712] on link "Yes" at bounding box center [264, 706] width 49 height 26
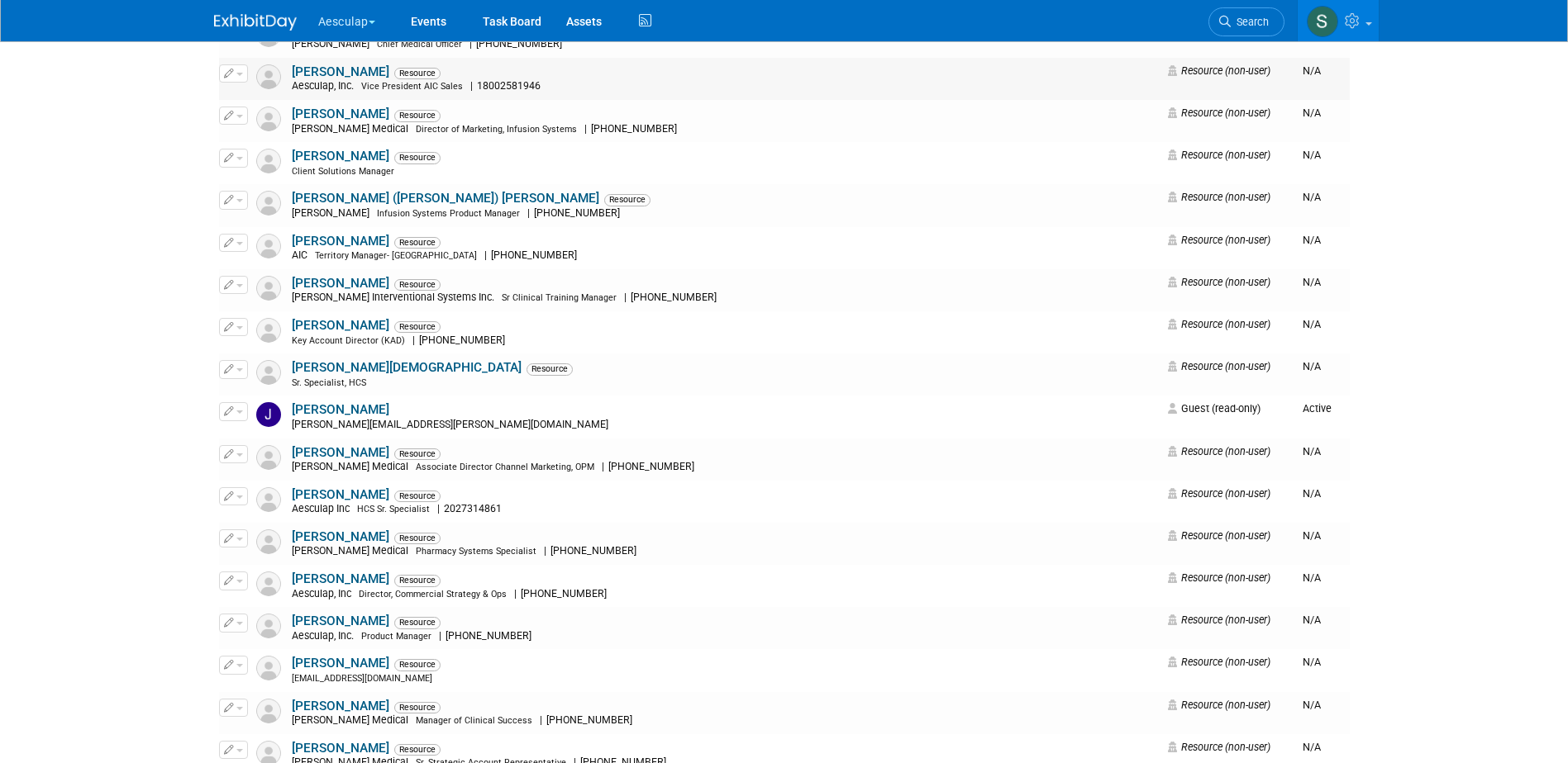
scroll to position [8675, 0]
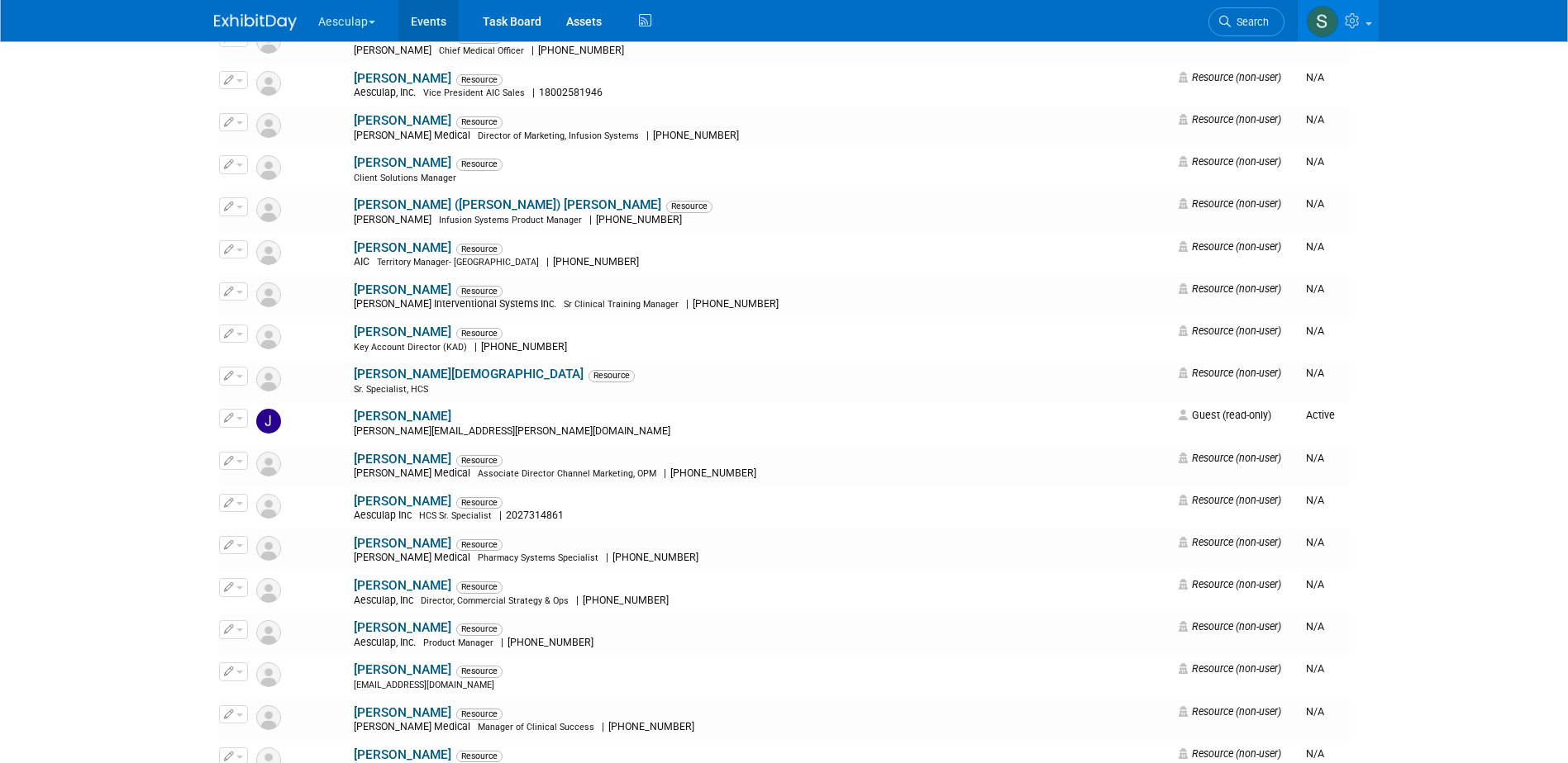
click at [434, 28] on link "Events" at bounding box center [428, 21] width 61 height 42
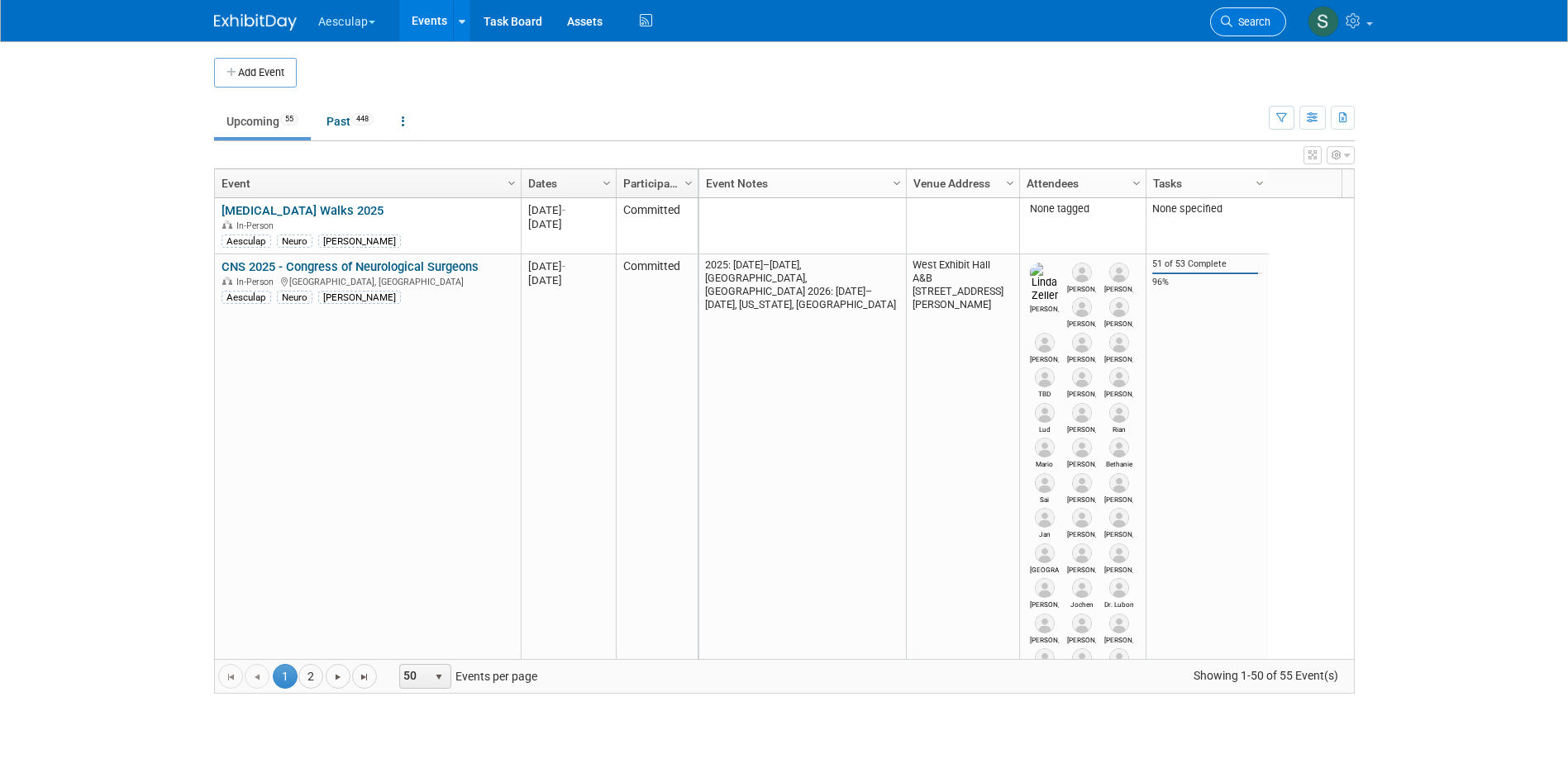
click at [1244, 24] on span "Search" at bounding box center [1251, 22] width 38 height 12
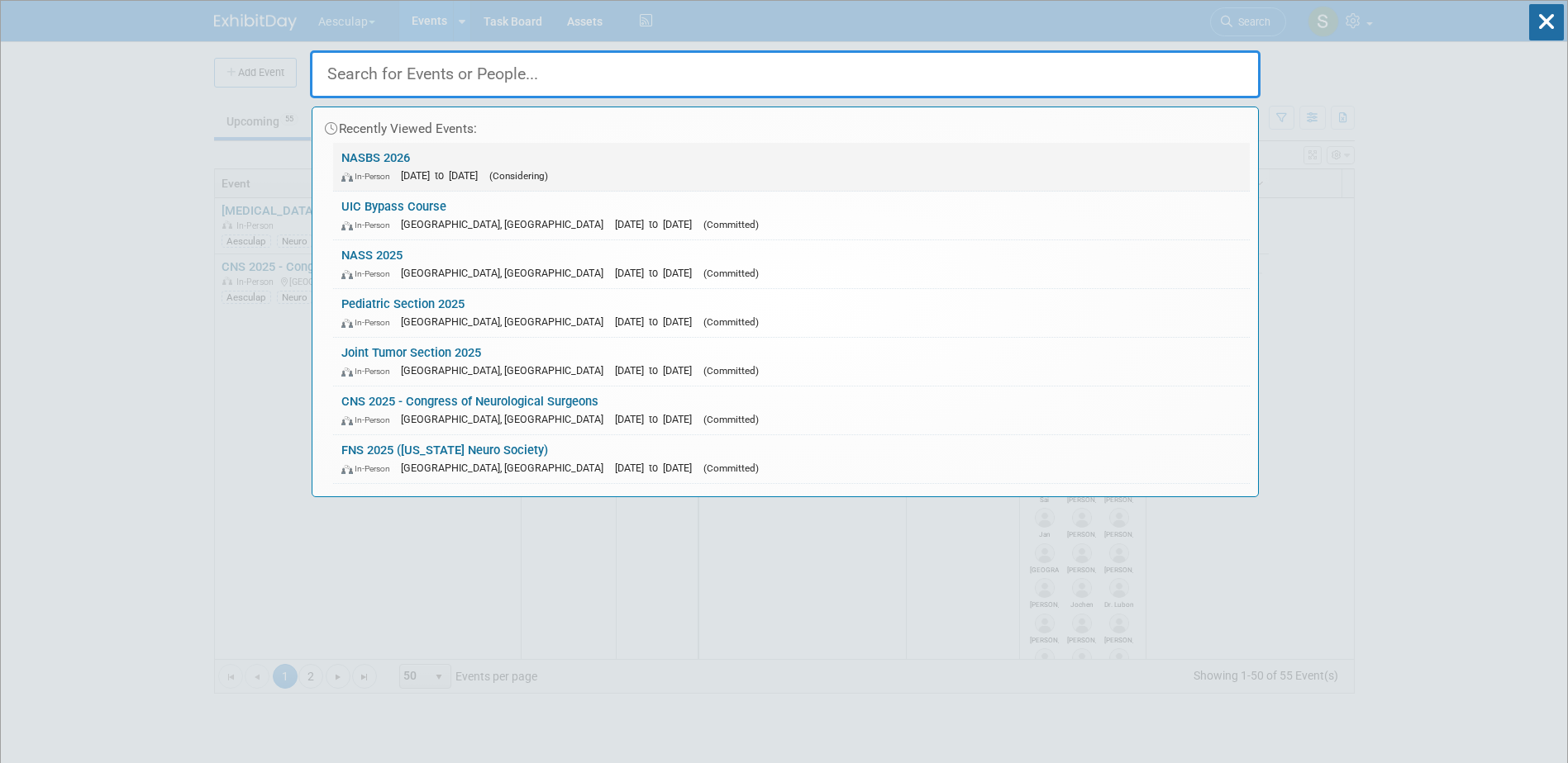
click at [397, 157] on link "NASBS 2026 In-Person Mar 6, 2026 to Mar 8, 2026 (Considering)" at bounding box center [791, 166] width 916 height 48
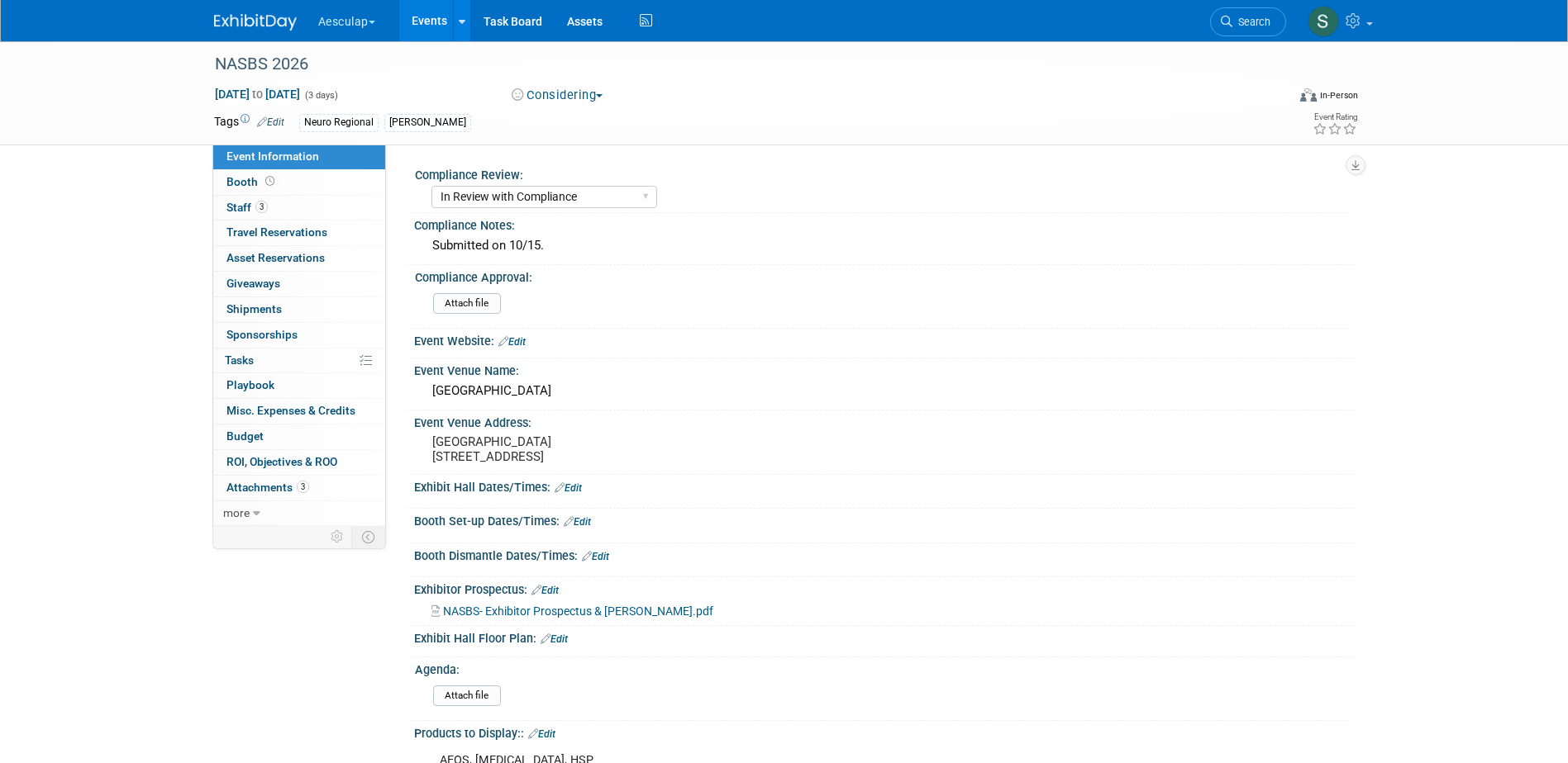
select select "In Review with Compliance"
select select "Neuro"
click at [239, 202] on span "Staff 3" at bounding box center [247, 207] width 42 height 13
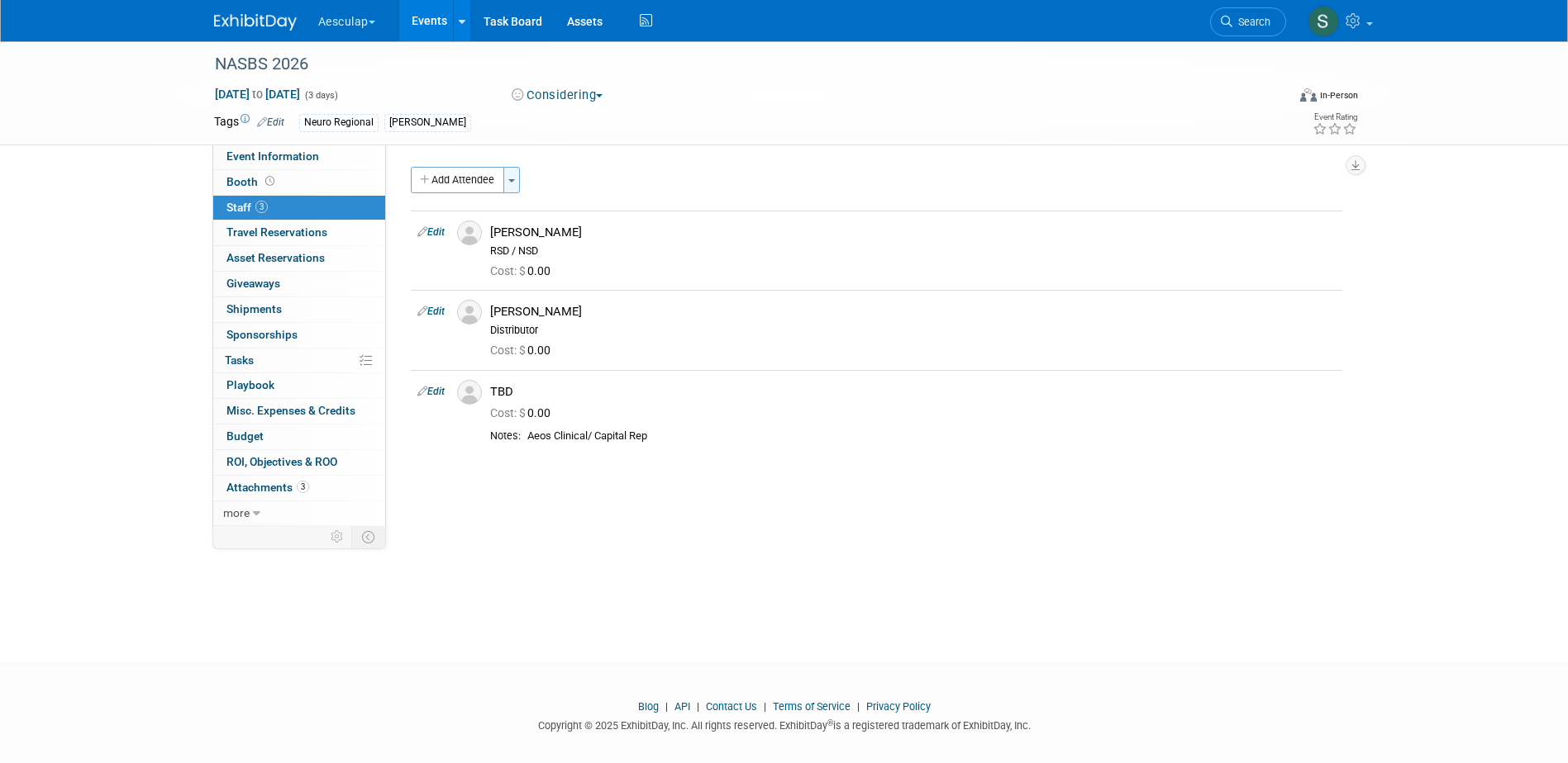
click at [514, 182] on span "button" at bounding box center [511, 181] width 7 height 3
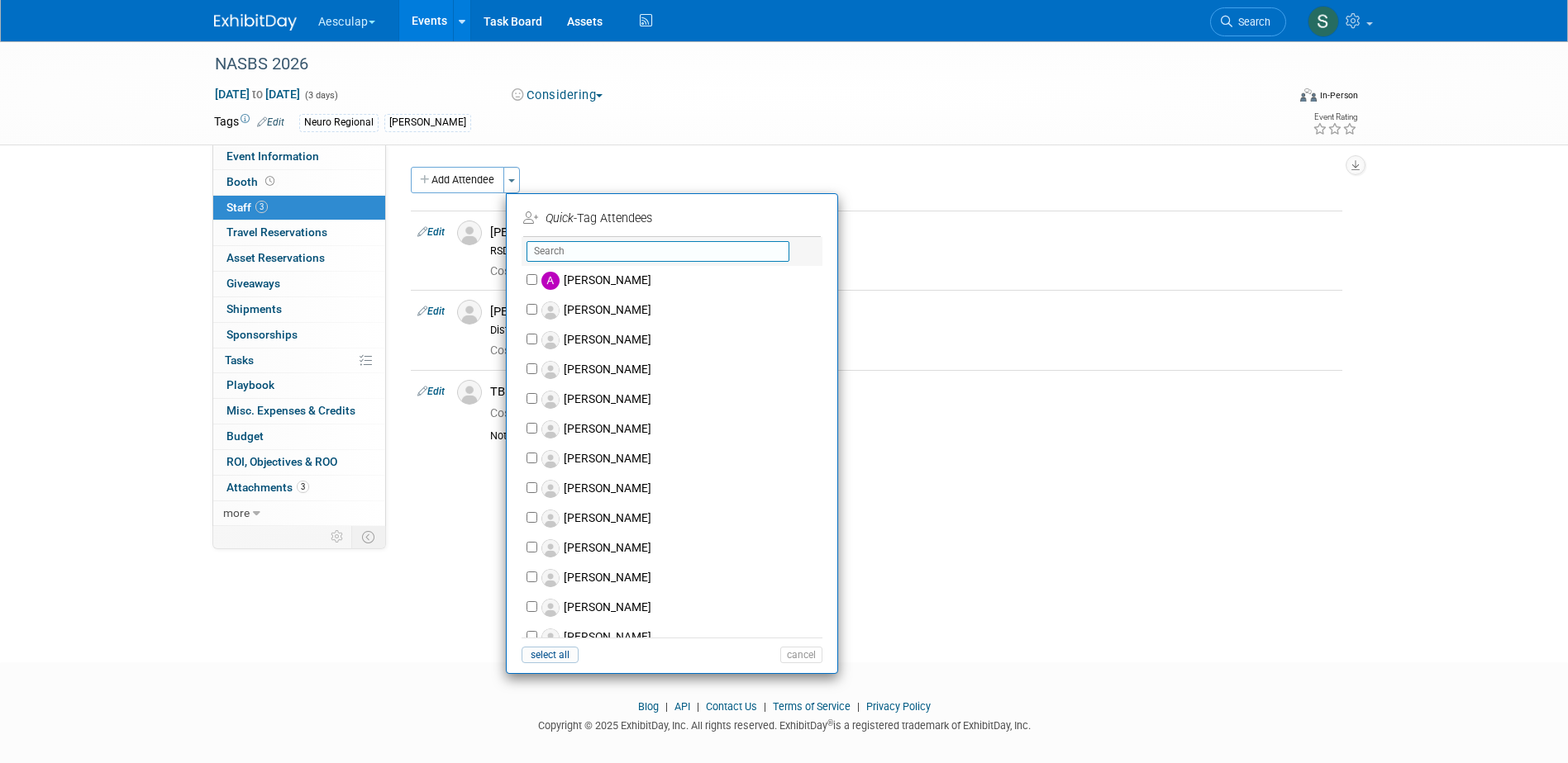
click at [575, 256] on input "text" at bounding box center [658, 251] width 263 height 21
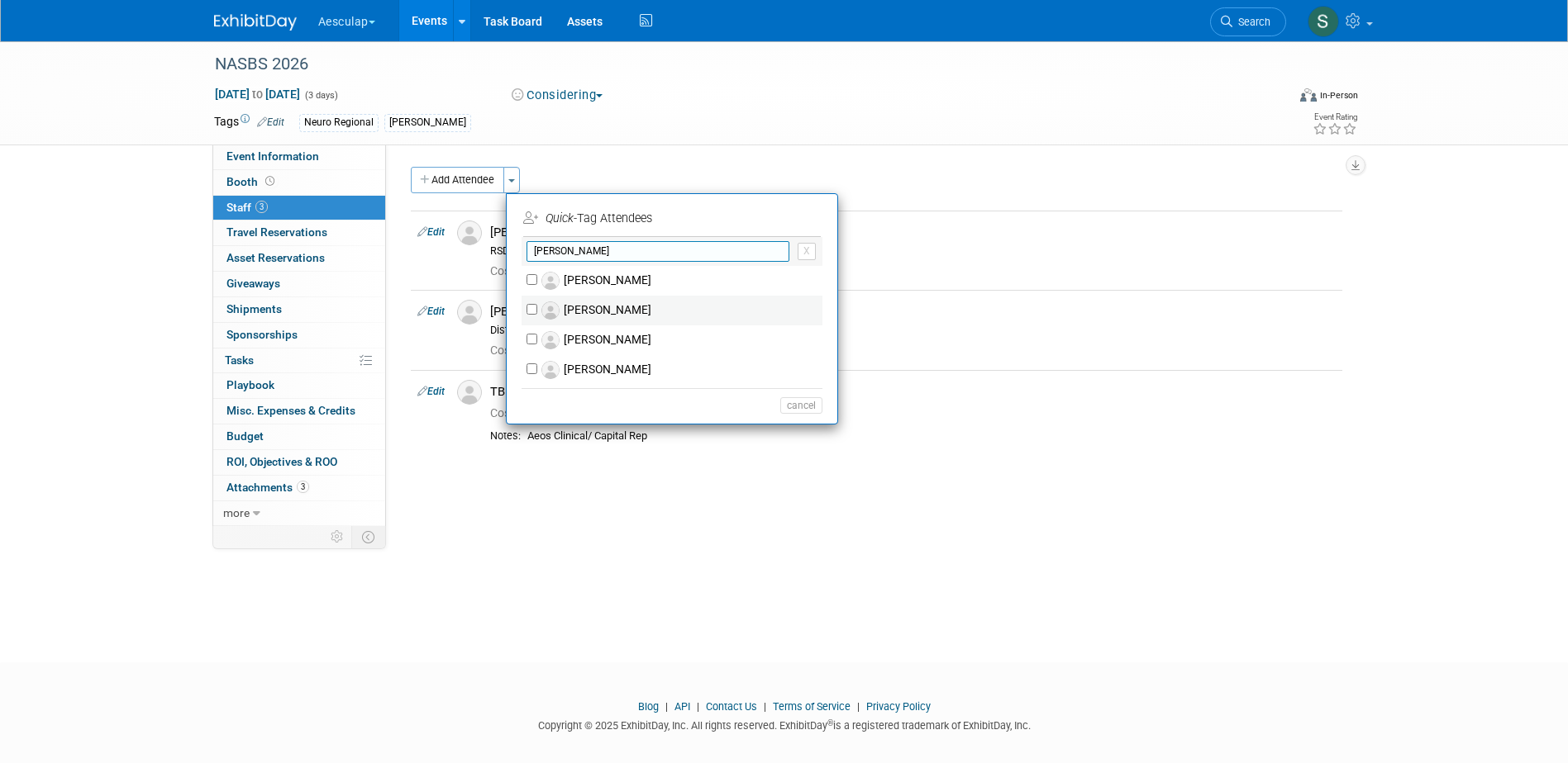
type input "andrew"
click at [531, 310] on input "[PERSON_NAME]" at bounding box center [531, 309] width 10 height 10
checkbox input "true"
click at [798, 220] on button "Apply" at bounding box center [794, 217] width 50 height 24
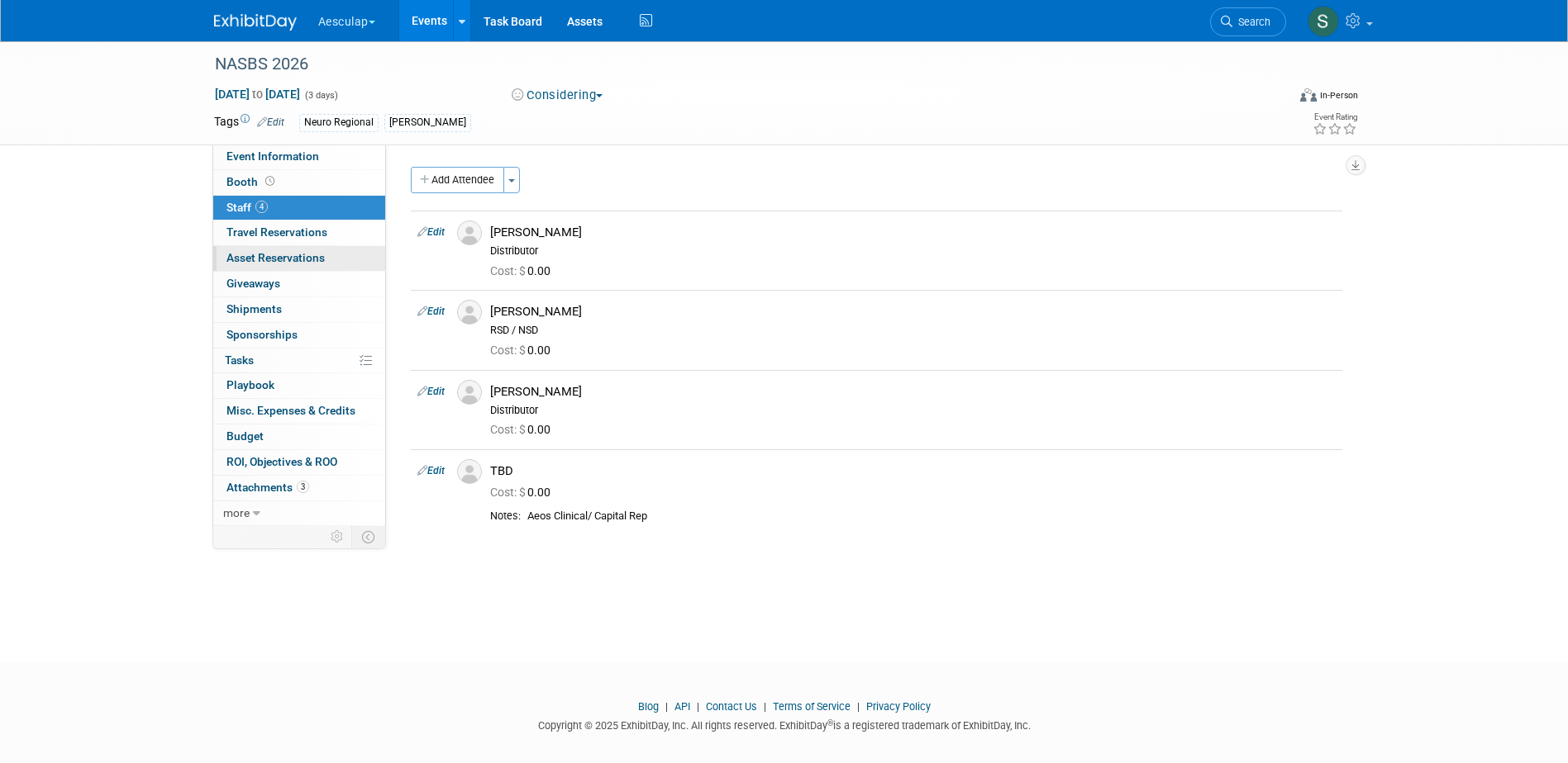
click at [259, 252] on span "Asset Reservations 0" at bounding box center [275, 258] width 98 height 13
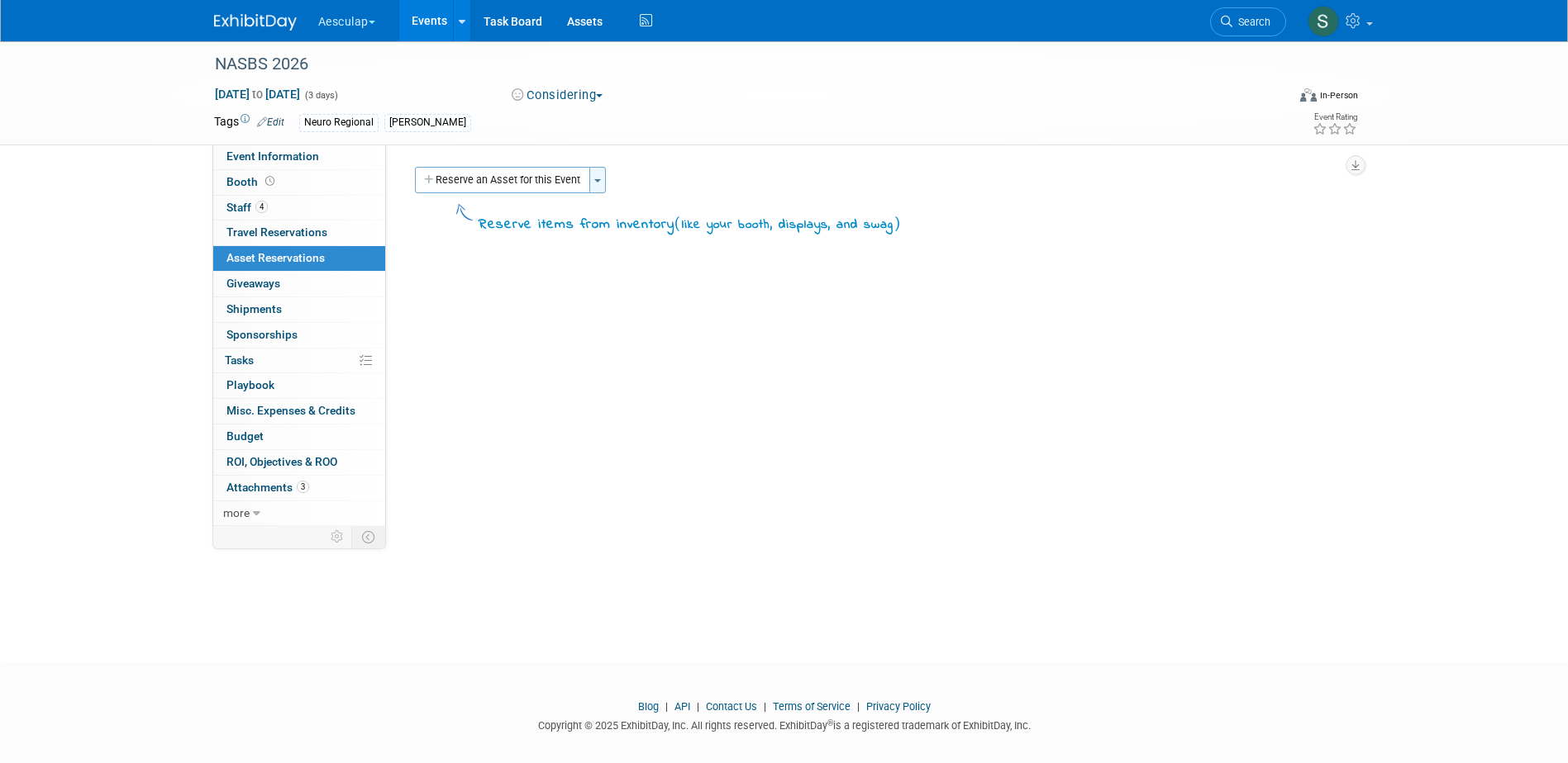
click at [597, 180] on span "button" at bounding box center [597, 181] width 7 height 3
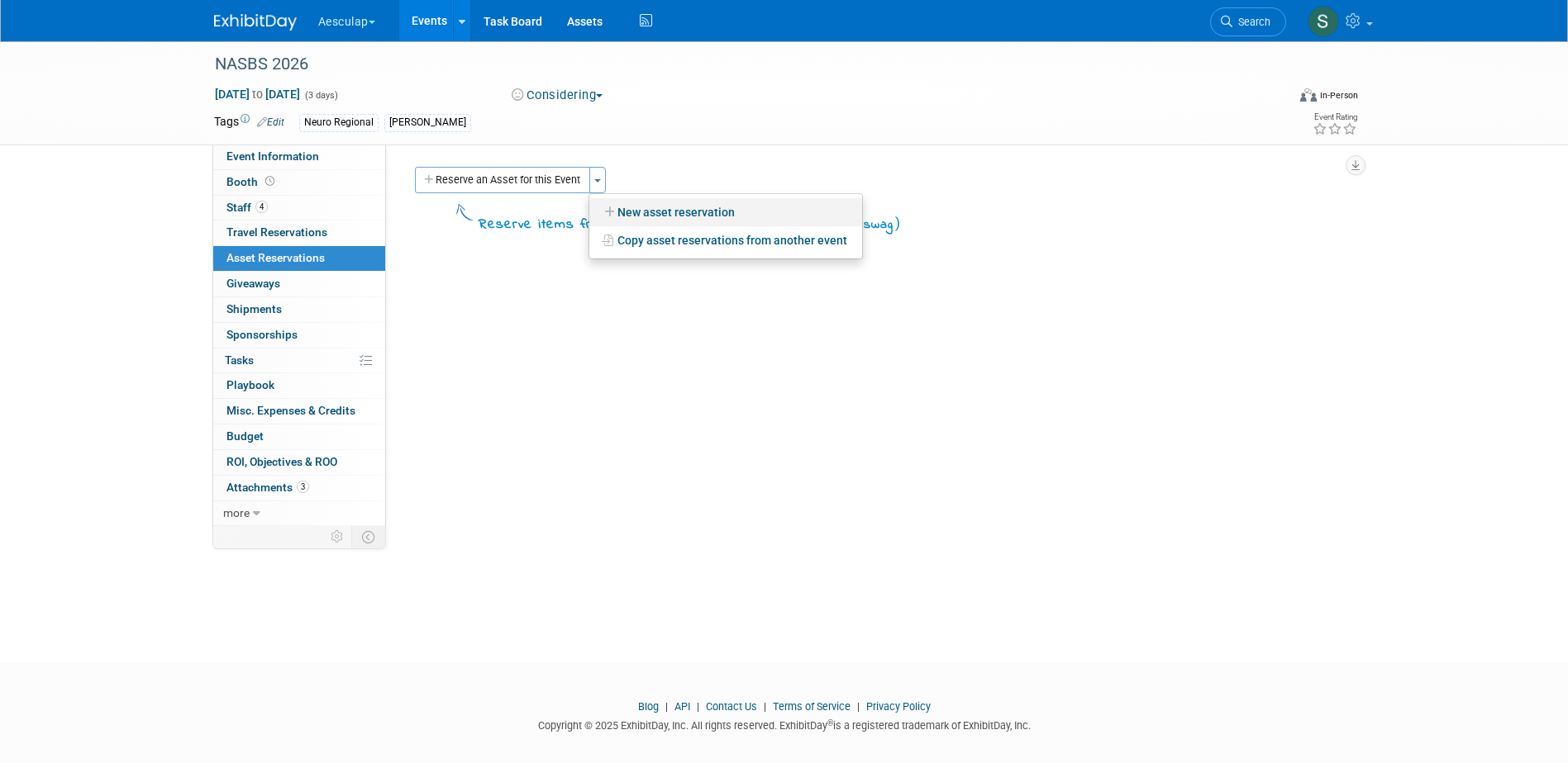
click at [631, 205] on link "New asset reservation" at bounding box center [725, 213] width 272 height 28
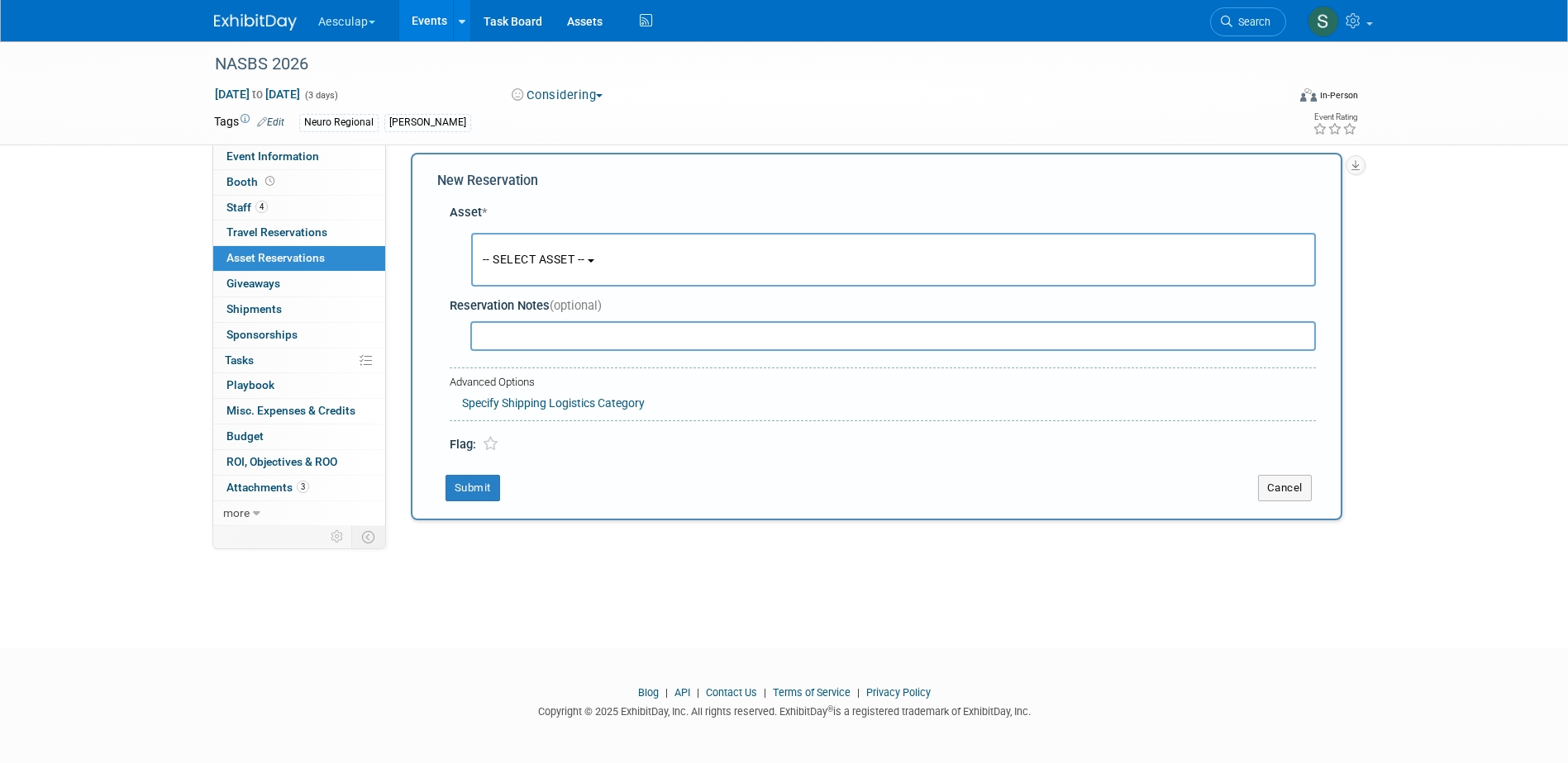
scroll to position [15, 0]
click at [583, 258] on span "-- SELECT ASSET --" at bounding box center [533, 258] width 102 height 13
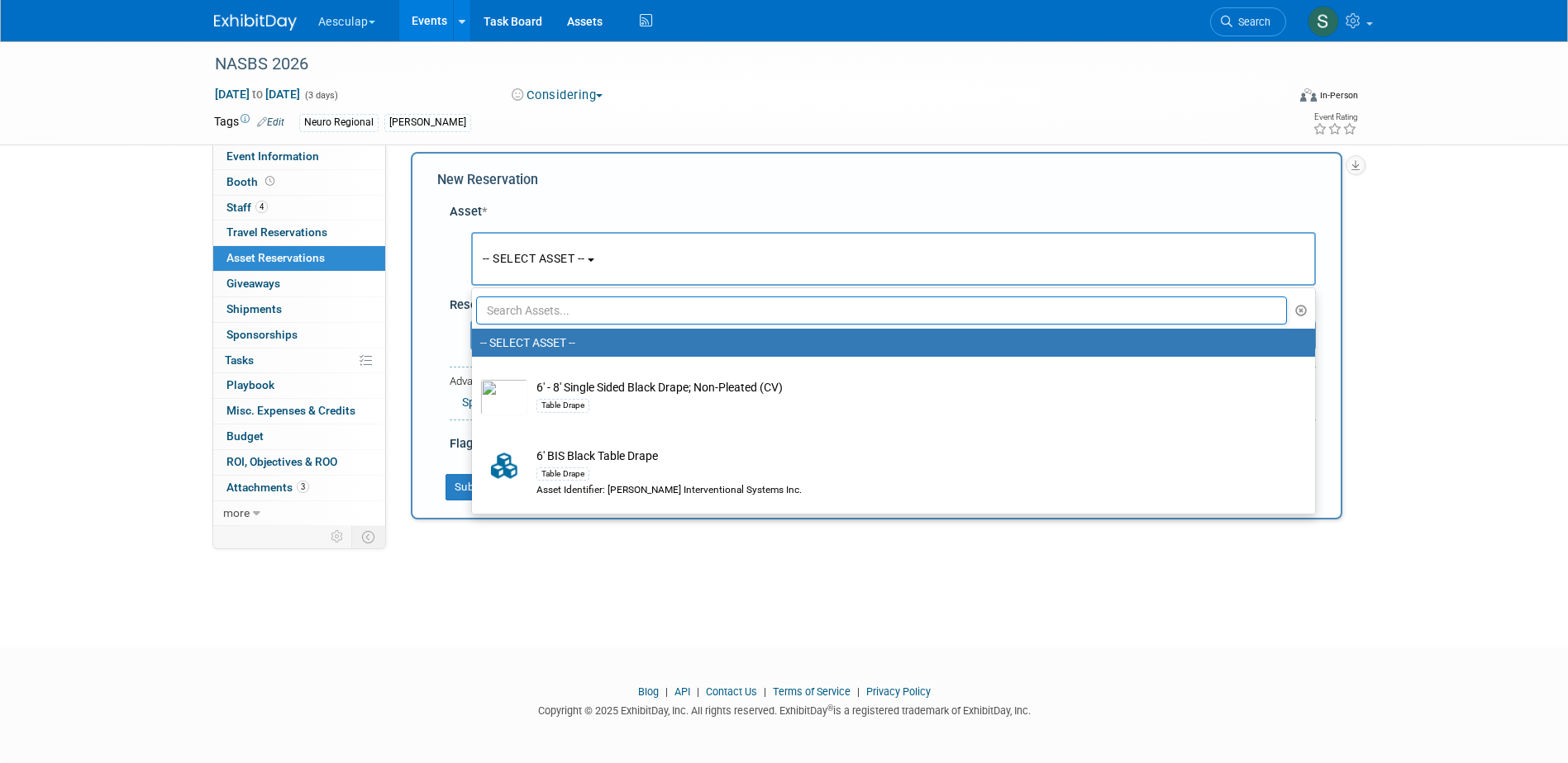
click at [570, 315] on input "text" at bounding box center [881, 311] width 811 height 28
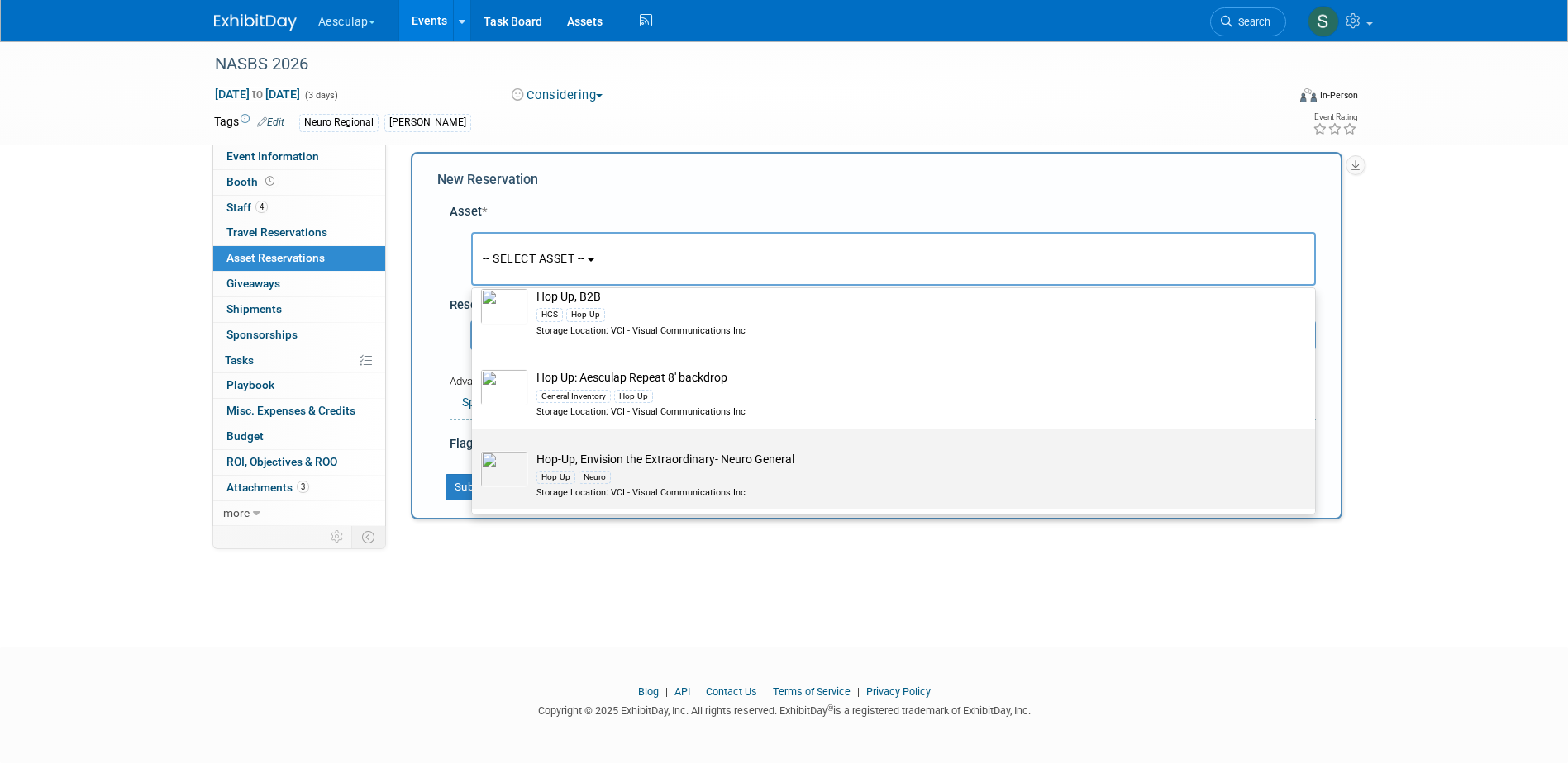
scroll to position [582, 0]
type input "hop"
click at [620, 475] on div "Hop Up Neuro" at bounding box center [909, 477] width 745 height 19
click at [475, 448] on input "Hop-Up, Envision the Extraordinary- Neuro General Hop Up Neuro Storage Location…" at bounding box center [468, 442] width 10 height 10
select select "10721934"
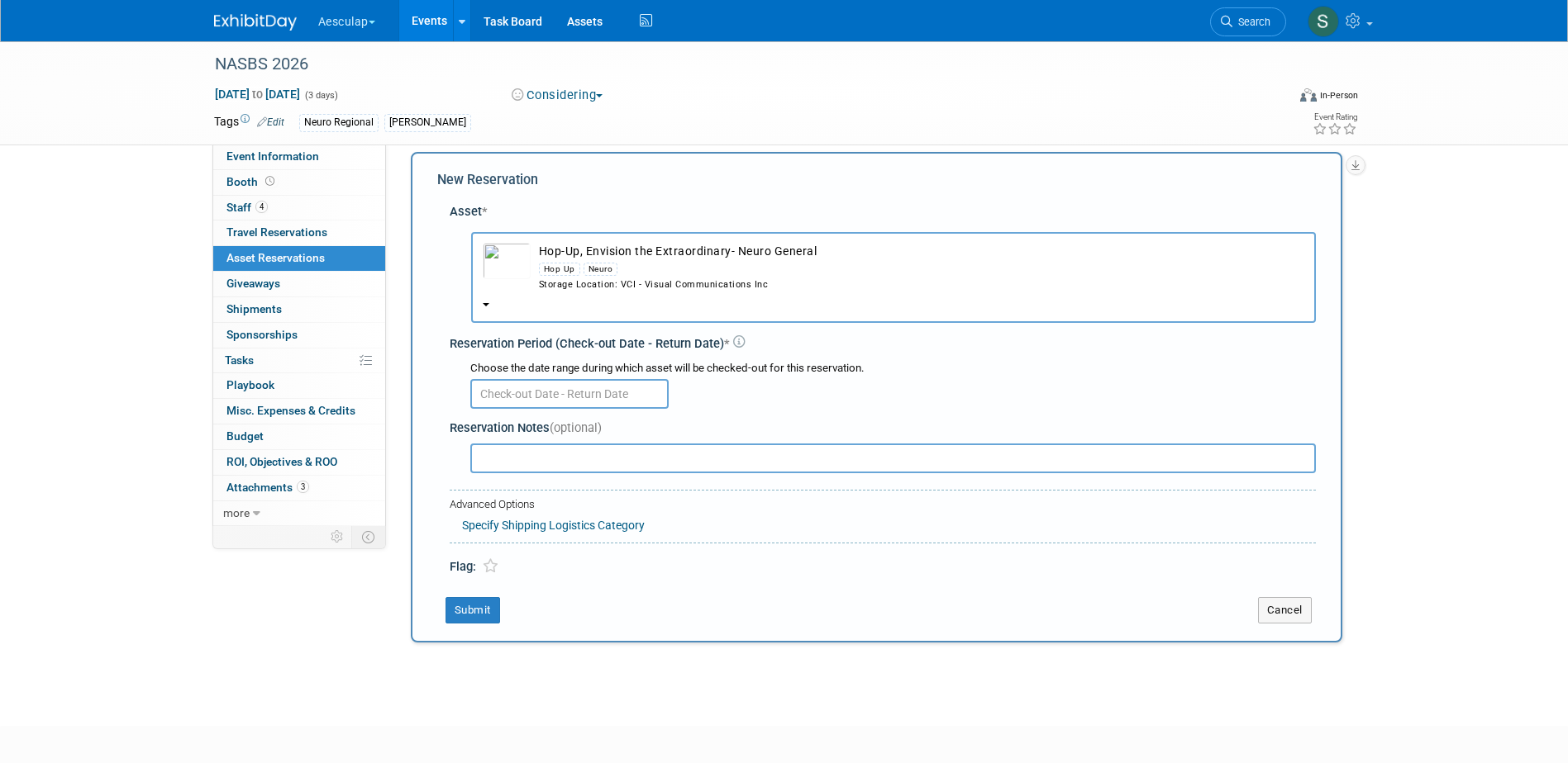
click at [562, 390] on input "text" at bounding box center [569, 393] width 199 height 29
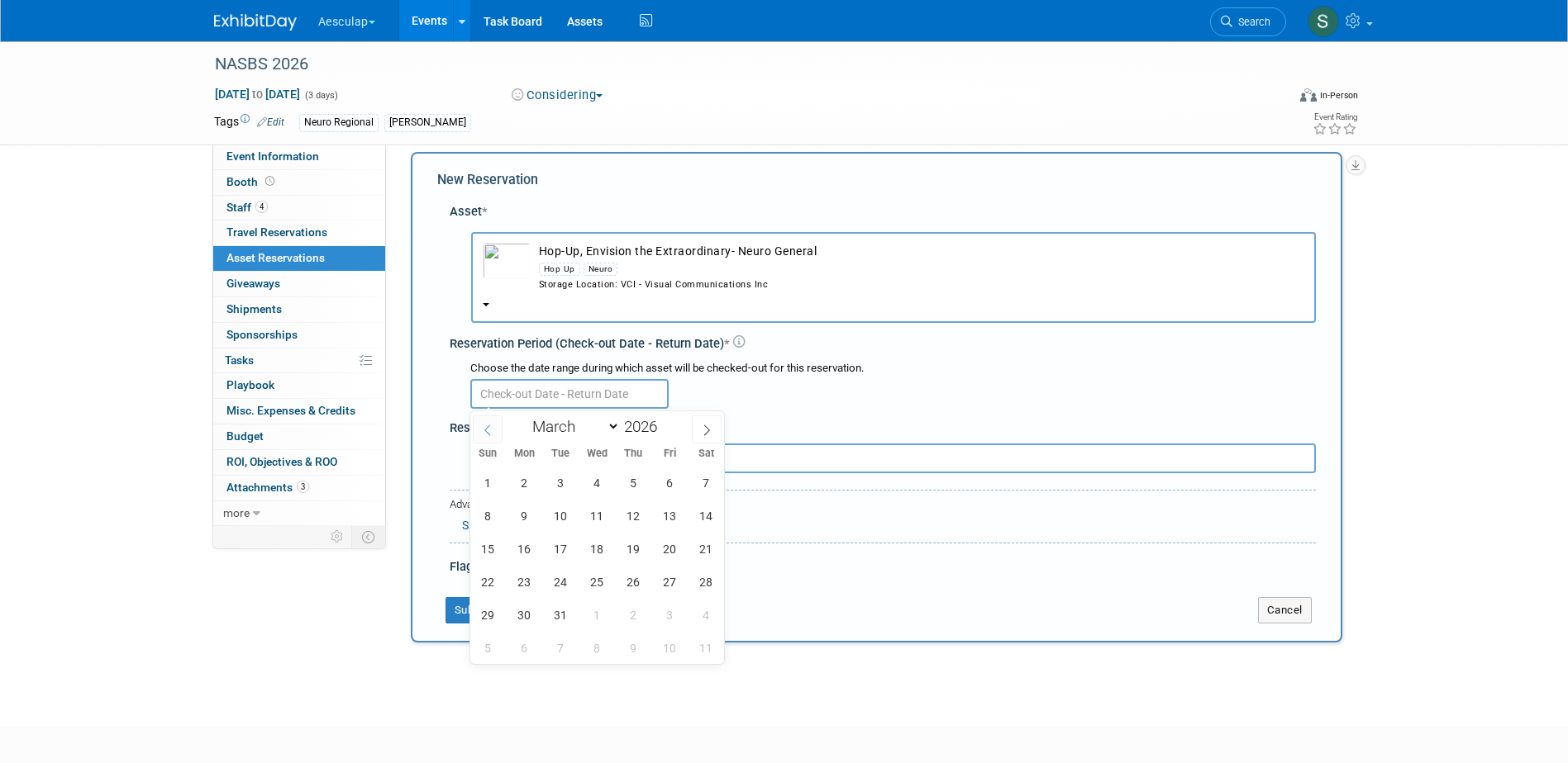
click at [488, 435] on icon at bounding box center [487, 430] width 11 height 11
select select "1"
click at [525, 585] on span "23" at bounding box center [524, 582] width 32 height 32
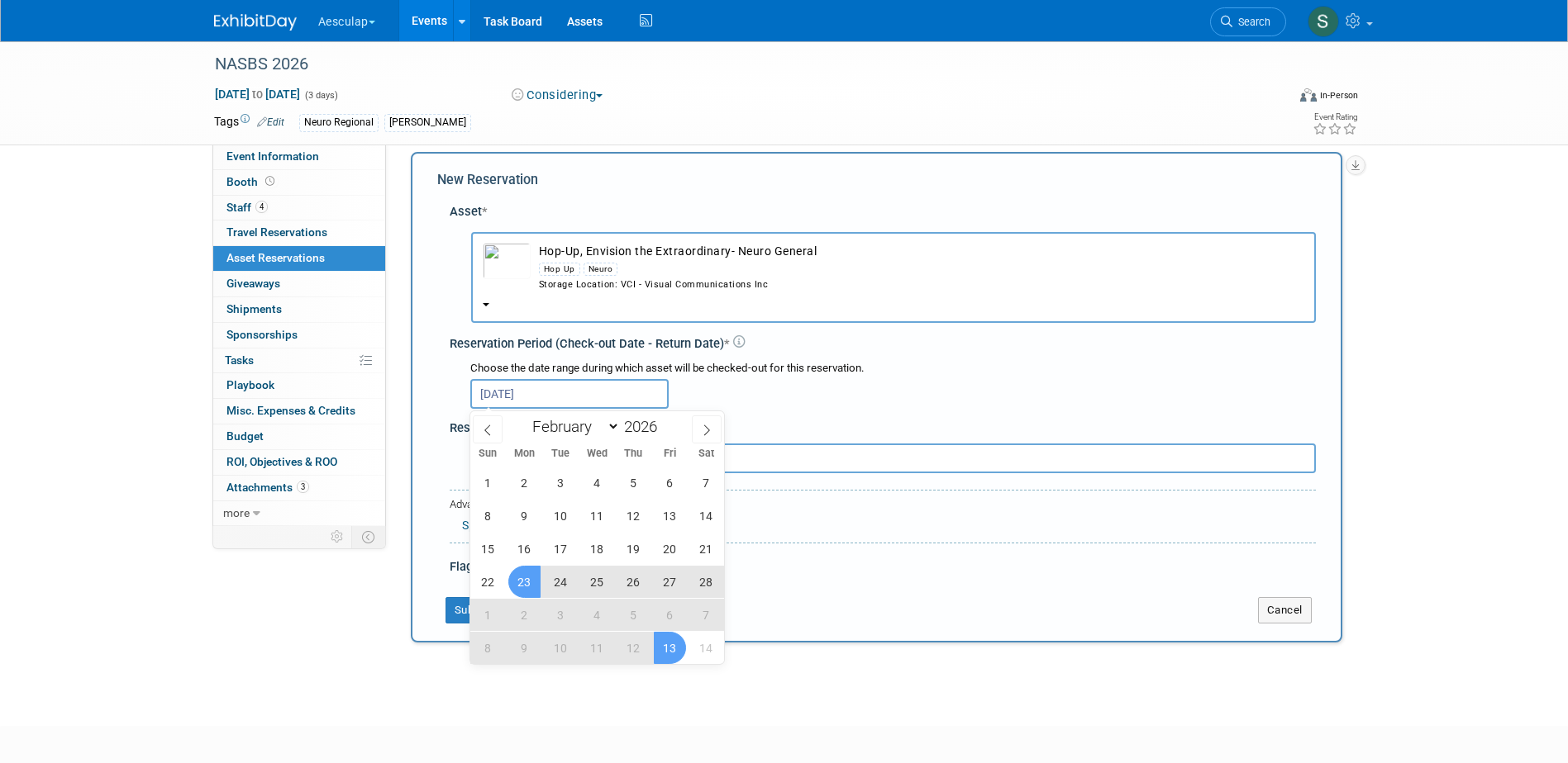
click at [678, 653] on span "13" at bounding box center [670, 648] width 32 height 32
type input "Feb 23, 2026 to Mar 13, 2026"
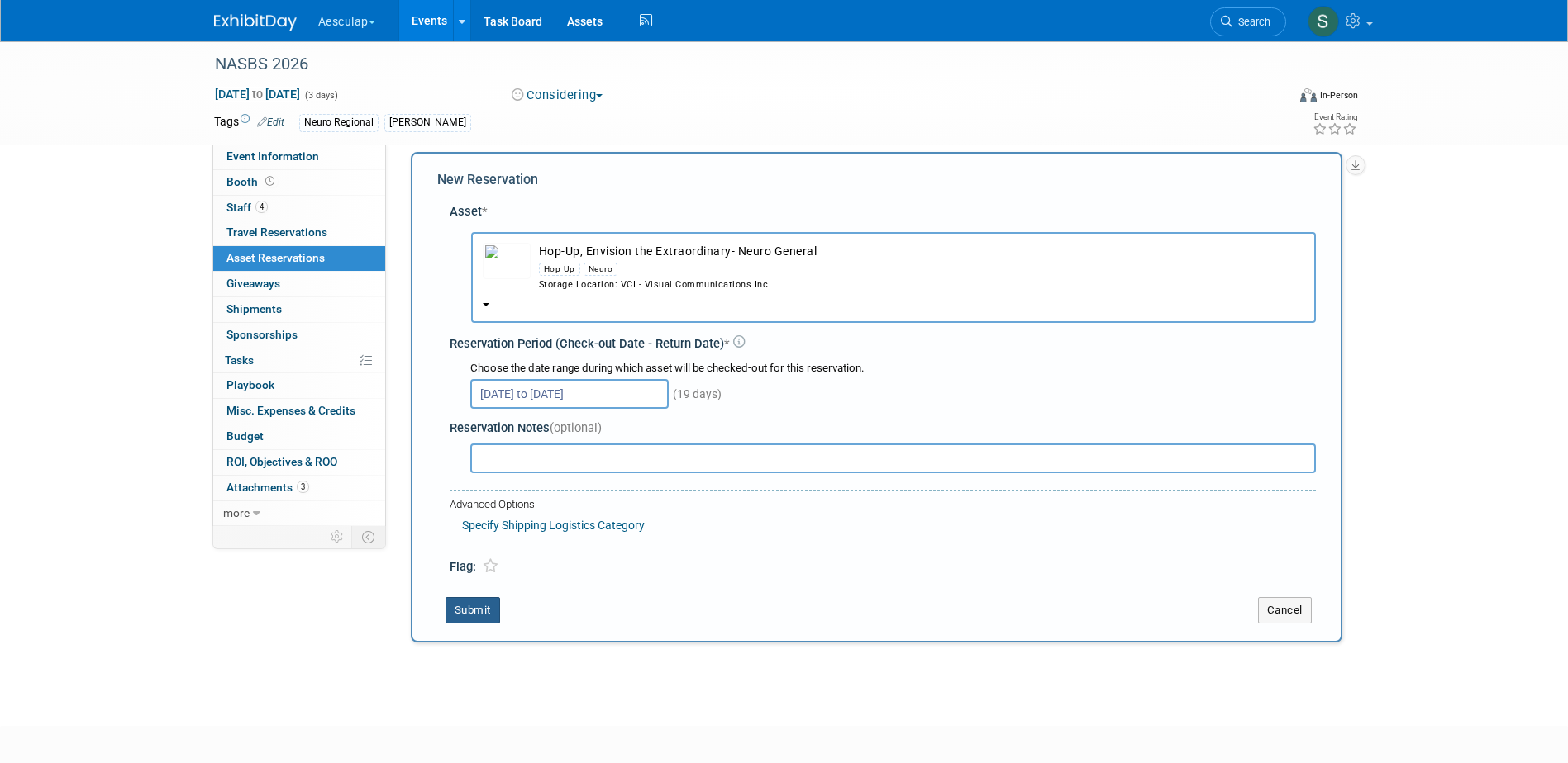
click at [478, 614] on button "Submit" at bounding box center [473, 611] width 55 height 26
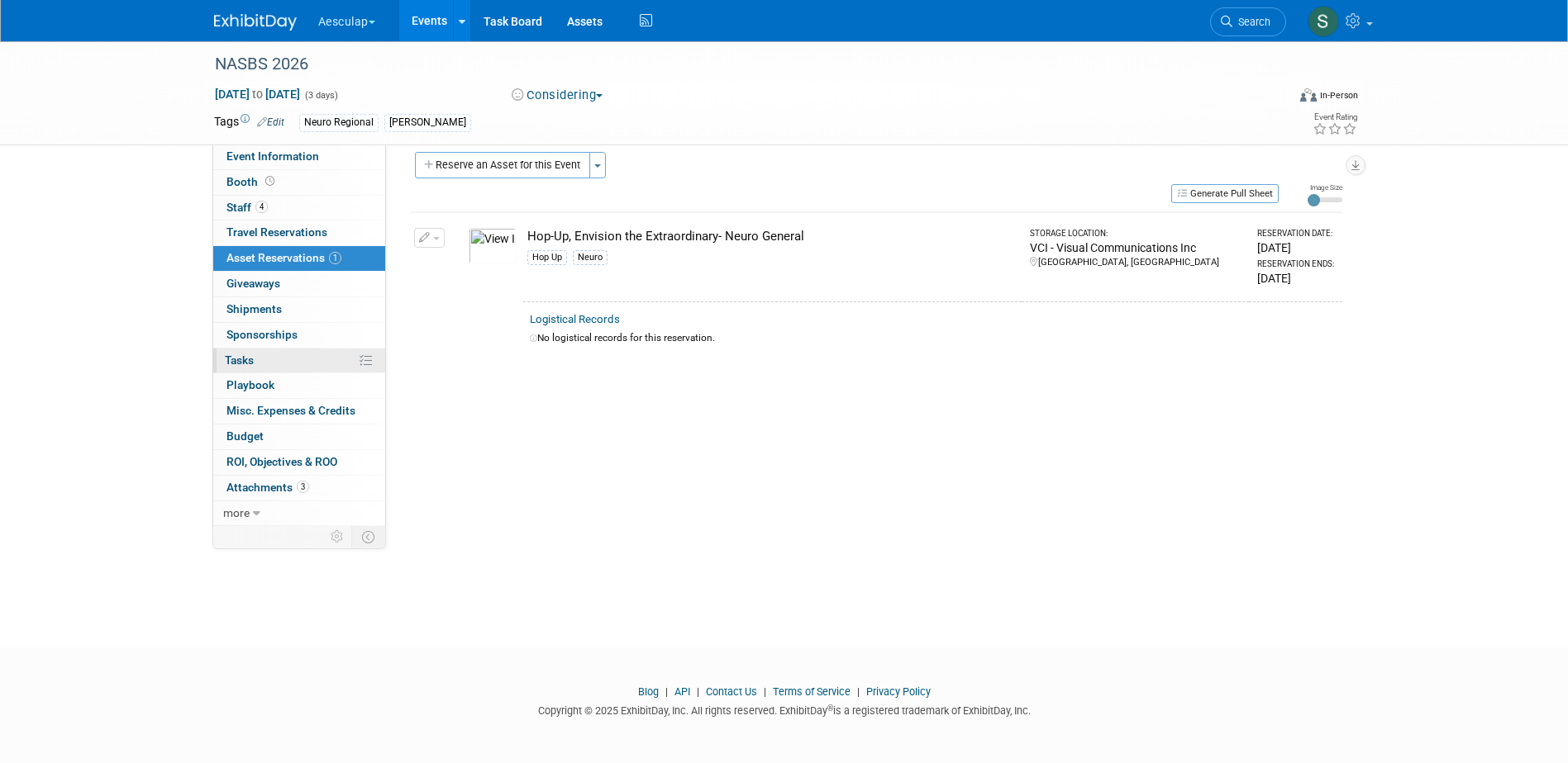
click at [260, 371] on link "0% Tasks 0%" at bounding box center [299, 361] width 172 height 25
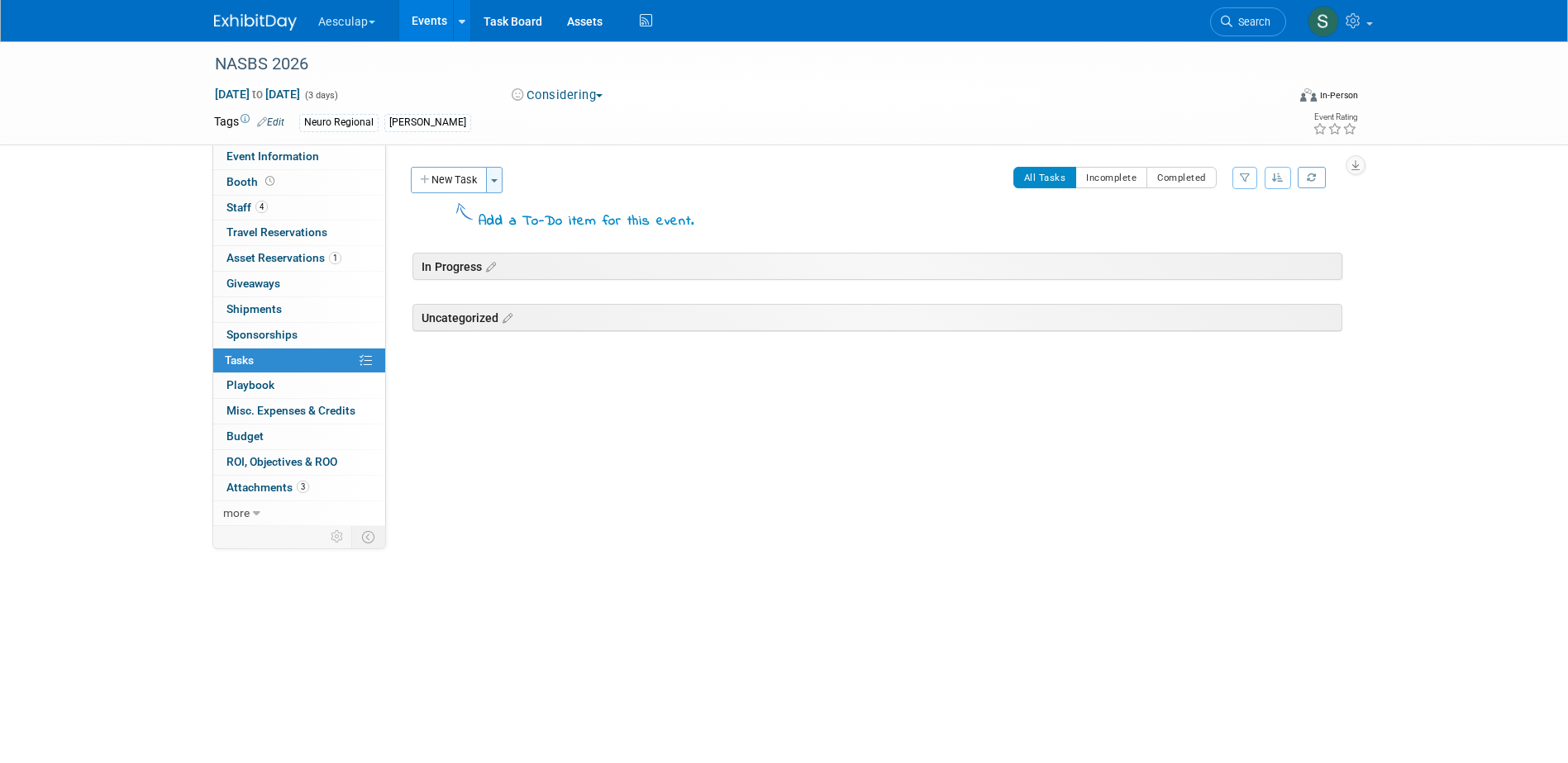
click at [497, 183] on button "Toggle Dropdown" at bounding box center [494, 181] width 16 height 26
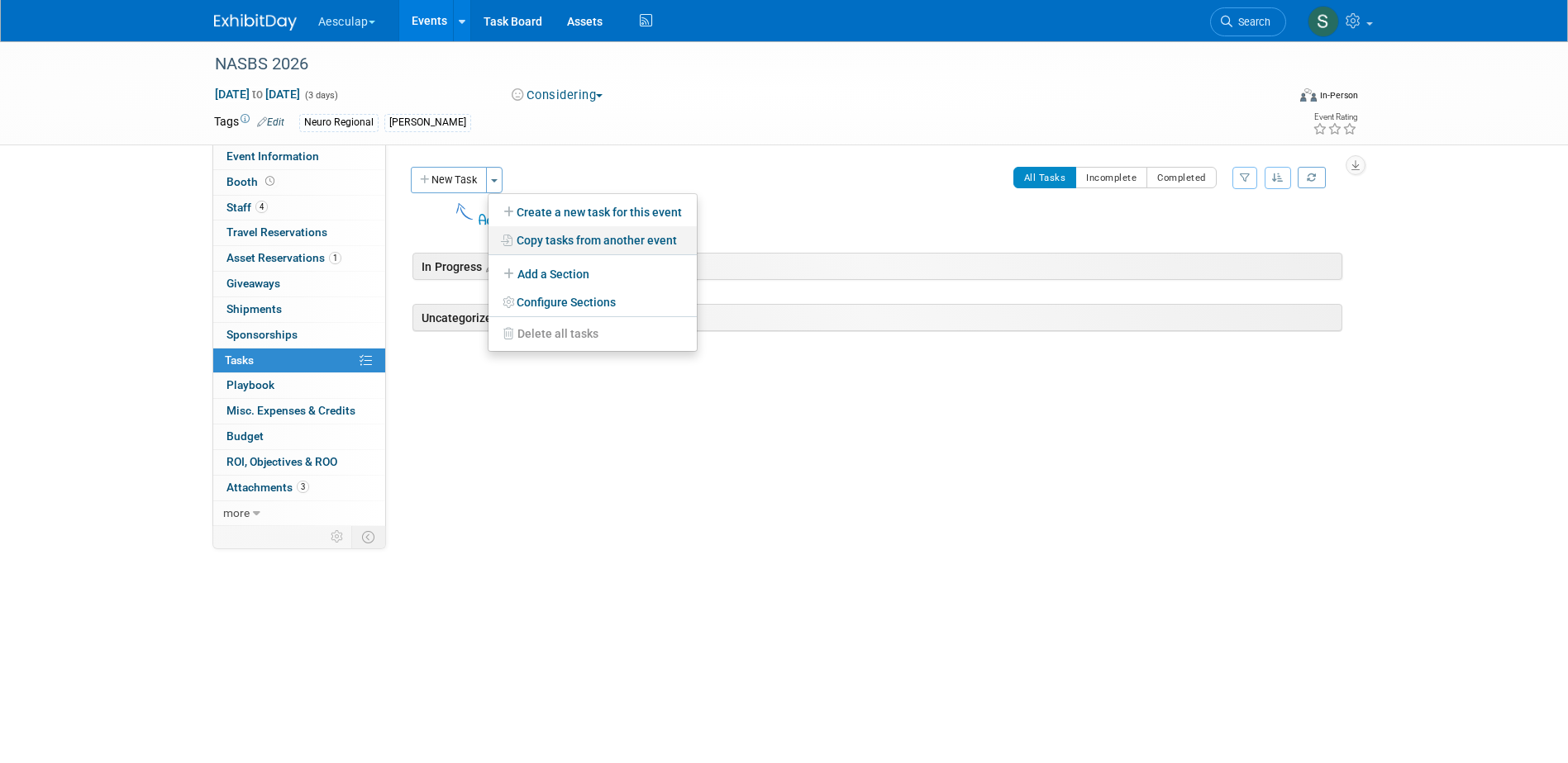
drag, startPoint x: 566, startPoint y: 234, endPoint x: 592, endPoint y: 269, distance: 43.6
click at [566, 235] on link "Copy tasks from another event" at bounding box center [592, 240] width 208 height 28
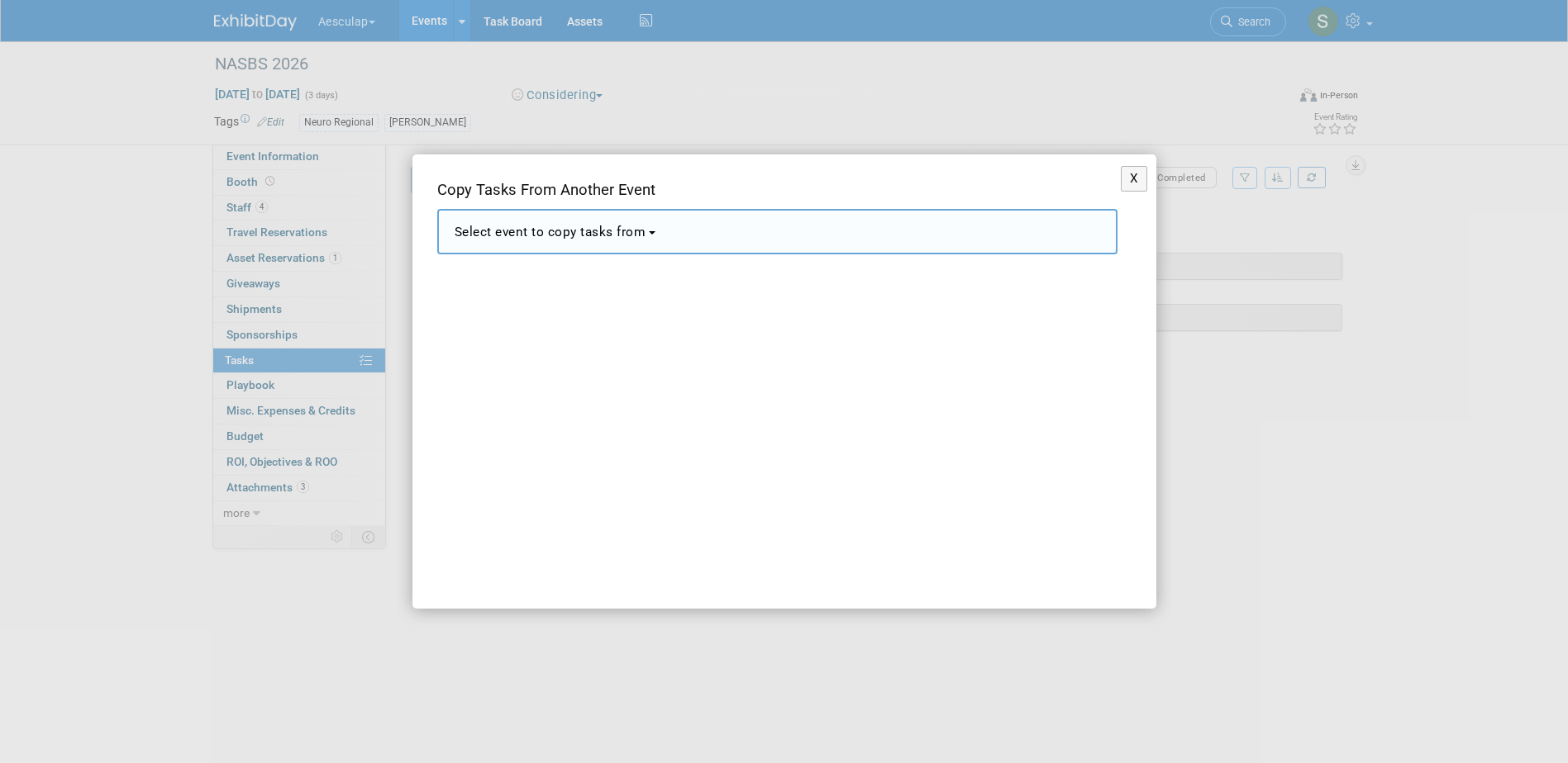
click at [594, 236] on span "Select event to copy tasks from" at bounding box center [550, 233] width 192 height 15
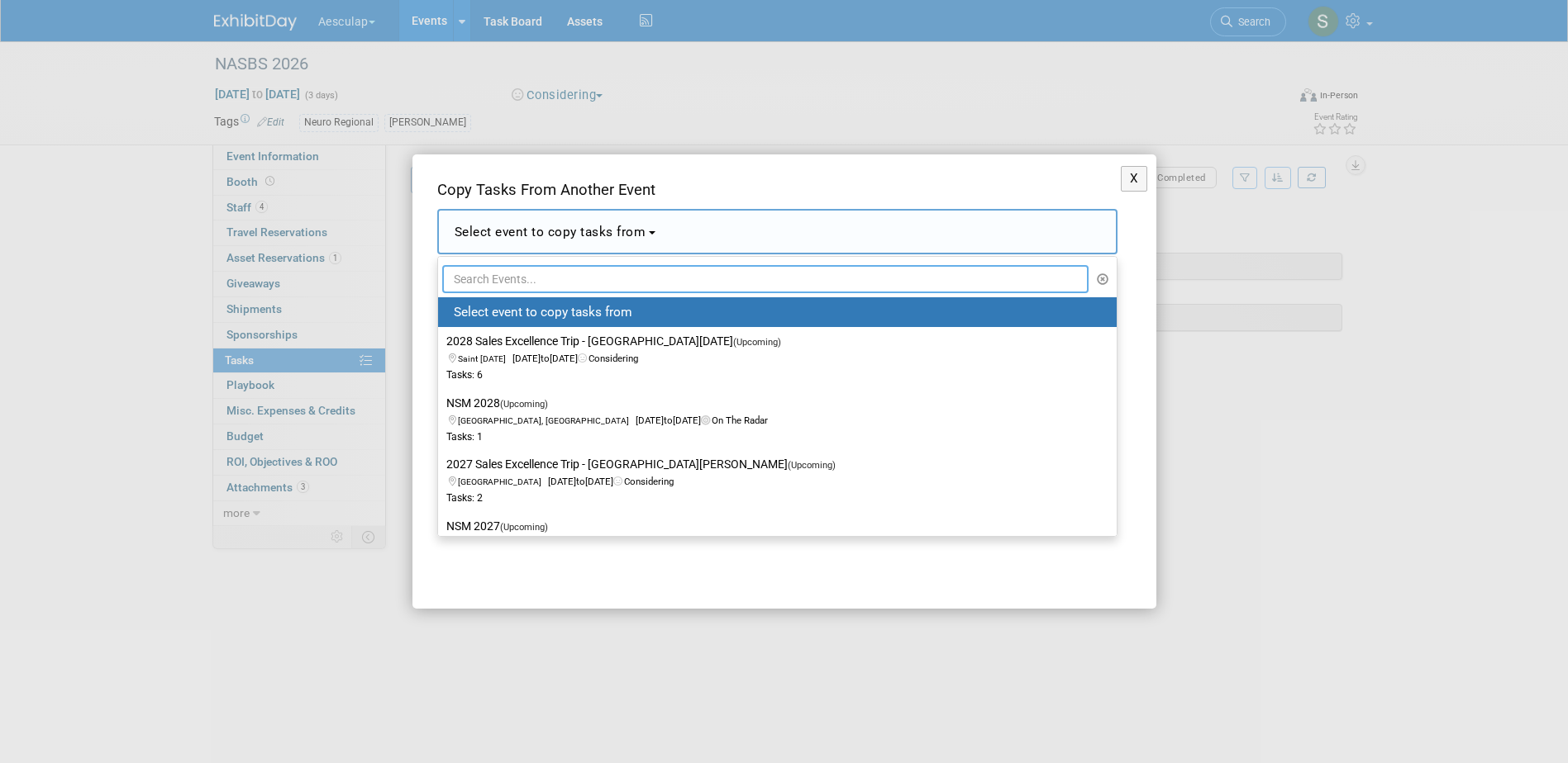
click at [599, 279] on input "text" at bounding box center [765, 279] width 647 height 28
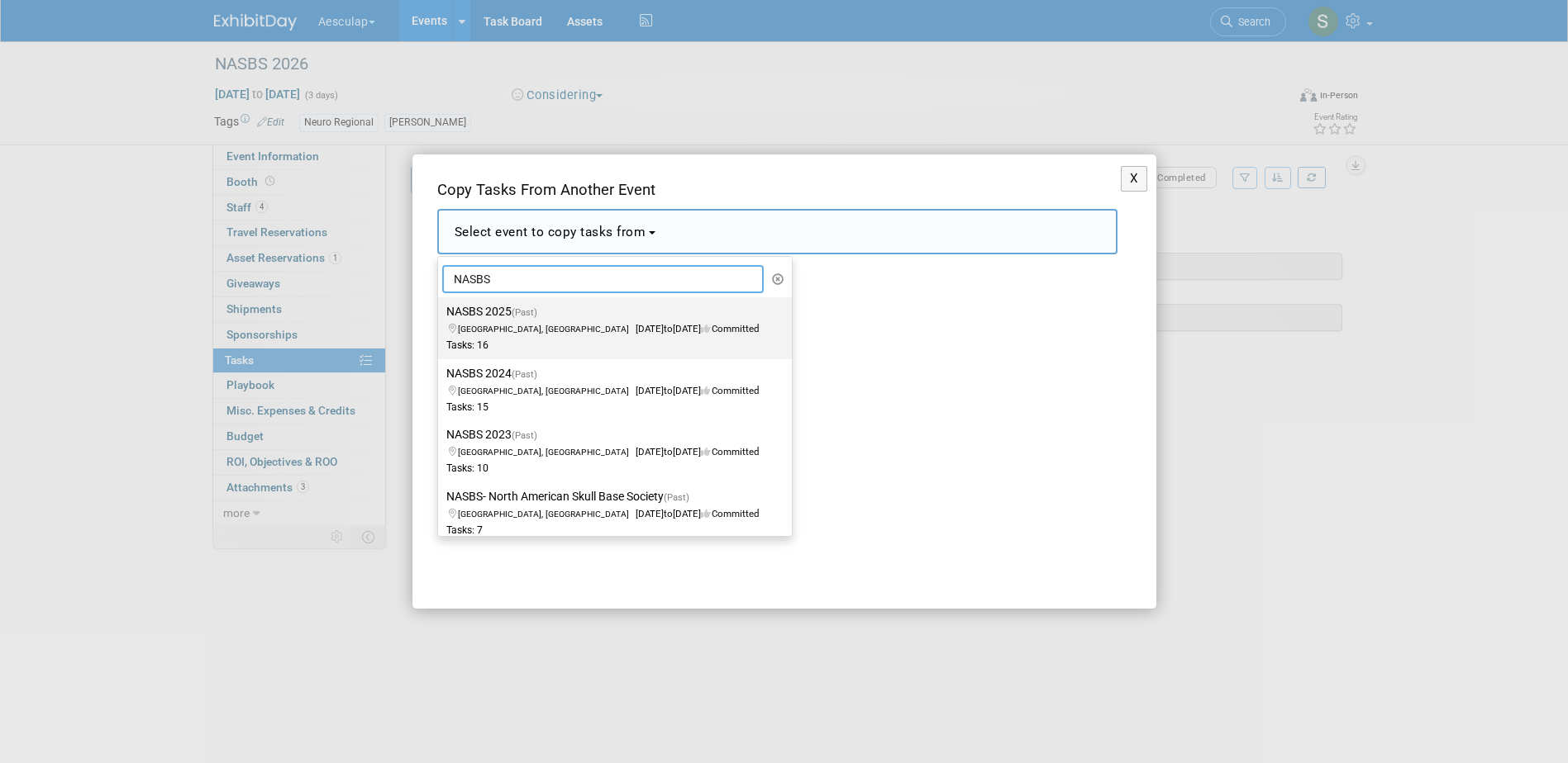
type input "NASBS"
click at [530, 309] on span "(Past)" at bounding box center [524, 312] width 26 height 10
click at [441, 309] on input "NASBS 2025 (Past) New Orleans, LA Feb 13, 2025 to Feb 16, 2025 Committed Tasks:…" at bounding box center [434, 311] width 10 height 10
select select "11123291"
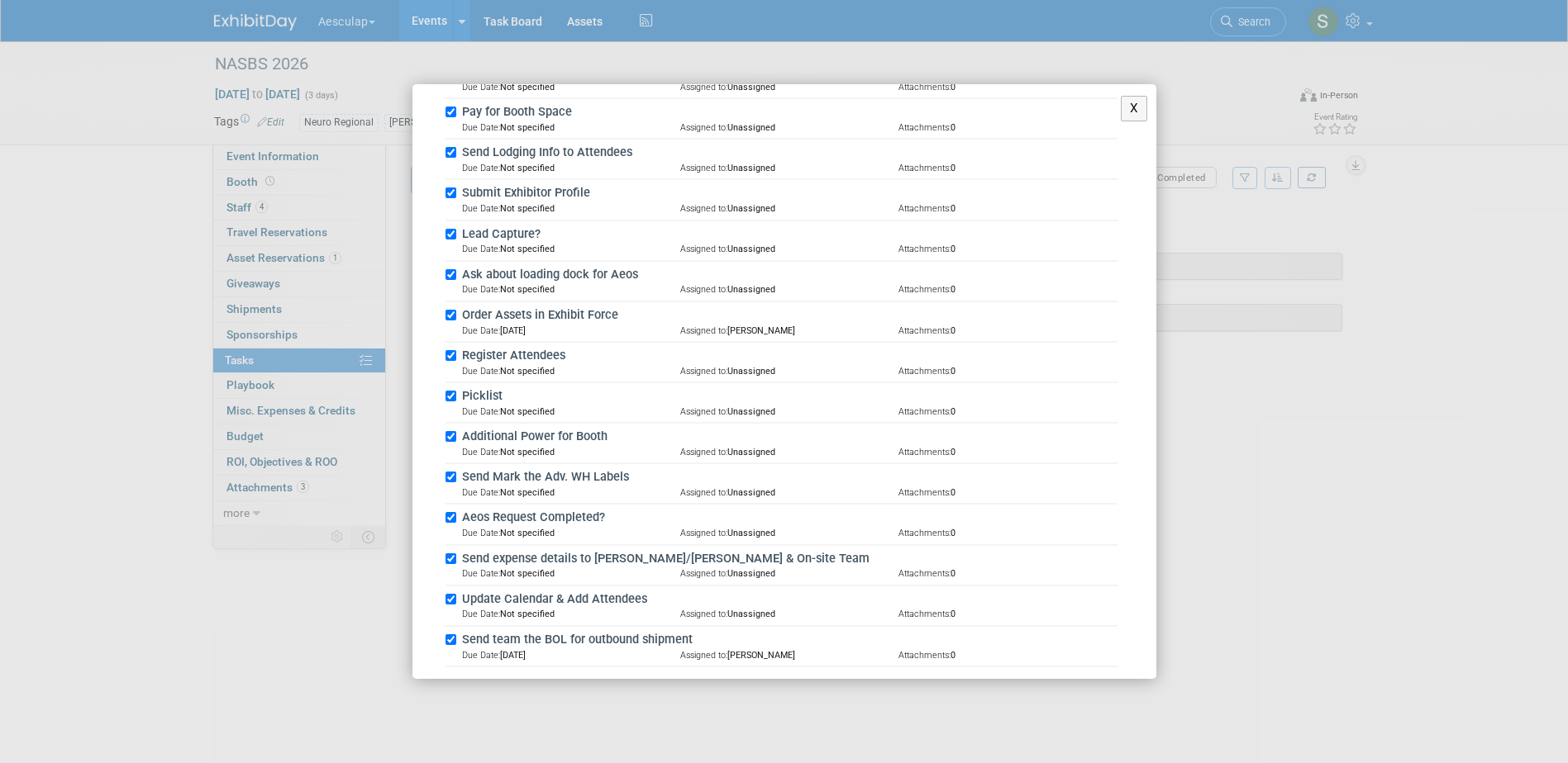
scroll to position [477, 0]
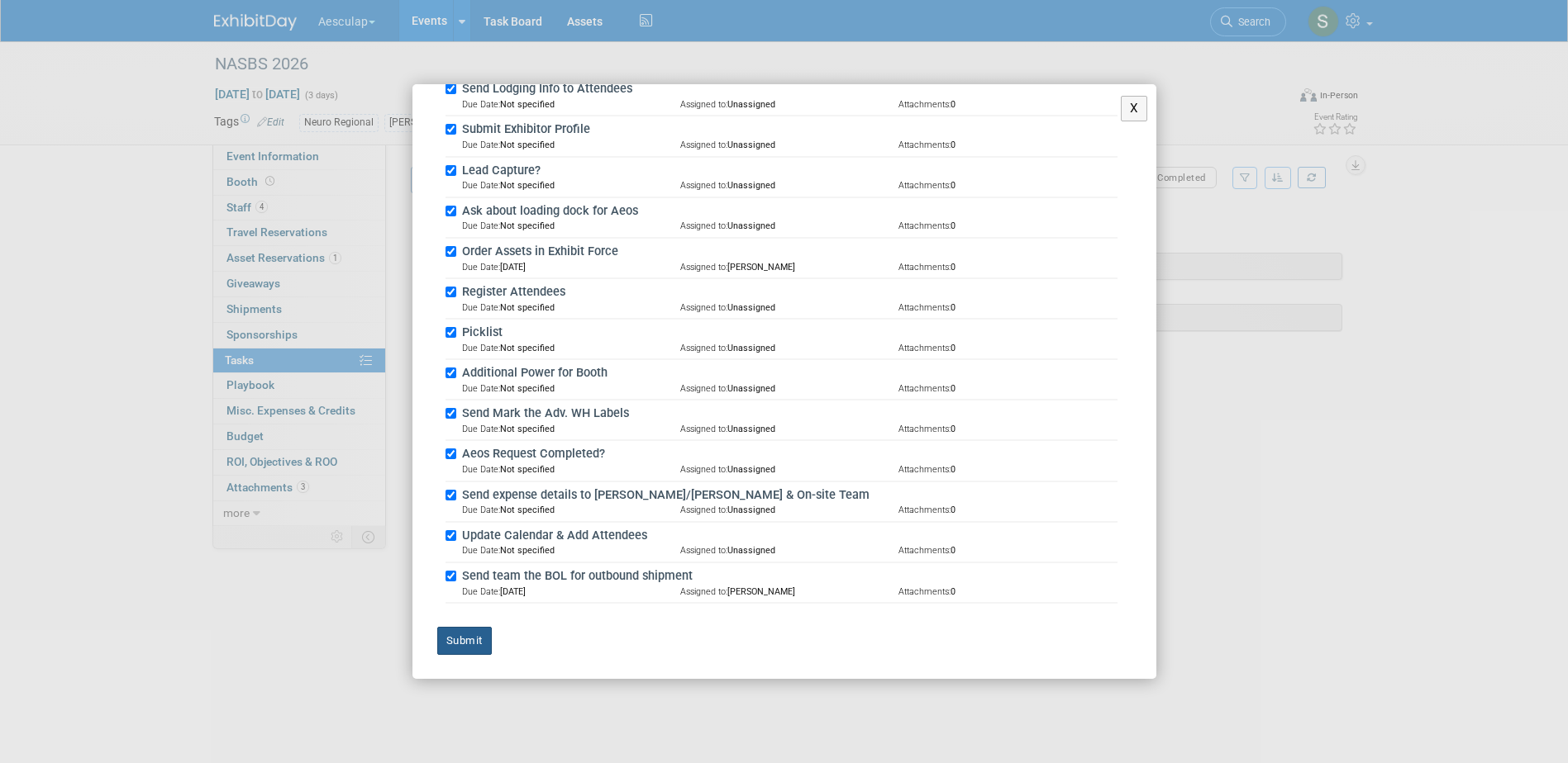
click at [460, 633] on button "Submit" at bounding box center [464, 641] width 55 height 28
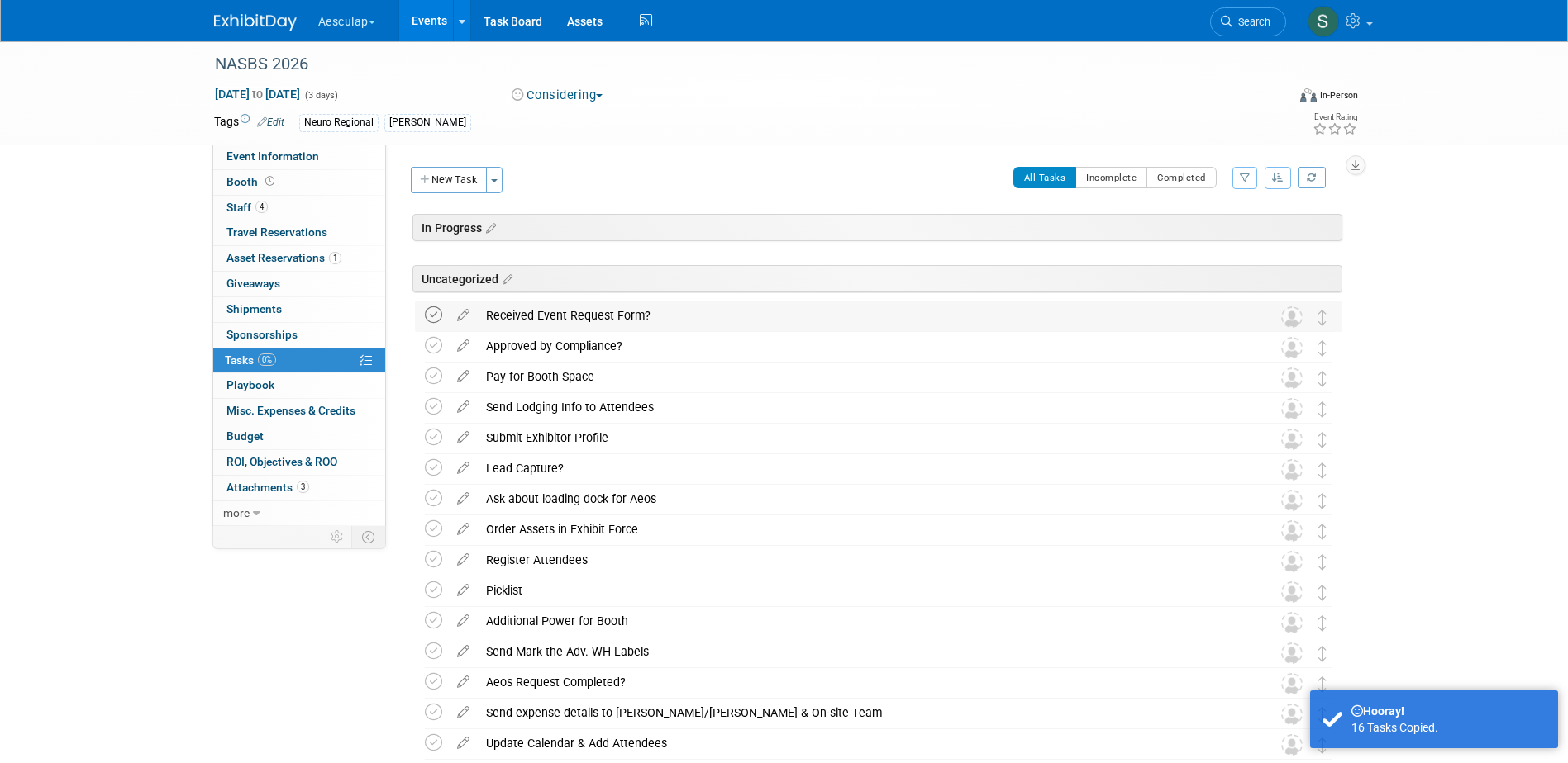
click at [436, 319] on icon at bounding box center [433, 315] width 17 height 17
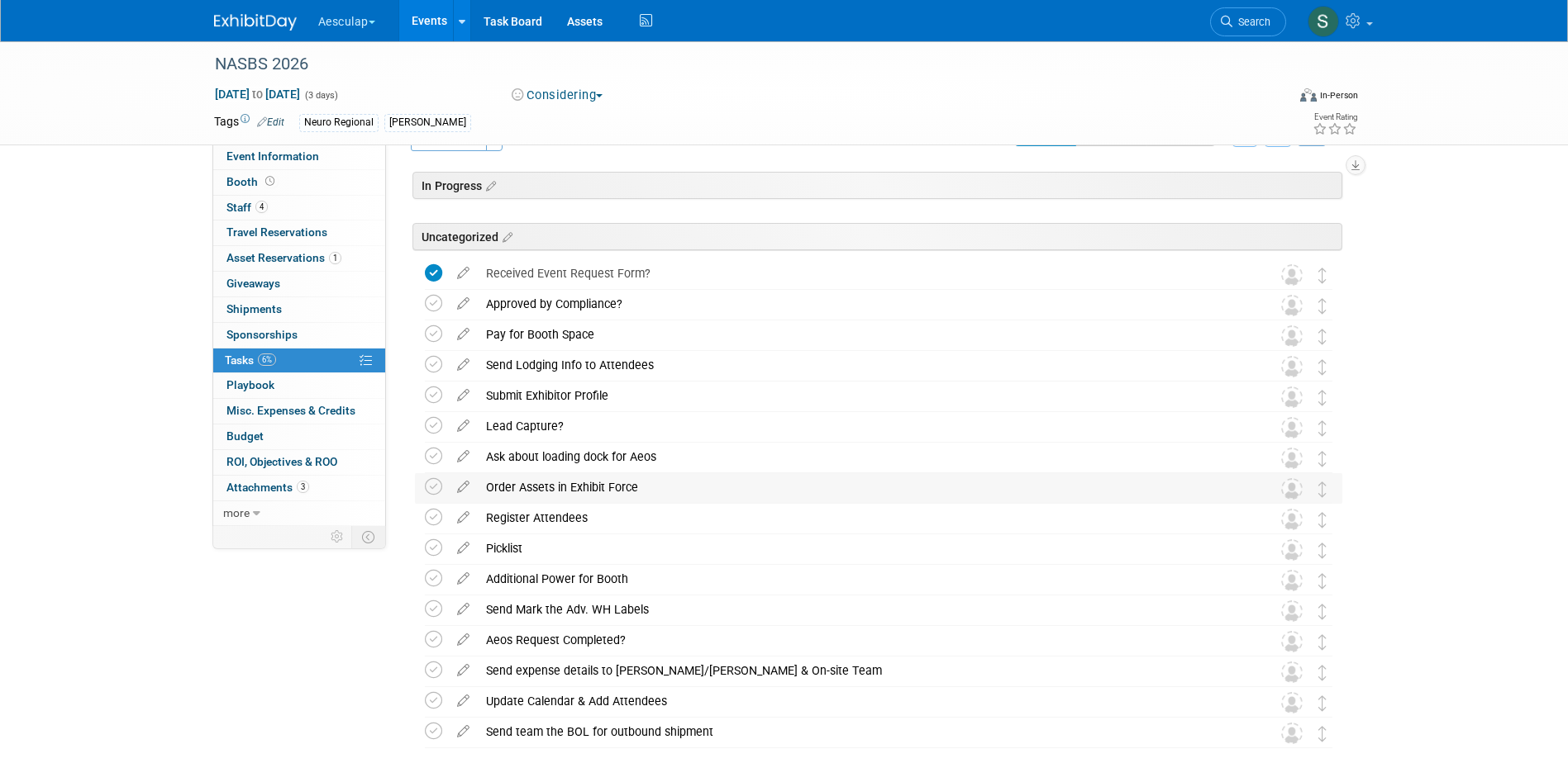
scroll to position [82, 0]
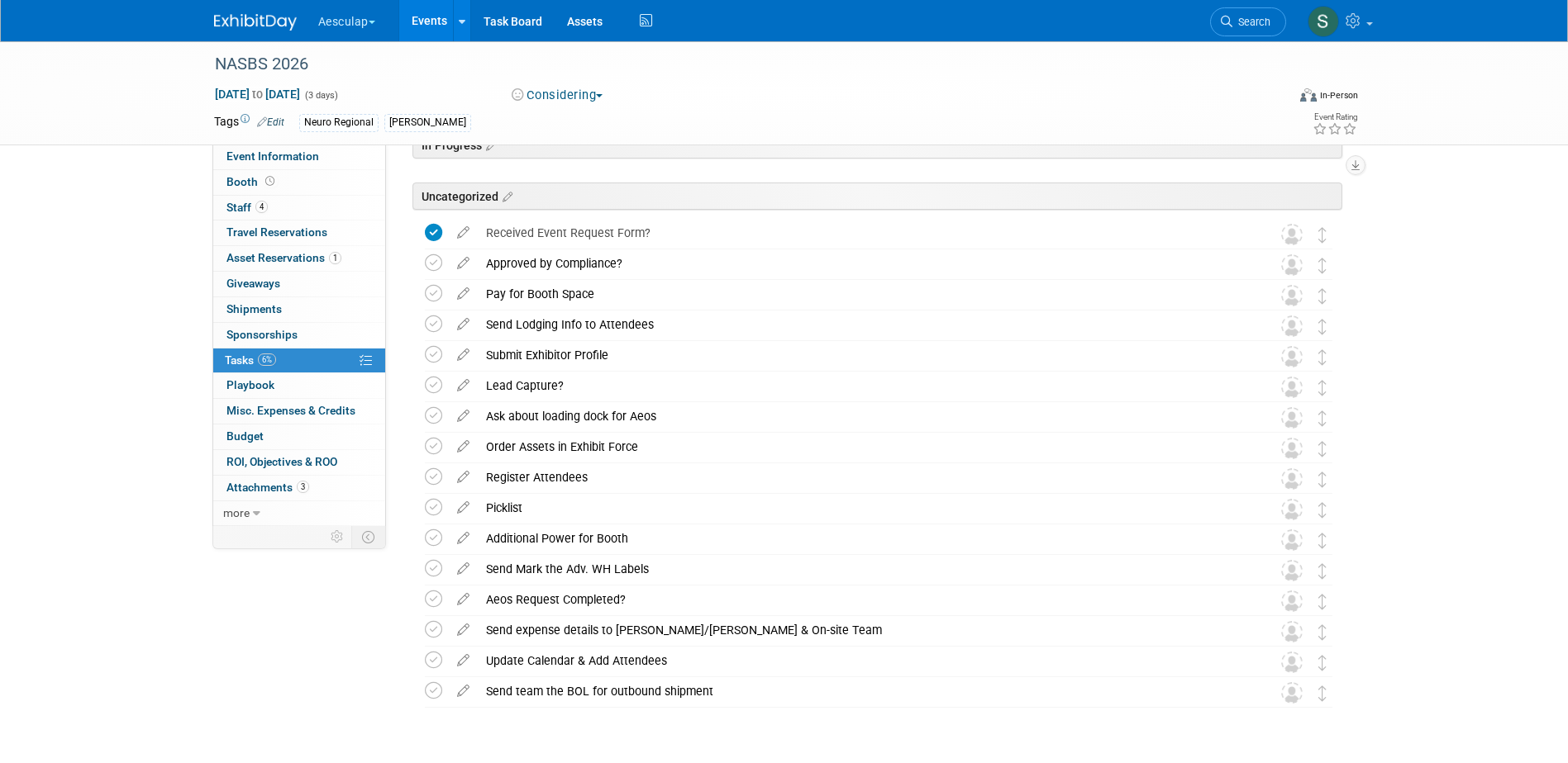
click at [433, 22] on link "Events" at bounding box center [429, 21] width 61 height 42
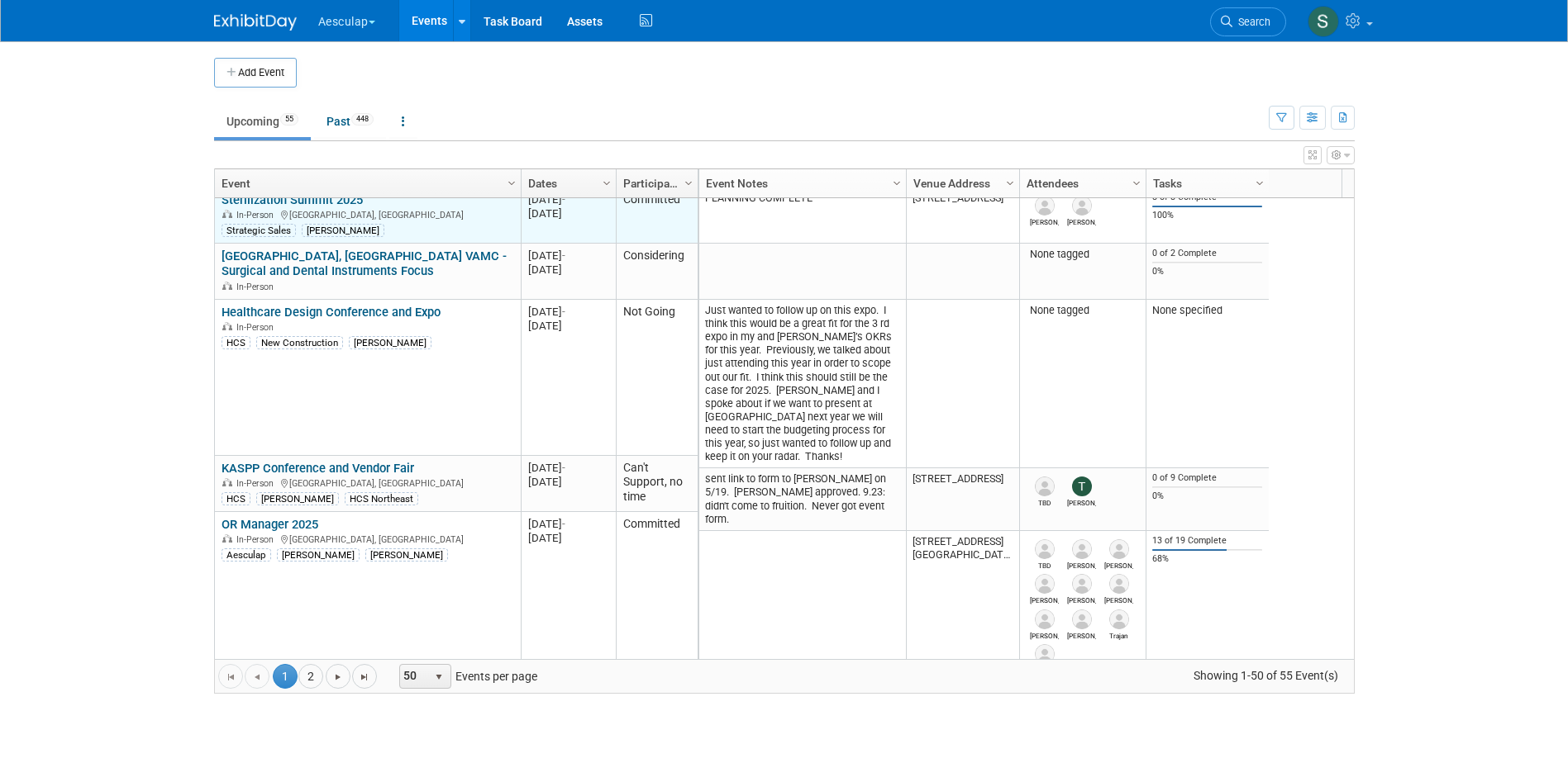
scroll to position [793, 0]
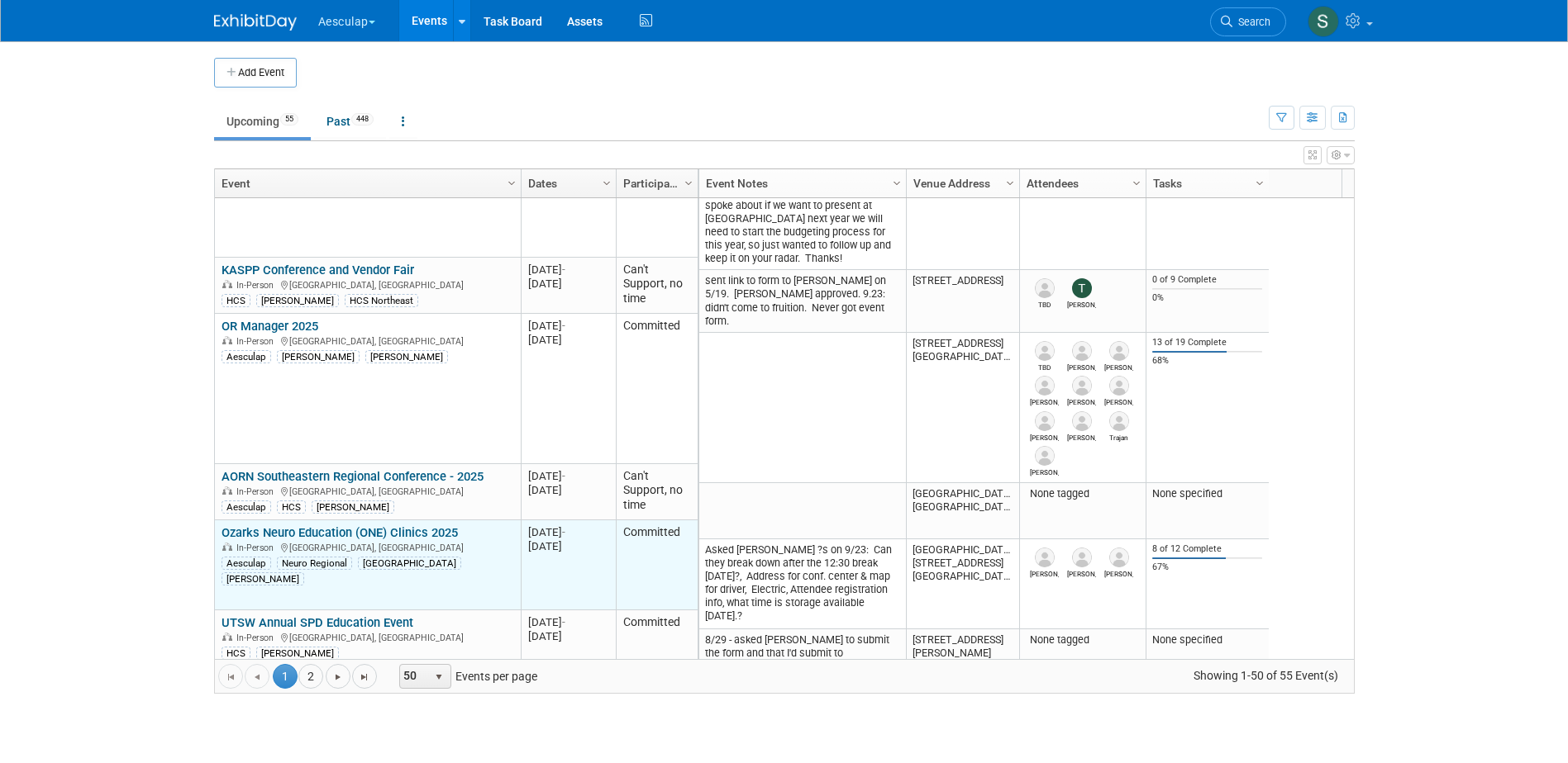
click at [298, 528] on link "Ozarks Neuro Education (ONE) Clinics 2025" at bounding box center [340, 533] width 236 height 15
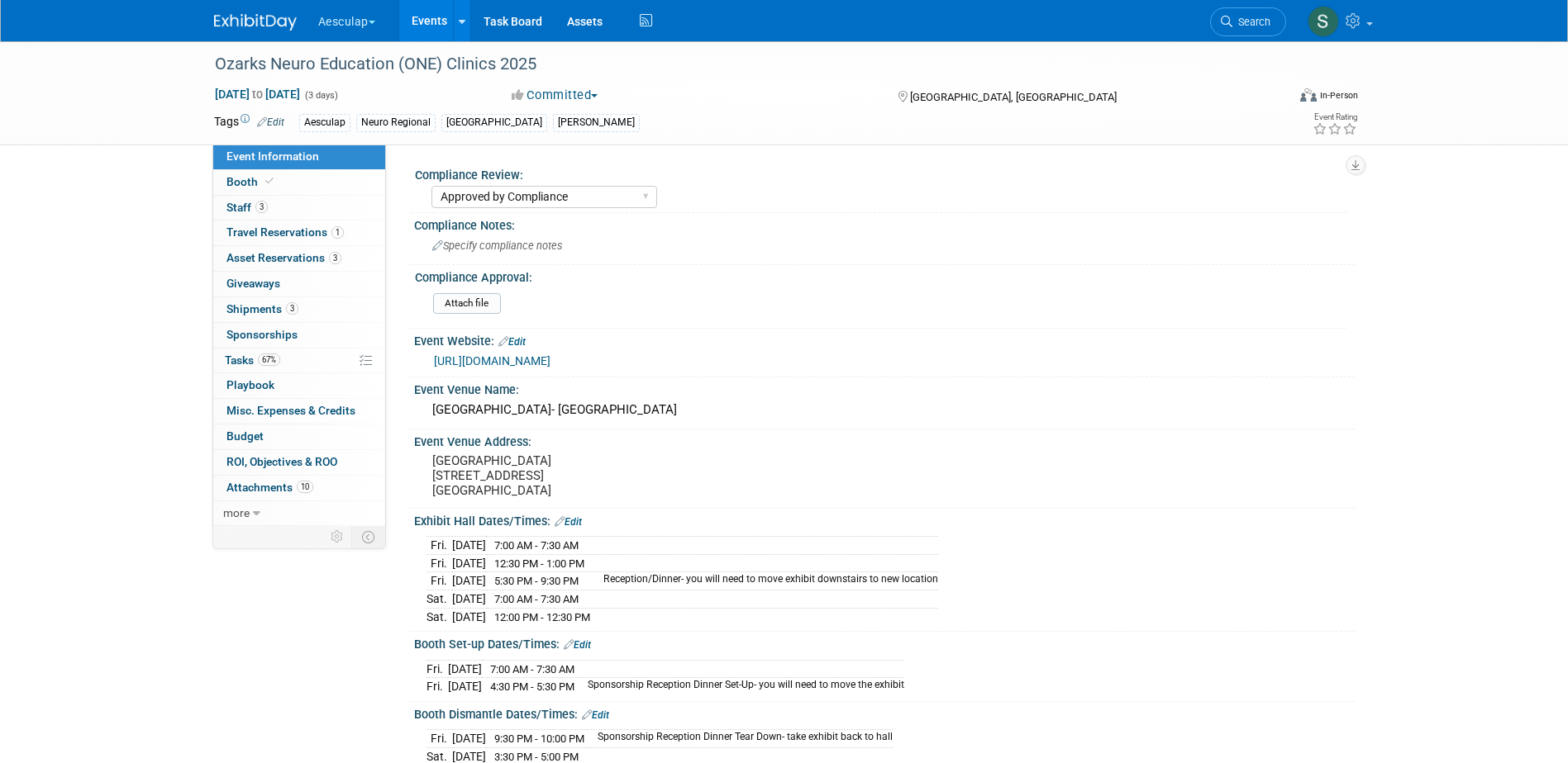
select select "Approved by Compliance"
select select "Neuro"
click at [232, 363] on span "Tasks 67%" at bounding box center [253, 360] width 56 height 13
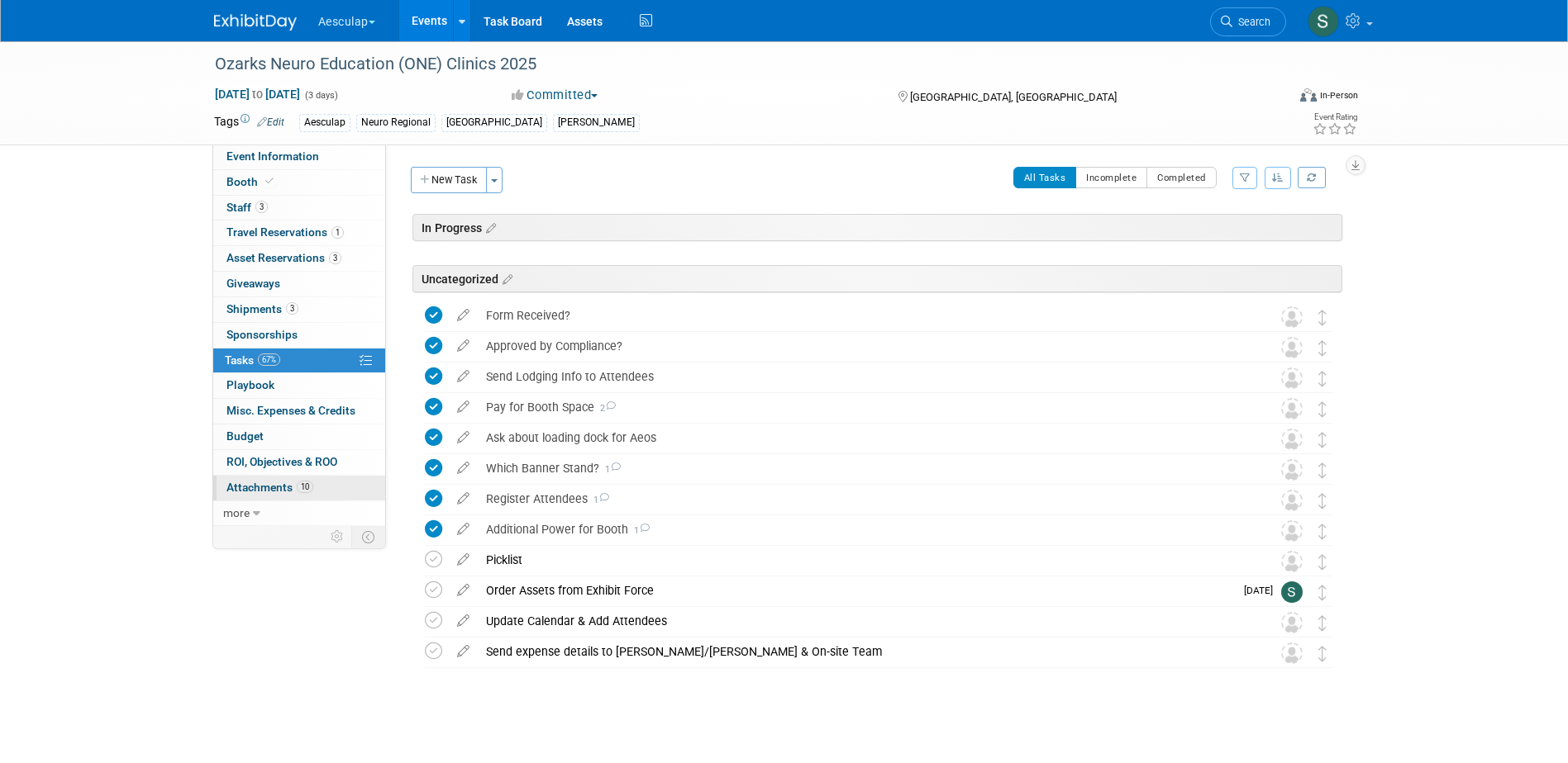
click at [265, 485] on span "Attachments 10" at bounding box center [270, 488] width 87 height 13
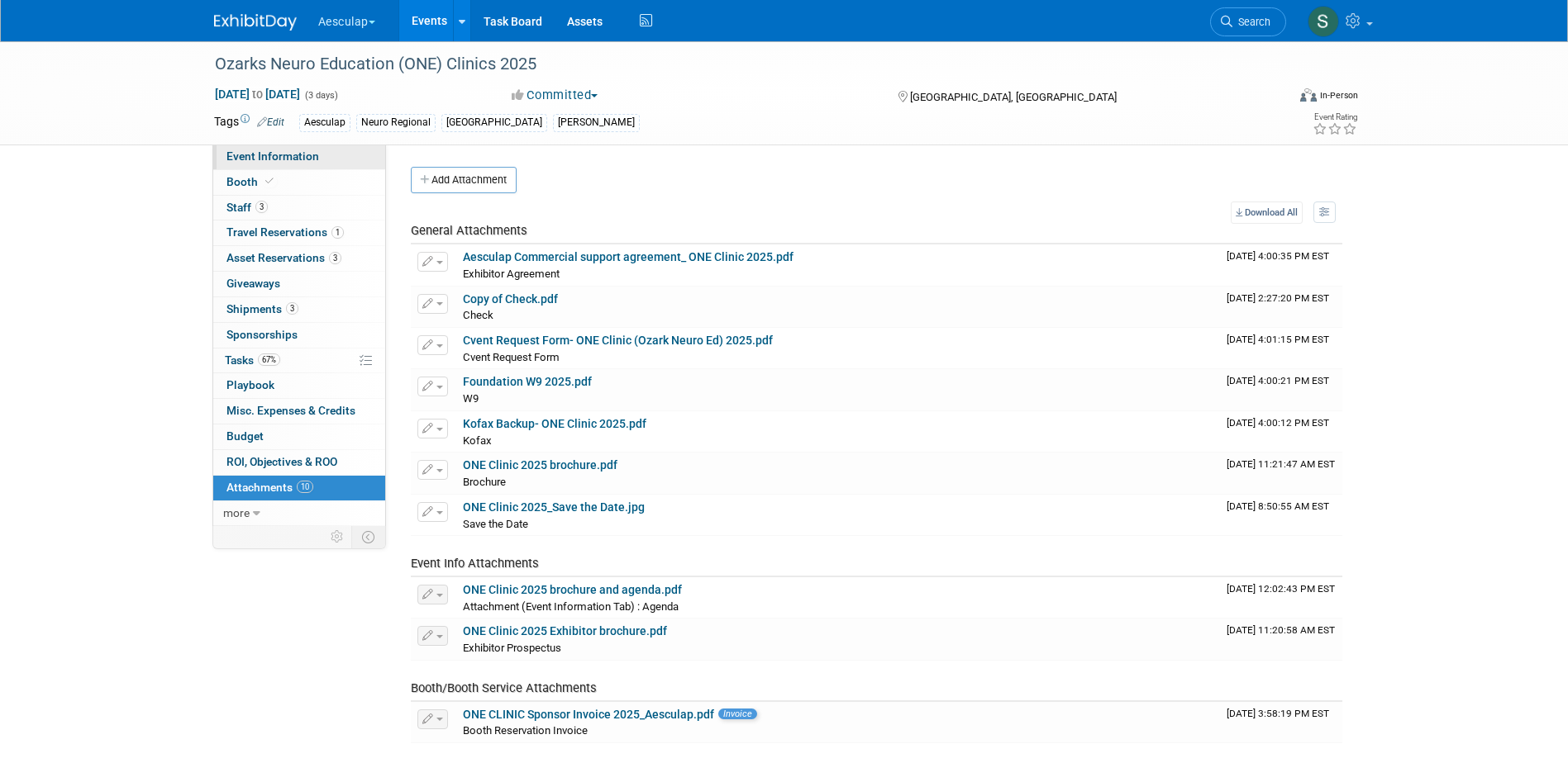
click at [244, 160] on span "Event Information" at bounding box center [272, 156] width 93 height 13
select select "Approved by Compliance"
select select "Neuro"
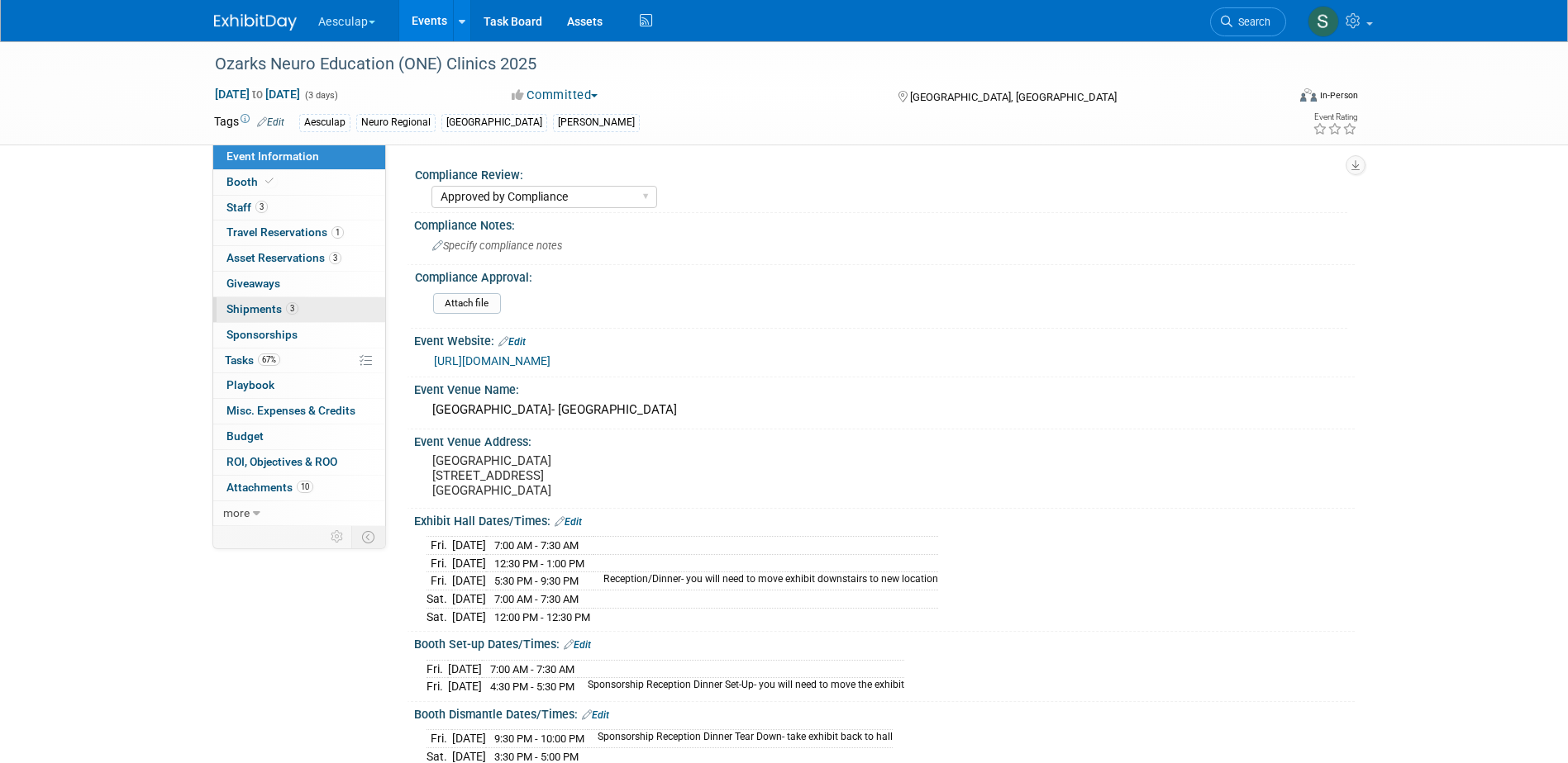
click at [232, 304] on span "Shipments 3" at bounding box center [262, 309] width 72 height 13
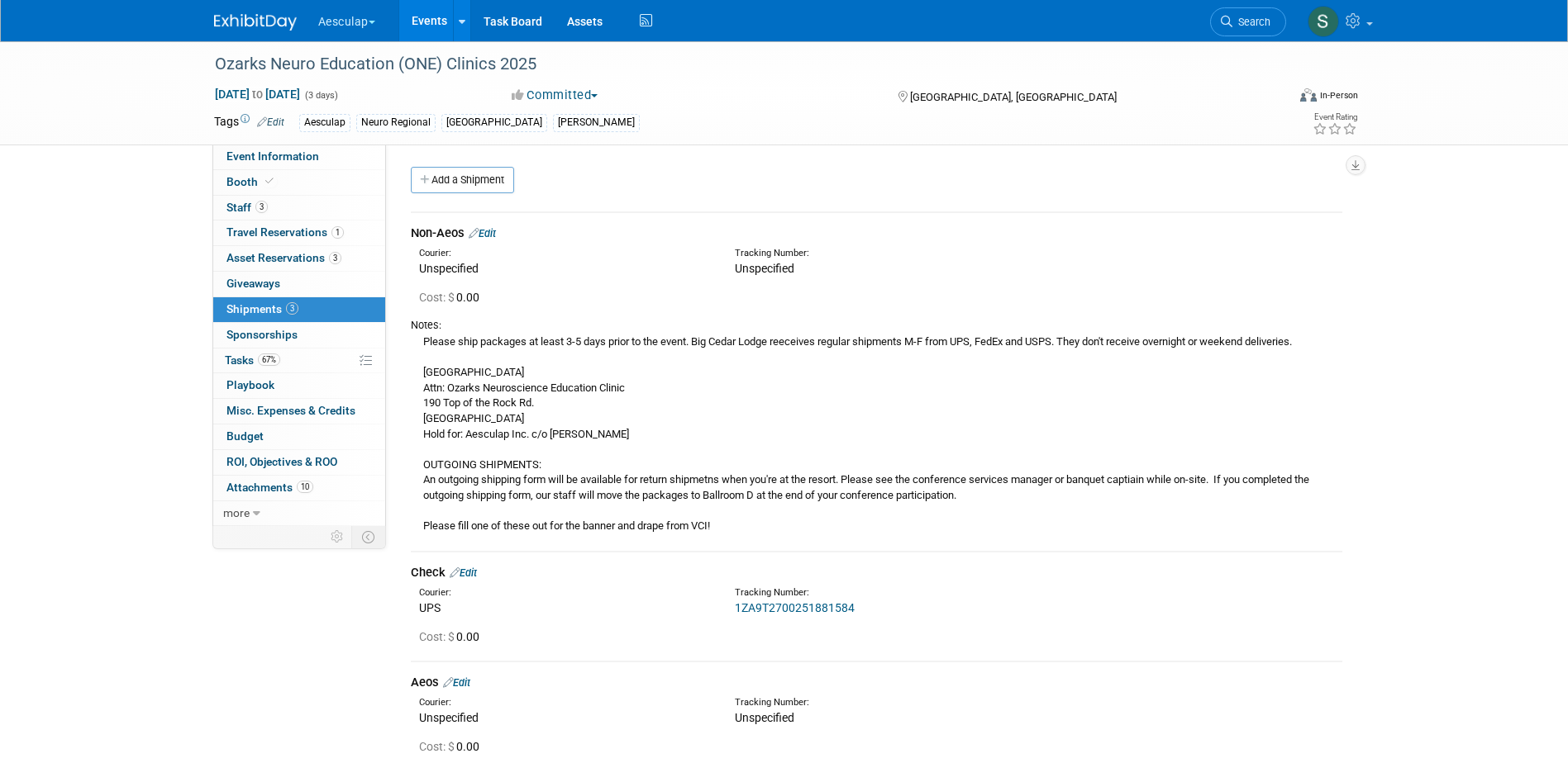
click at [620, 402] on div "Please ship packages at least 3-5 days prior to the event. Big Cedar Lodge reec…" at bounding box center [876, 433] width 932 height 201
click at [436, 383] on div "Please ship packages at least 3-5 days prior to the event. Big Cedar Lodge reec…" at bounding box center [876, 433] width 932 height 201
drag, startPoint x: 425, startPoint y: 373, endPoint x: 623, endPoint y: 435, distance: 207.5
click at [623, 435] on div "Please ship packages at least 3-5 days prior to the event. Big Cedar Lodge reec…" at bounding box center [876, 433] width 932 height 201
copy div "Big Cedar Lodge Attn: Ozarks Neuroscience Education Clinic [STREET_ADDRESS] [GE…"
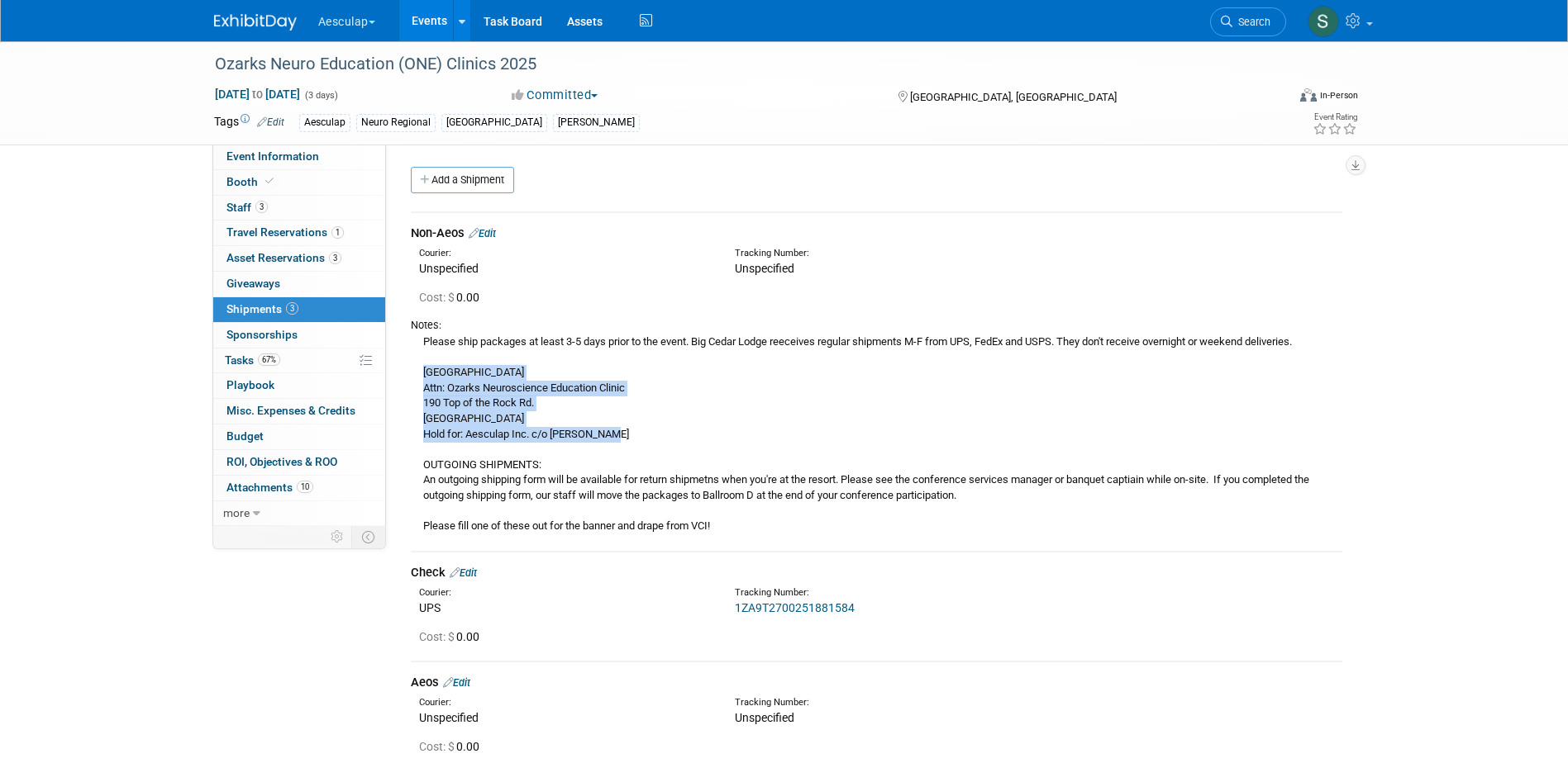
click at [745, 407] on div "Please ship packages at least 3-5 days prior to the event. Big Cedar Lodge reec…" at bounding box center [876, 433] width 932 height 201
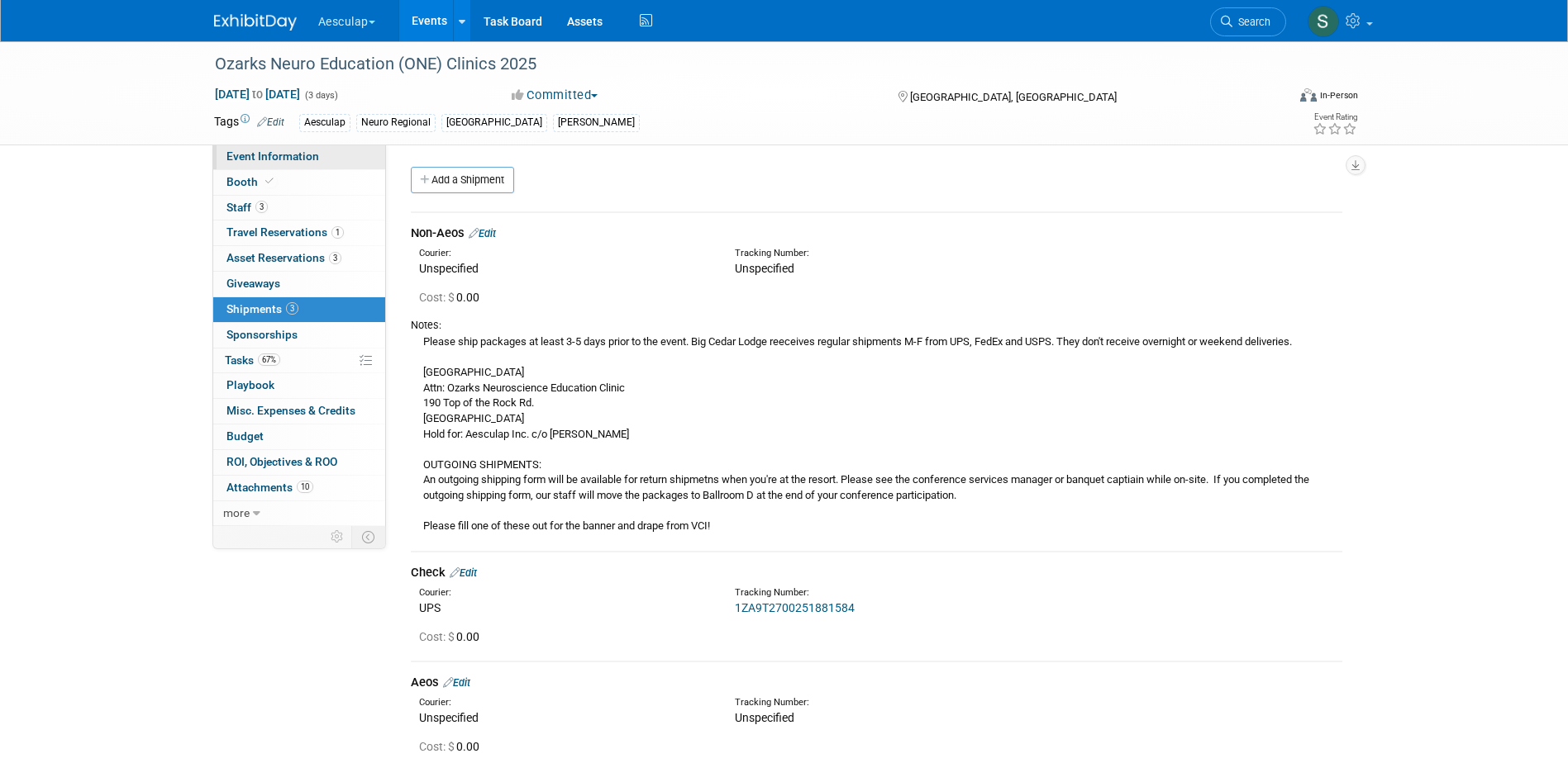
click at [272, 153] on span "Event Information" at bounding box center [272, 156] width 93 height 13
select select "Approved by Compliance"
select select "Neuro"
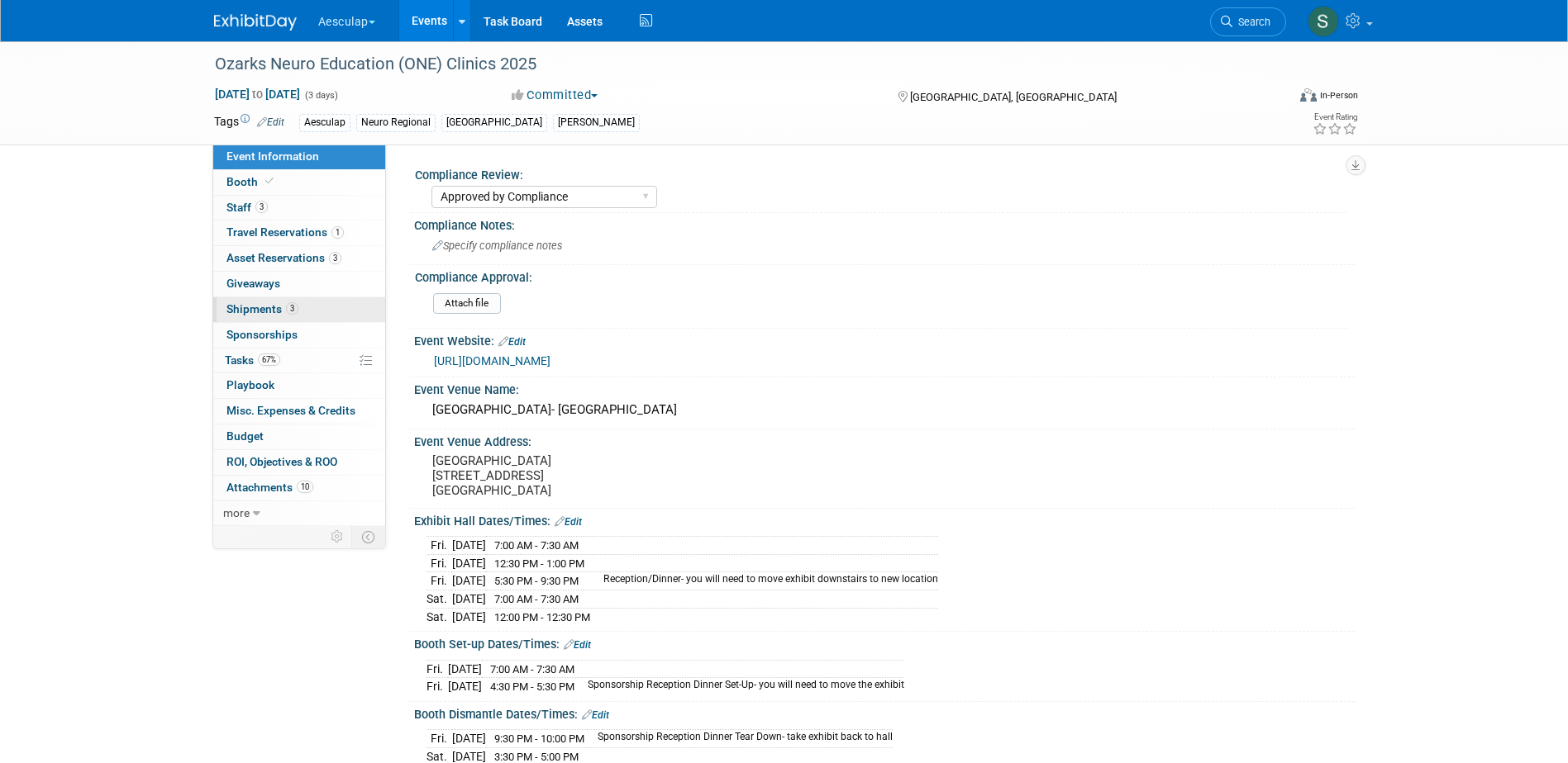
click at [256, 315] on span "Shipments 3" at bounding box center [262, 309] width 72 height 13
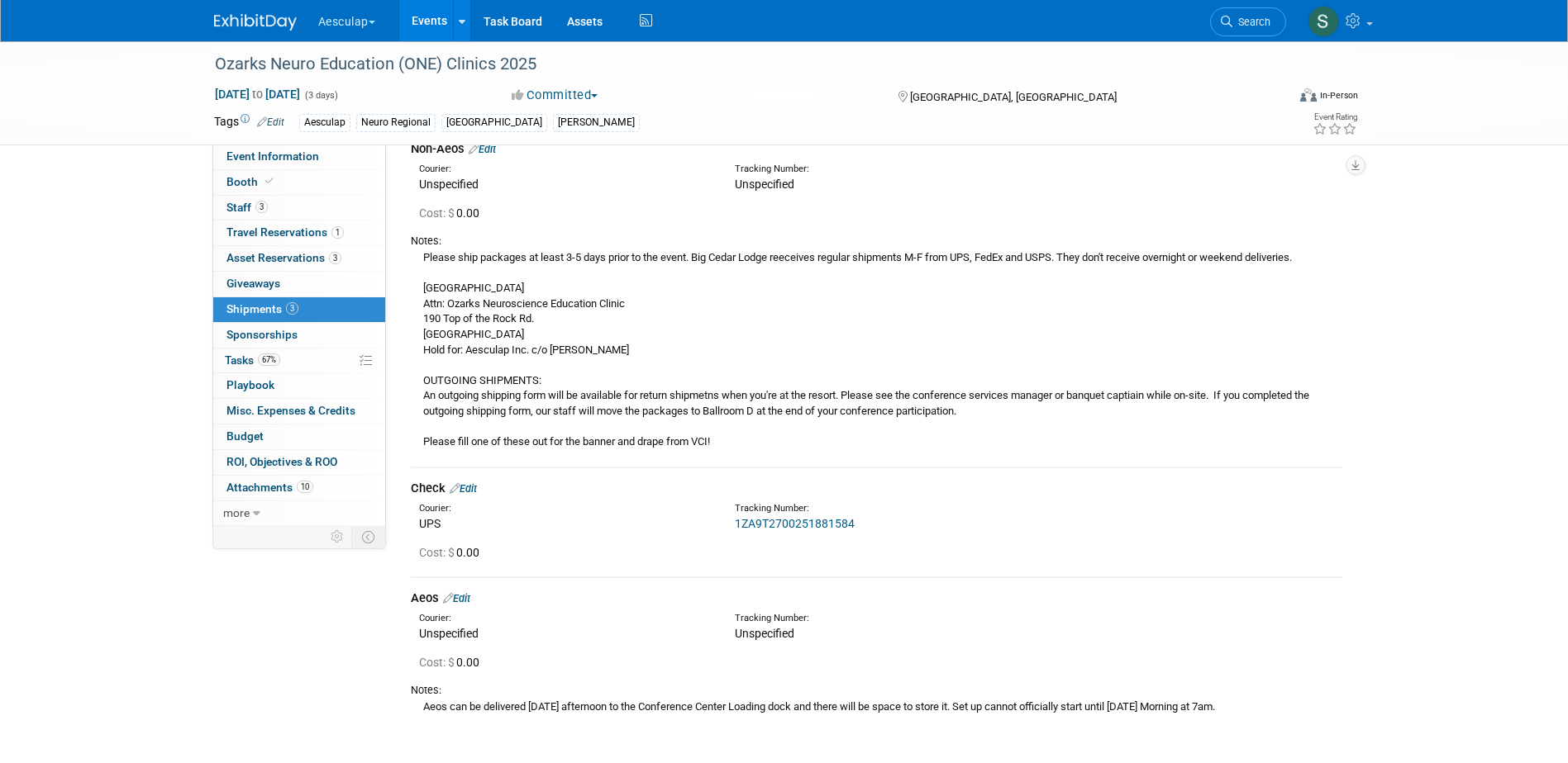
scroll to position [165, 0]
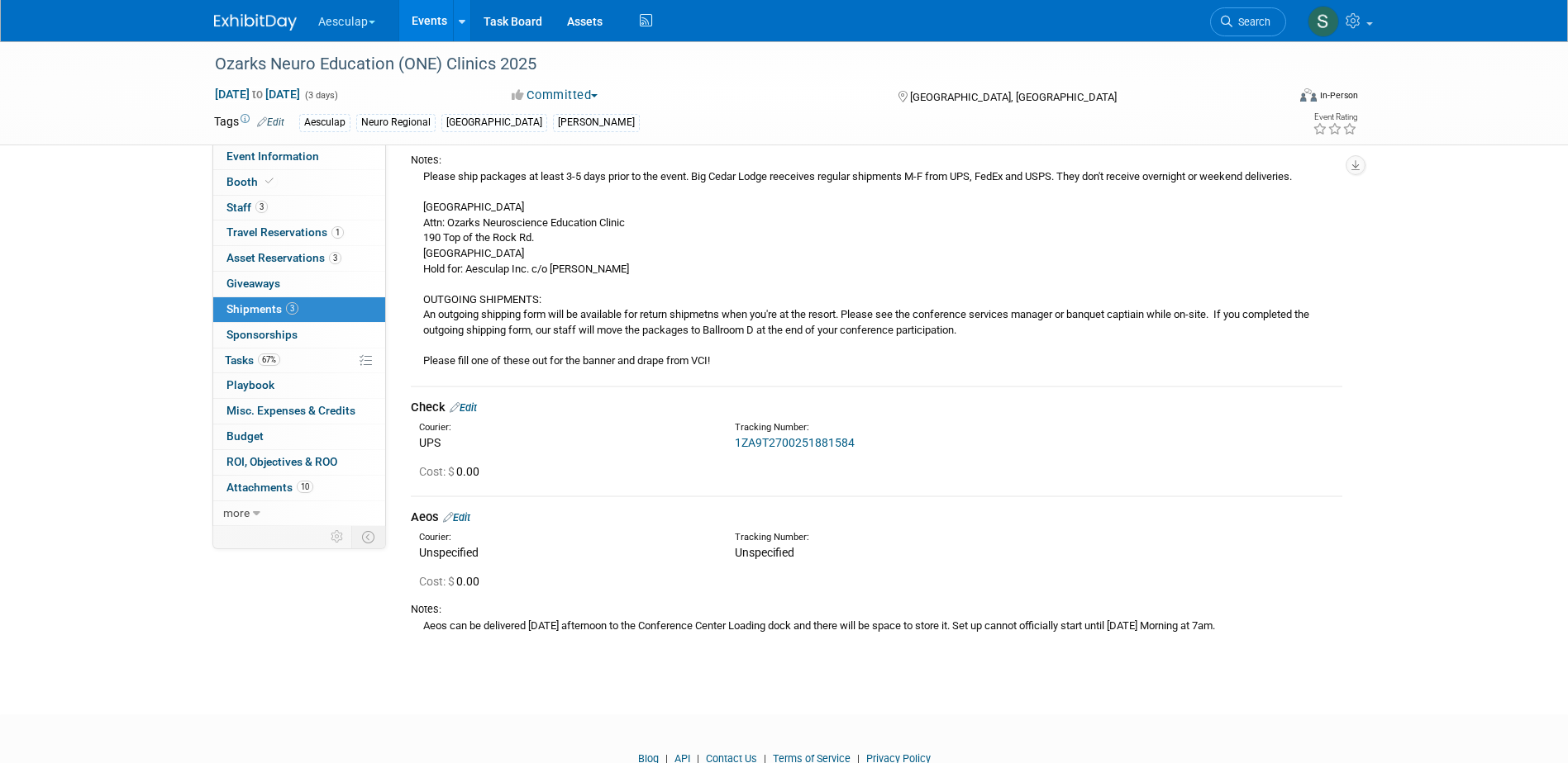
click at [470, 517] on link "Edit" at bounding box center [456, 517] width 27 height 12
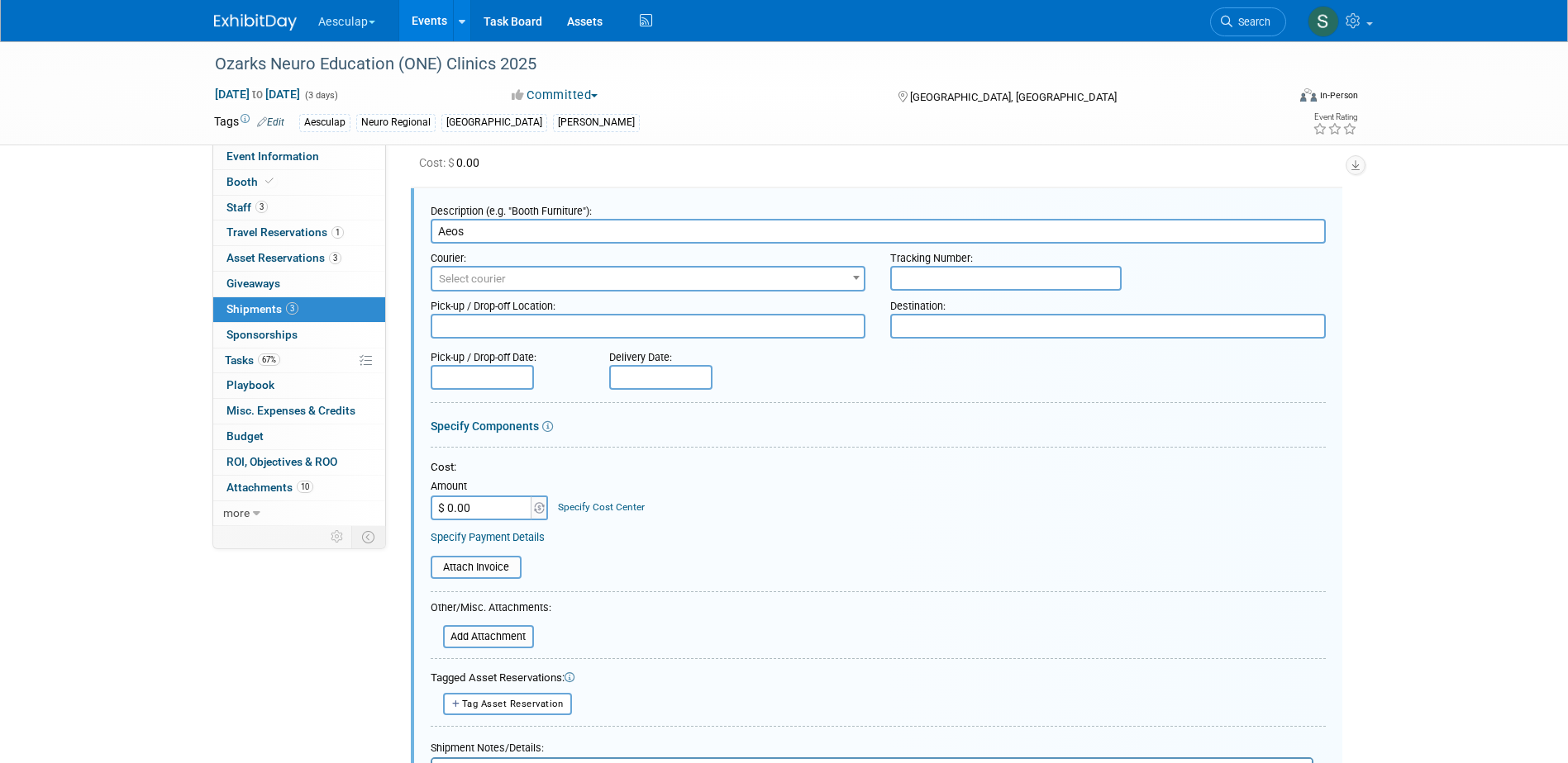
scroll to position [825, 0]
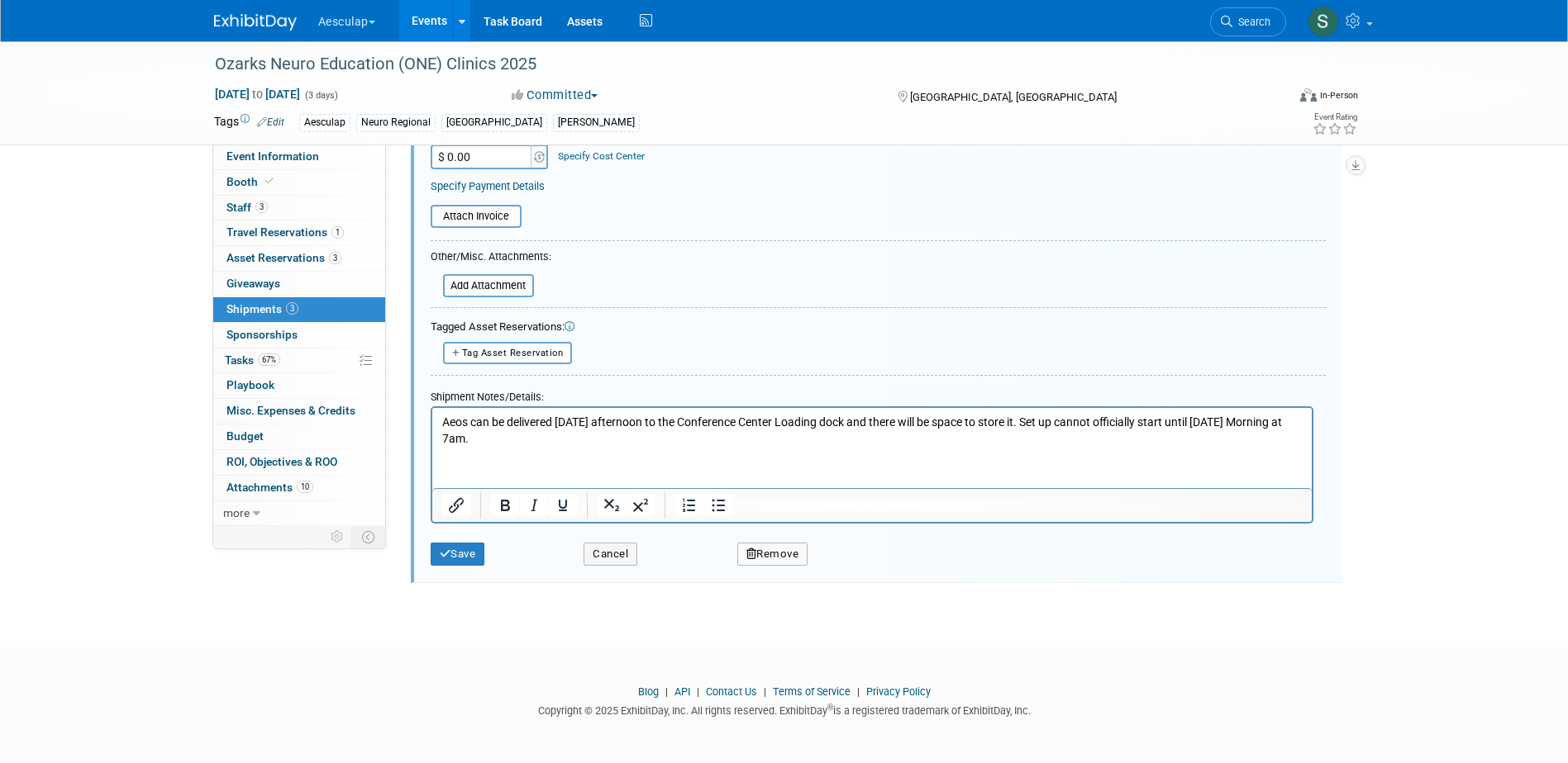
click at [531, 442] on p "Aeos can be delivered [DATE] afternoon to the Conference Center Loading dock an…" at bounding box center [872, 431] width 861 height 32
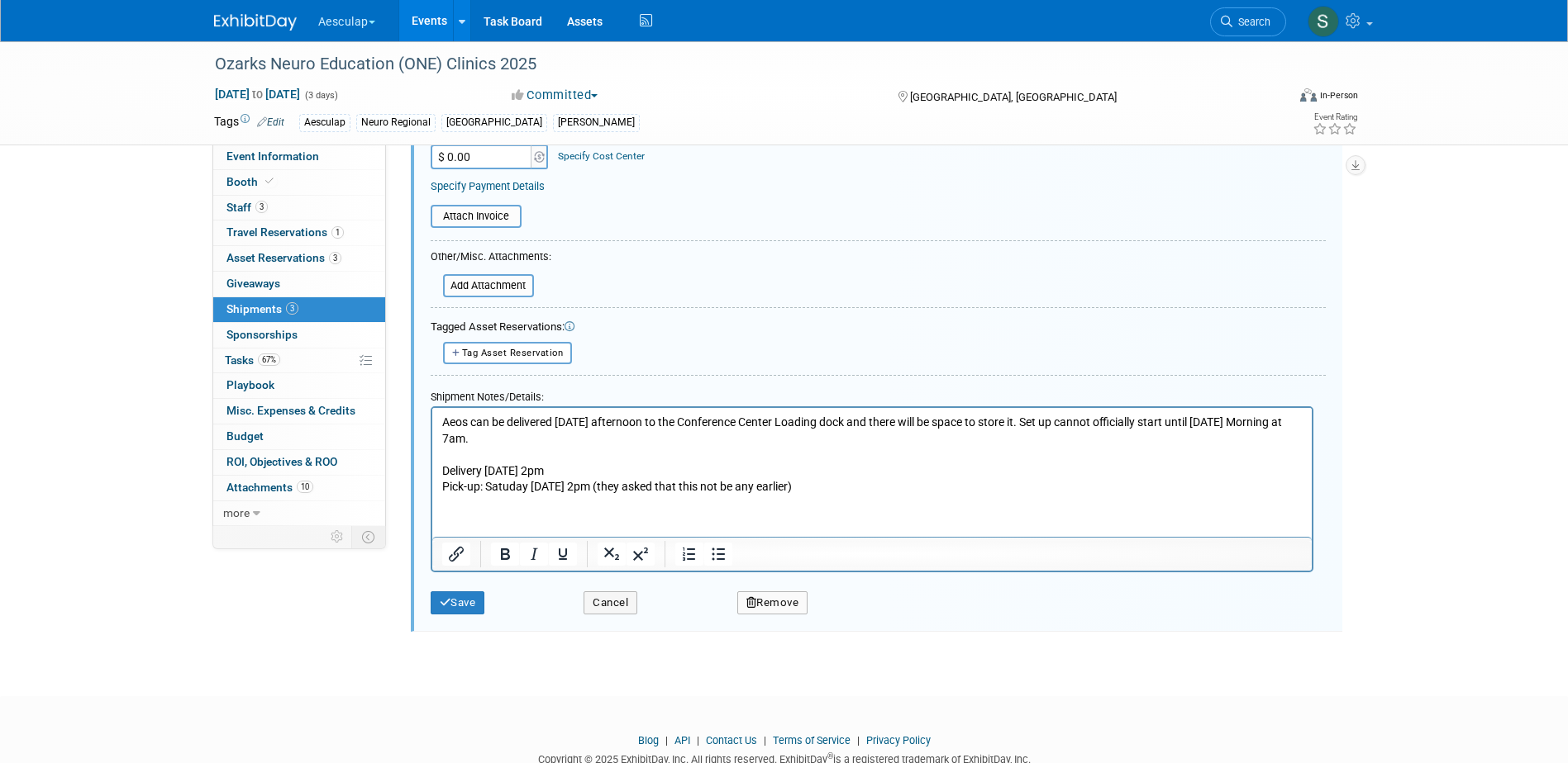
click at [482, 472] on p "Delivery [DATE] 2pm" at bounding box center [872, 471] width 861 height 16
click at [462, 599] on button "Save" at bounding box center [458, 603] width 55 height 23
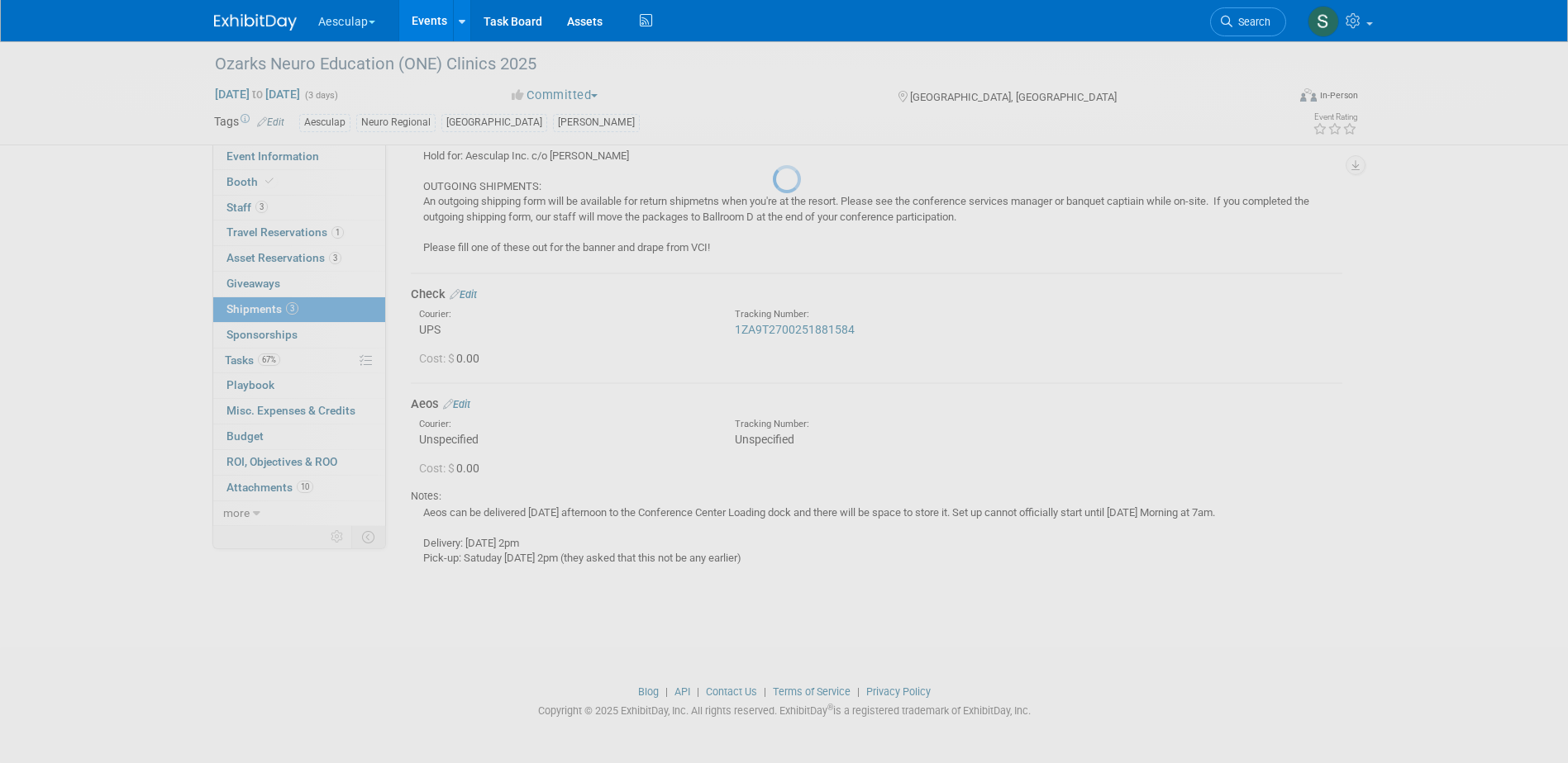
scroll to position [278, 0]
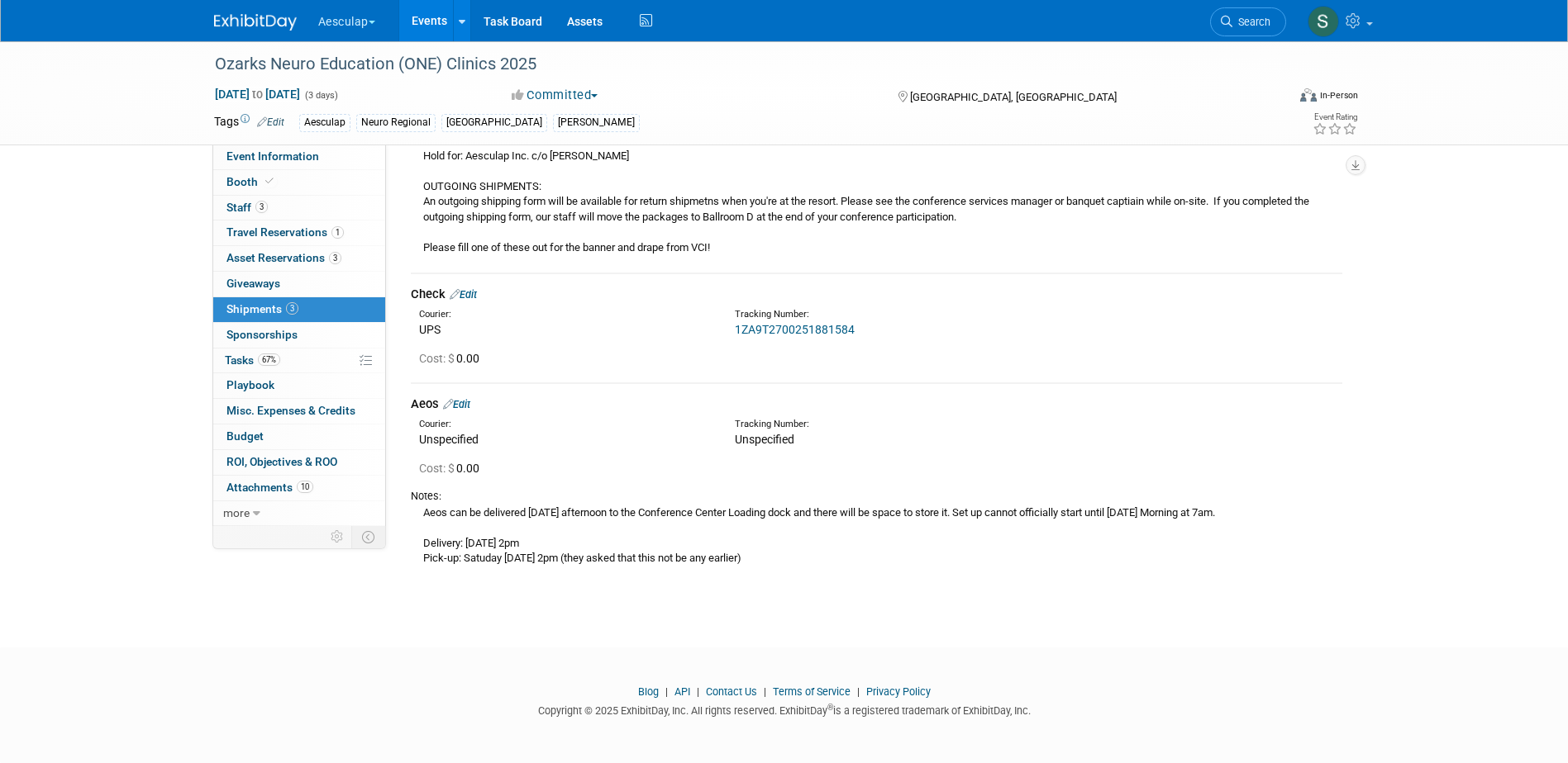
click at [455, 397] on div "Aeos Edit" at bounding box center [876, 405] width 932 height 17
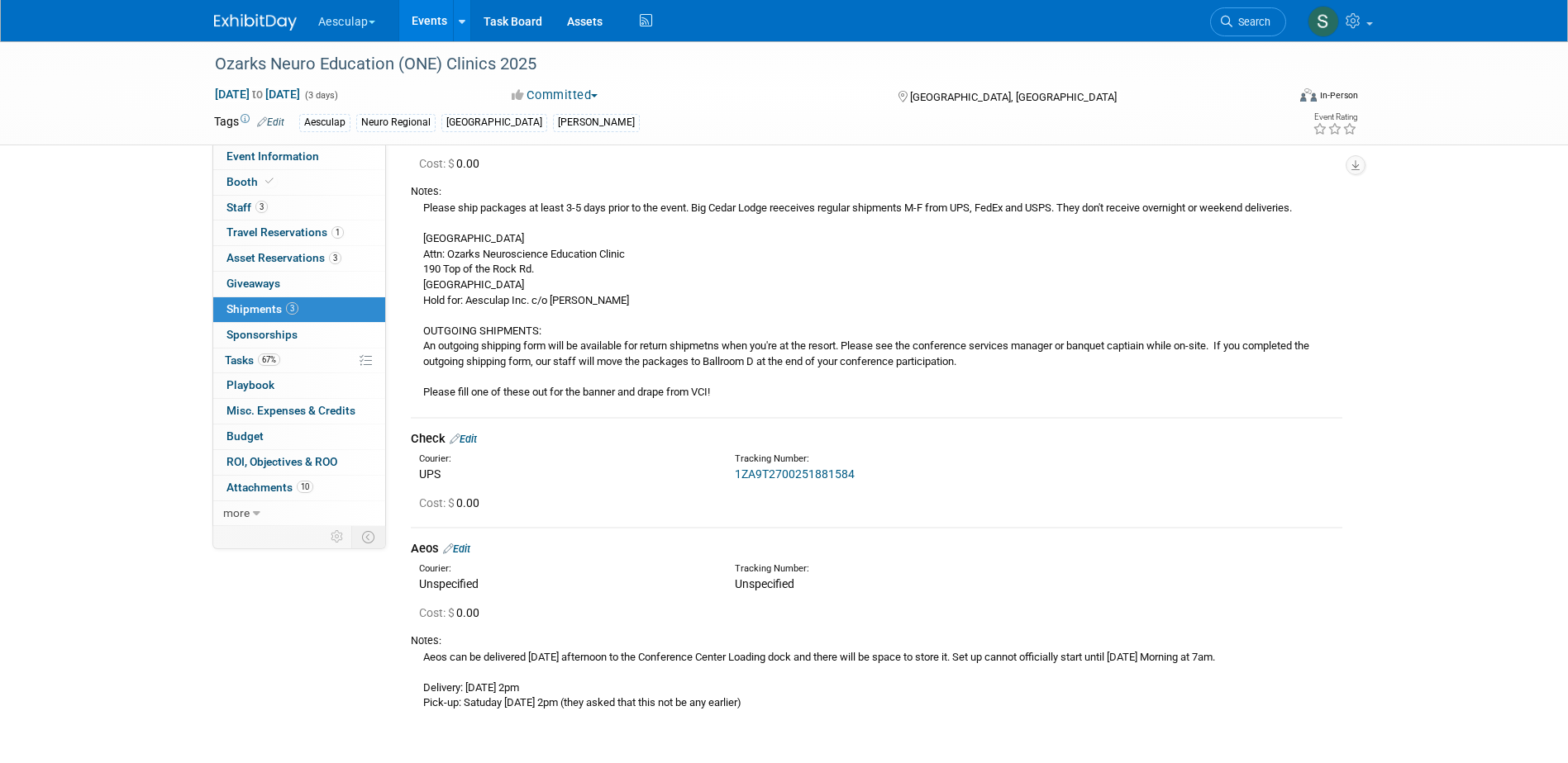
scroll to position [165, 0]
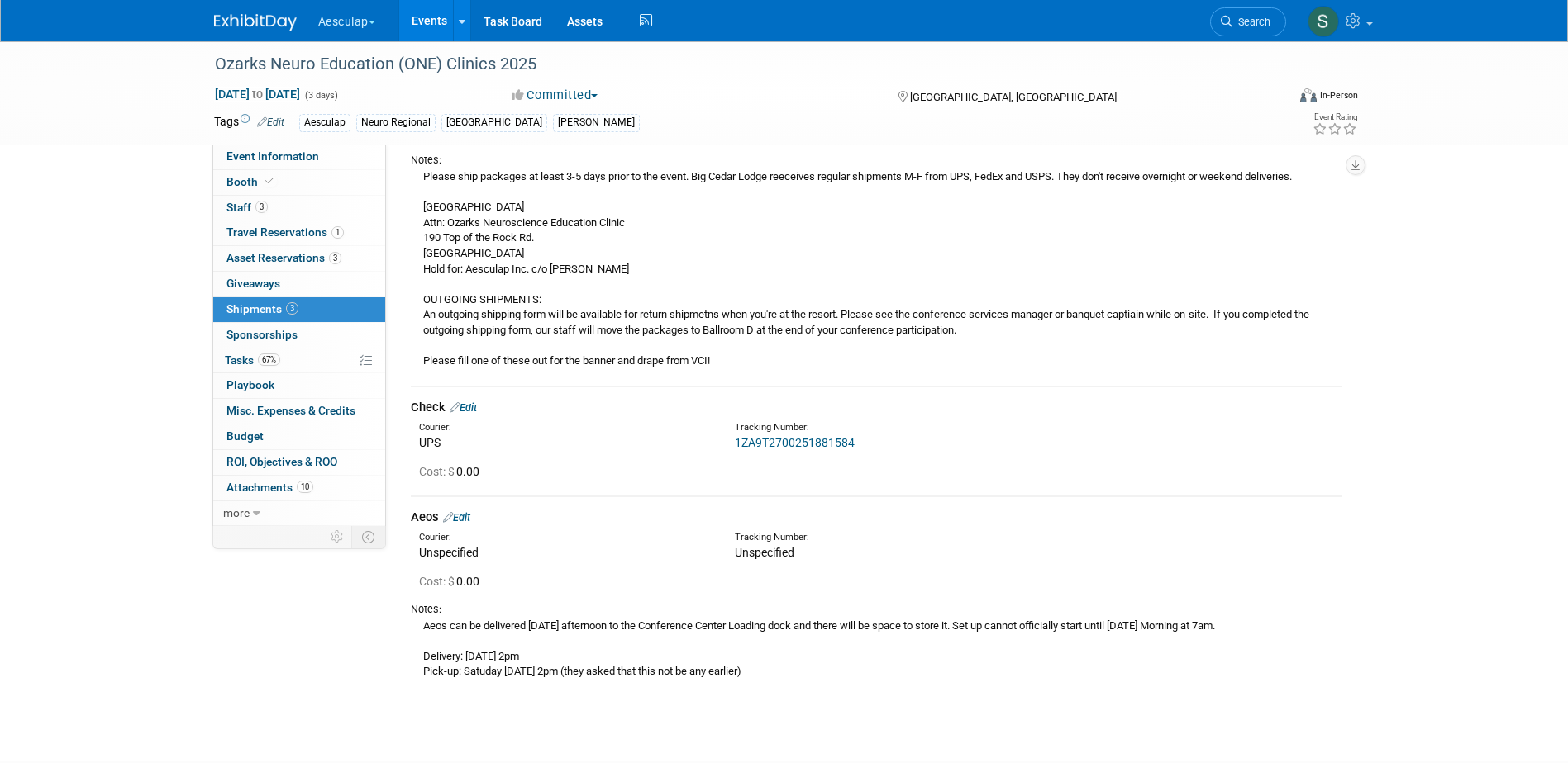
click at [514, 329] on div "Please ship packages at least 3-5 days prior to the event. Big Cedar Lodge reec…" at bounding box center [876, 268] width 932 height 201
drag, startPoint x: 427, startPoint y: 313, endPoint x: 740, endPoint y: 369, distance: 318.0
click at [740, 369] on div "Please ship packages at least 3-5 days prior to the event. Big Cedar Lodge reec…" at bounding box center [876, 268] width 932 height 201
drag, startPoint x: 740, startPoint y: 369, endPoint x: 654, endPoint y: 333, distance: 93.2
copy div "n outgoing shipping form will be available for return shipmetns when you're at …"
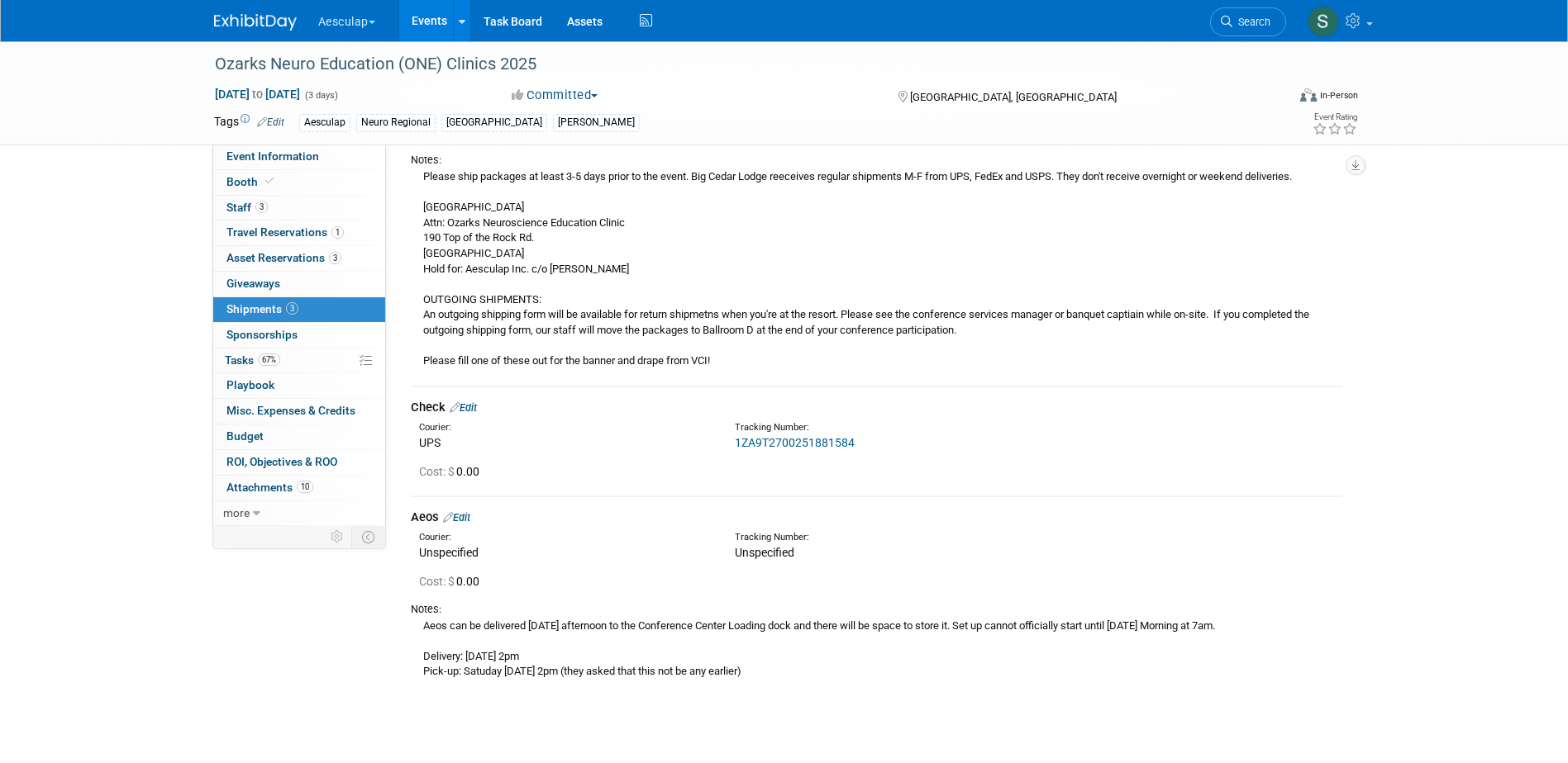
click at [1181, 338] on div "Please ship packages at least 3-5 days prior to the event. Big Cedar Lodge reec…" at bounding box center [876, 268] width 932 height 201
drag, startPoint x: 1264, startPoint y: 311, endPoint x: 534, endPoint y: 328, distance: 730.2
click at [534, 328] on div "Please ship packages at least 3-5 days prior to the event. Big Cedar Lodge reec…" at bounding box center [876, 268] width 932 height 201
drag, startPoint x: 534, startPoint y: 328, endPoint x: 514, endPoint y: 335, distance: 21.2
copy div "completed the outgoing shipping form"
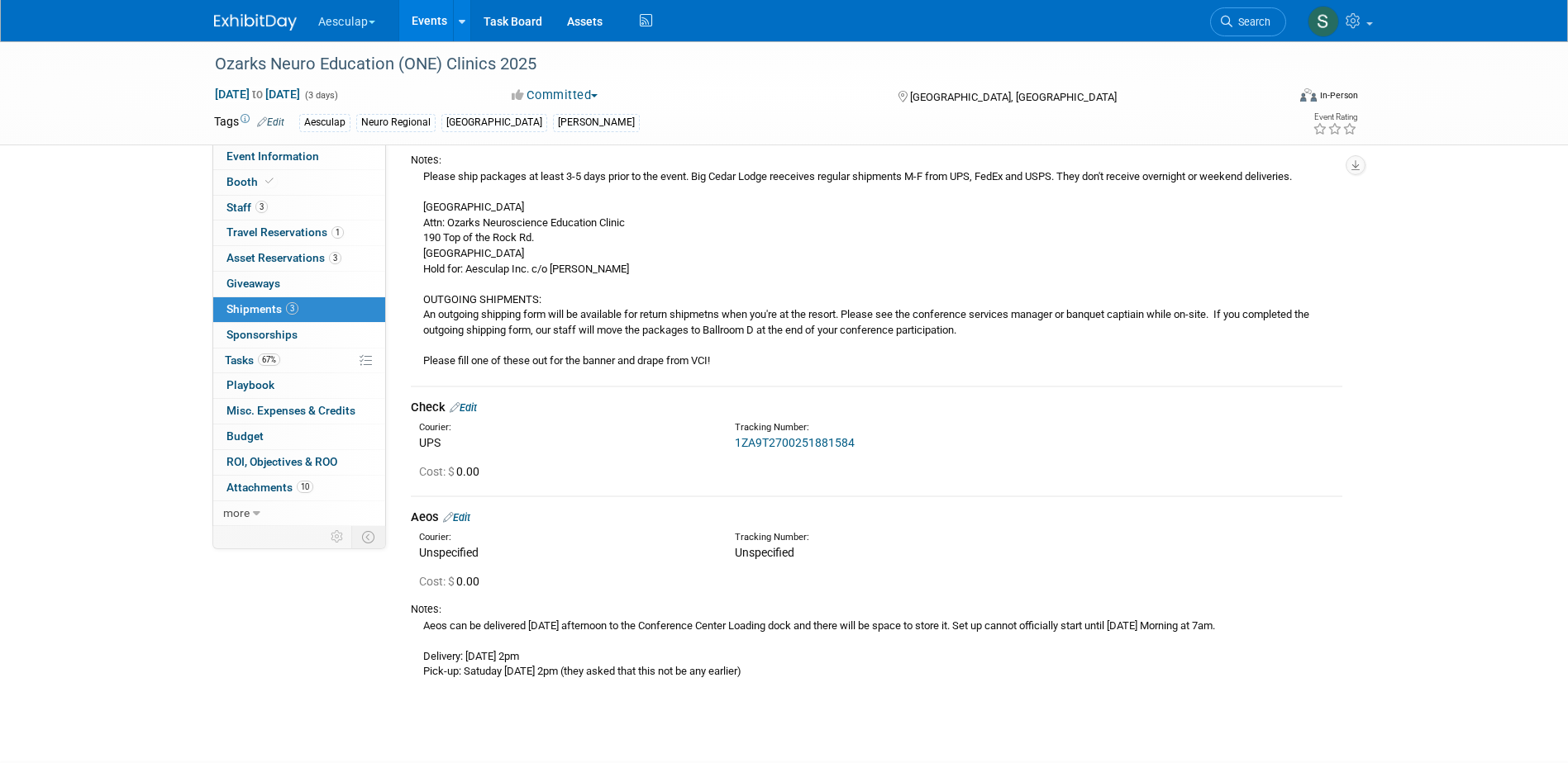
click at [567, 336] on div "Please ship packages at least 3-5 days prior to the event. Big Cedar Lodge reec…" at bounding box center [876, 268] width 932 height 201
drag, startPoint x: 510, startPoint y: 331, endPoint x: 971, endPoint y: 334, distance: 461.0
click at [971, 334] on div "Please ship packages at least 3-5 days prior to the event. Big Cedar Lodge reec…" at bounding box center [876, 268] width 932 height 201
drag, startPoint x: 971, startPoint y: 334, endPoint x: 881, endPoint y: 329, distance: 90.1
copy div "form, our staff will move the packages to Ballroom D at the end of your confere…"
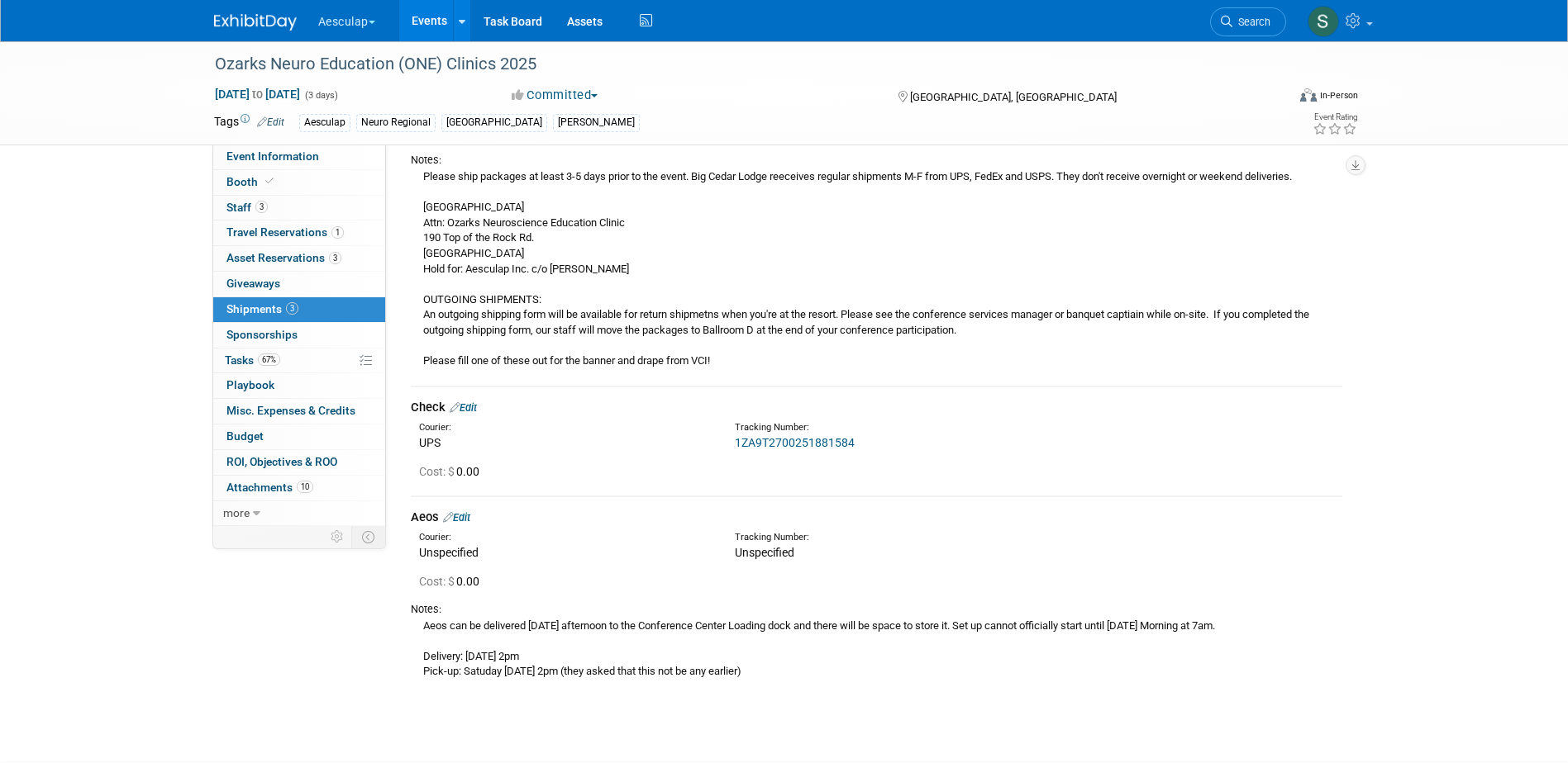
click at [1064, 323] on div "Please ship packages at least 3-5 days prior to the event. Big Cedar Lodge reec…" at bounding box center [876, 268] width 932 height 201
click at [267, 363] on span "67%" at bounding box center [270, 359] width 23 height 12
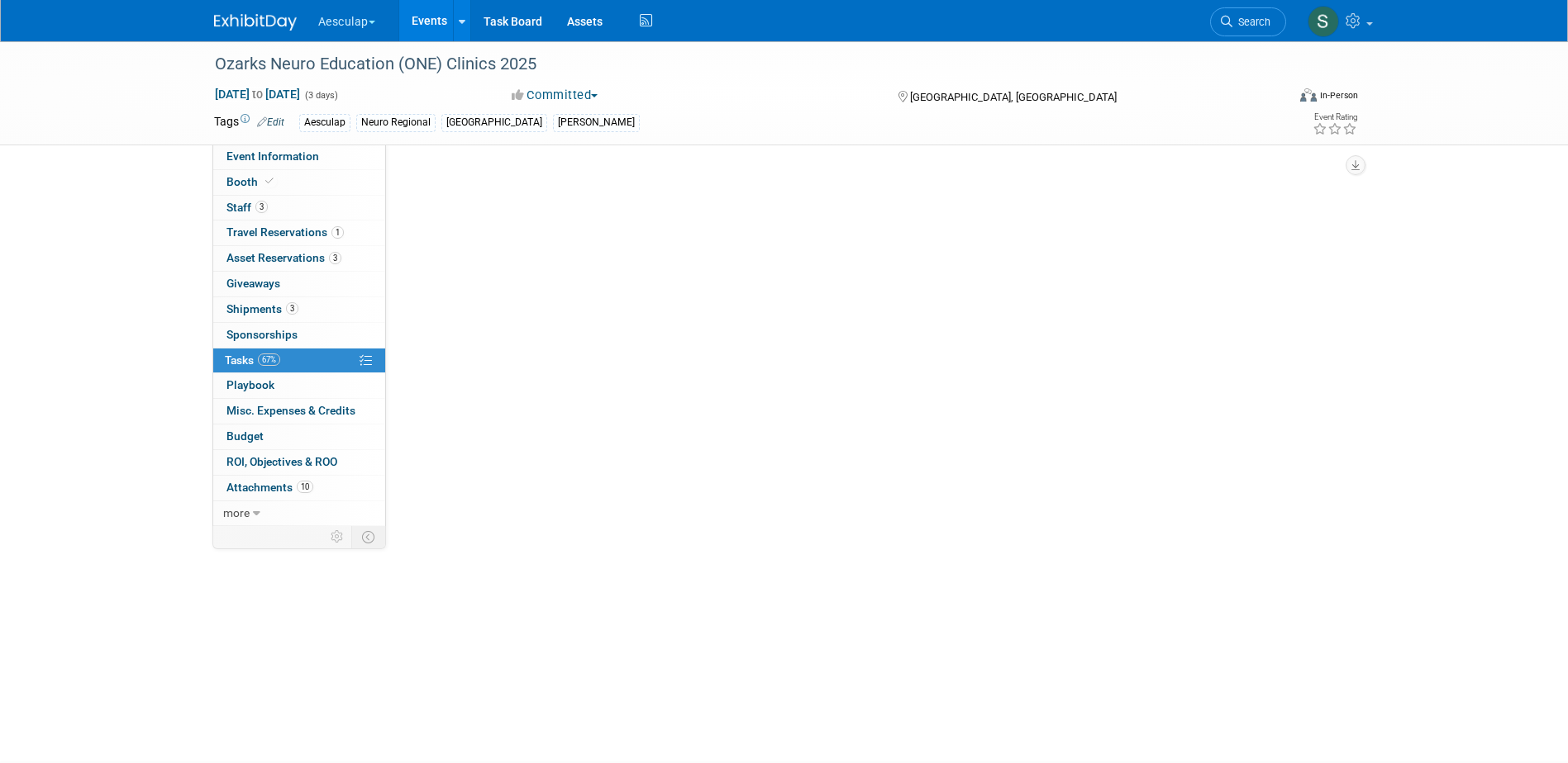
scroll to position [0, 0]
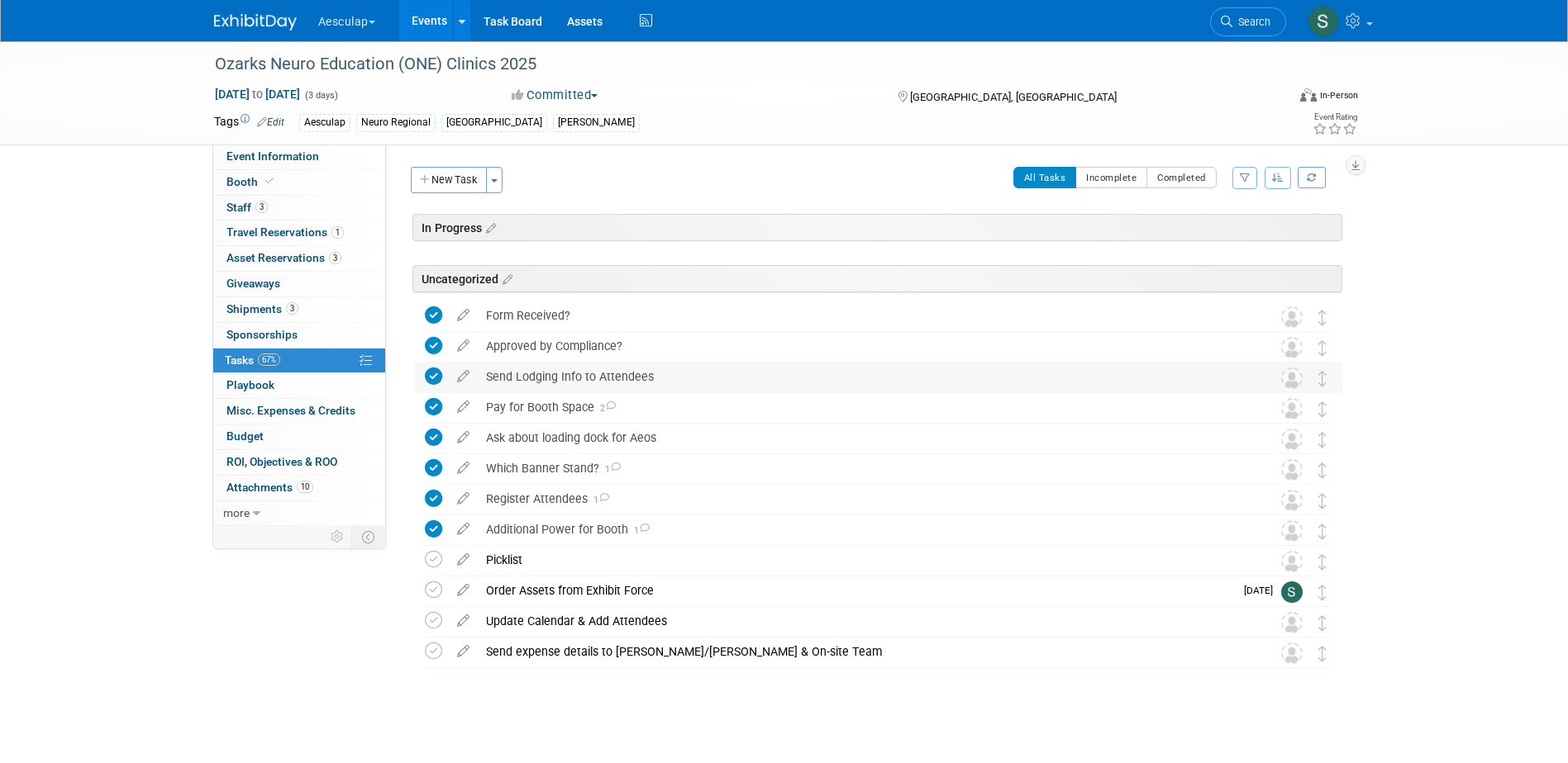
click at [558, 380] on div "Send Lodging Info to Attendees" at bounding box center [862, 377] width 770 height 28
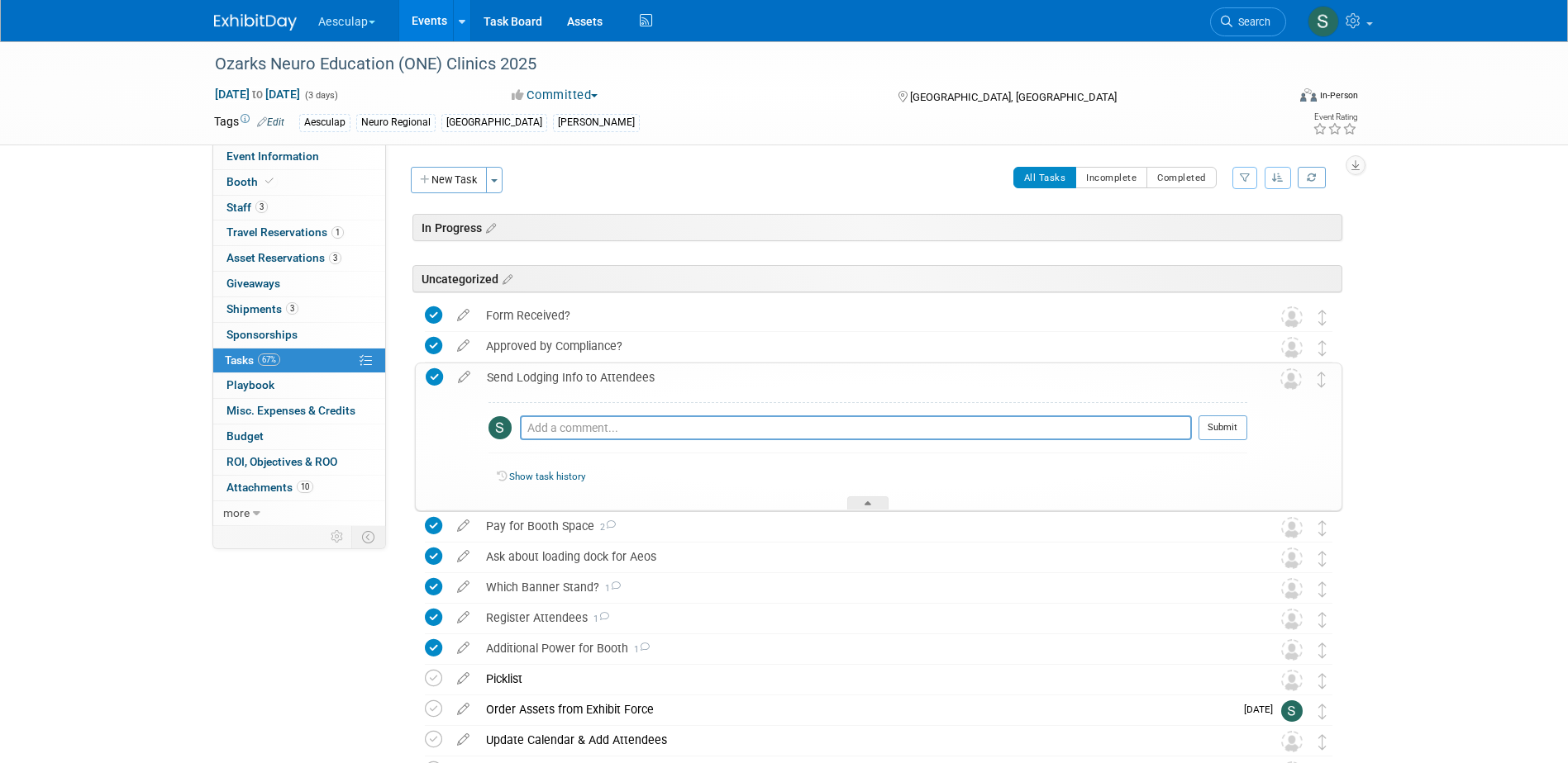
click at [558, 380] on div "Send Lodging Info to Attendees" at bounding box center [862, 377] width 769 height 28
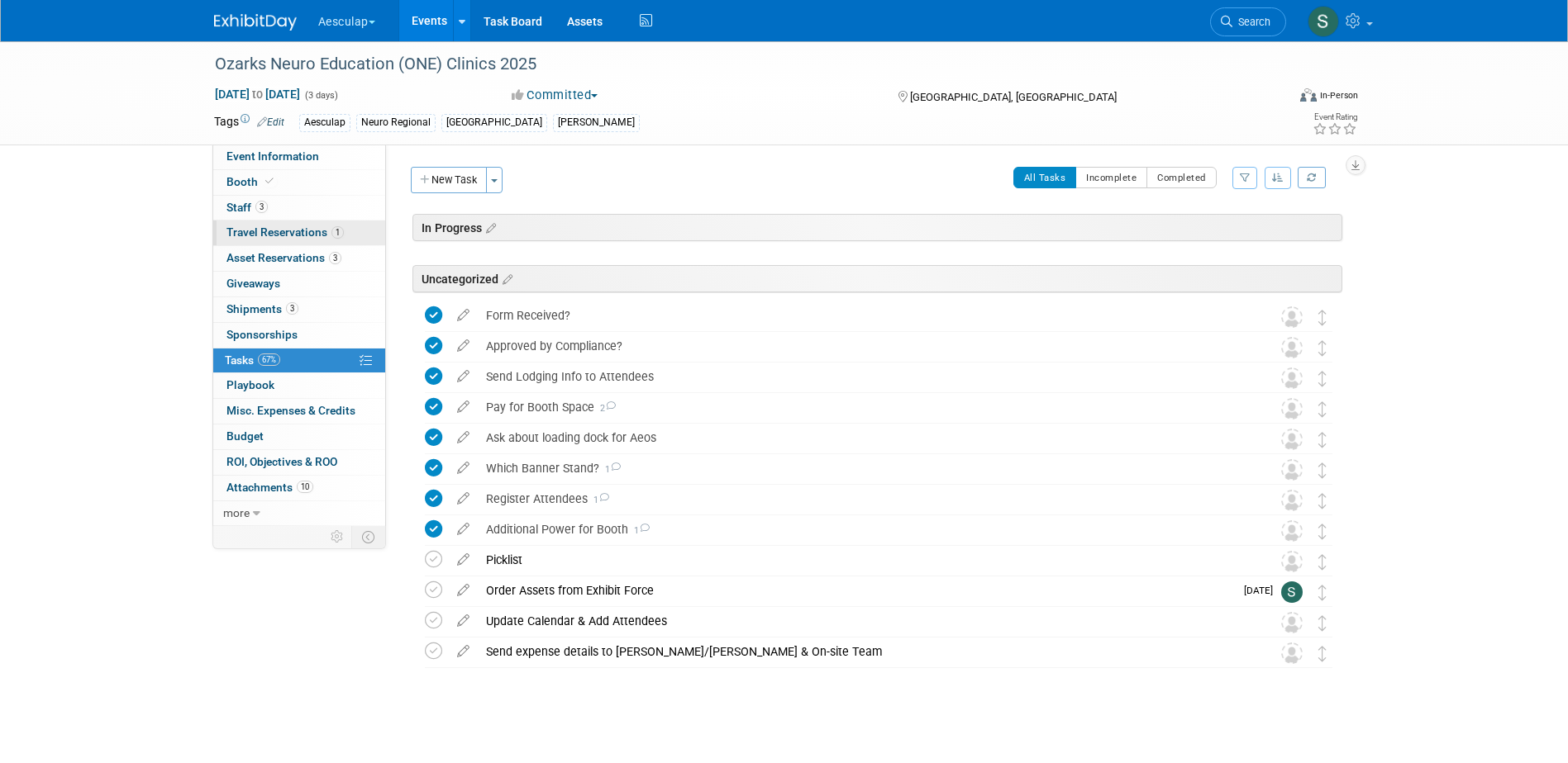
click at [287, 223] on link "1 Travel Reservations 1" at bounding box center [299, 233] width 172 height 25
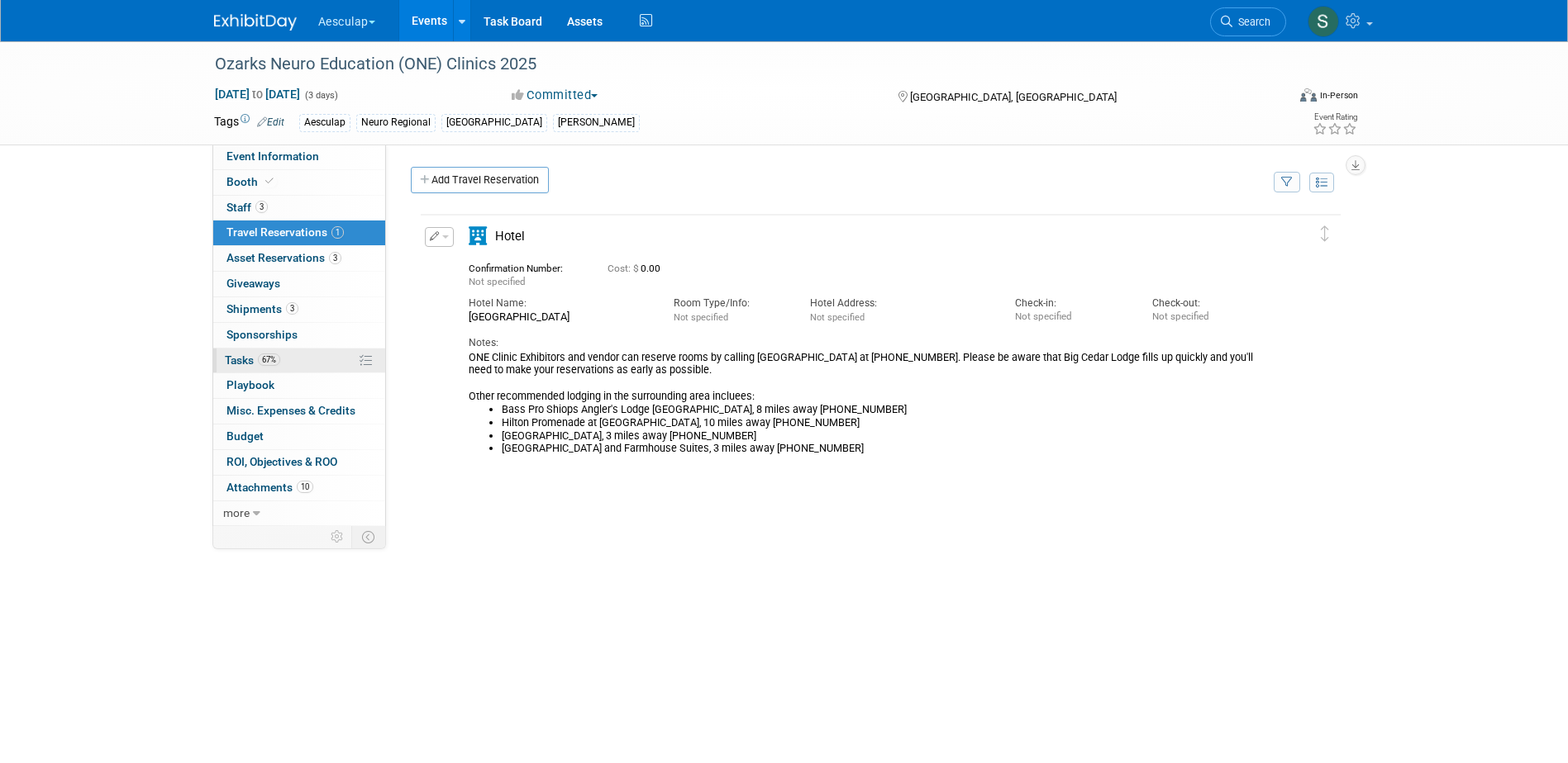
click at [230, 362] on span "Tasks 67%" at bounding box center [253, 360] width 56 height 13
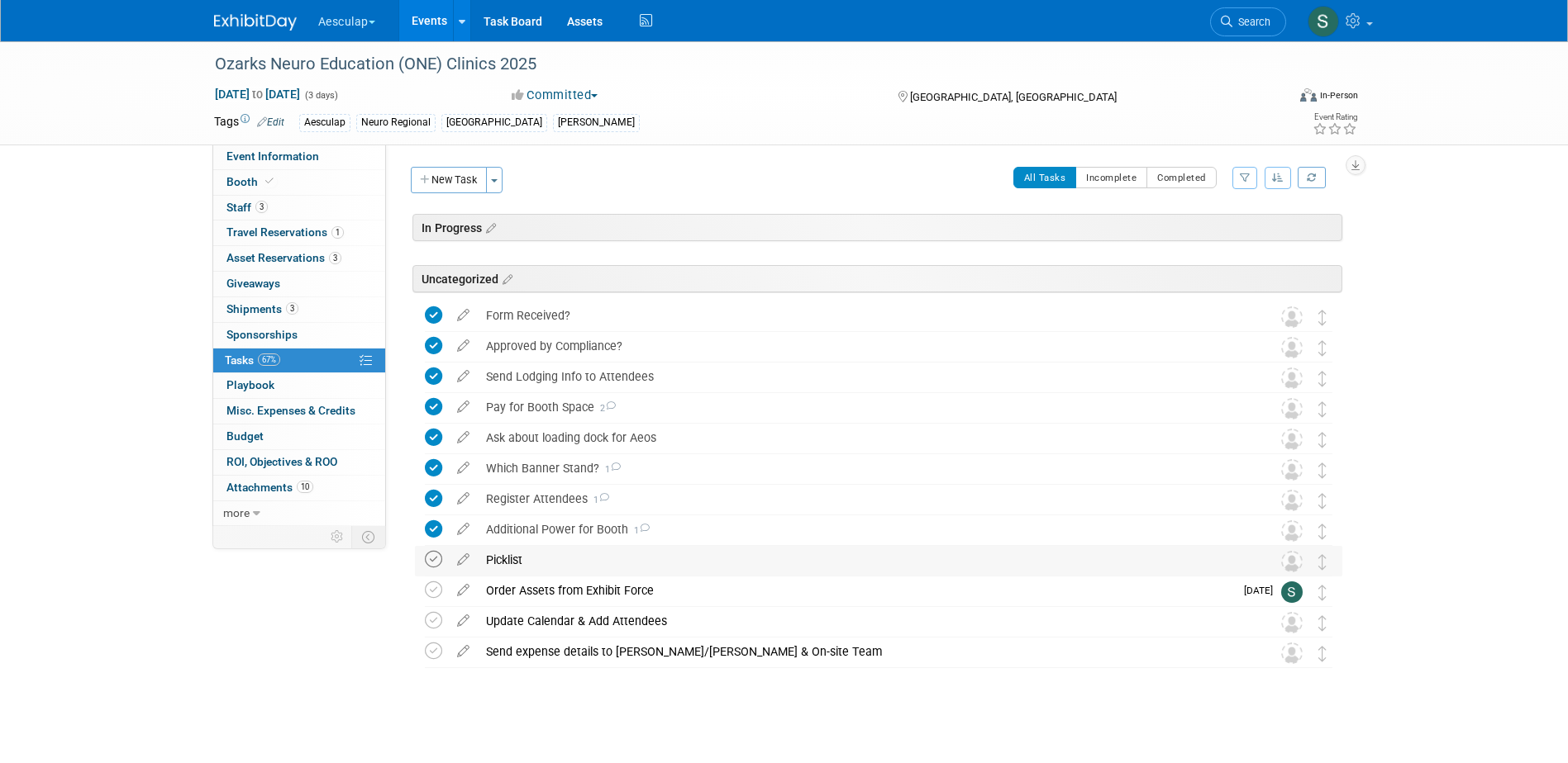
click at [433, 563] on icon at bounding box center [433, 560] width 17 height 17
click at [260, 254] on span "Asset Reservations 3" at bounding box center [283, 258] width 114 height 13
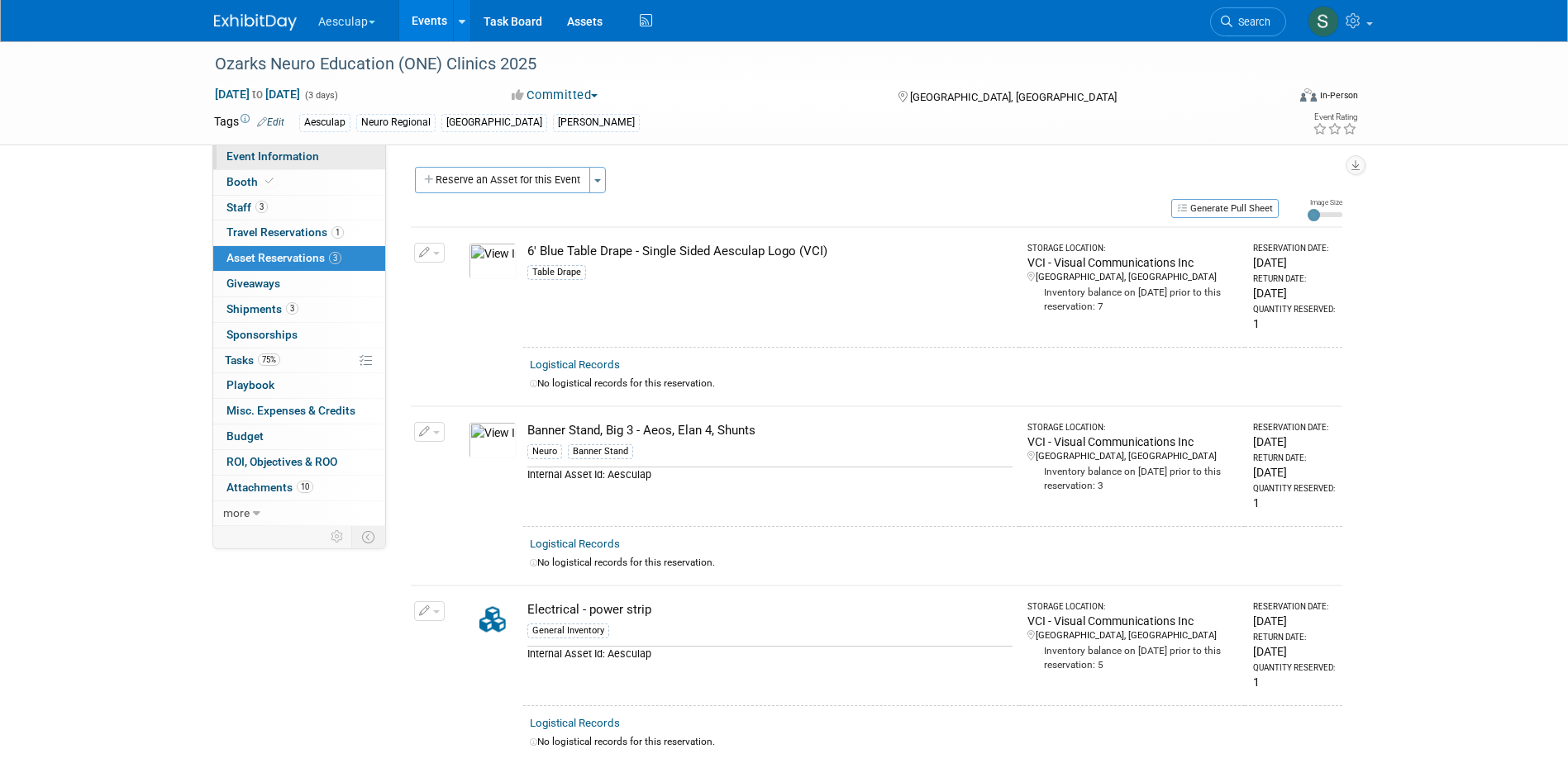
click at [256, 151] on span "Event Information" at bounding box center [272, 156] width 93 height 13
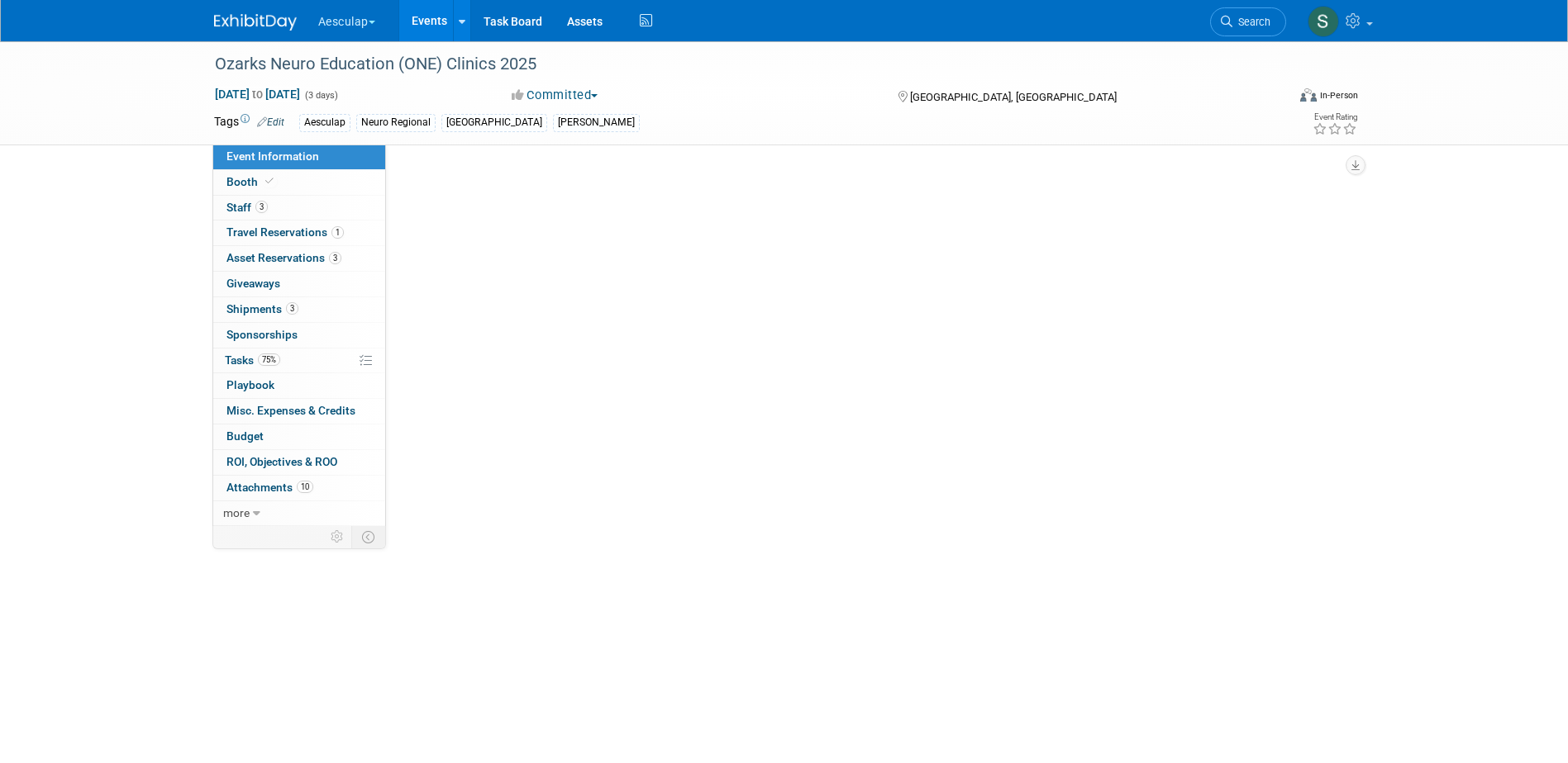
select select "Approved by Compliance"
select select "Neuro"
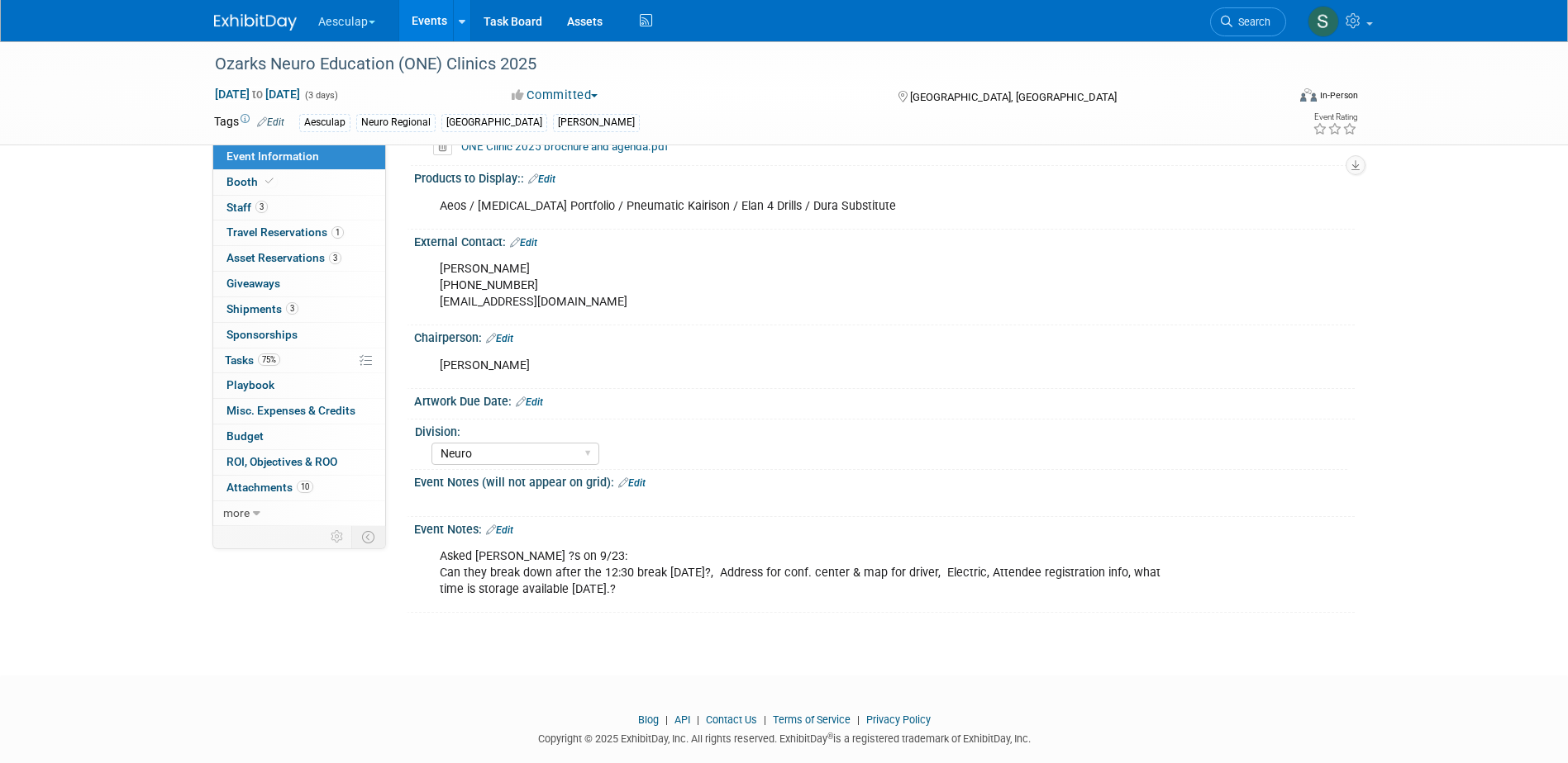
scroll to position [743, 0]
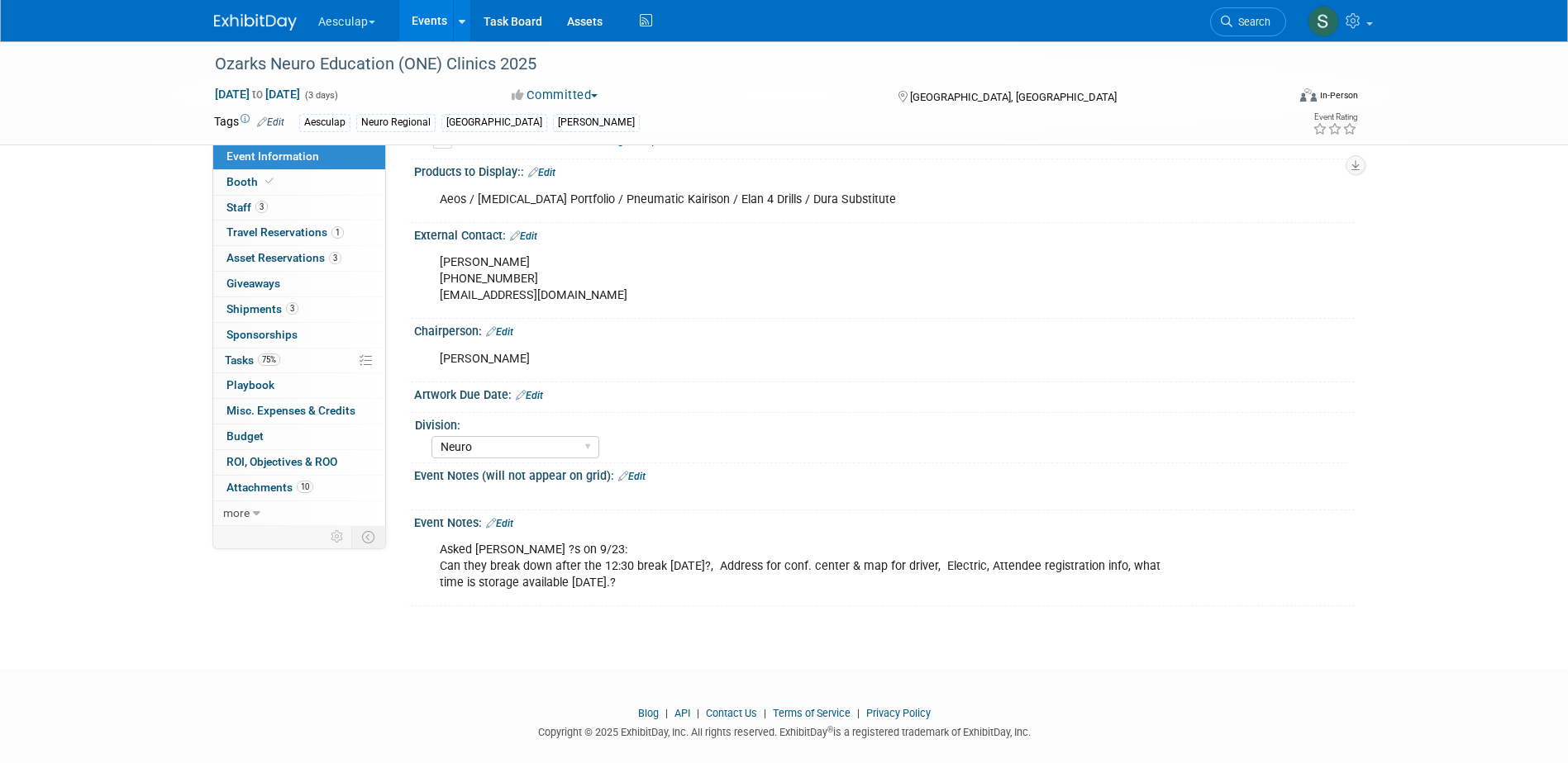
click at [501, 529] on link "Edit" at bounding box center [499, 524] width 27 height 11
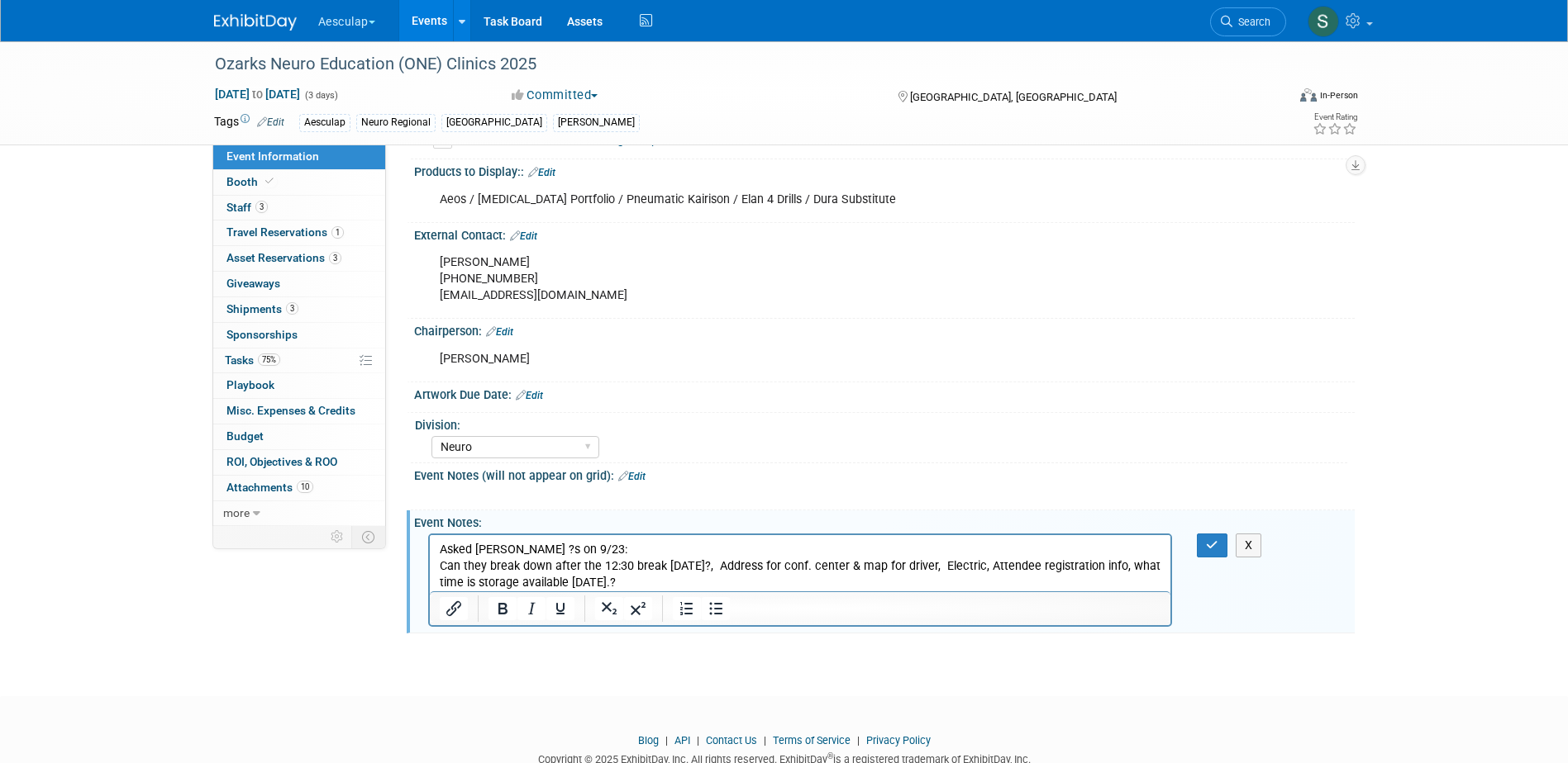
scroll to position [0, 0]
drag, startPoint x: 676, startPoint y: 586, endPoint x: 415, endPoint y: 530, distance: 266.9
click at [428, 535] on html "Asked [PERSON_NAME] ?s on 9/23: Can they break down after the 12:30 break [DATE…" at bounding box center [799, 563] width 741 height 56
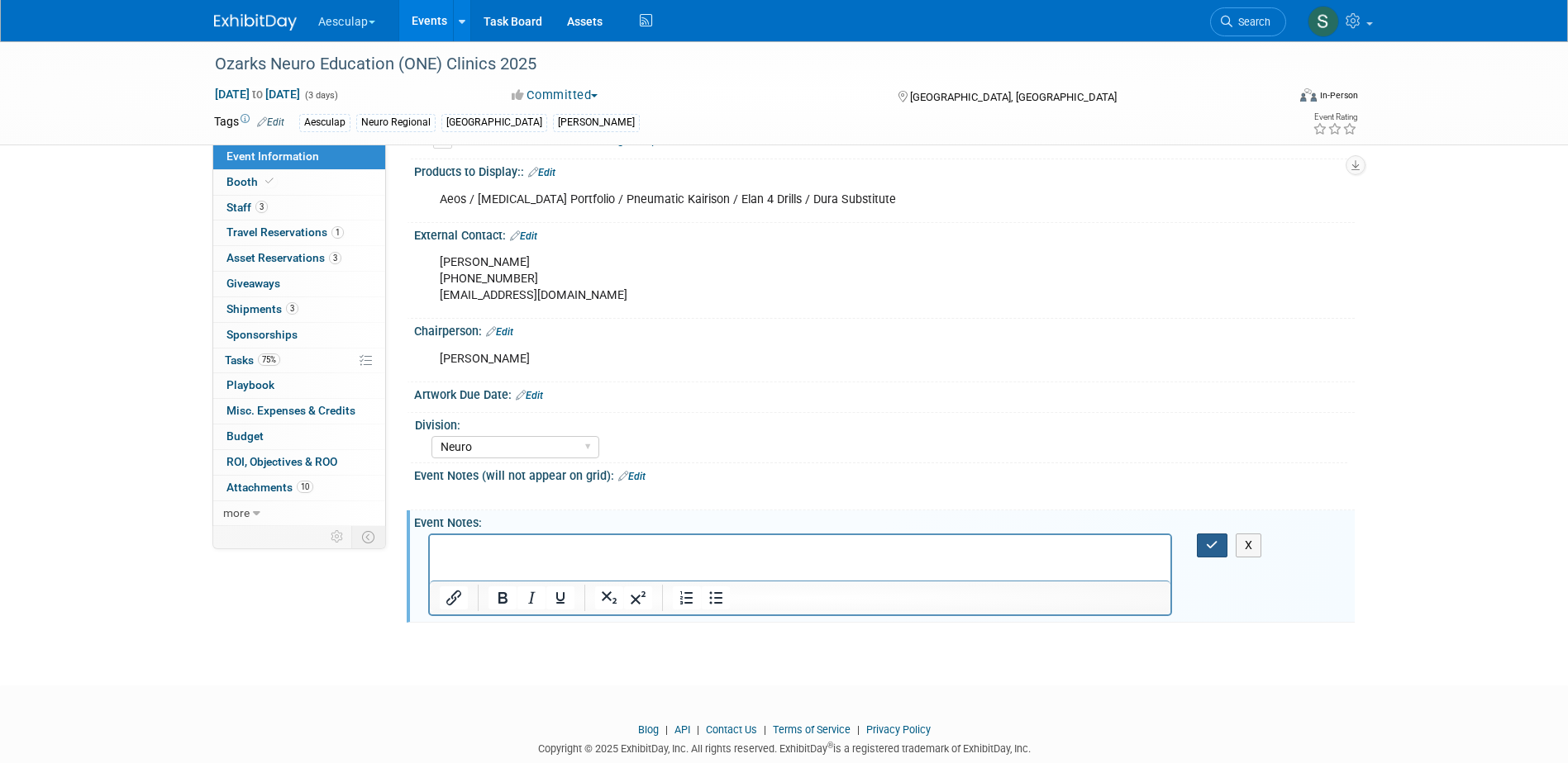
click at [1206, 551] on icon "button" at bounding box center [1211, 546] width 12 height 11
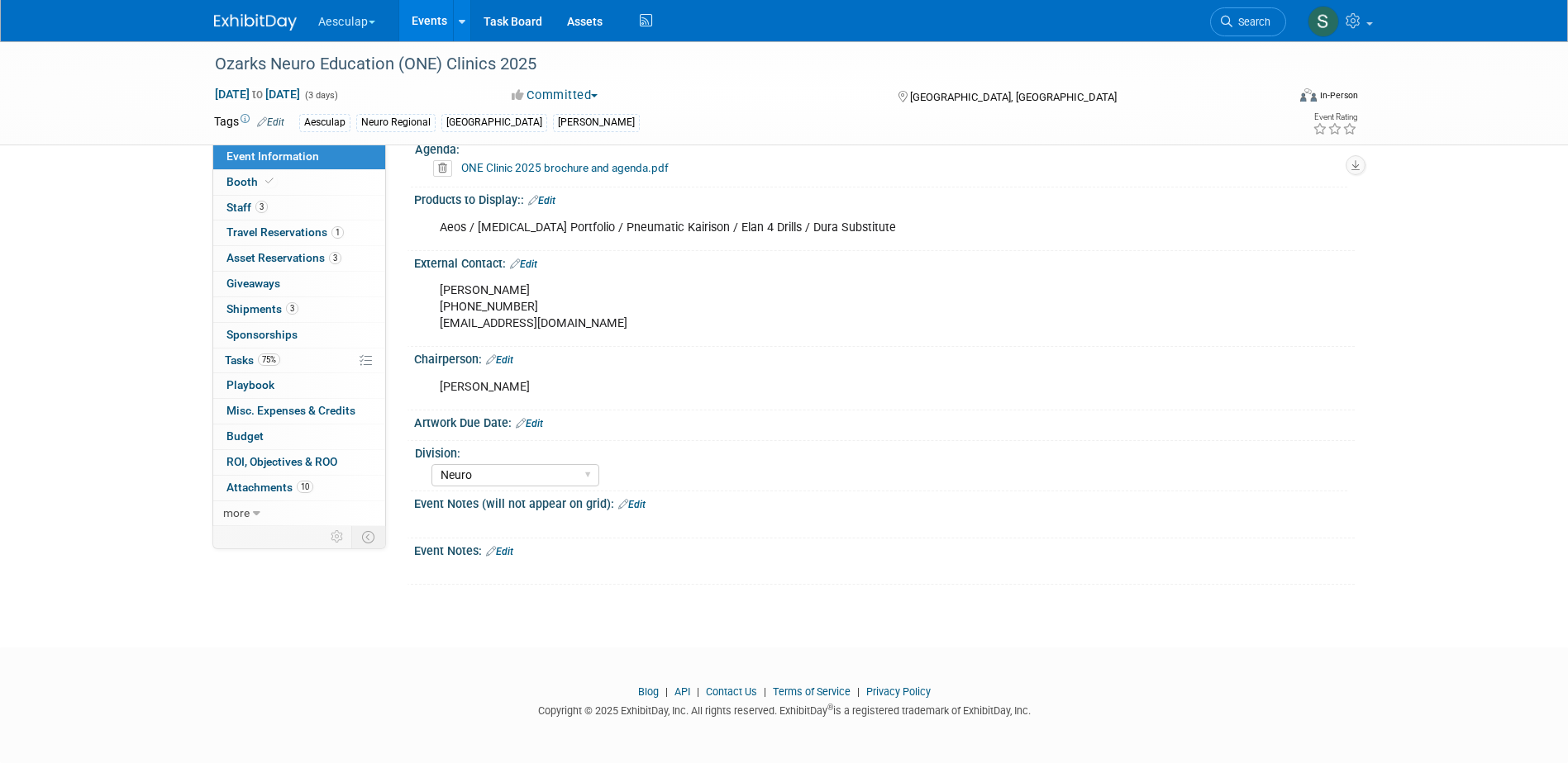
click at [281, 154] on span "Event Information" at bounding box center [272, 156] width 93 height 13
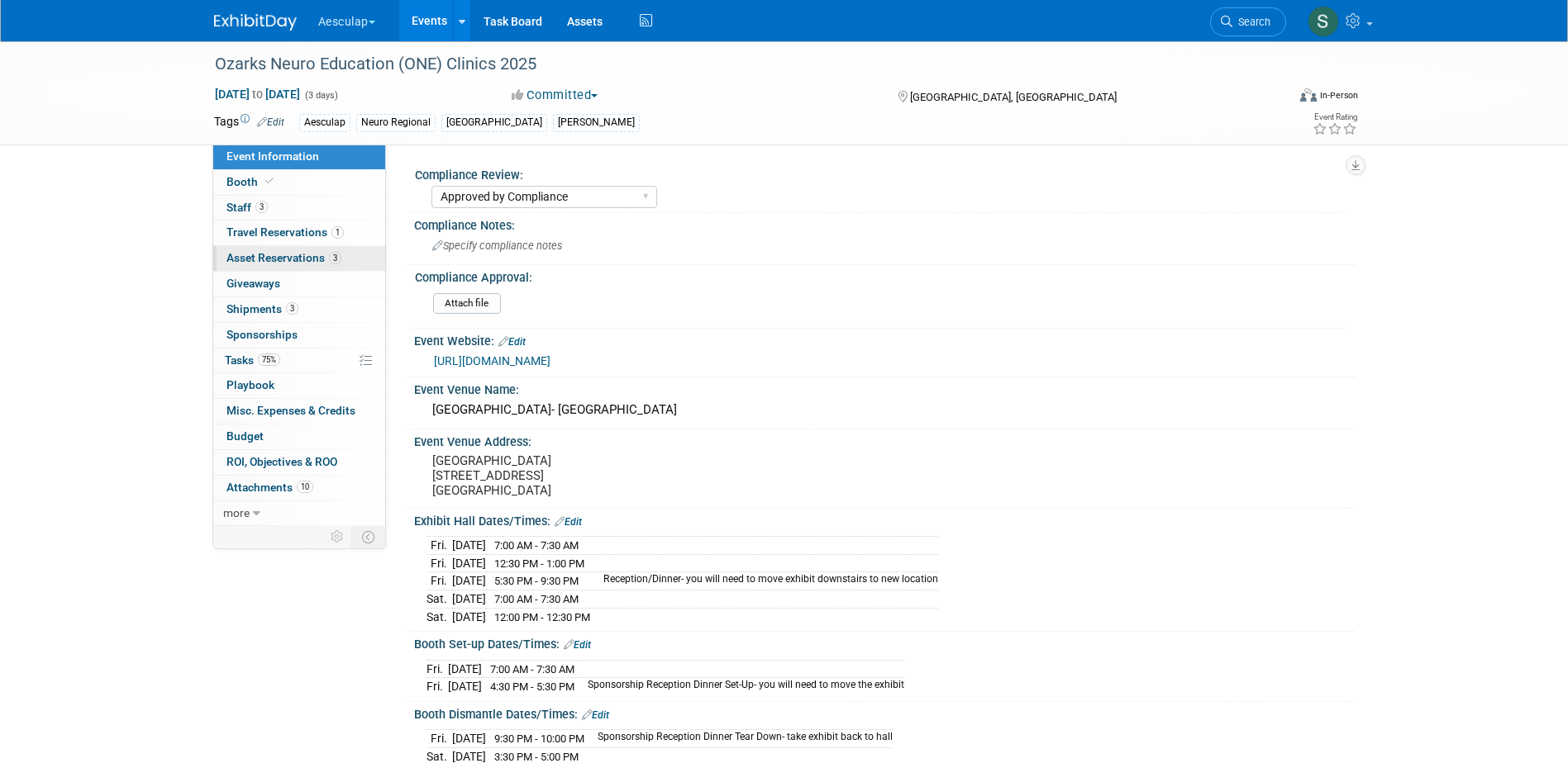
select select "Approved by Compliance"
select select "Neuro"
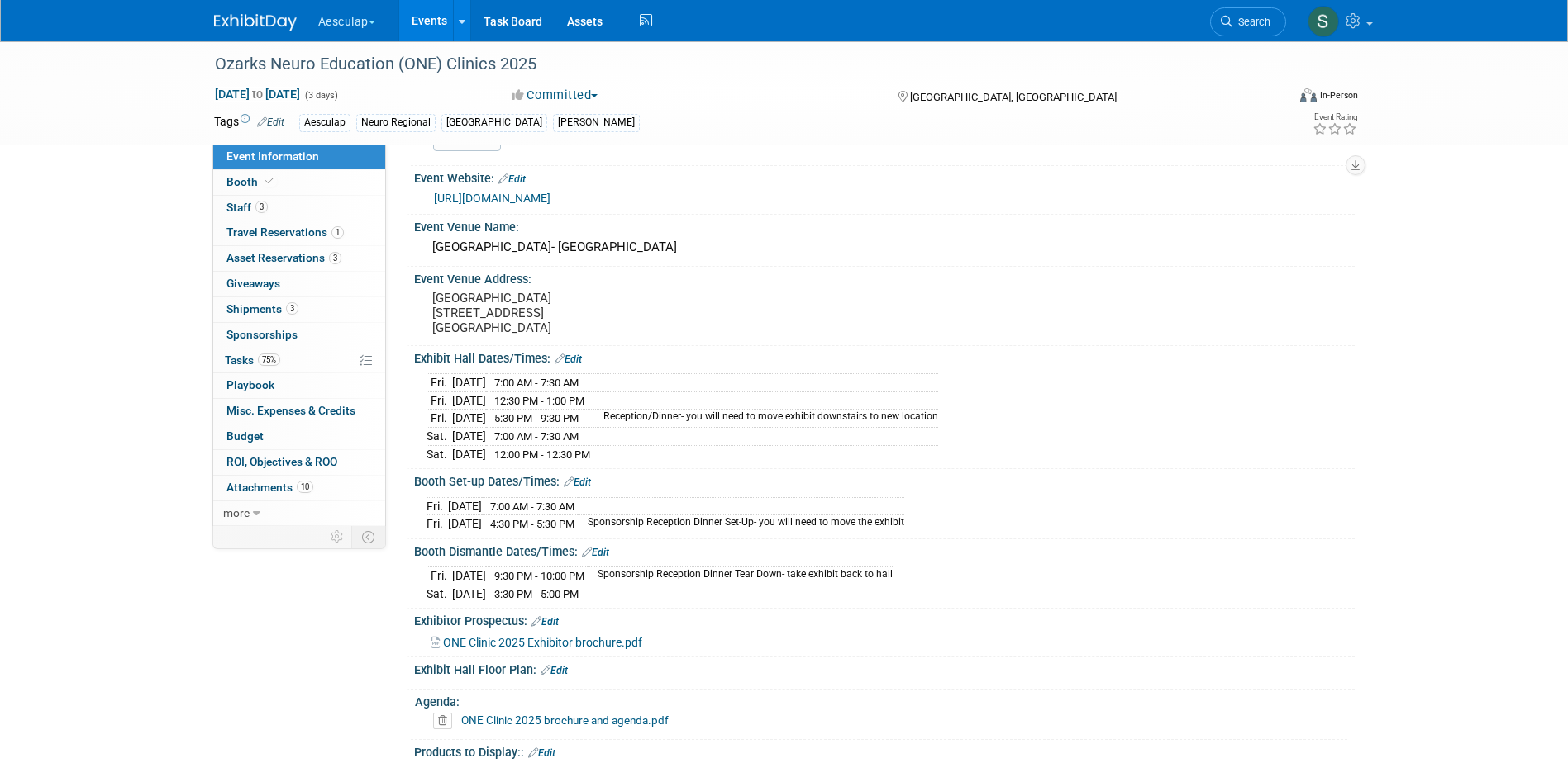
scroll to position [165, 0]
click at [599, 556] on link "Edit" at bounding box center [595, 550] width 27 height 11
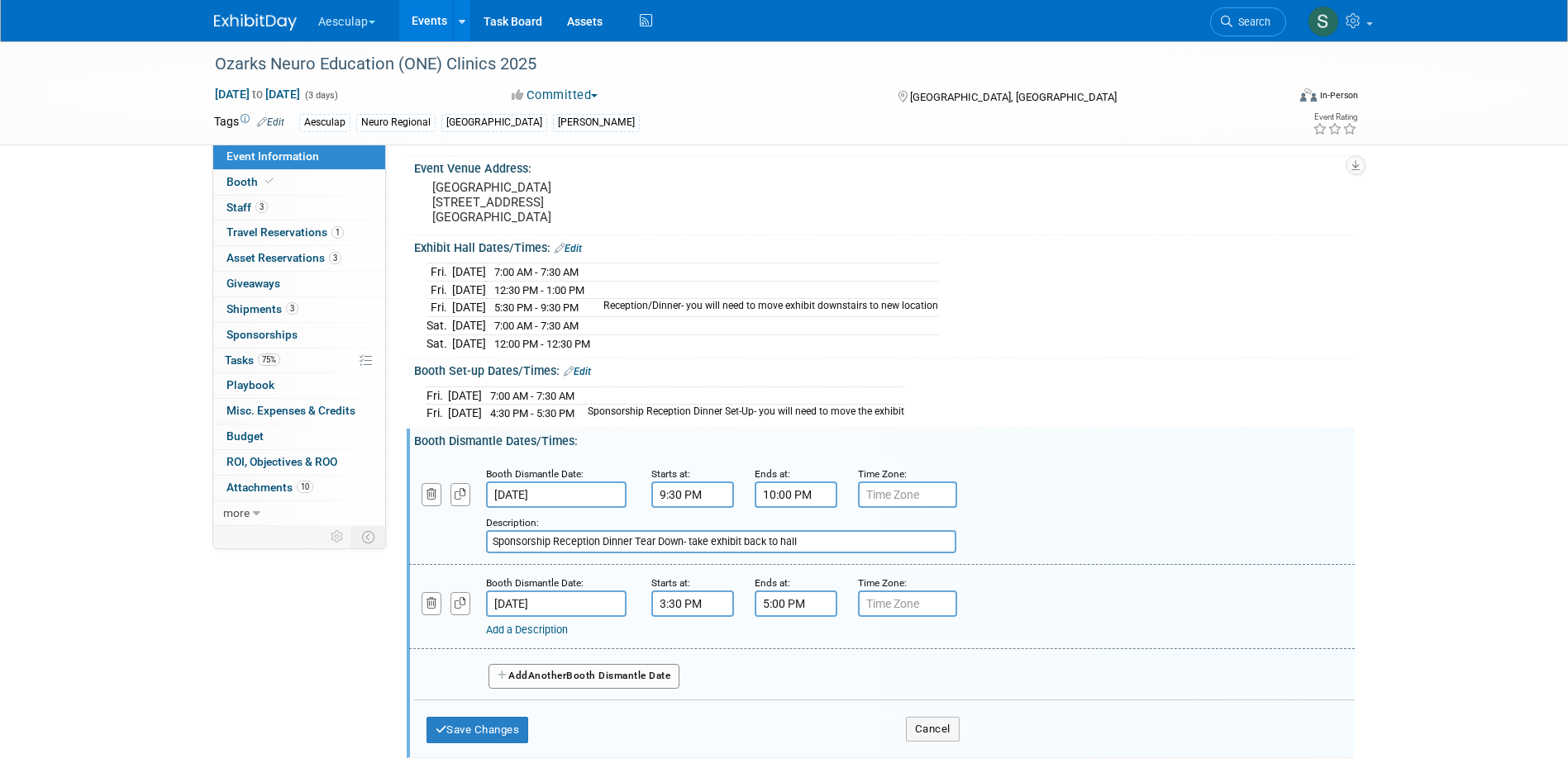
scroll to position [495, 0]
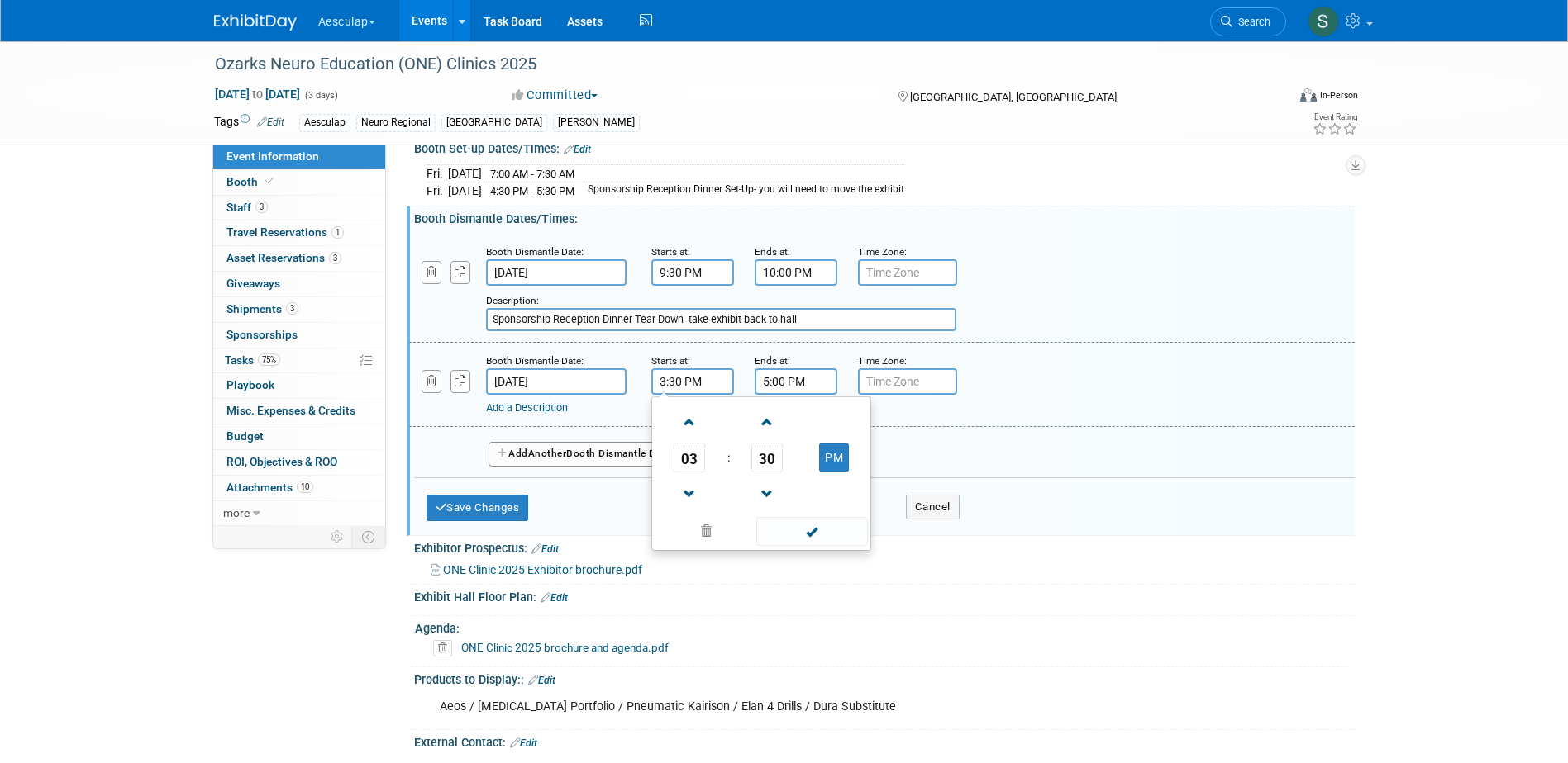
click at [686, 389] on input "3:30 PM" at bounding box center [692, 382] width 82 height 26
click at [688, 469] on span "03" at bounding box center [688, 457] width 31 height 29
click at [775, 436] on td "02" at bounding box center [788, 423] width 53 height 44
click at [771, 473] on span "30" at bounding box center [766, 457] width 31 height 29
click at [679, 438] on td "00" at bounding box center [682, 423] width 53 height 44
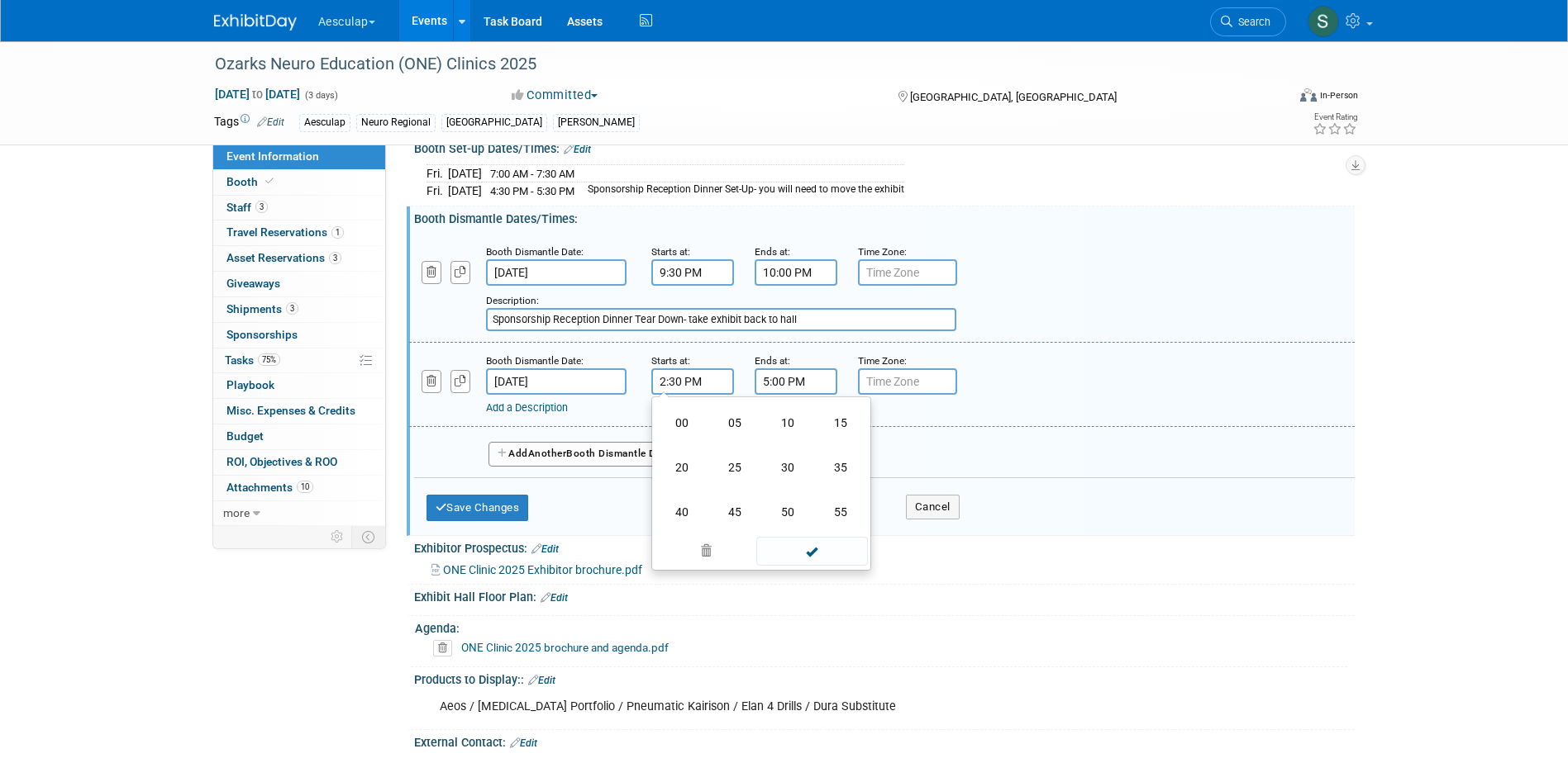
type input "2:00 PM"
click at [791, 543] on span at bounding box center [811, 531] width 112 height 29
click at [468, 520] on button "Save Changes" at bounding box center [478, 508] width 102 height 26
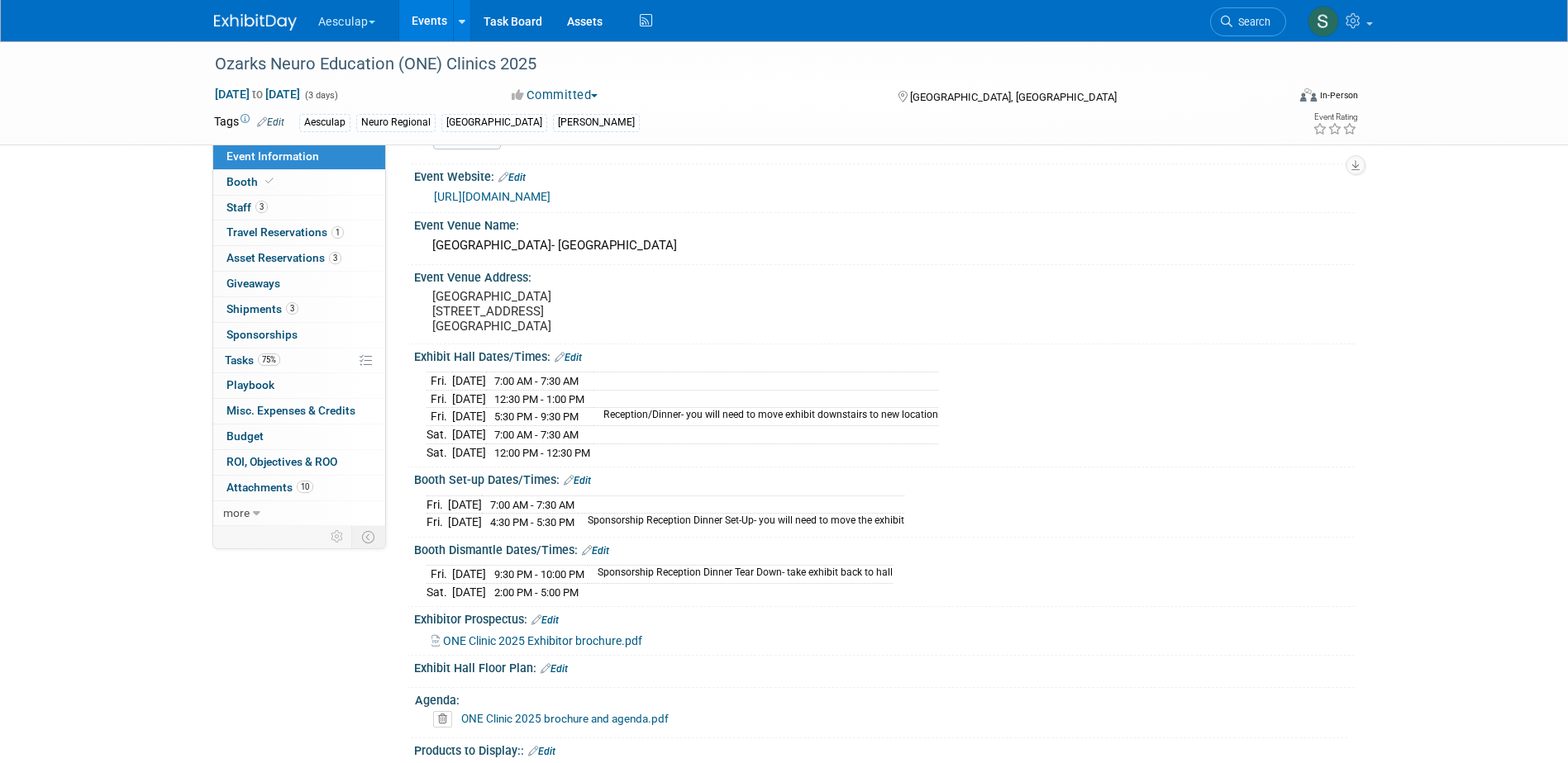
scroll to position [165, 0]
drag, startPoint x: 220, startPoint y: 357, endPoint x: 230, endPoint y: 364, distance: 12.2
click at [220, 357] on link "75% Tasks 75%" at bounding box center [299, 361] width 172 height 25
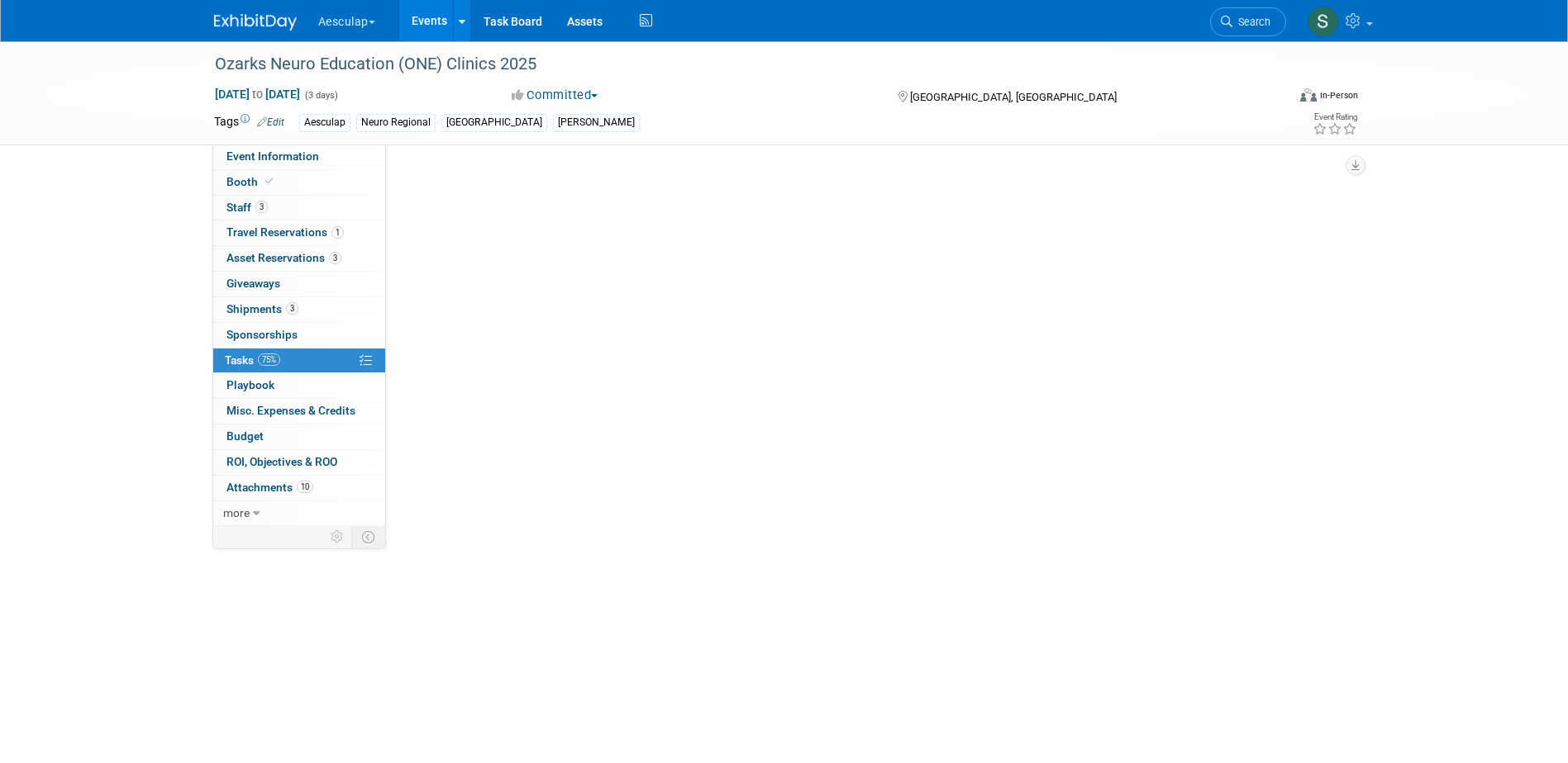
scroll to position [0, 0]
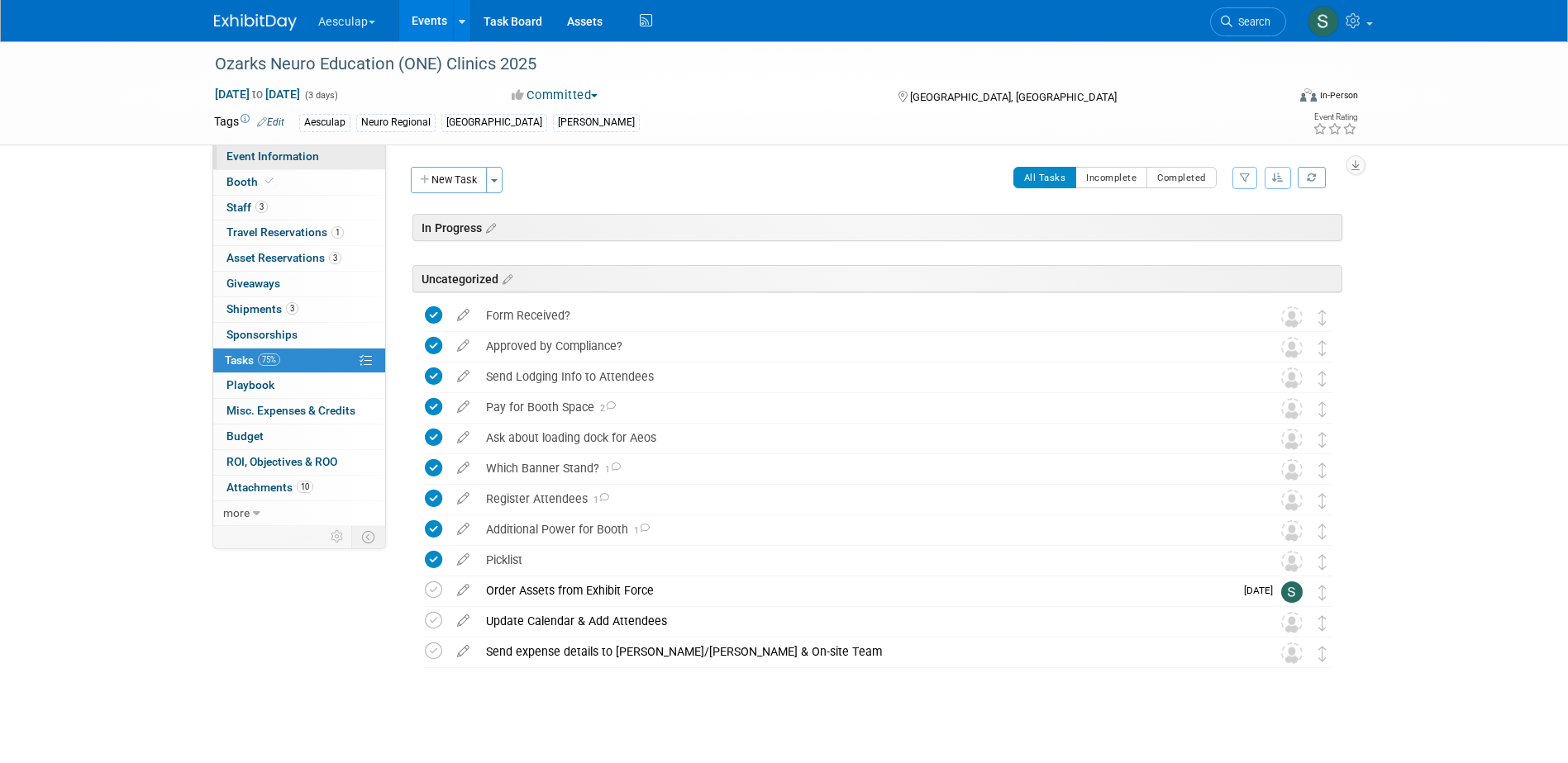
click at [249, 154] on span "Event Information" at bounding box center [272, 156] width 93 height 13
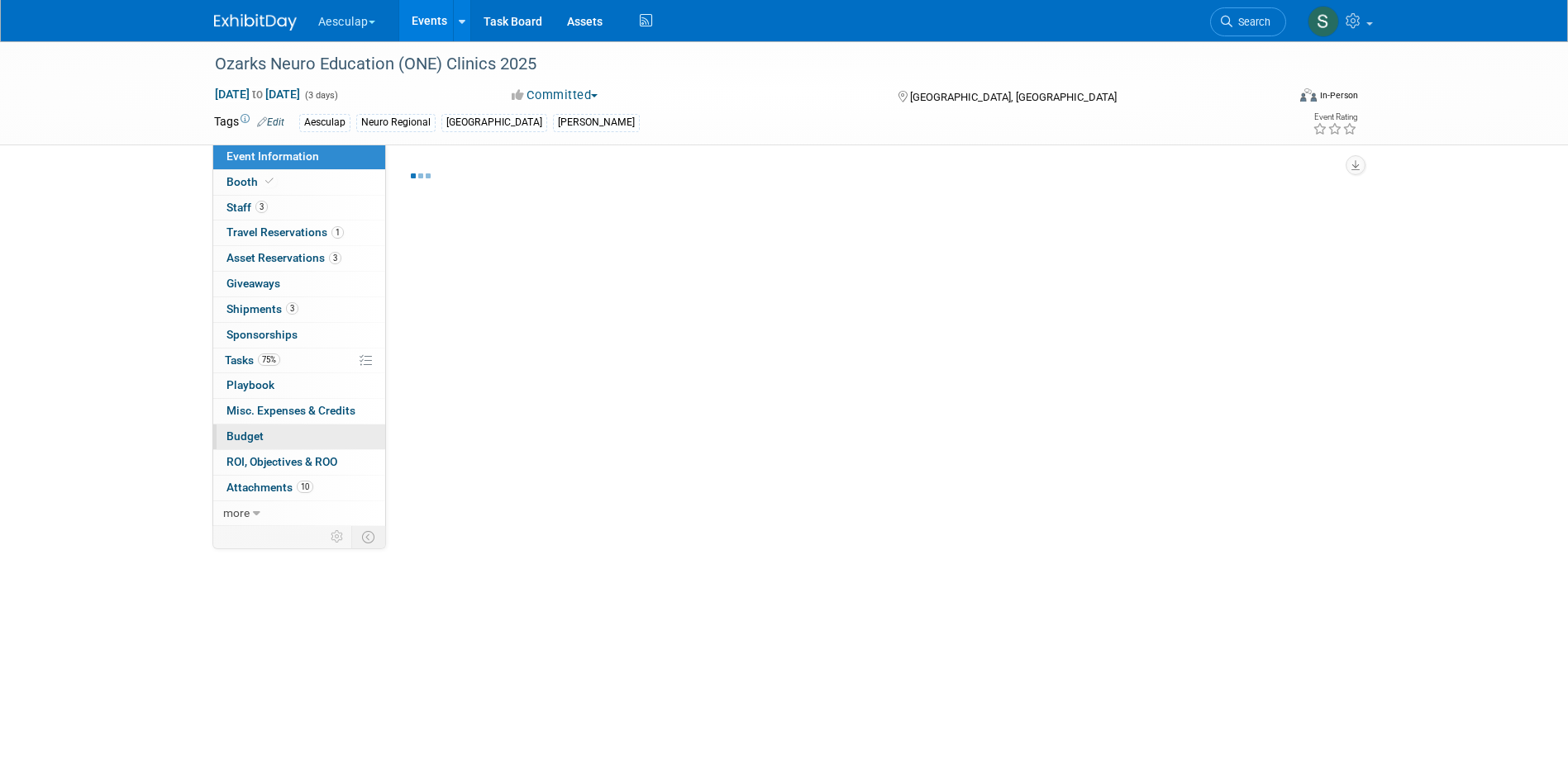
select select "Approved by Compliance"
select select "Neuro"
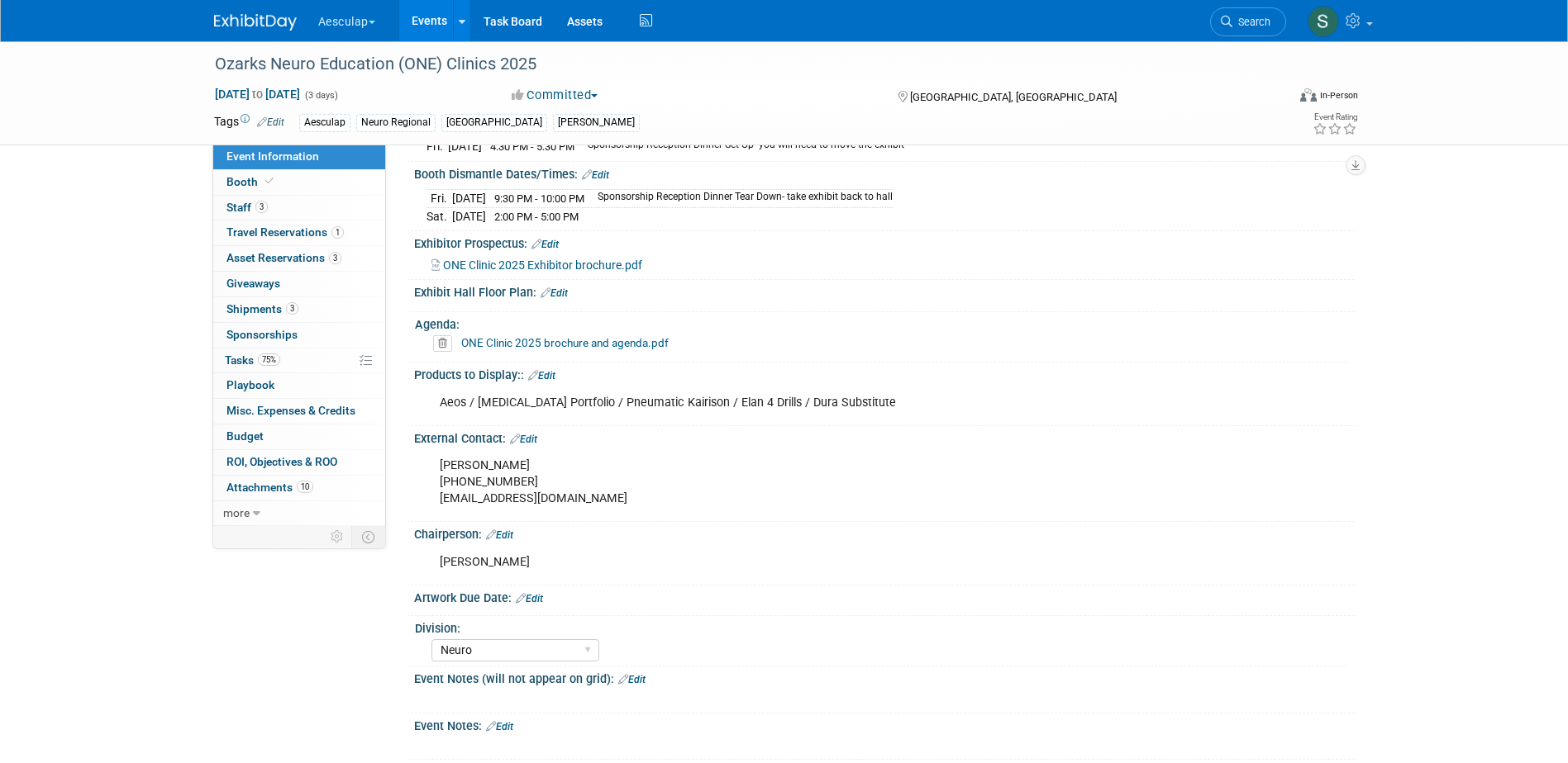
scroll to position [580, 0]
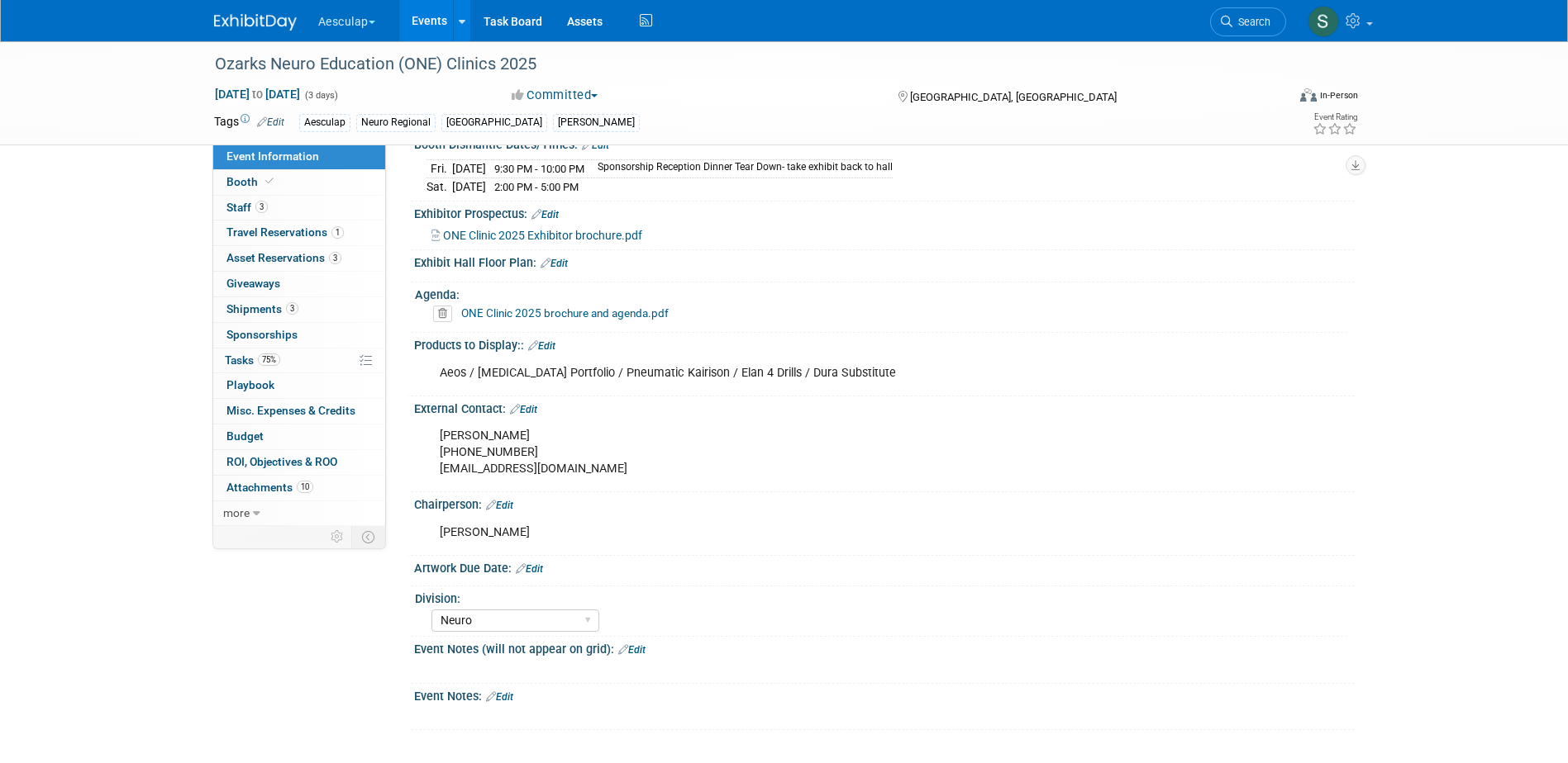
click at [504, 700] on link "Edit" at bounding box center [499, 697] width 27 height 11
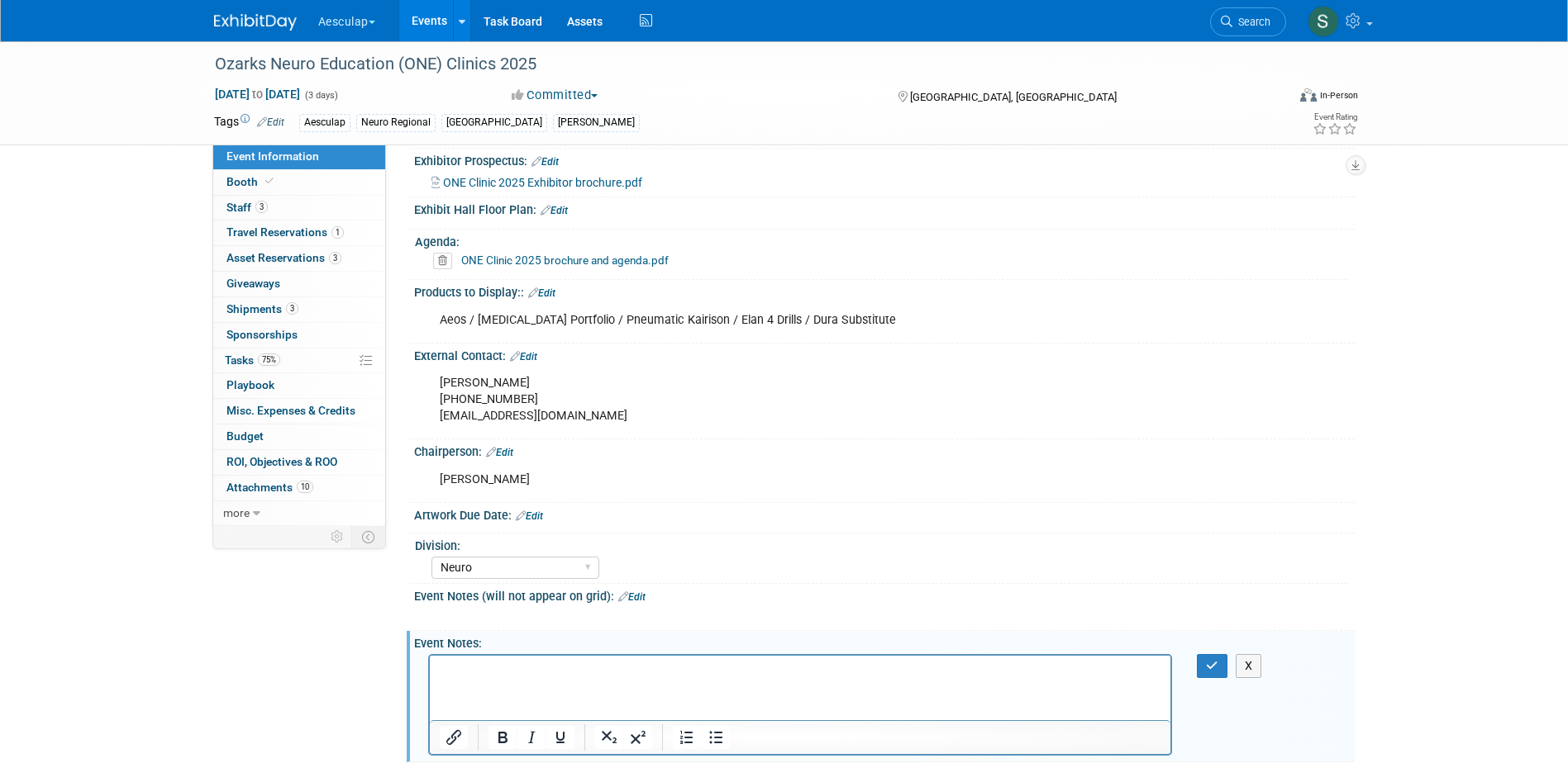
scroll to position [646, 0]
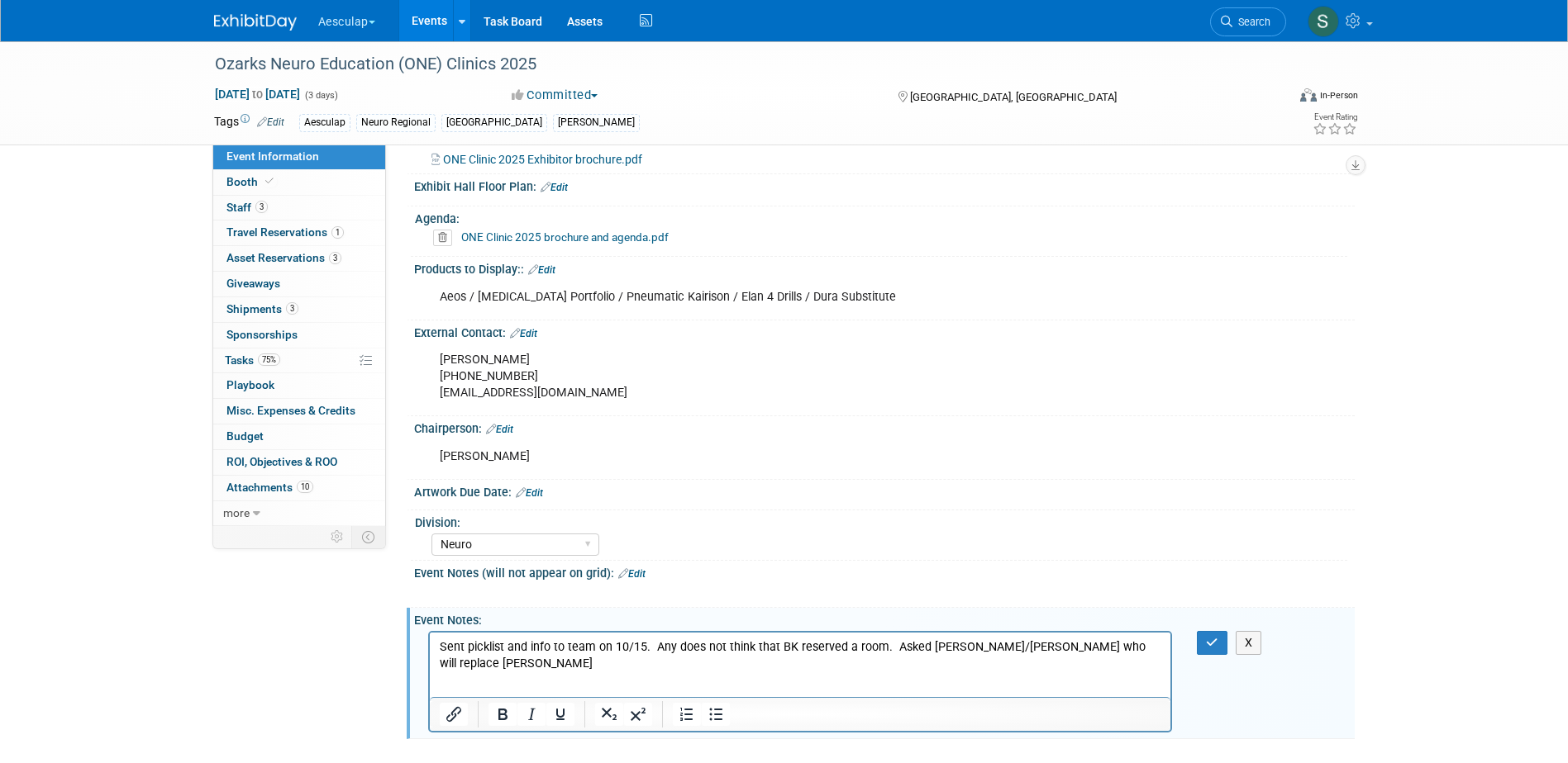
click at [666, 649] on p "Sent picklist and info to team on 10/15. Any does not think that BK reserved a …" at bounding box center [800, 655] width 723 height 33
drag, startPoint x: 1109, startPoint y: 645, endPoint x: 1119, endPoint y: 650, distance: 11.2
click at [1112, 647] on p "Sent picklist and info to team on 10/15. [PERSON_NAME] does not think that BK r…" at bounding box center [800, 655] width 723 height 33
click at [1129, 645] on p "Sent picklist and info to team on 10/15. [PERSON_NAME] does not think that BK r…" at bounding box center [800, 655] width 723 height 33
click at [887, 648] on p "Sent picklist and info to team on 10/15. [PERSON_NAME] does not think that BK r…" at bounding box center [800, 655] width 723 height 33
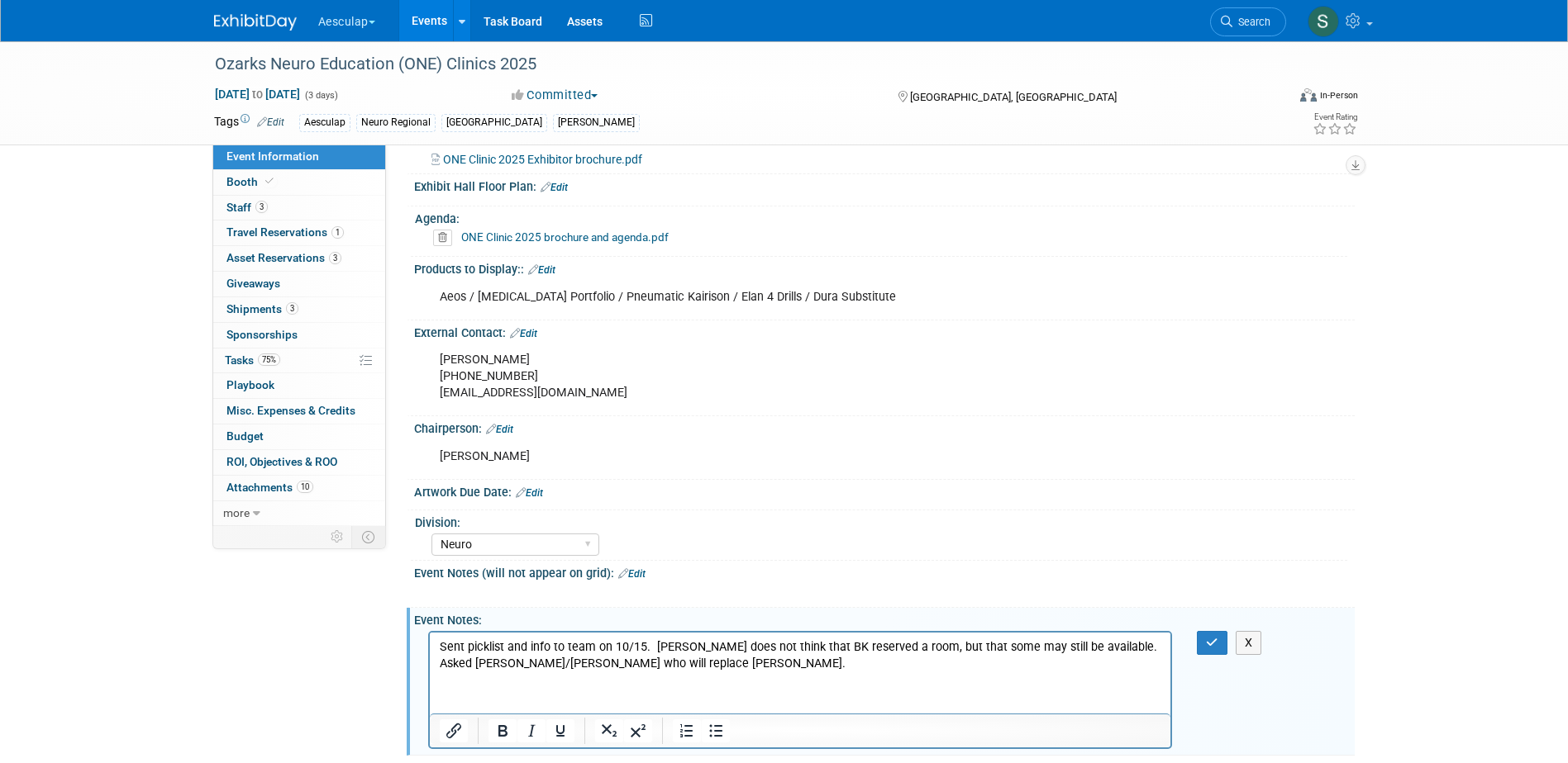
click at [663, 659] on p "Sent picklist and info to team on 10/15. [PERSON_NAME] does not think that BK r…" at bounding box center [800, 655] width 723 height 33
click at [510, 661] on p "Sent picklist and info to team on 10/15. [PERSON_NAME] does not think that BK r…" at bounding box center [800, 655] width 723 height 33
click at [1214, 649] on icon "button" at bounding box center [1211, 643] width 12 height 11
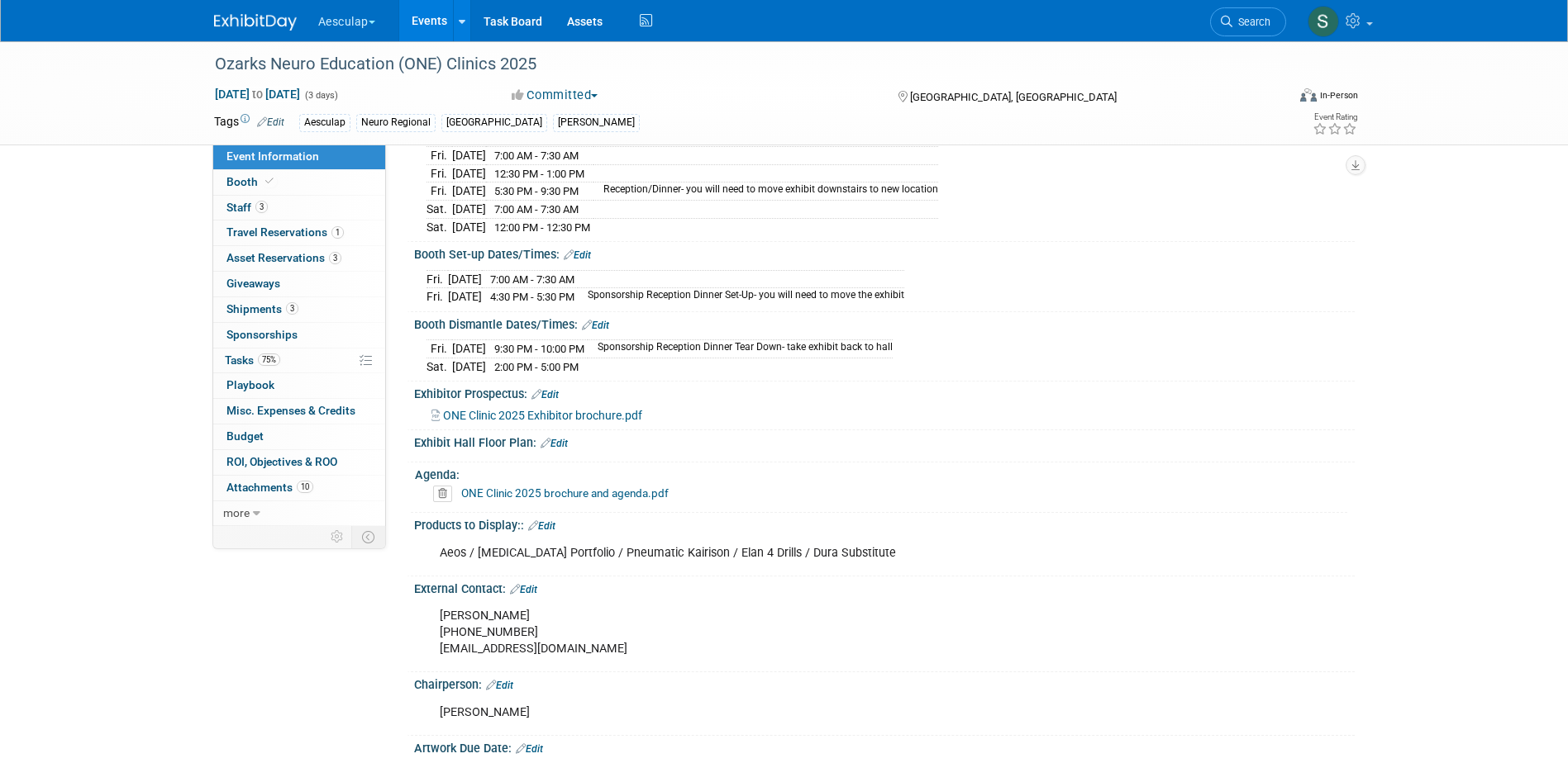
scroll to position [366, 0]
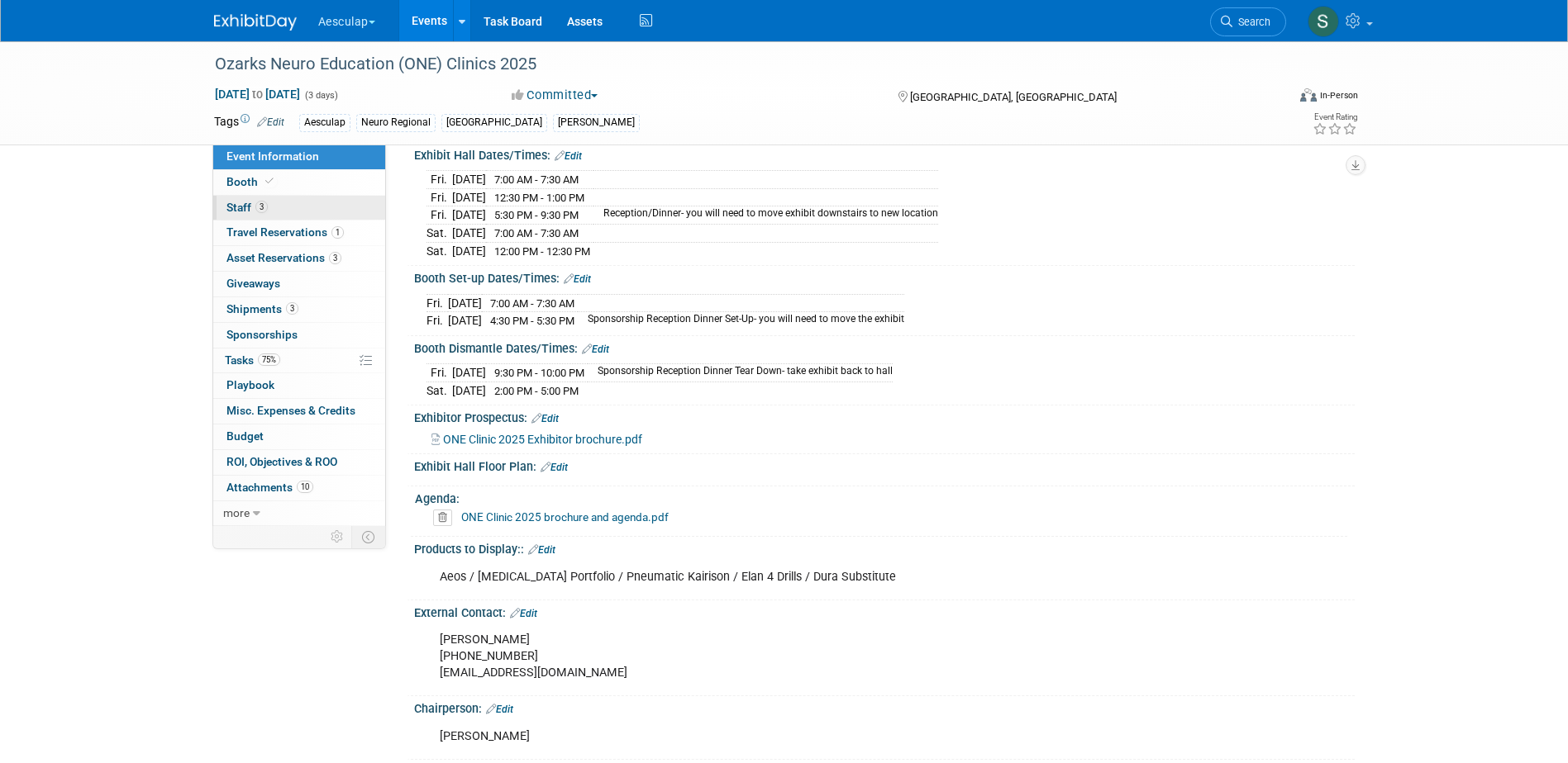
click at [229, 204] on span "Staff 3" at bounding box center [247, 207] width 42 height 13
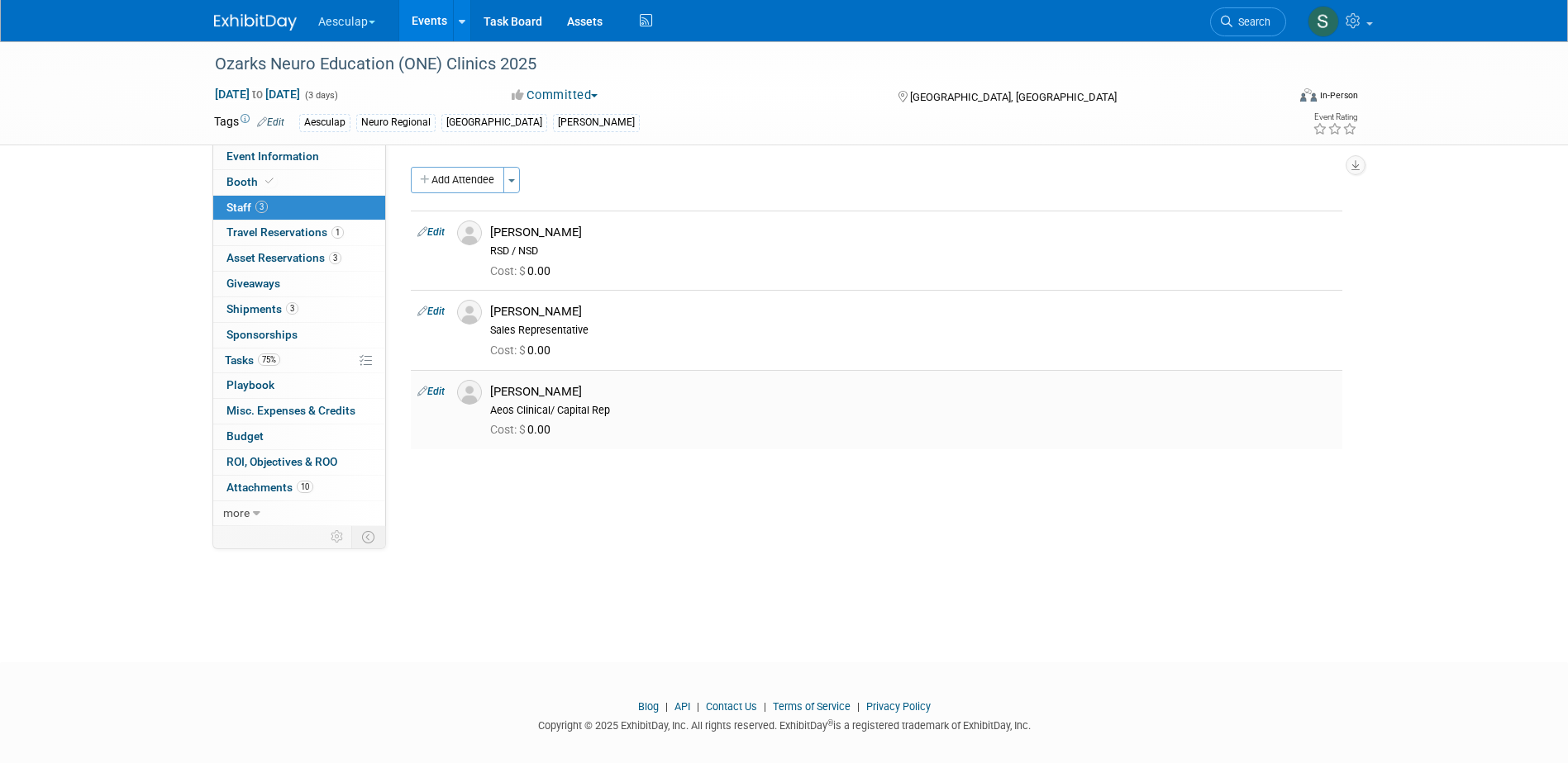
click at [435, 390] on link "Edit" at bounding box center [430, 391] width 27 height 11
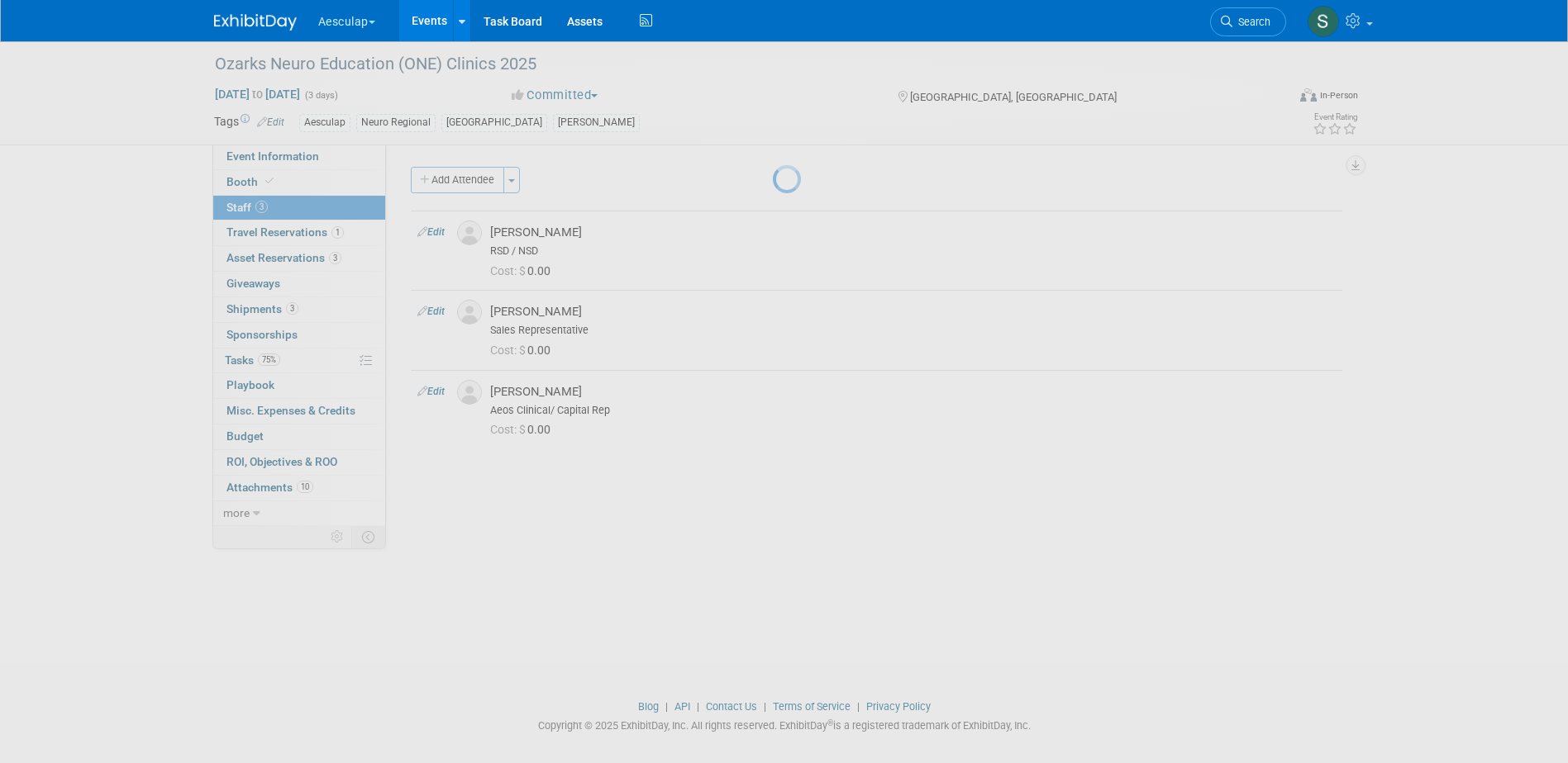
select select "cca90652-7e1e-467f-a7b1-e896cd2dbf87"
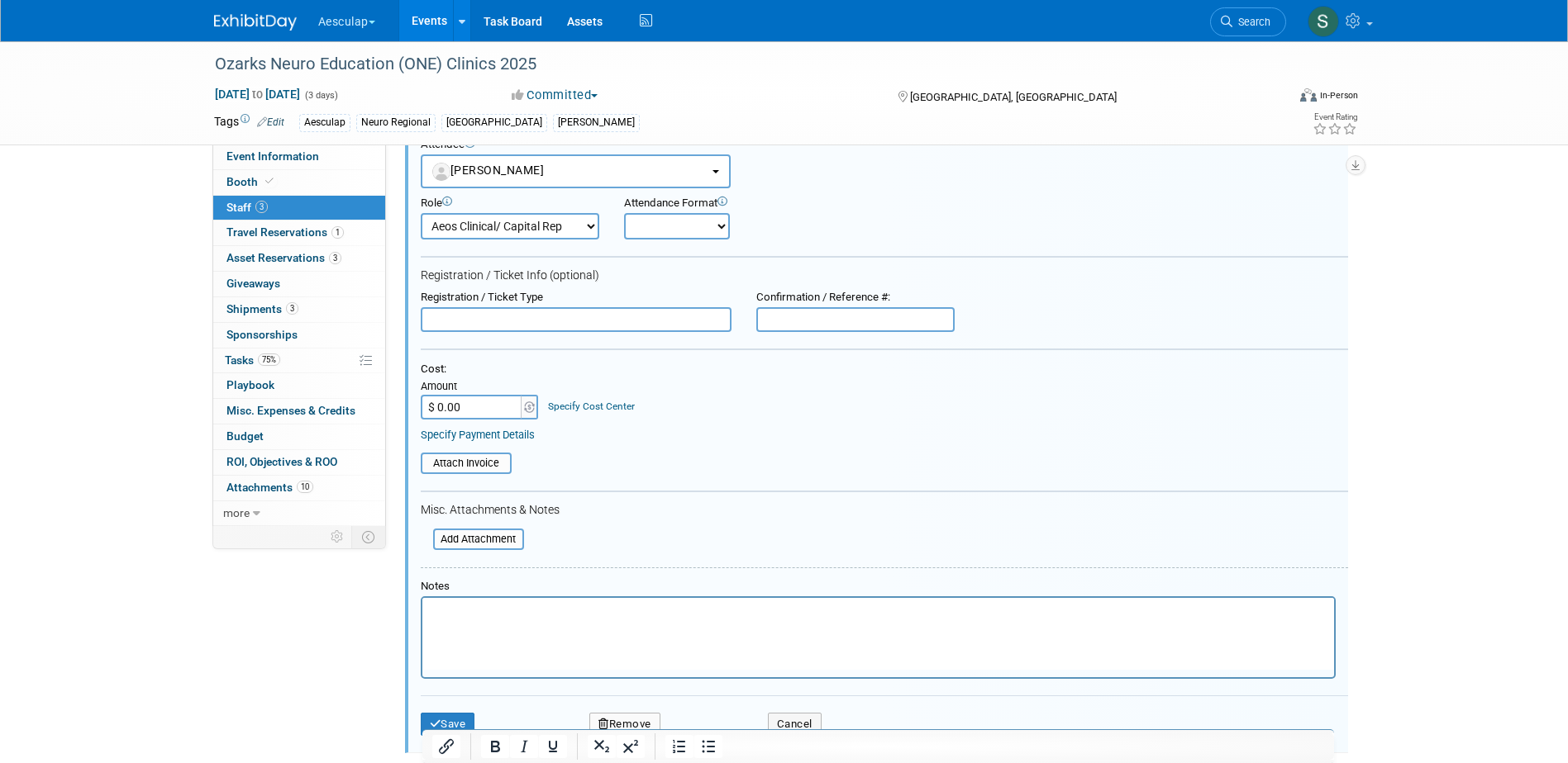
scroll to position [348, 0]
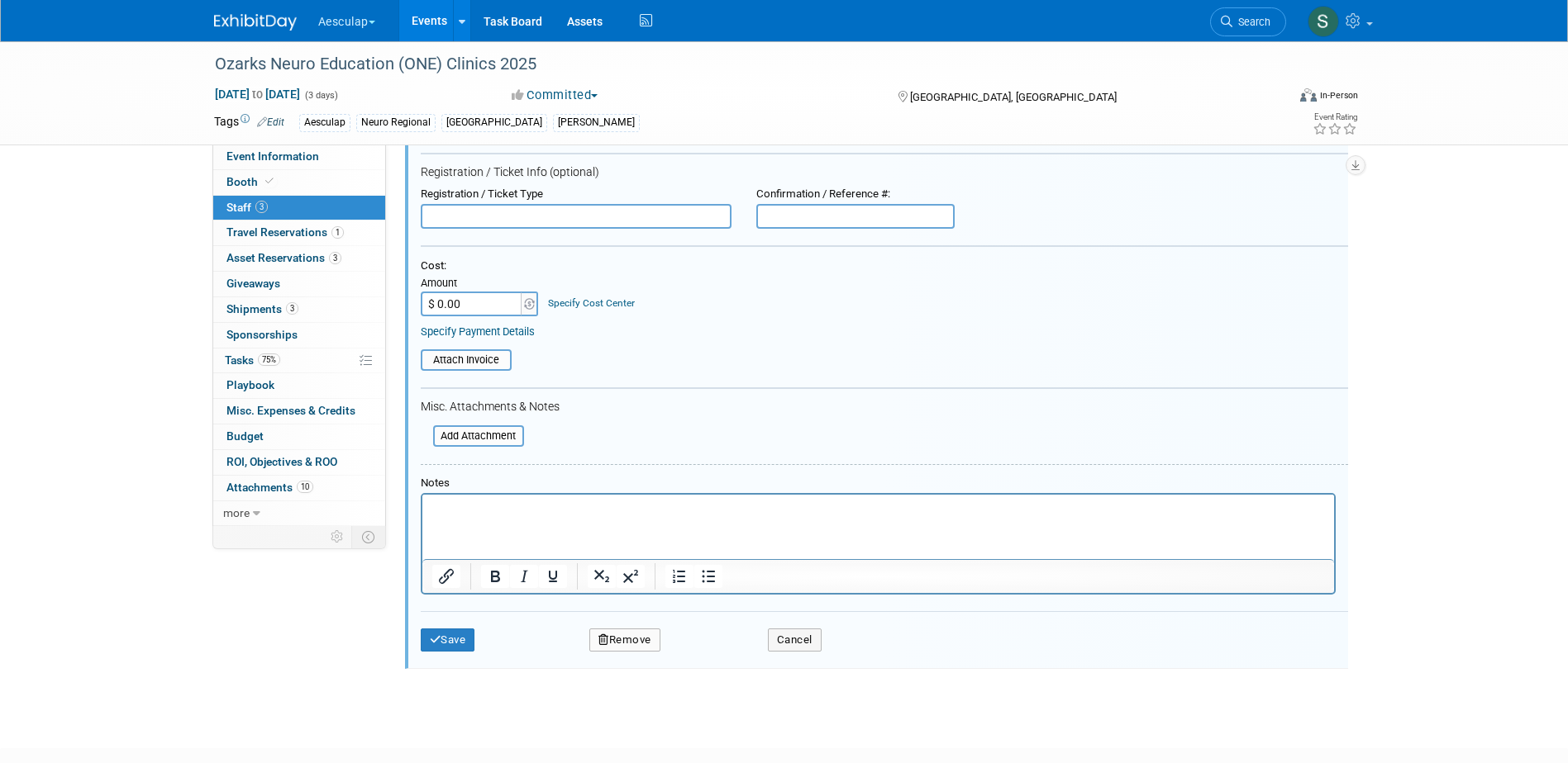
click at [479, 515] on p "Rich Text Area. Press ALT-0 for help." at bounding box center [878, 509] width 893 height 16
click at [455, 633] on button "Save" at bounding box center [448, 640] width 55 height 23
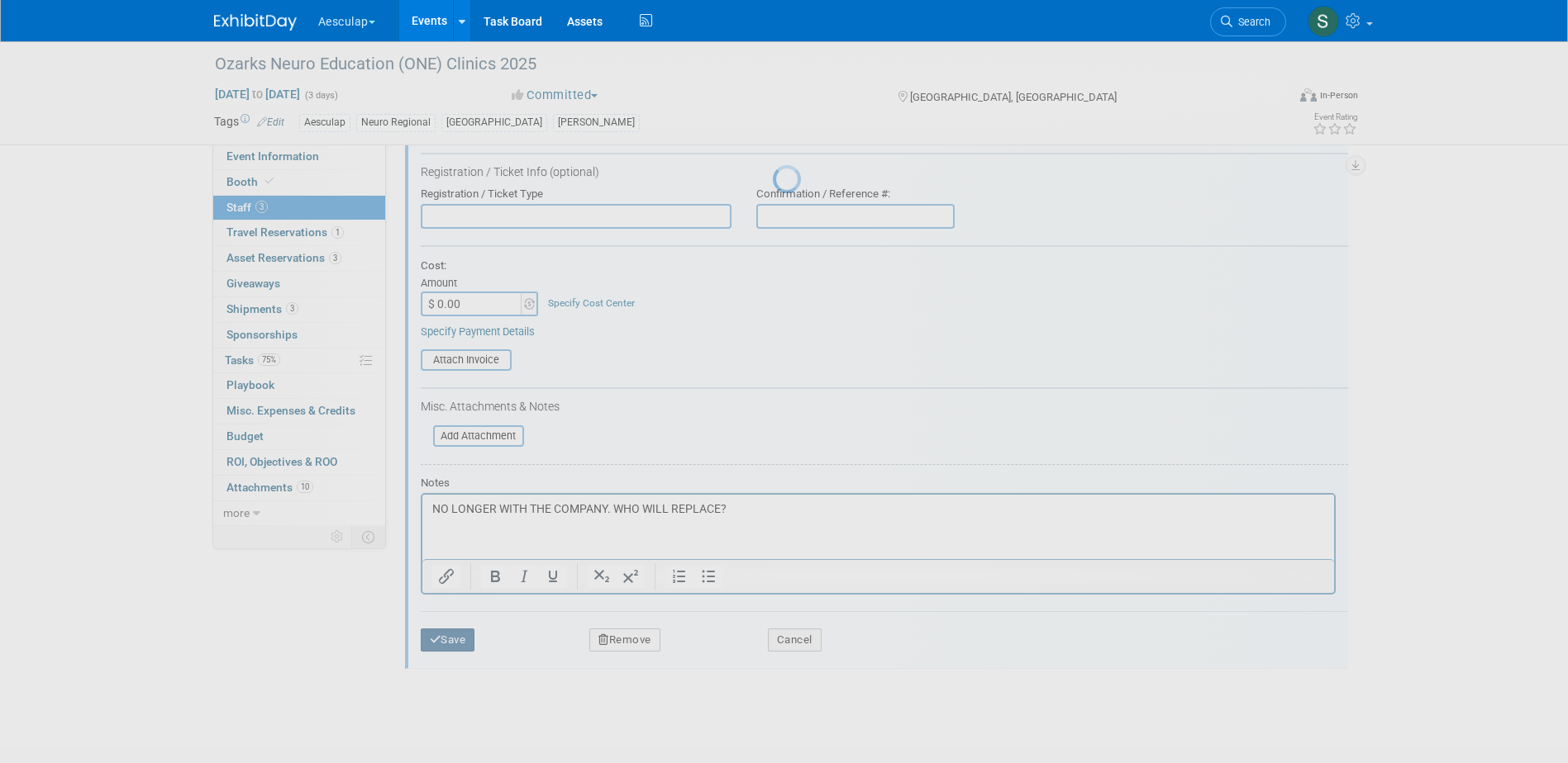
scroll to position [15, 0]
